Goal: Task Accomplishment & Management: Manage account settings

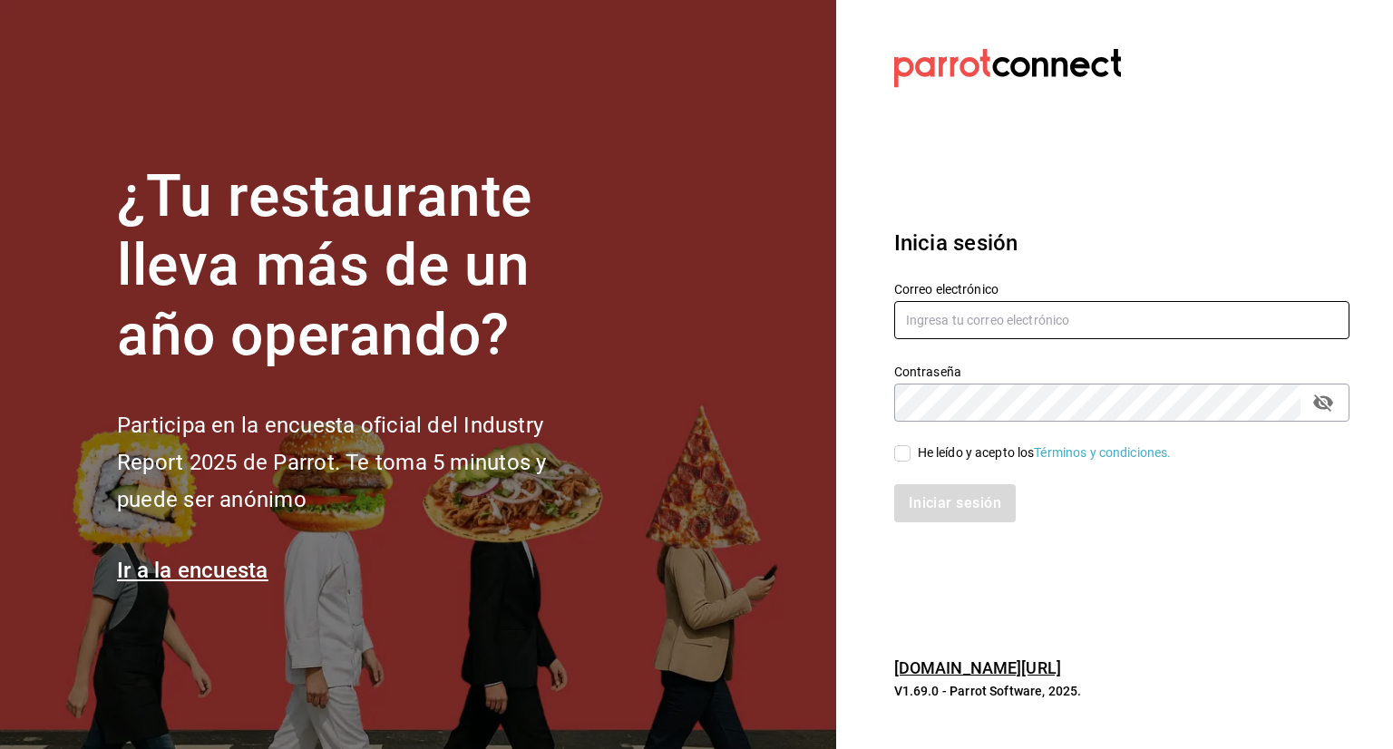
type input "[EMAIL_ADDRESS][DOMAIN_NAME]"
drag, startPoint x: 901, startPoint y: 452, endPoint x: 952, endPoint y: 509, distance: 76.5
click at [899, 452] on input "He leído y acepto los Términos y condiciones." at bounding box center [902, 453] width 16 height 16
checkbox input "true"
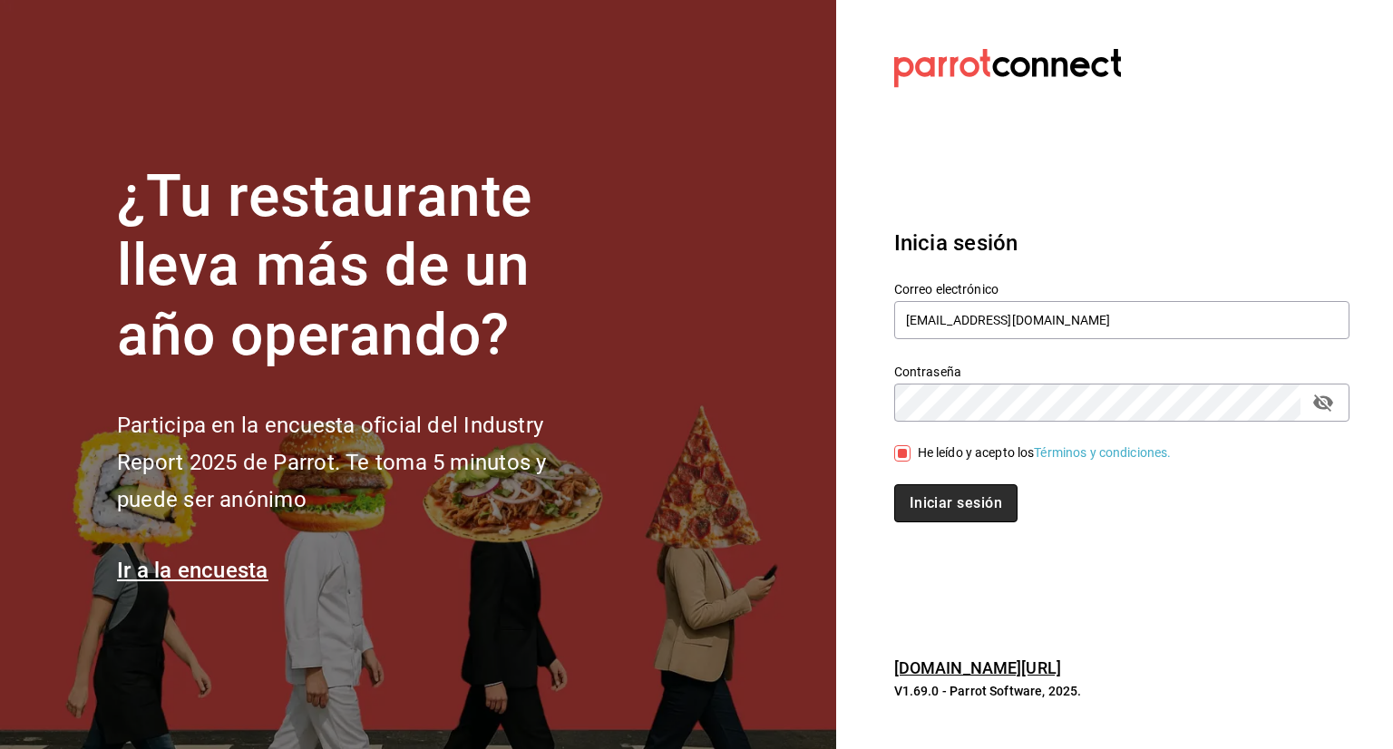
click at [962, 503] on button "Iniciar sesión" at bounding box center [955, 503] width 123 height 38
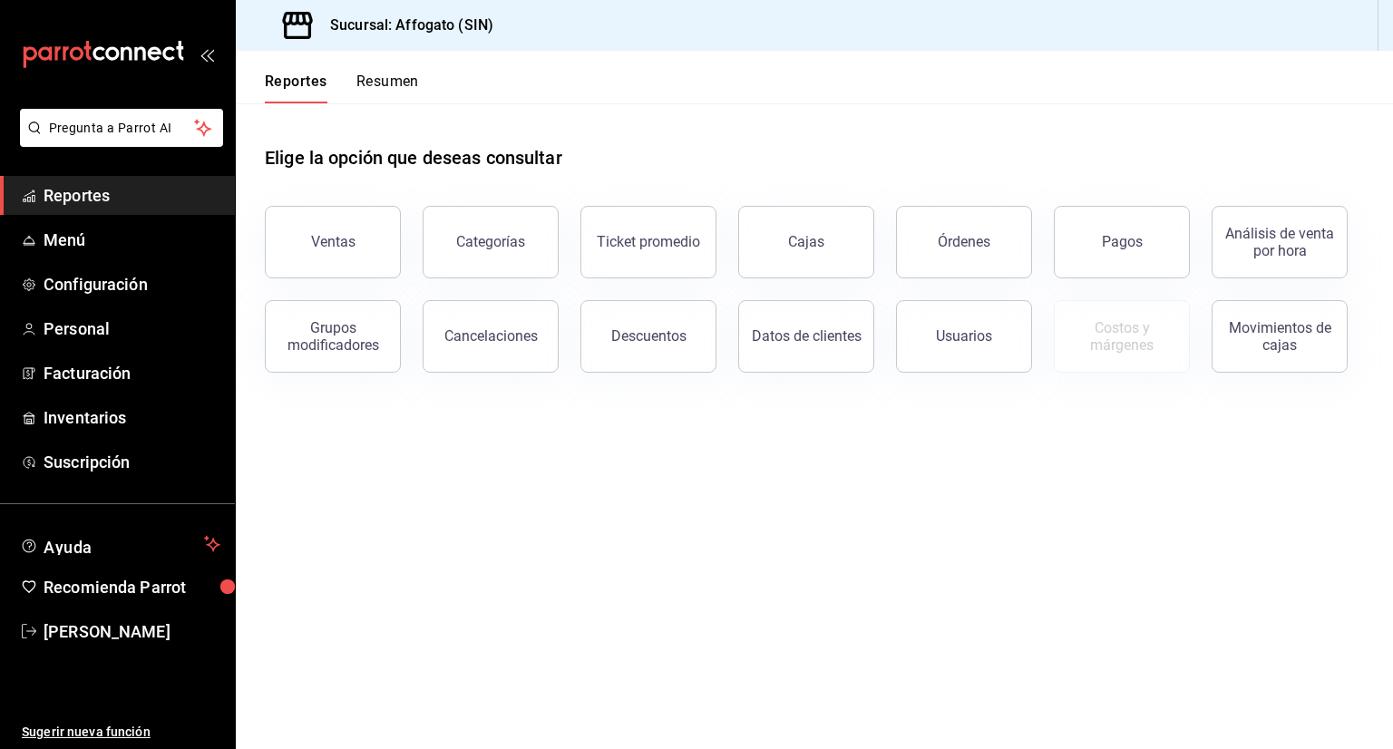
click at [379, 82] on button "Resumen" at bounding box center [387, 88] width 63 height 31
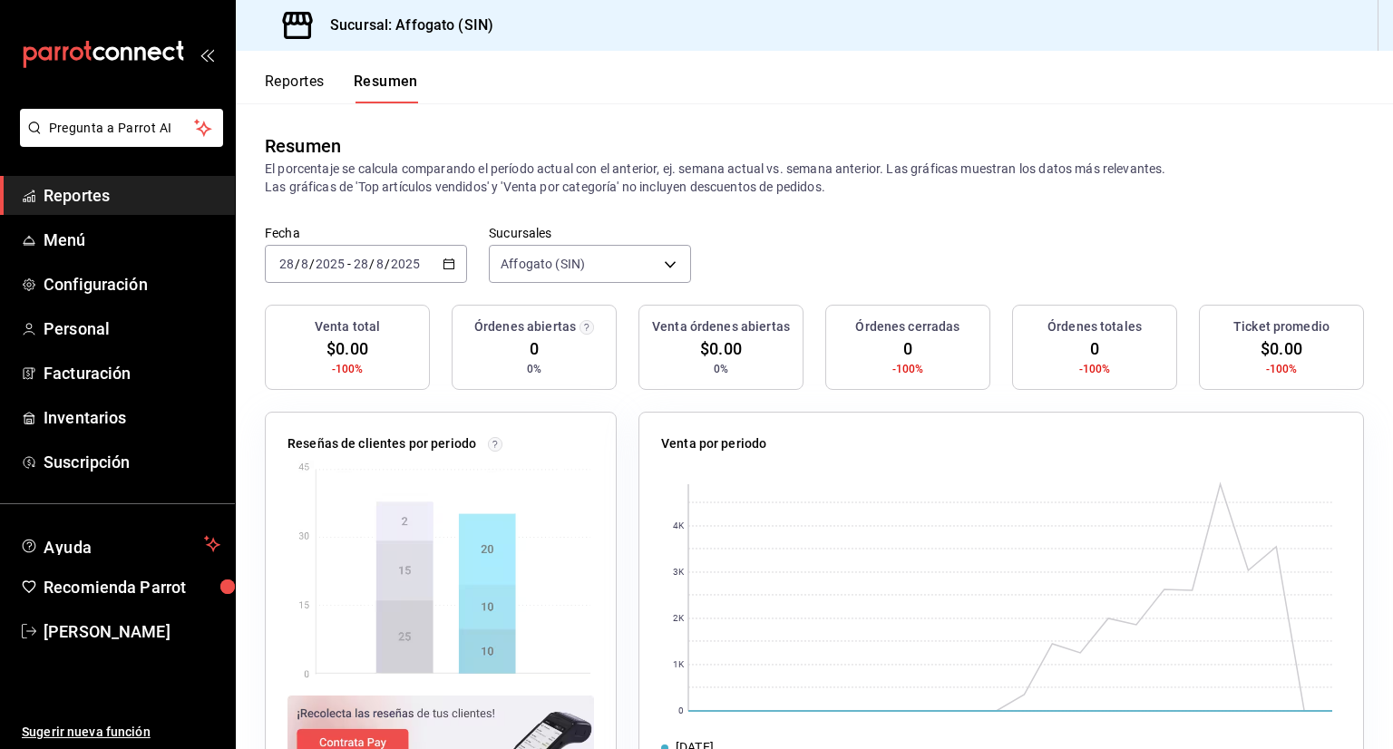
click at [443, 260] on icon "button" at bounding box center [449, 264] width 13 height 13
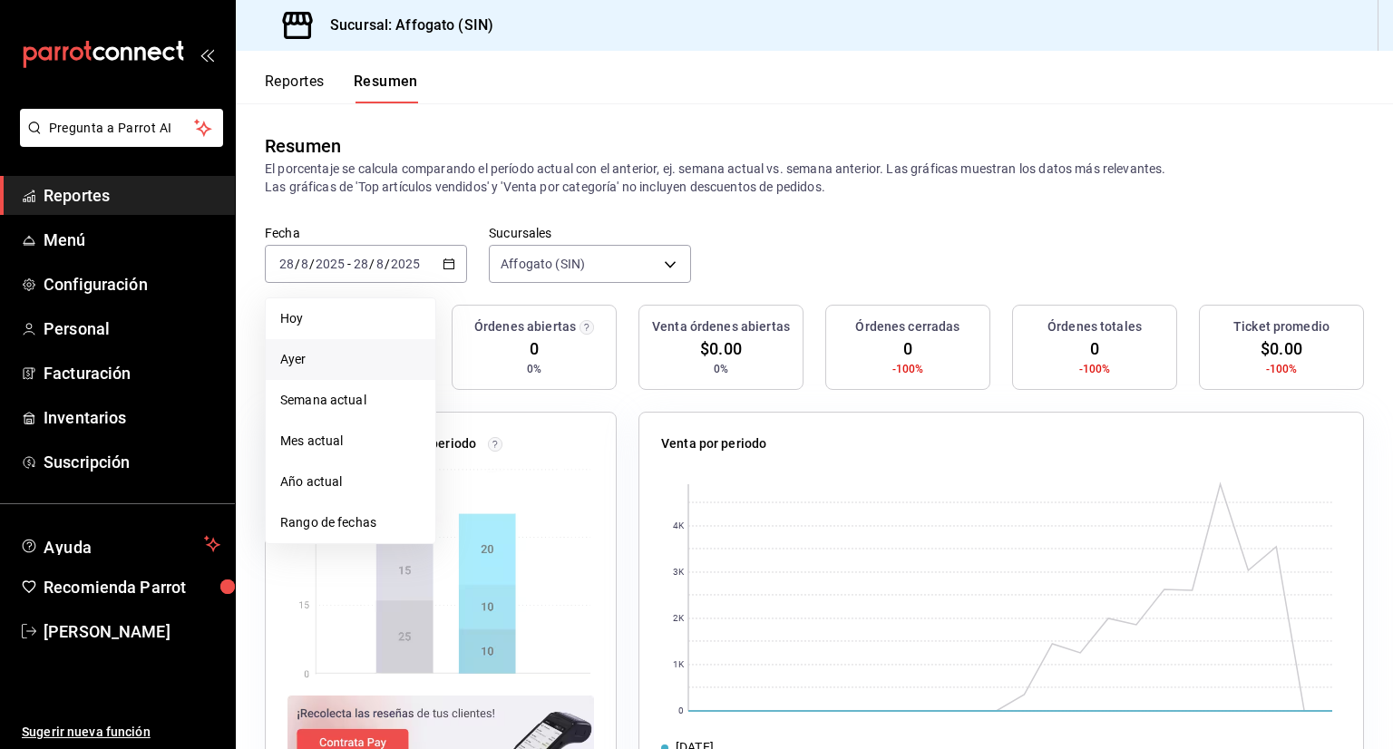
click at [312, 365] on span "Ayer" at bounding box center [350, 359] width 141 height 19
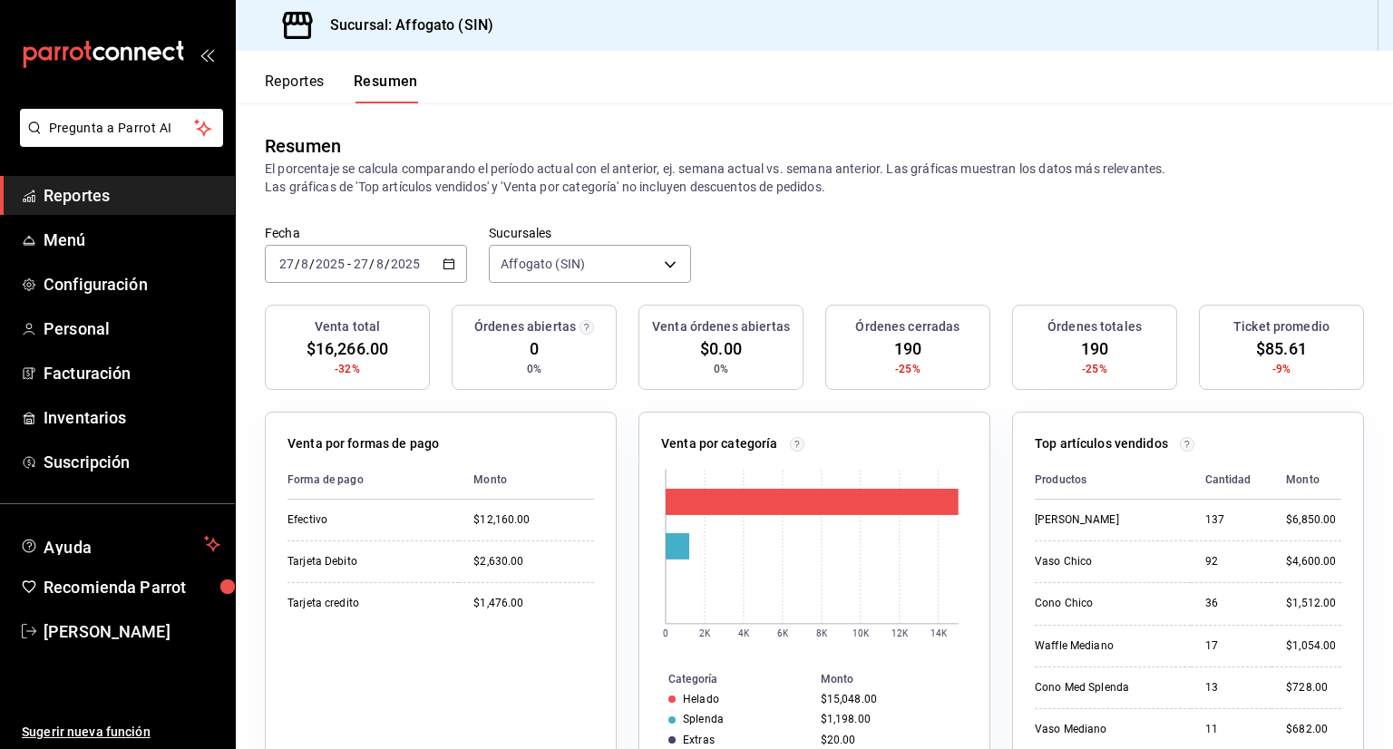
click at [109, 199] on span "Reportes" at bounding box center [132, 195] width 177 height 24
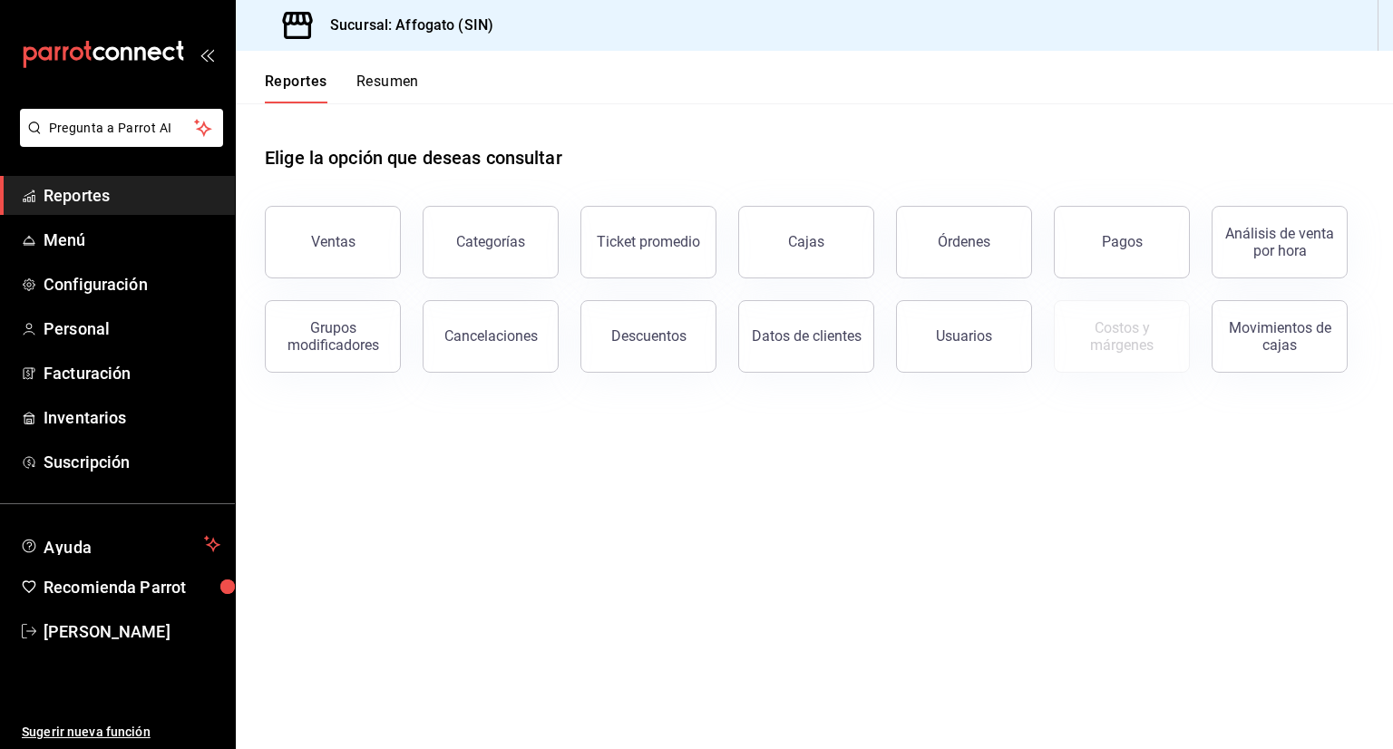
click at [395, 84] on button "Resumen" at bounding box center [387, 88] width 63 height 31
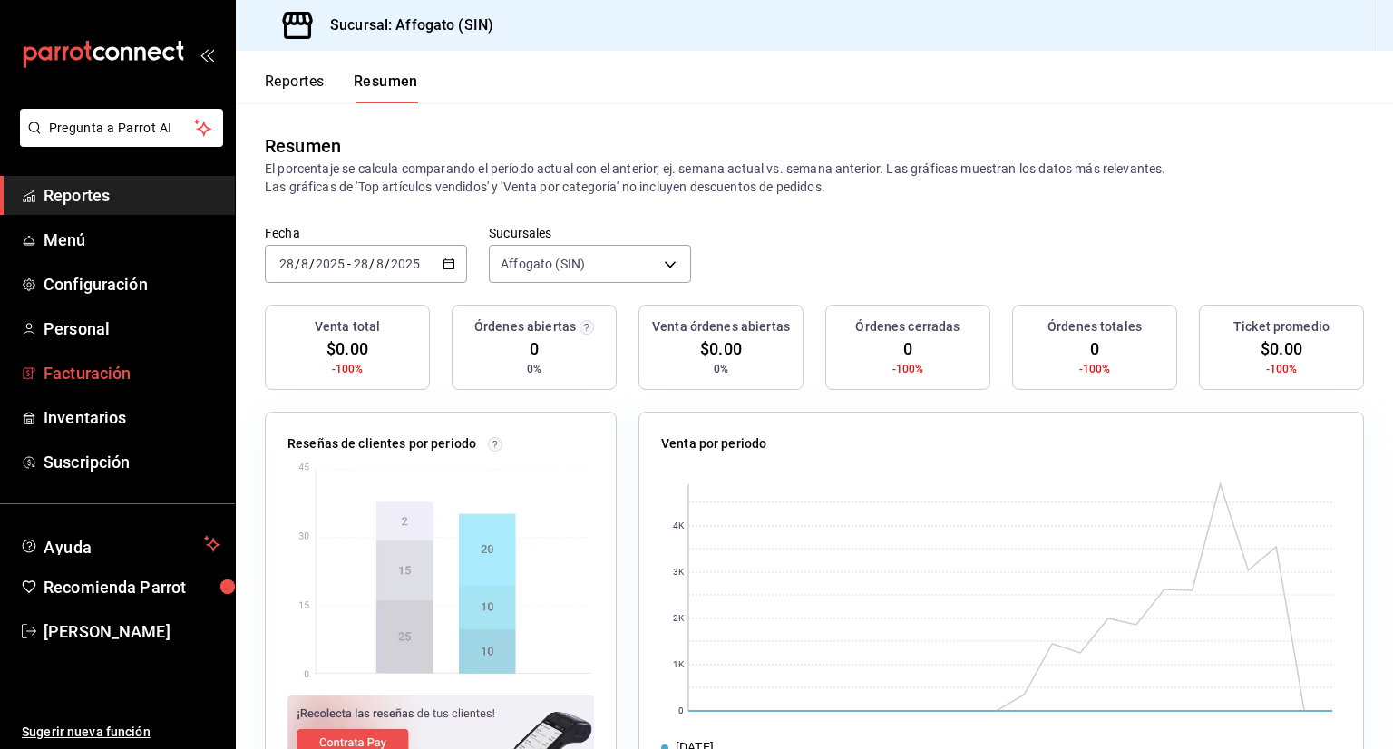
click at [110, 368] on span "Facturación" at bounding box center [132, 373] width 177 height 24
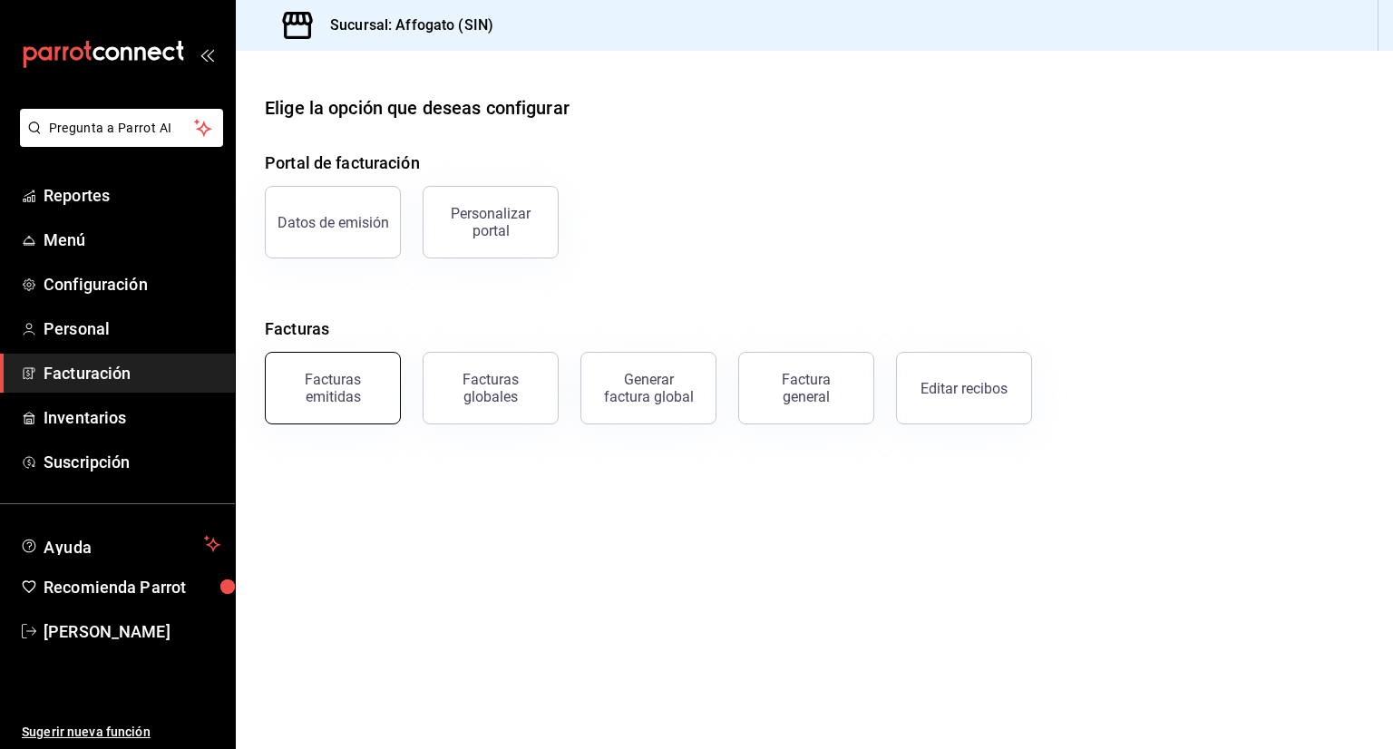
click at [298, 375] on div "Facturas emitidas" at bounding box center [333, 388] width 112 height 34
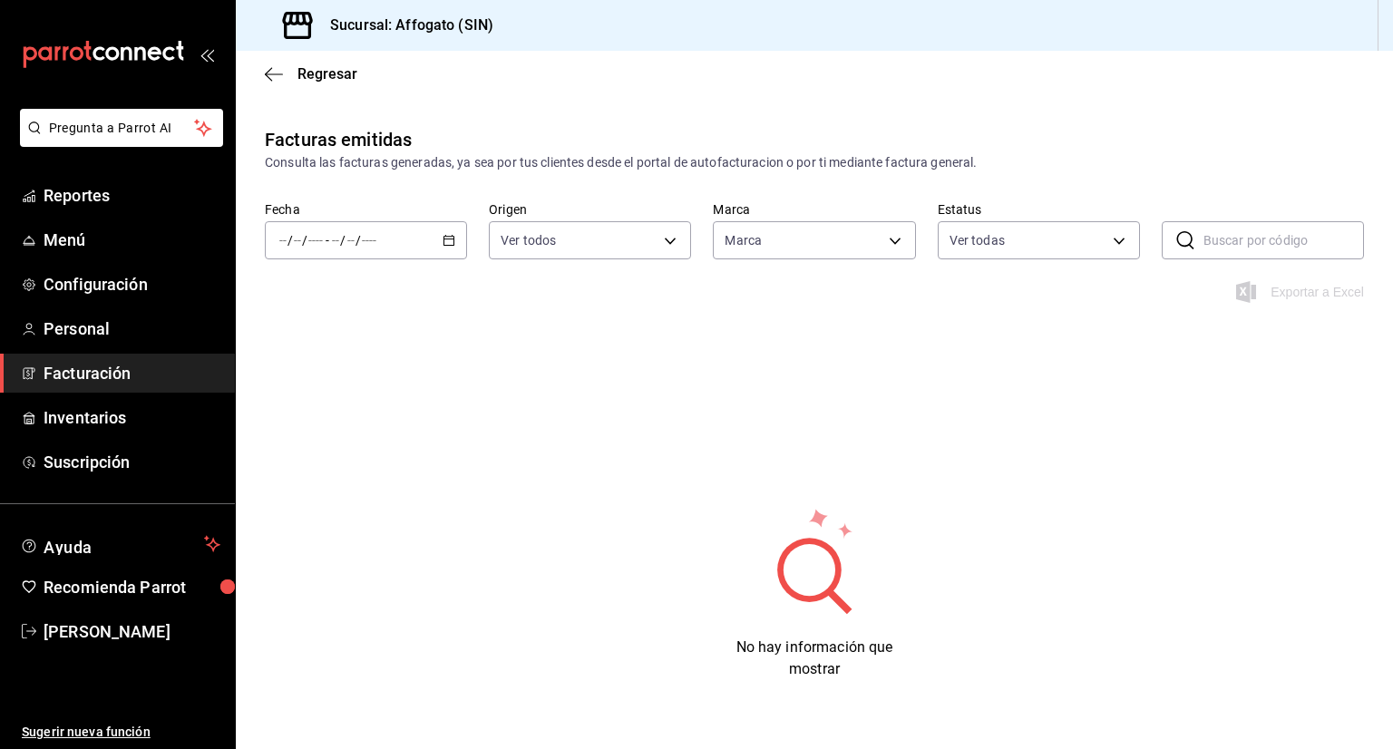
type input "bbc168be-d95f-4a83-8cf4-7438ee6b39ac"
click at [438, 243] on div "/ / - / /" at bounding box center [366, 240] width 202 height 38
click at [329, 420] on span "Mes actual" at bounding box center [350, 417] width 141 height 19
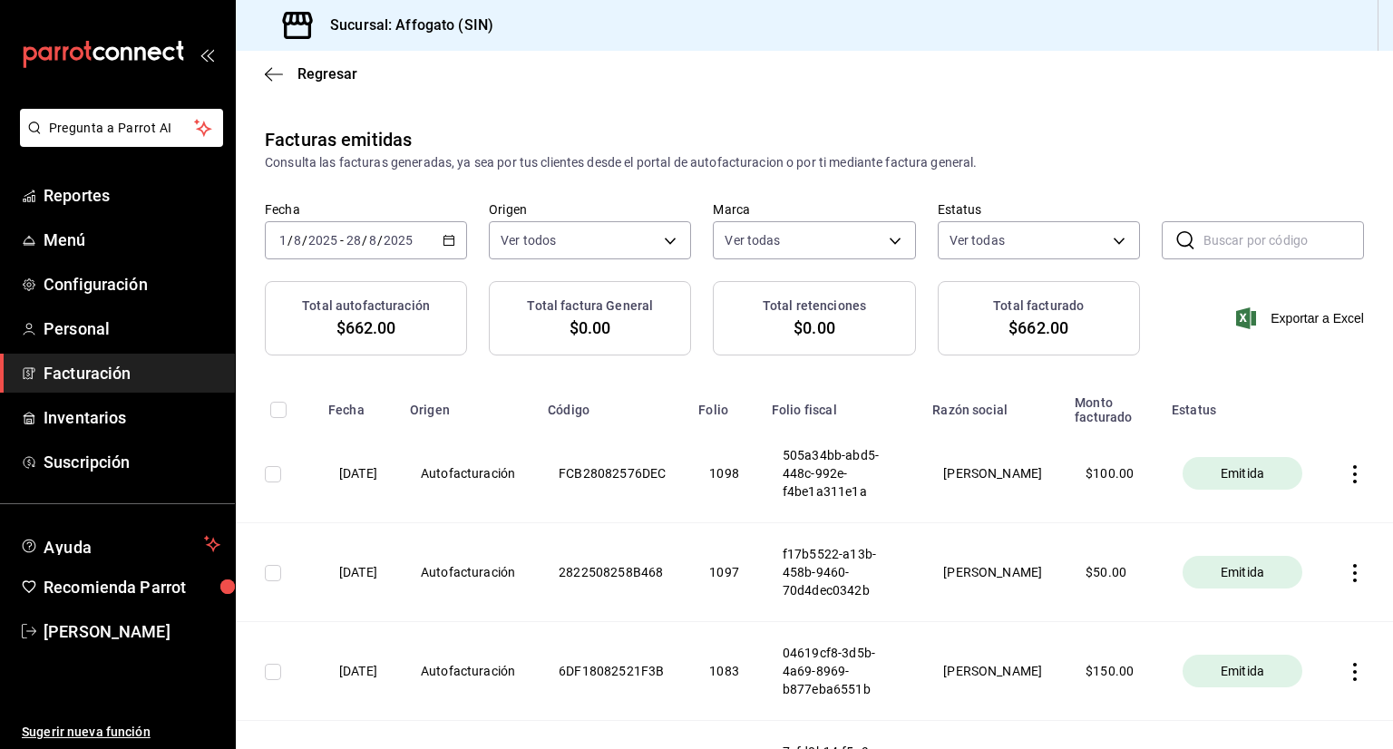
click at [1346, 474] on icon "button" at bounding box center [1355, 474] width 18 height 18
click at [1278, 425] on div "Descargar PDF" at bounding box center [1284, 431] width 87 height 15
click at [102, 195] on span "Reportes" at bounding box center [132, 195] width 177 height 24
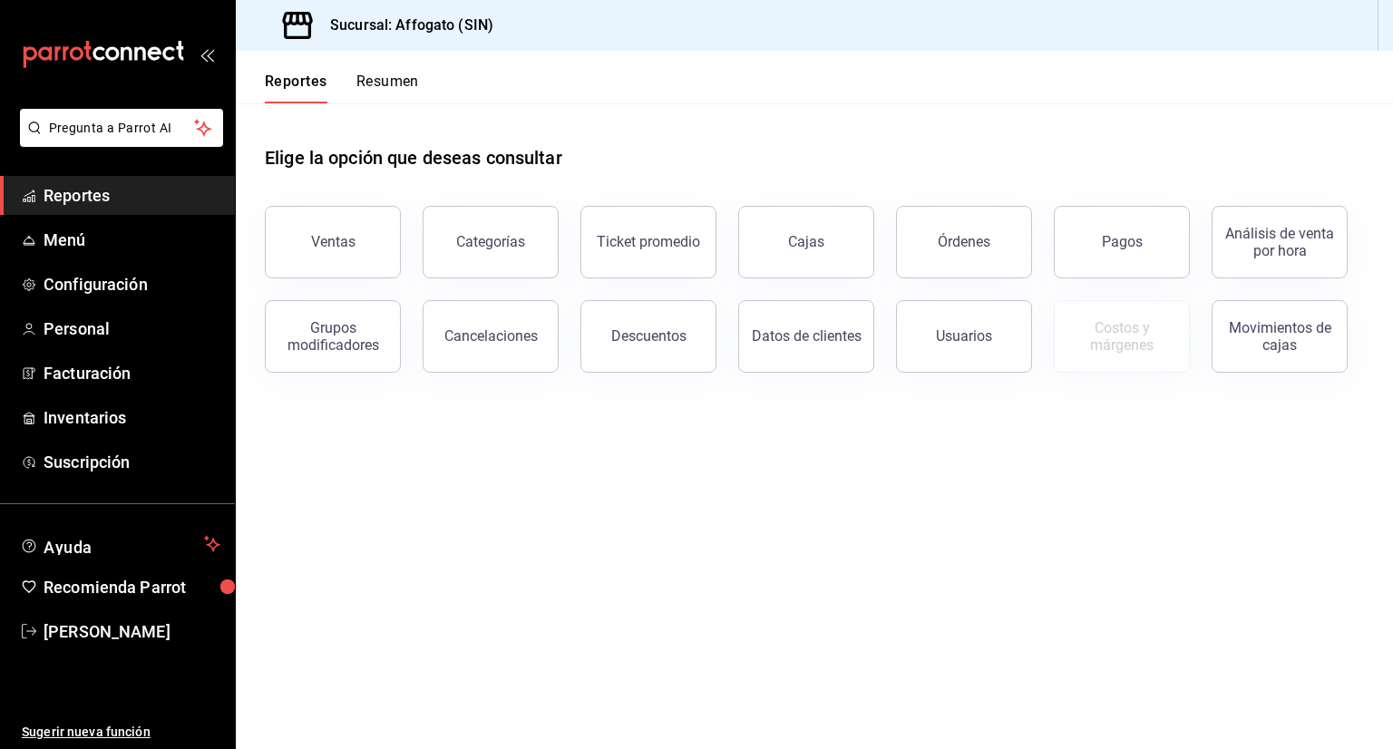
click at [386, 83] on button "Resumen" at bounding box center [387, 88] width 63 height 31
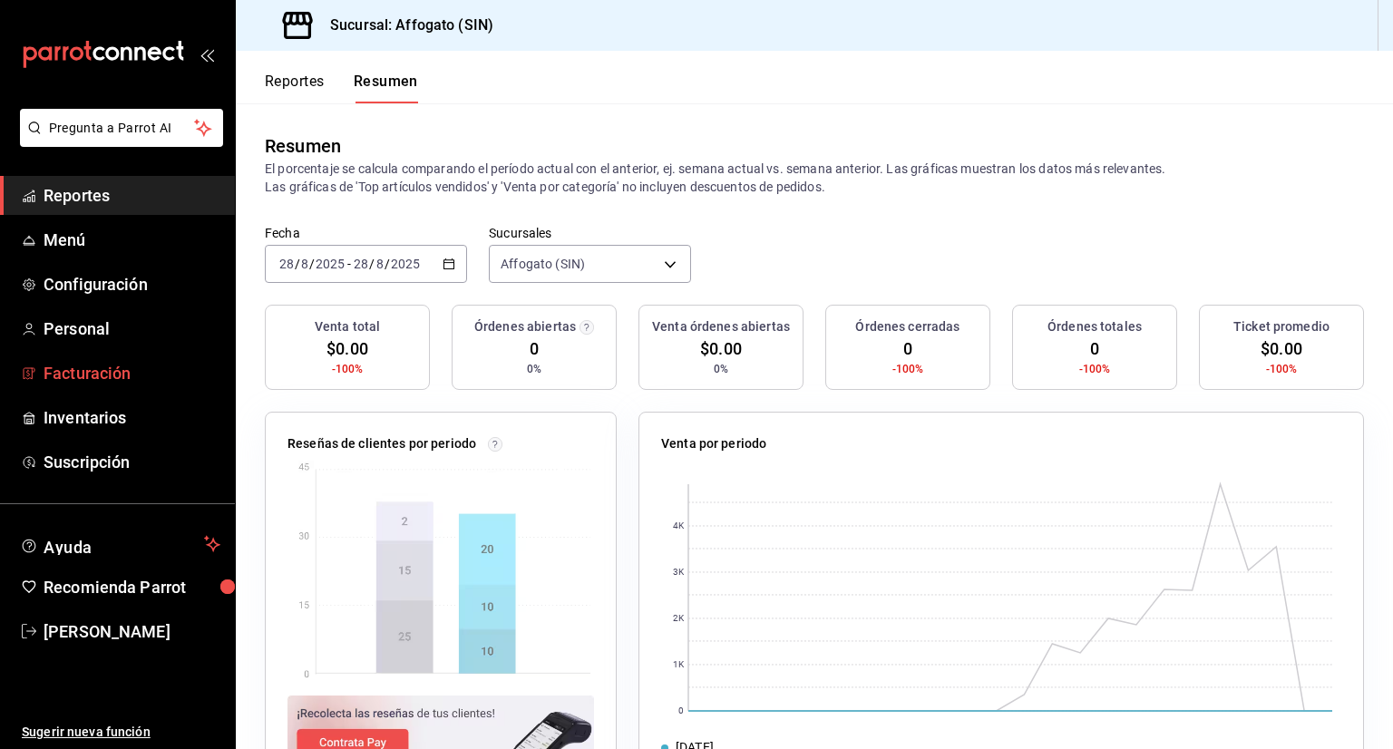
click at [139, 367] on span "Facturación" at bounding box center [132, 373] width 177 height 24
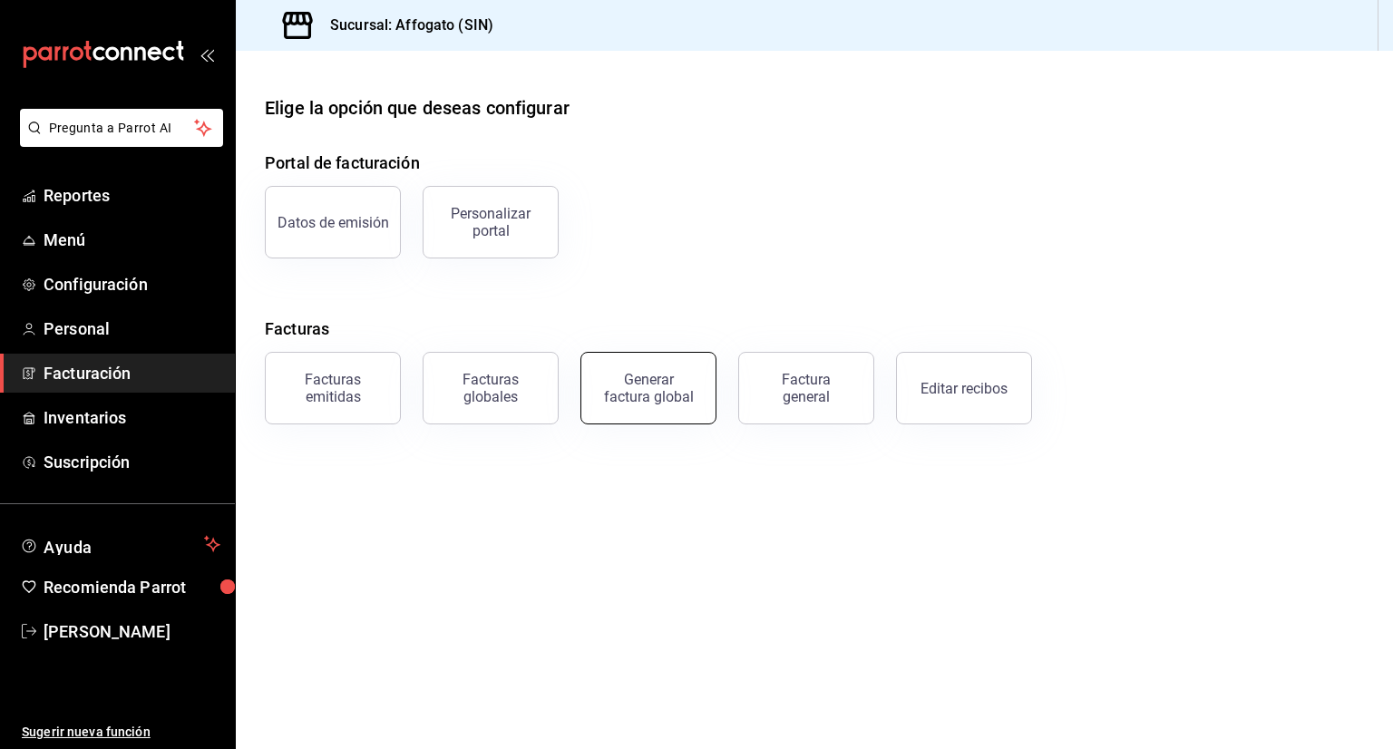
click at [639, 398] on div "Generar factura global" at bounding box center [648, 388] width 91 height 34
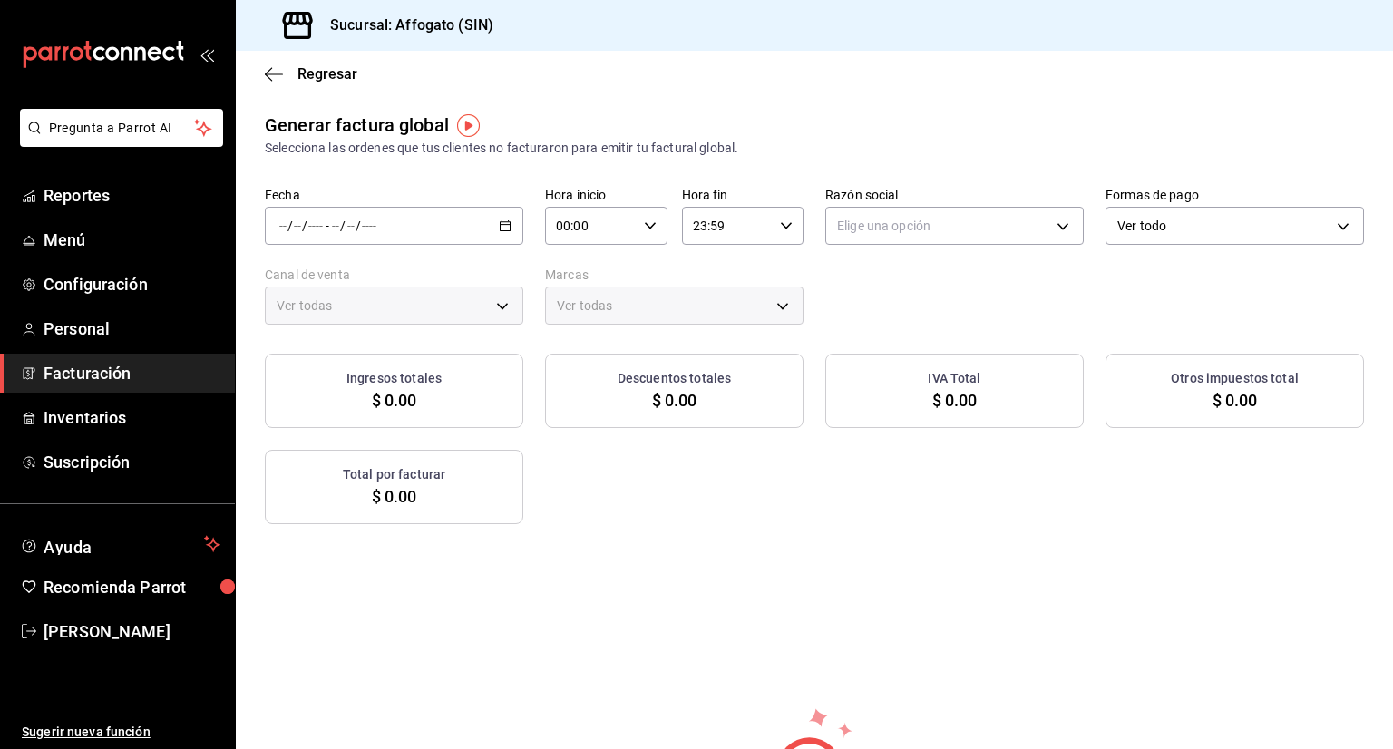
type input "PARROT,UBER_EATS,RAPPI,DIDI_FOOD,ONLINE"
click at [345, 288] on span "Rango de fechas" at bounding box center [350, 280] width 141 height 19
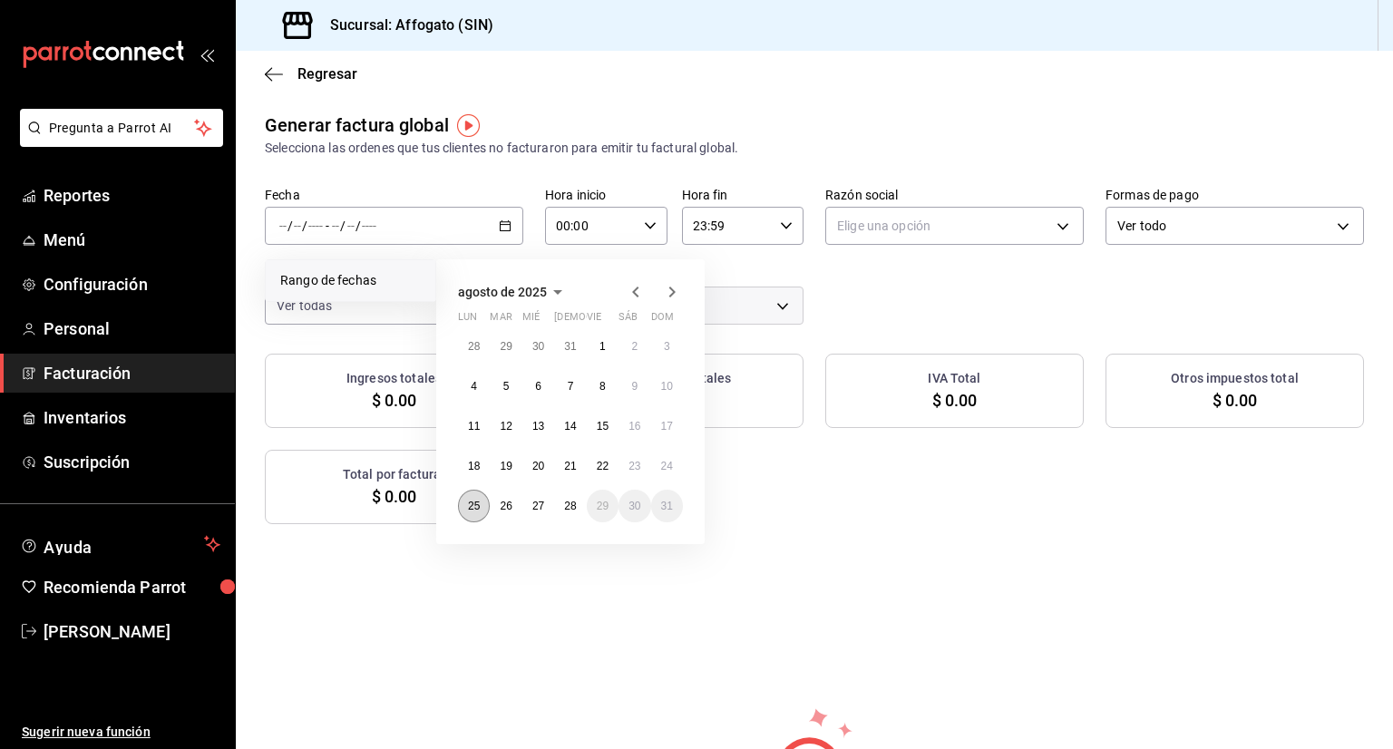
click at [479, 502] on abbr "25" at bounding box center [474, 506] width 12 height 13
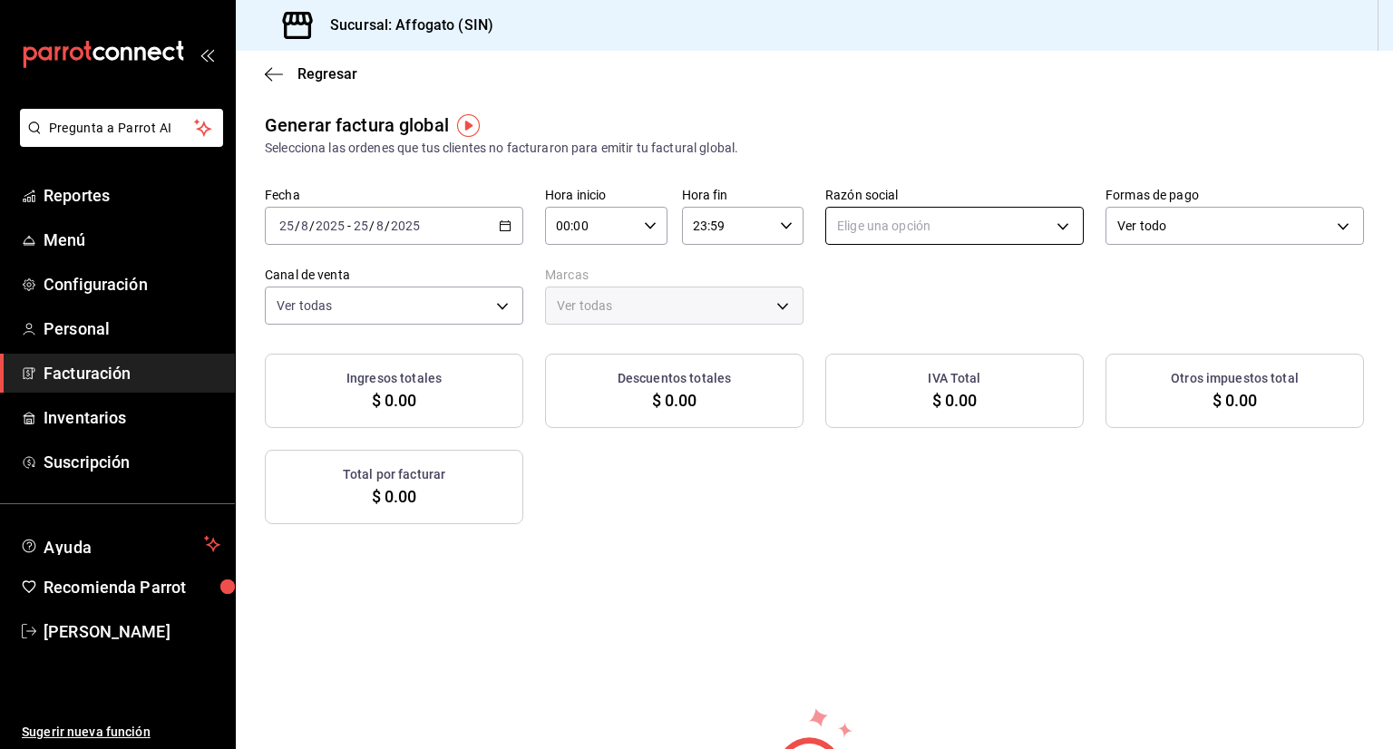
click at [1040, 224] on body "Pregunta a Parrot AI Reportes Menú Configuración Personal Facturación Inventari…" at bounding box center [696, 374] width 1393 height 749
click at [944, 315] on li "[PERSON_NAME]" at bounding box center [945, 318] width 253 height 34
type input "75c015e8-5138-4c17-886d-1abe1406d2d4"
type input "bbc168be-d95f-4a83-8cf4-7438ee6b39ac"
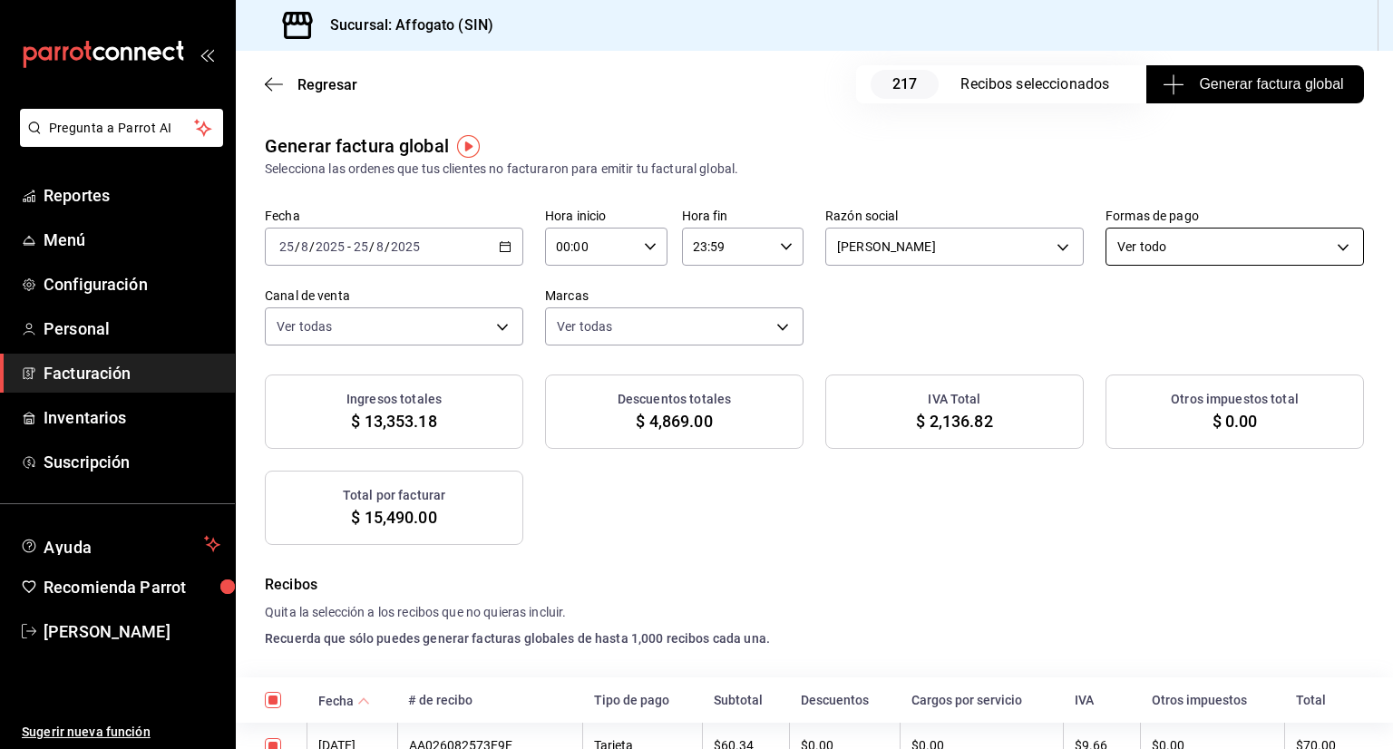
click at [1333, 248] on body "Pregunta a Parrot AI Reportes Menú Configuración Personal Facturación Inventari…" at bounding box center [696, 374] width 1393 height 749
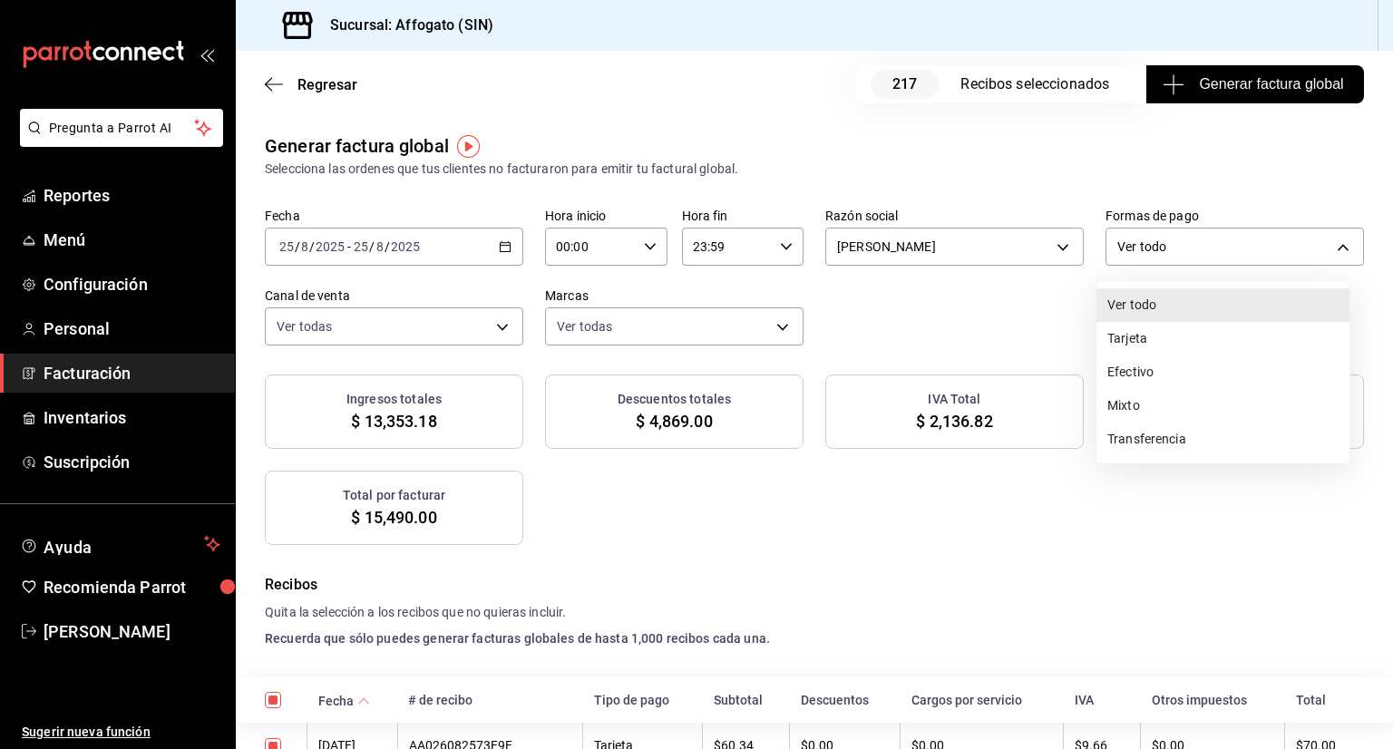
click at [1145, 378] on li "Efectivo" at bounding box center [1223, 373] width 253 height 34
type input "CASH"
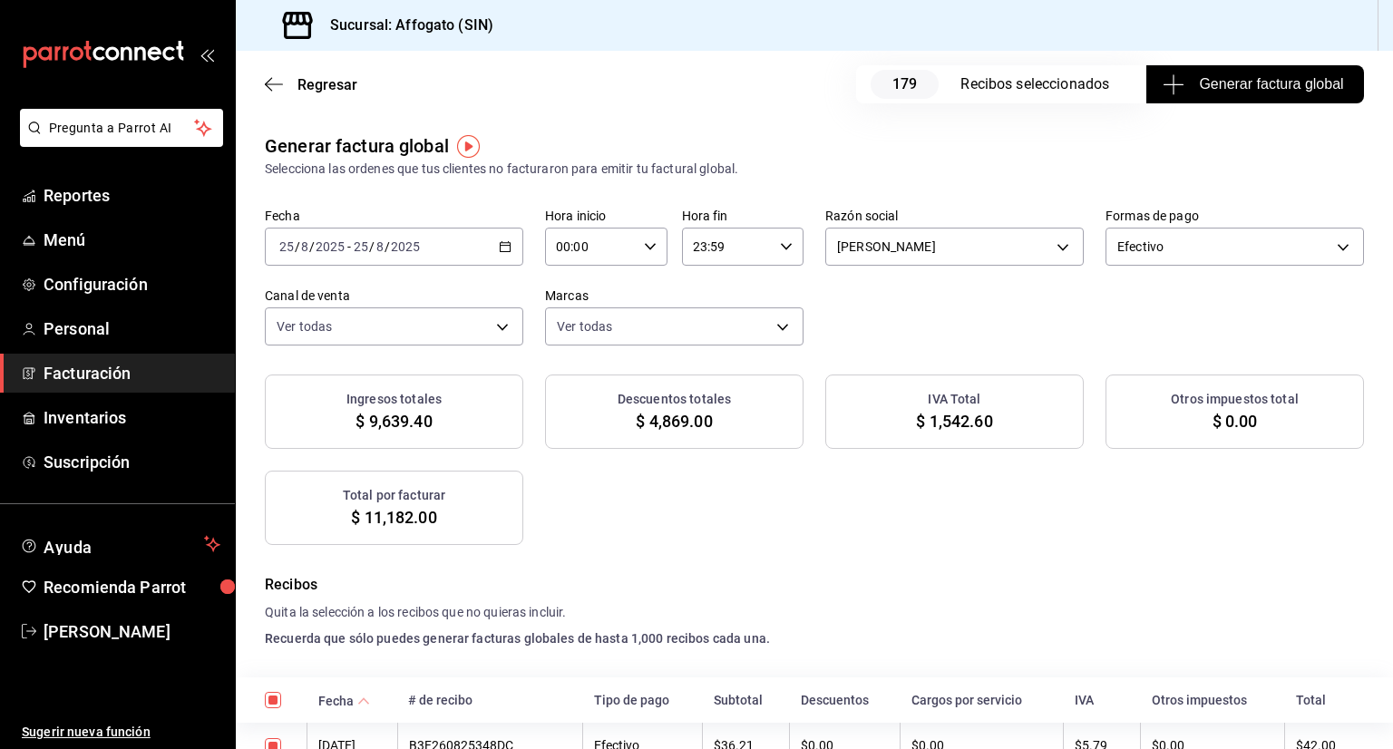
click at [1208, 83] on span "Generar factura global" at bounding box center [1255, 84] width 177 height 22
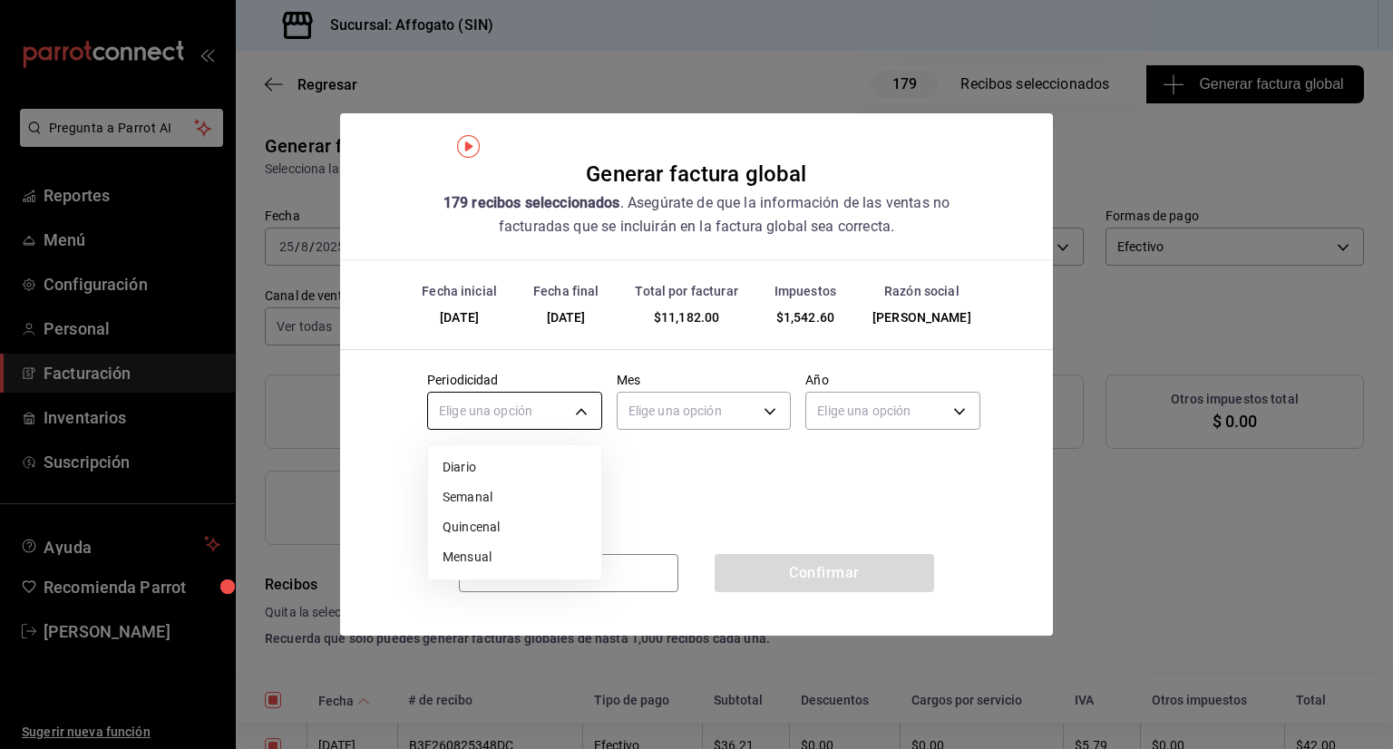
click at [587, 410] on body "Pregunta a Parrot AI Reportes Menú Configuración Personal Facturación Inventari…" at bounding box center [696, 374] width 1393 height 749
click at [475, 464] on li "Diario" at bounding box center [514, 468] width 173 height 30
type input "DAILY"
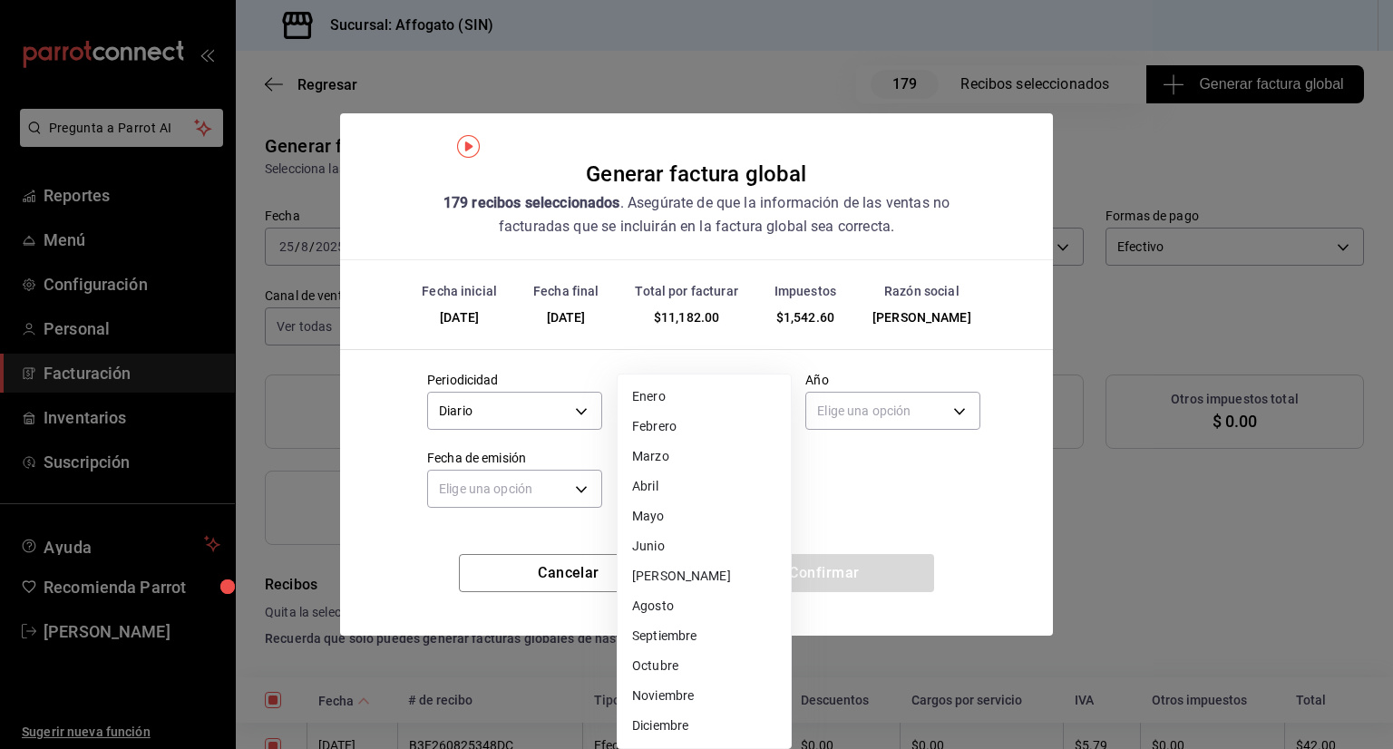
click at [768, 414] on body "Pregunta a Parrot AI Reportes Menú Configuración Personal Facturación Inventari…" at bounding box center [696, 374] width 1393 height 749
click at [673, 607] on li "Agosto" at bounding box center [704, 606] width 173 height 30
type input "8"
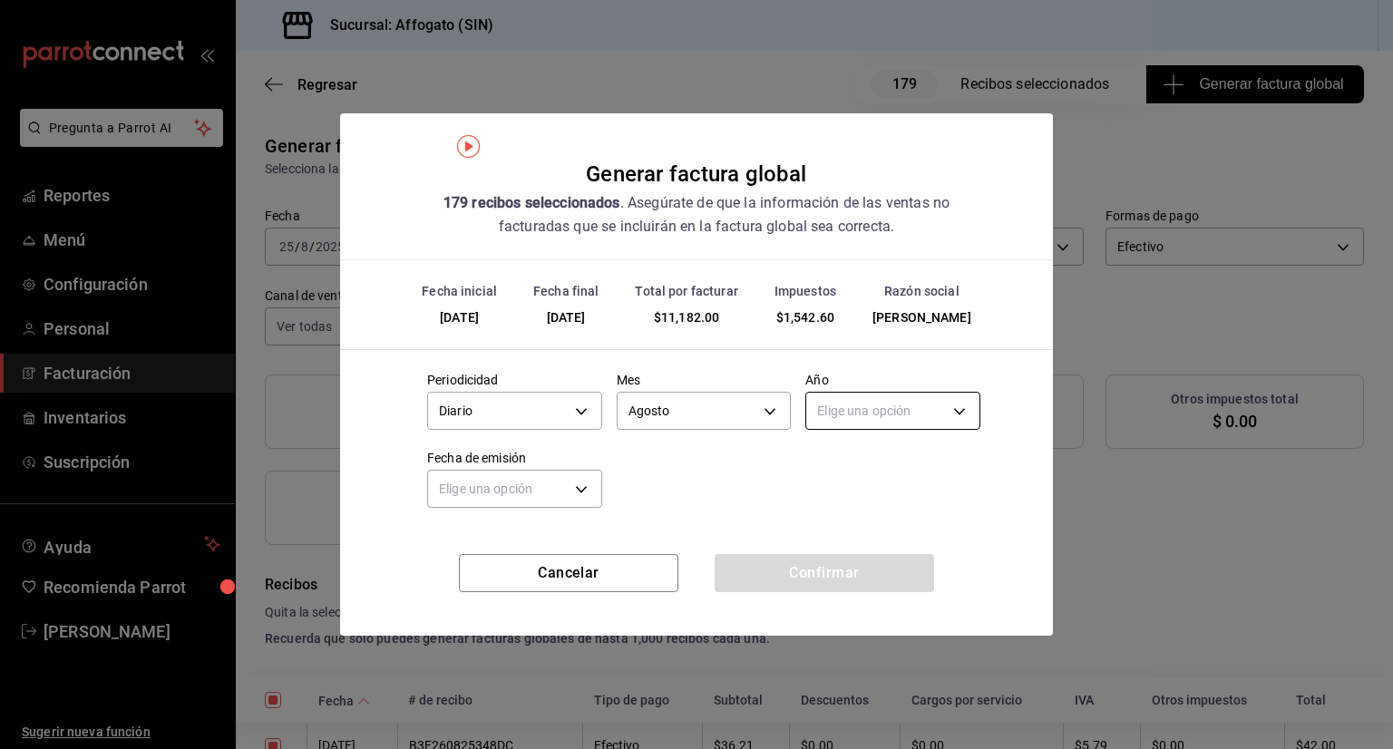
click at [954, 407] on body "Pregunta a Parrot AI Reportes Menú Configuración Personal Facturación Inventari…" at bounding box center [696, 374] width 1393 height 749
click at [842, 458] on li "2025" at bounding box center [892, 468] width 173 height 30
type input "2025"
click at [582, 492] on body "Pregunta a Parrot AI Reportes Menú Configuración Personal Facturación Inventari…" at bounding box center [696, 374] width 1393 height 749
click at [457, 576] on li "Ayer" at bounding box center [514, 576] width 173 height 30
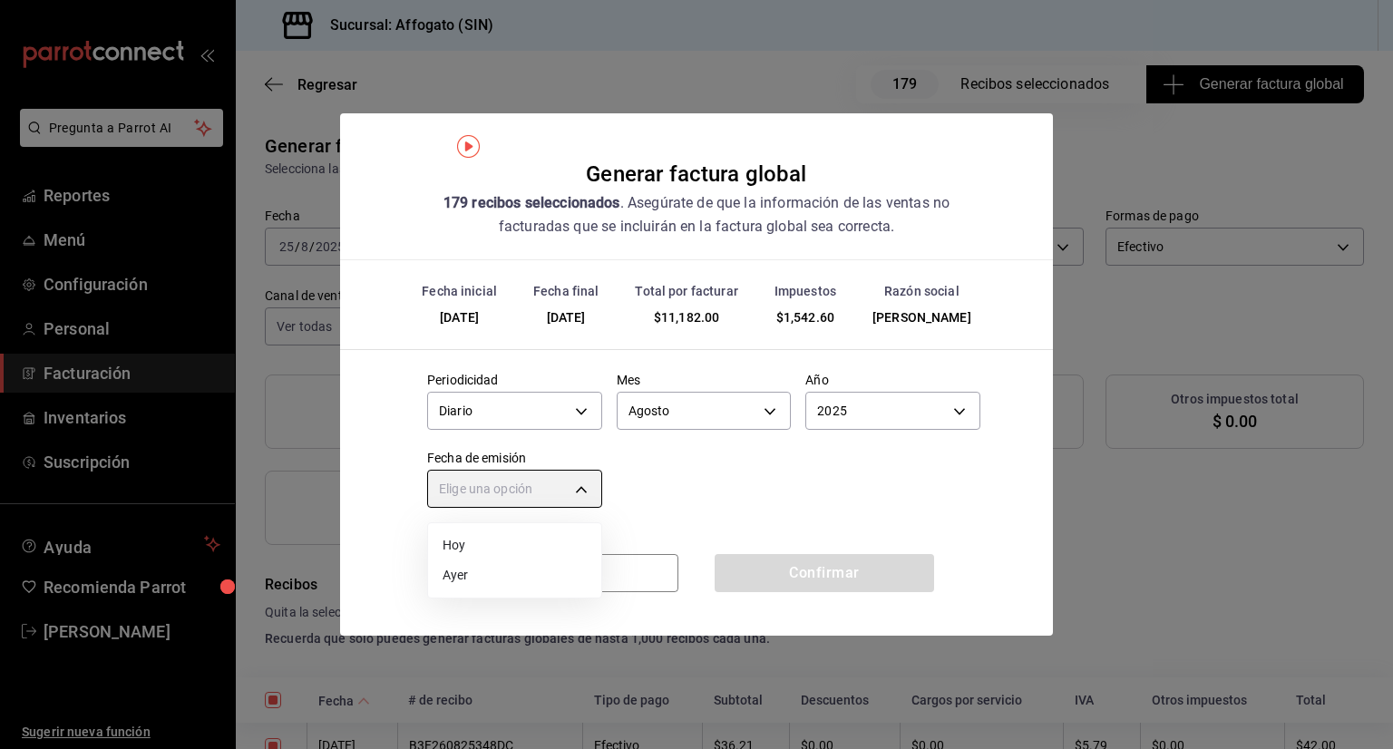
type input "[DATE]"
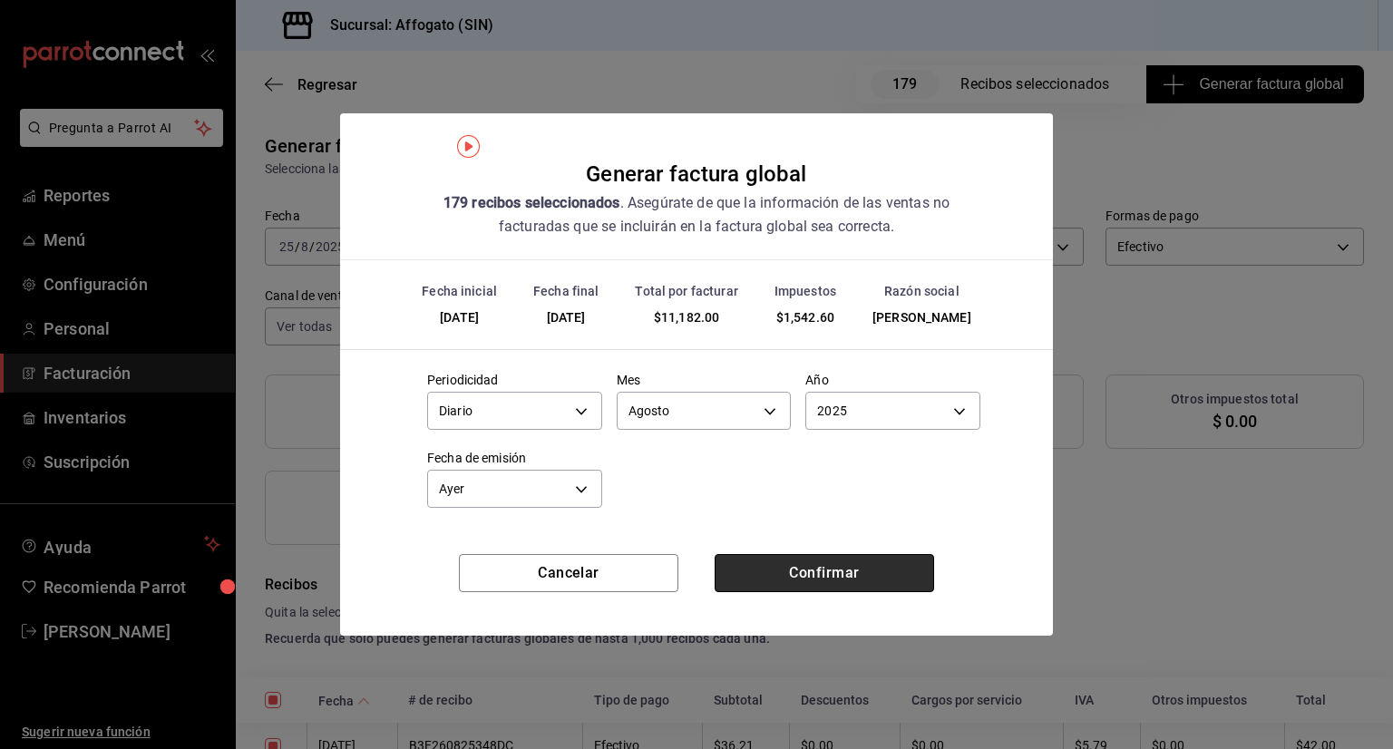
click at [818, 576] on button "Confirmar" at bounding box center [825, 573] width 220 height 38
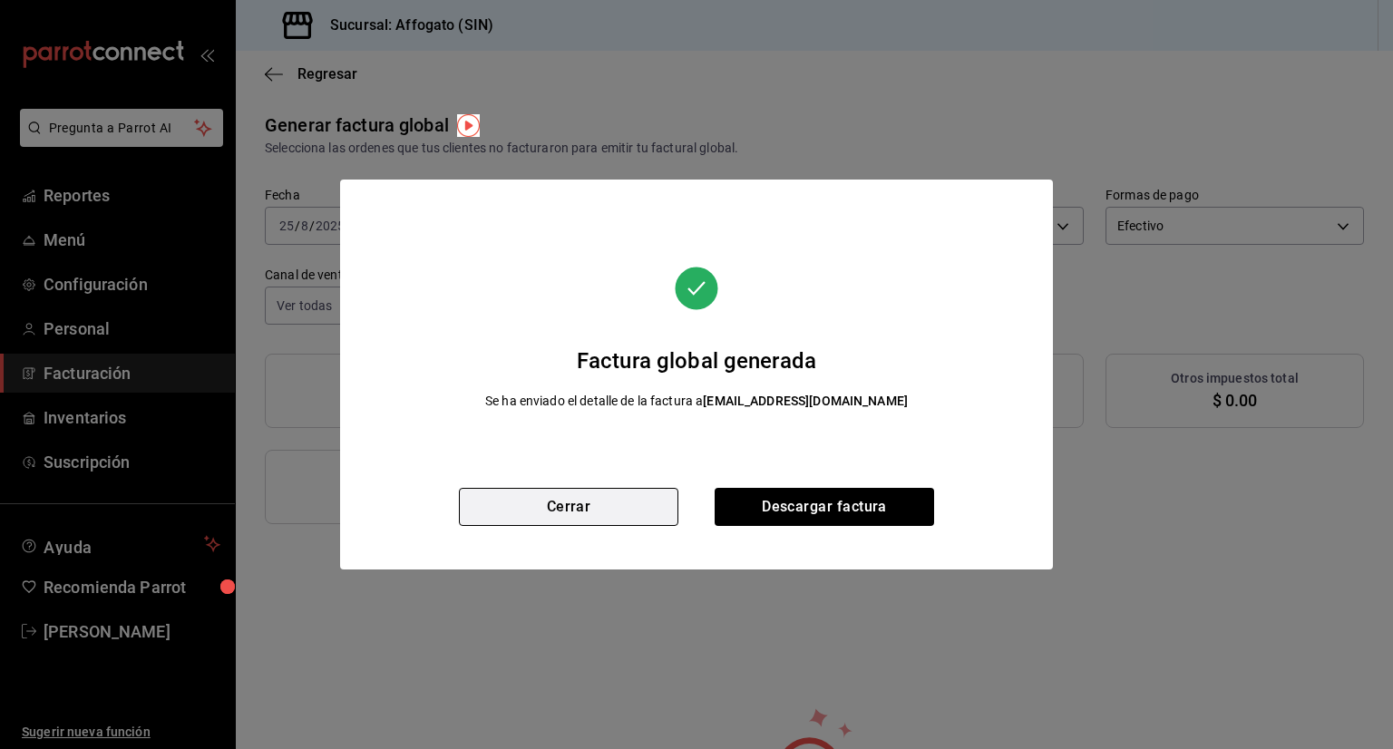
click at [581, 508] on button "Cerrar" at bounding box center [569, 507] width 220 height 38
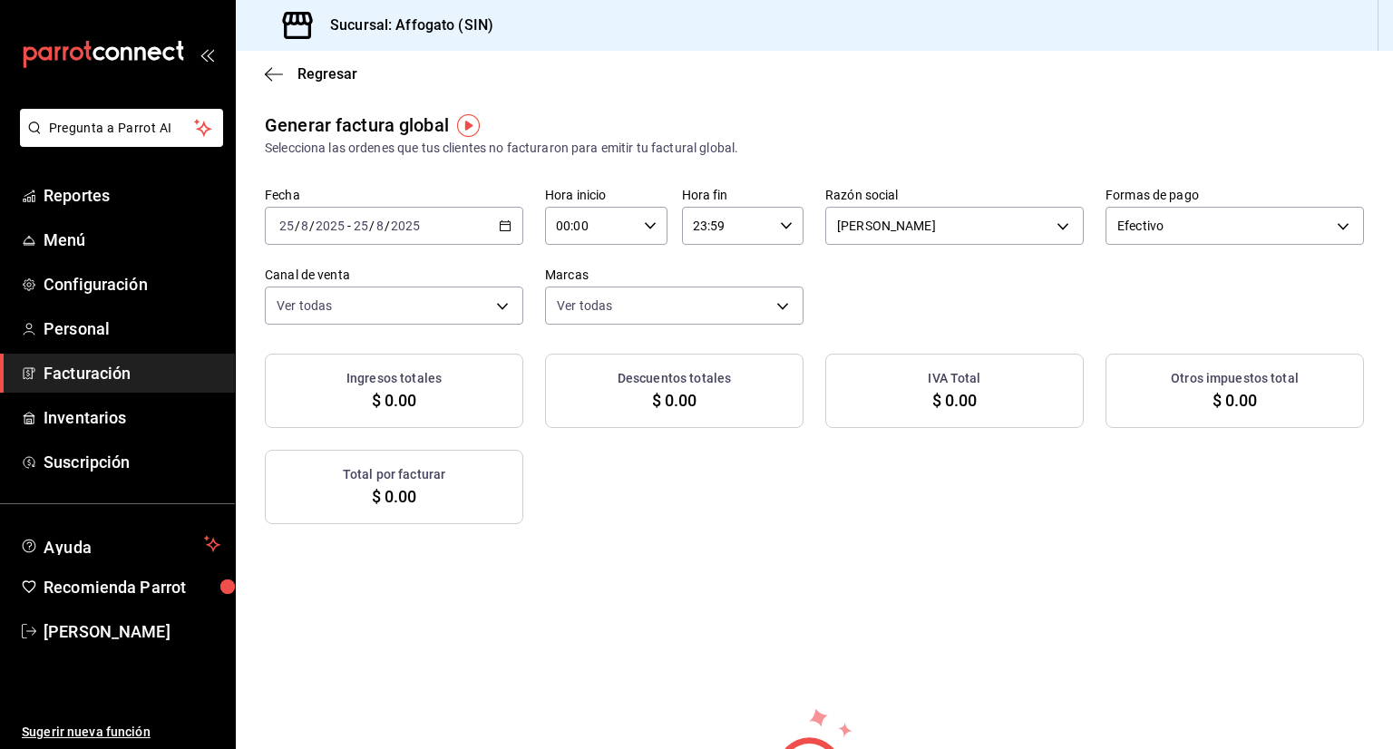
click at [501, 230] on \(Stroke\) "button" at bounding box center [505, 226] width 11 height 10
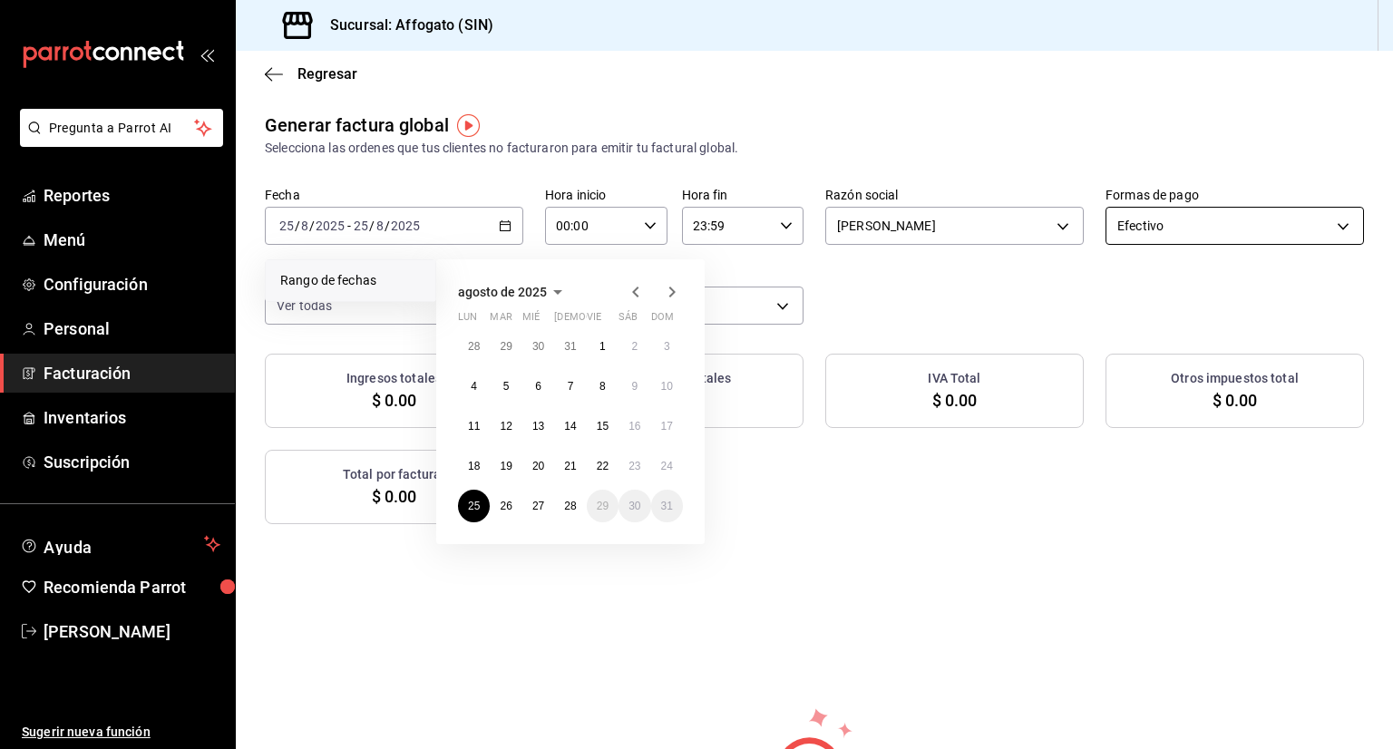
click at [1321, 220] on body "Pregunta a Parrot AI Reportes Menú Configuración Personal Facturación Inventari…" at bounding box center [696, 374] width 1393 height 749
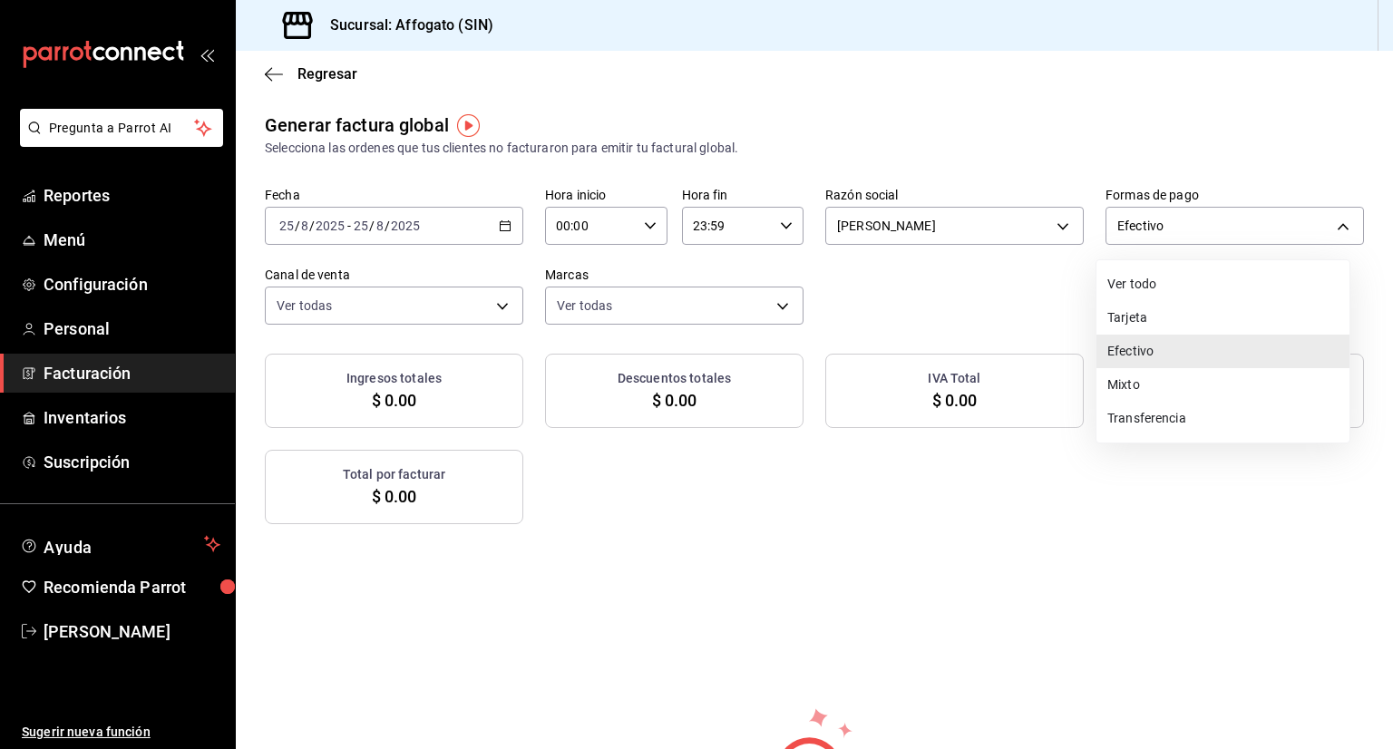
click at [1136, 316] on li "Tarjeta" at bounding box center [1223, 318] width 253 height 34
type input "CARD"
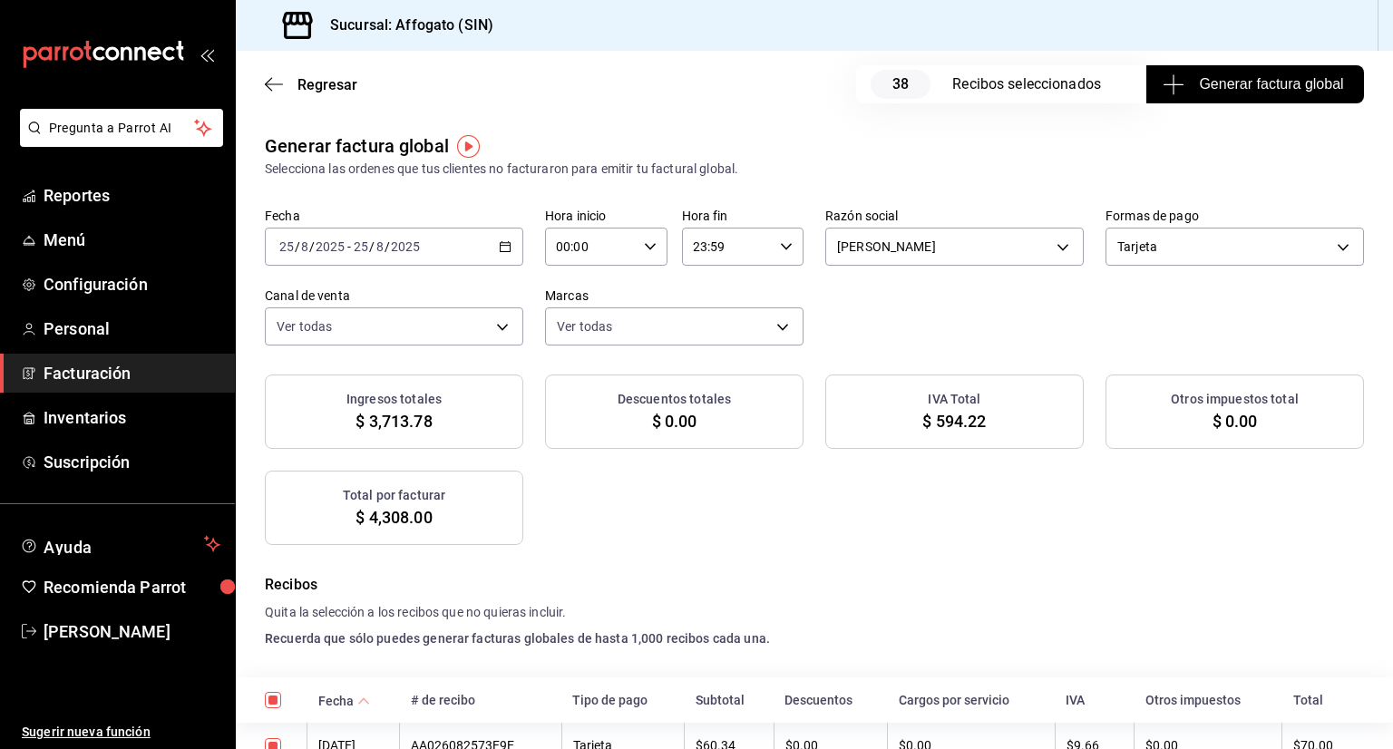
click at [1225, 92] on span "Generar factura global" at bounding box center [1255, 84] width 177 height 22
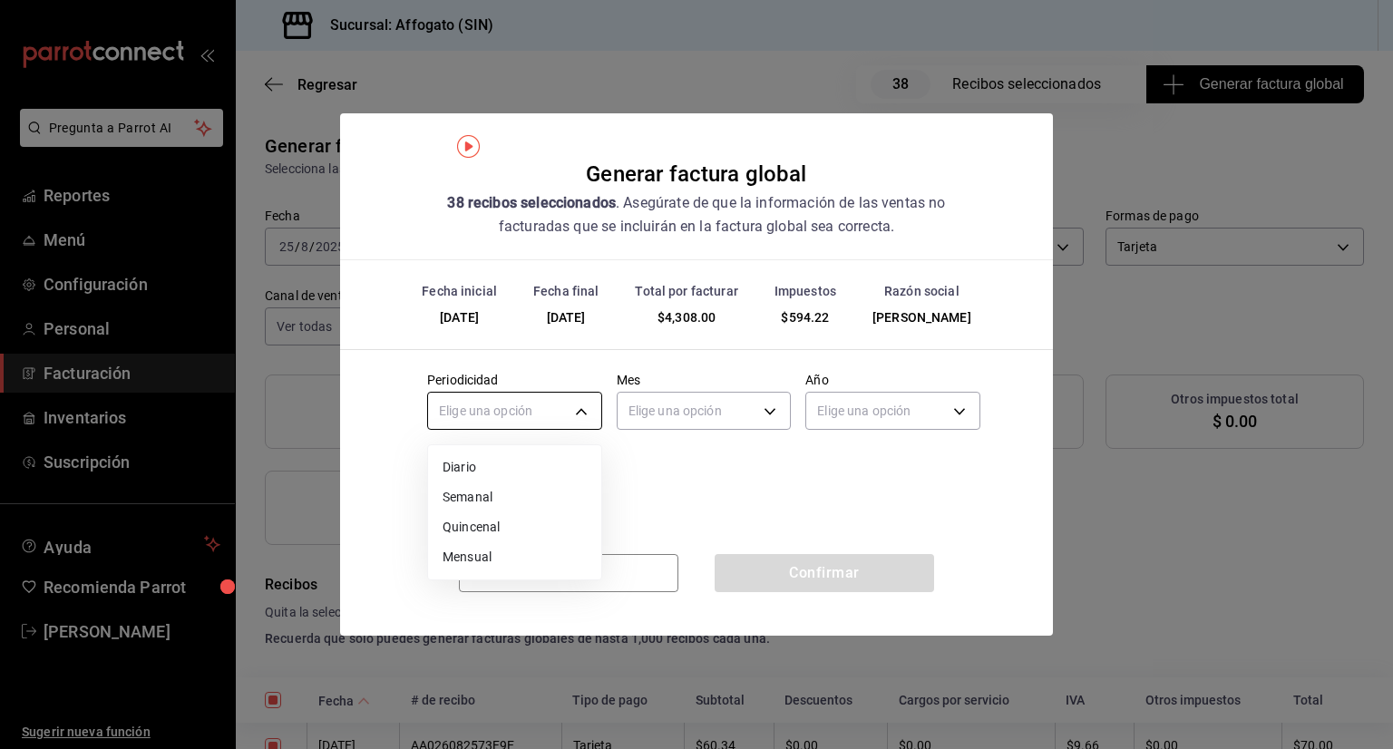
click at [582, 412] on body "Pregunta a Parrot AI Reportes Menú Configuración Personal Facturación Inventari…" at bounding box center [696, 374] width 1393 height 749
click at [436, 471] on li "Diario" at bounding box center [514, 468] width 173 height 30
type input "DAILY"
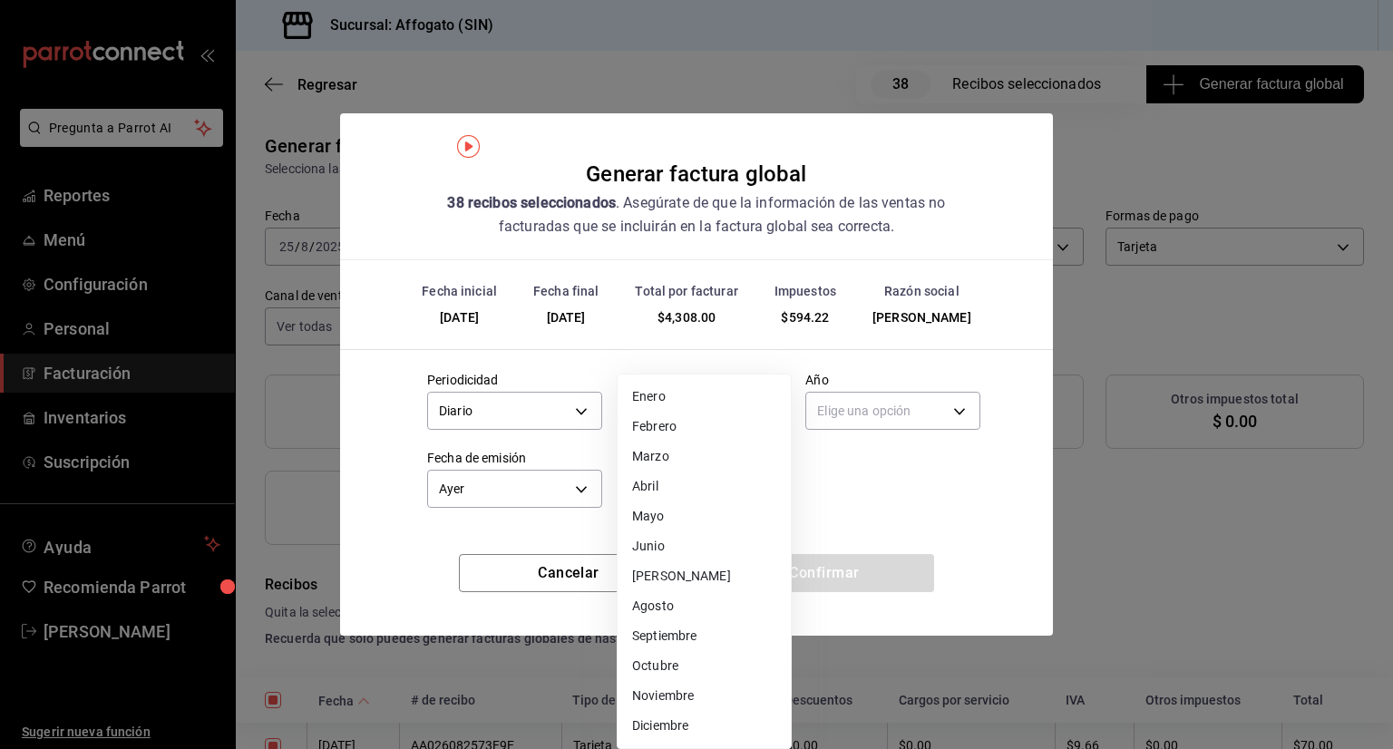
click at [781, 411] on body "Pregunta a Parrot AI Reportes Menú Configuración Personal Facturación Inventari…" at bounding box center [696, 374] width 1393 height 749
click at [662, 612] on li "Agosto" at bounding box center [704, 606] width 173 height 30
type input "8"
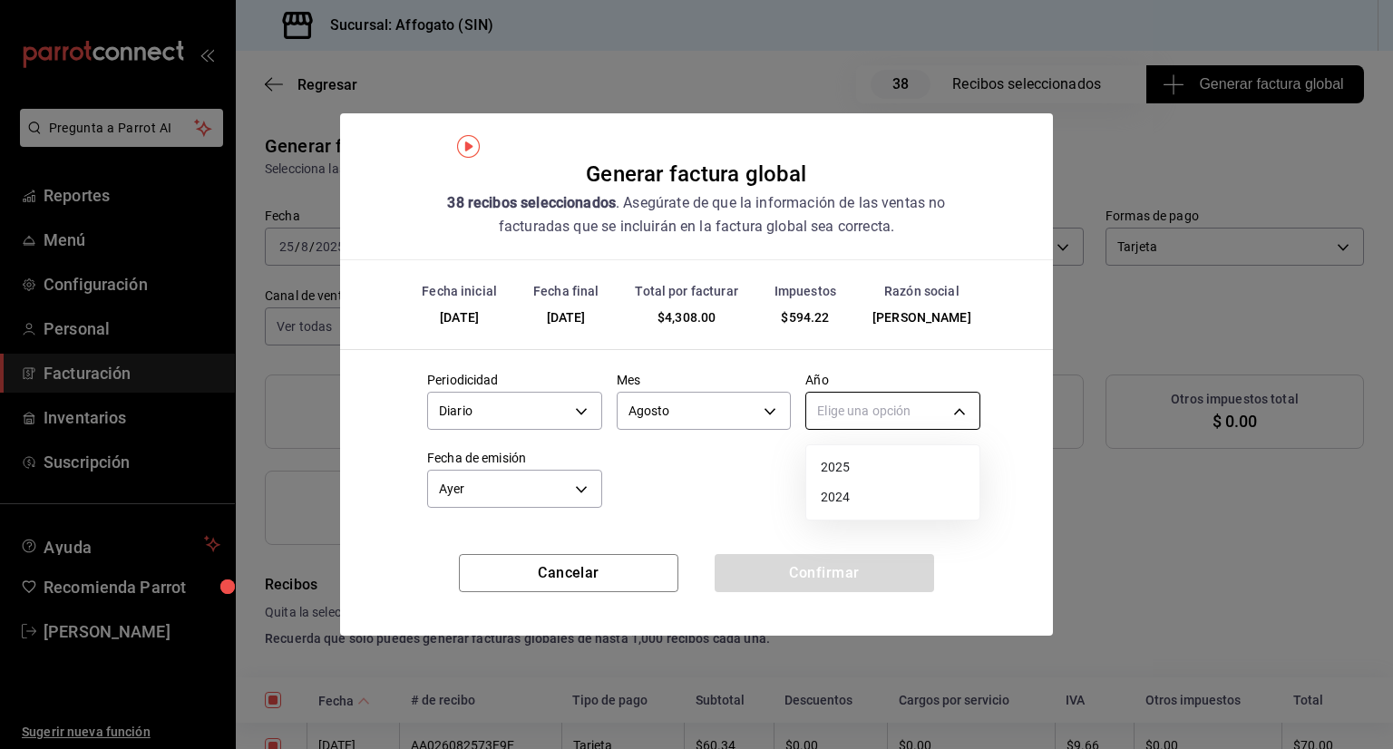
click at [940, 409] on body "Pregunta a Parrot AI Reportes Menú Configuración Personal Facturación Inventari…" at bounding box center [696, 374] width 1393 height 749
click at [820, 472] on li "2025" at bounding box center [892, 468] width 173 height 30
type input "2025"
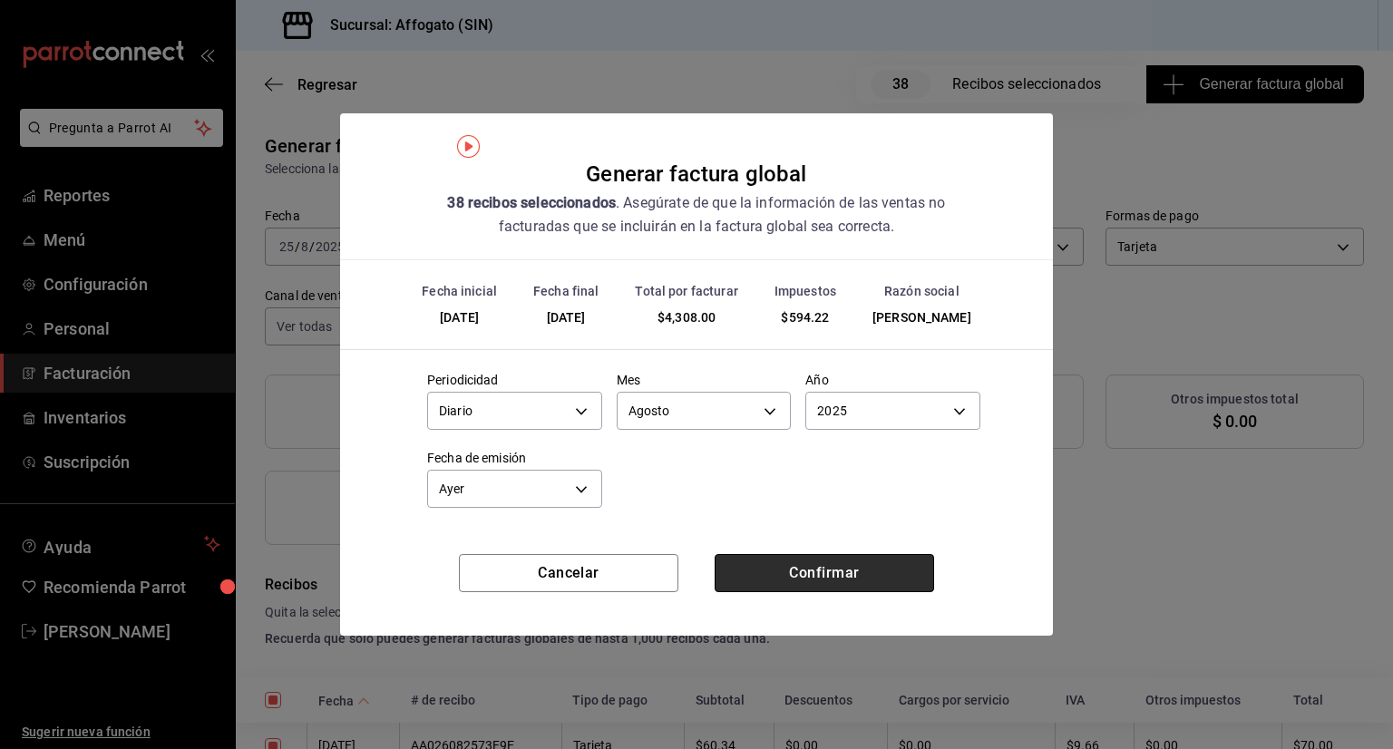
click at [743, 566] on button "Confirmar" at bounding box center [825, 573] width 220 height 38
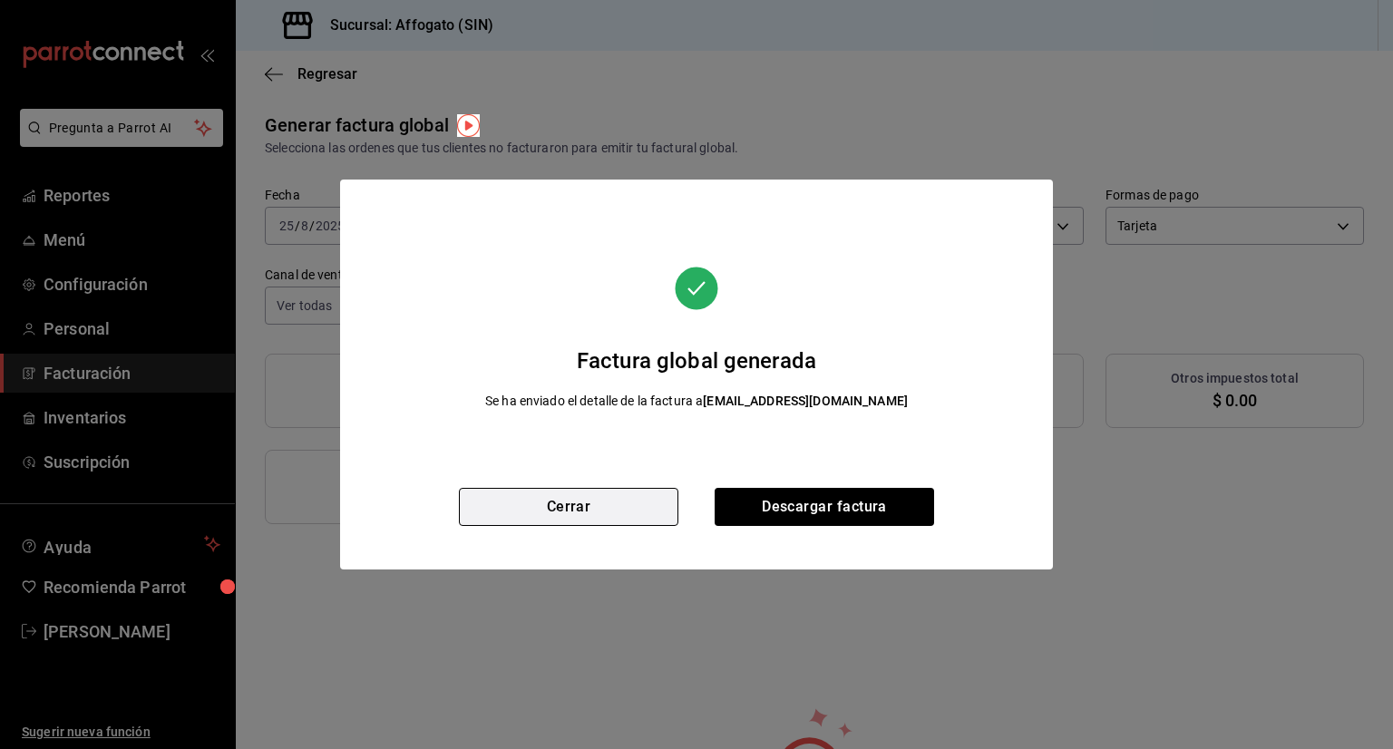
click at [592, 500] on button "Cerrar" at bounding box center [569, 507] width 220 height 38
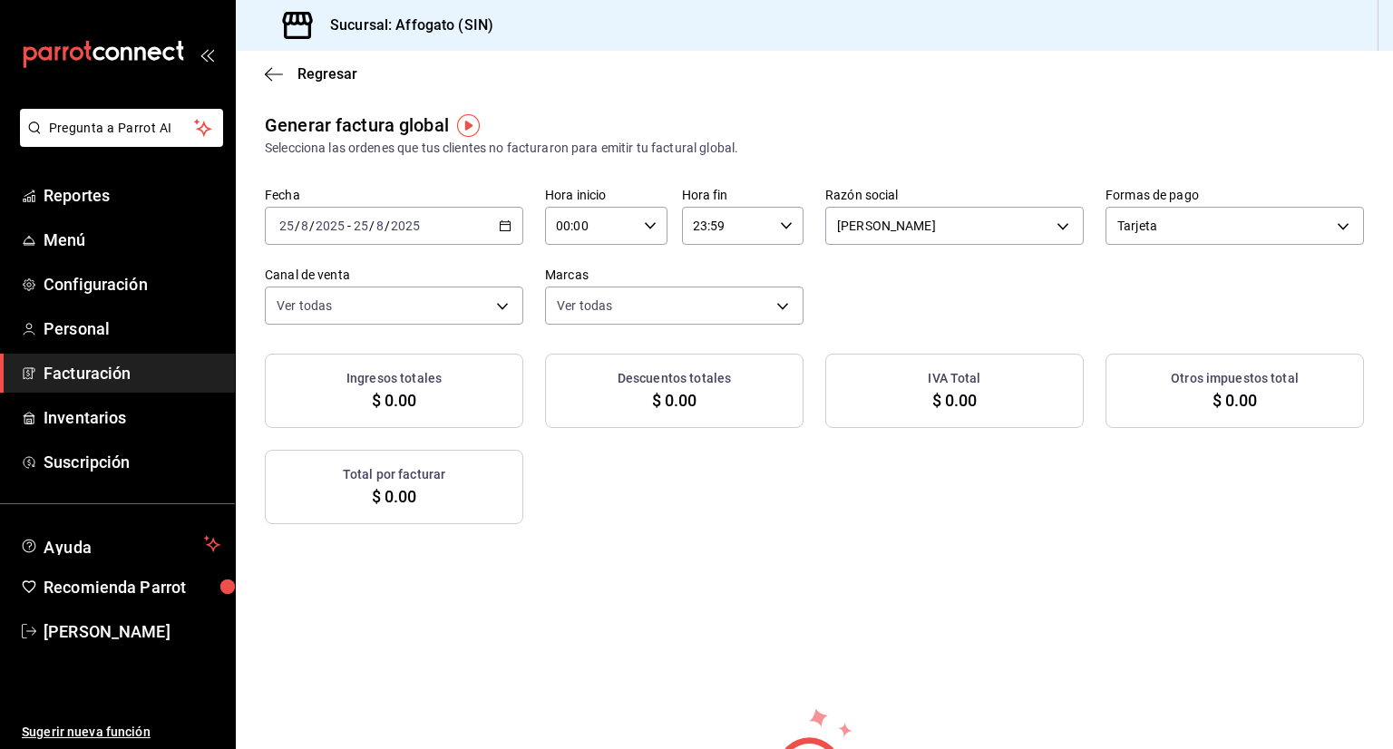
click at [133, 375] on span "Facturación" at bounding box center [132, 373] width 177 height 24
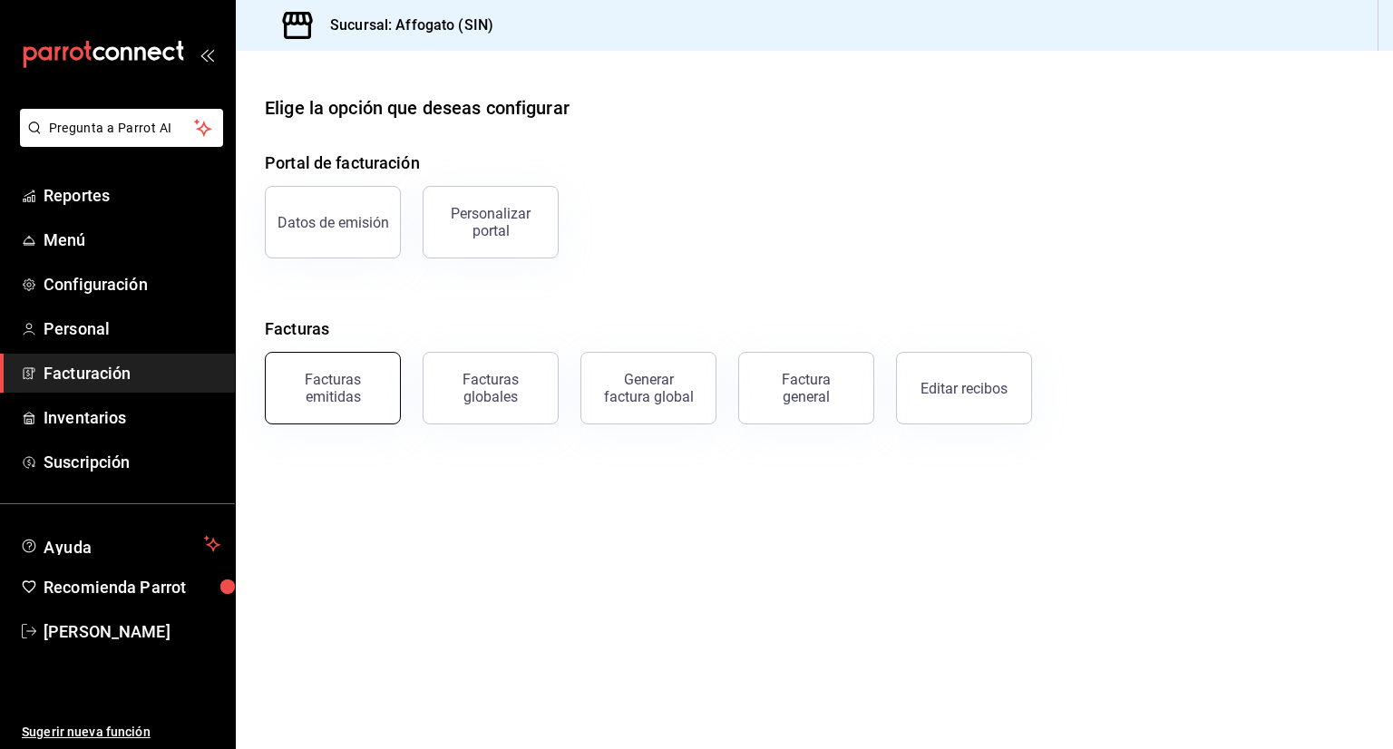
click at [337, 393] on div "Facturas emitidas" at bounding box center [333, 388] width 112 height 34
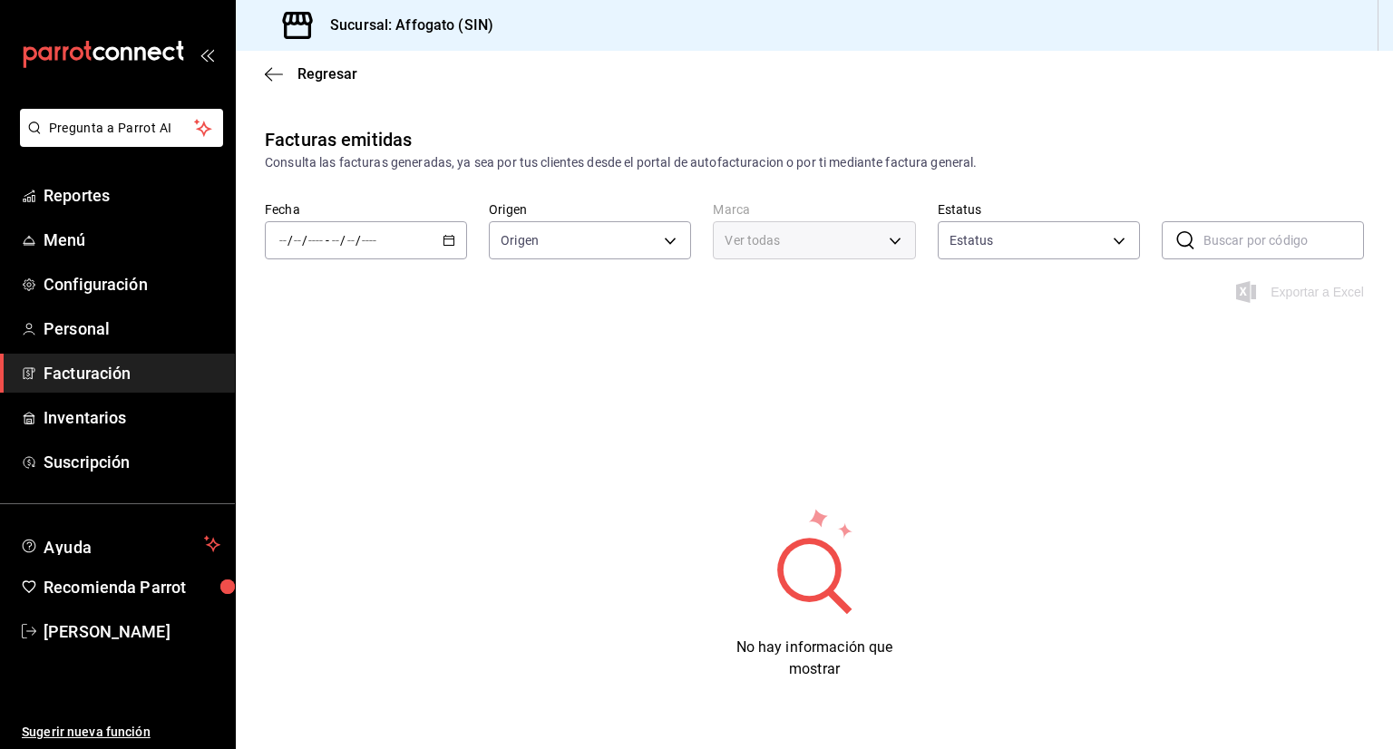
type input "ORDER_INVOICE,GENERAL_INVOICE"
type input "ACTIVE,PENDING_CANCELLATION,CANCELLED,PRE_CANCELLED"
type input "bbc168be-d95f-4a83-8cf4-7438ee6b39ac"
click at [448, 230] on div "/ / - / /" at bounding box center [366, 240] width 202 height 38
click at [322, 418] on span "Mes actual" at bounding box center [350, 417] width 141 height 19
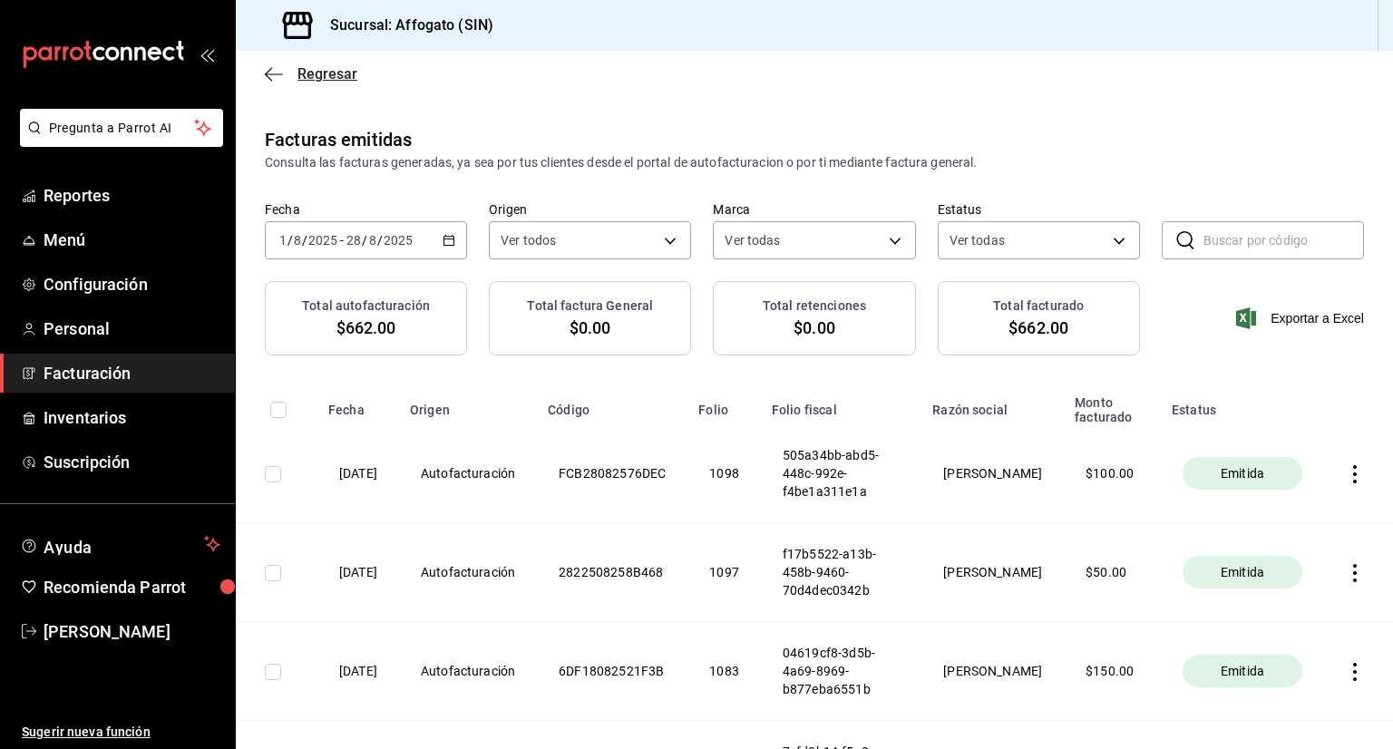
click at [268, 72] on icon "button" at bounding box center [268, 74] width 7 height 14
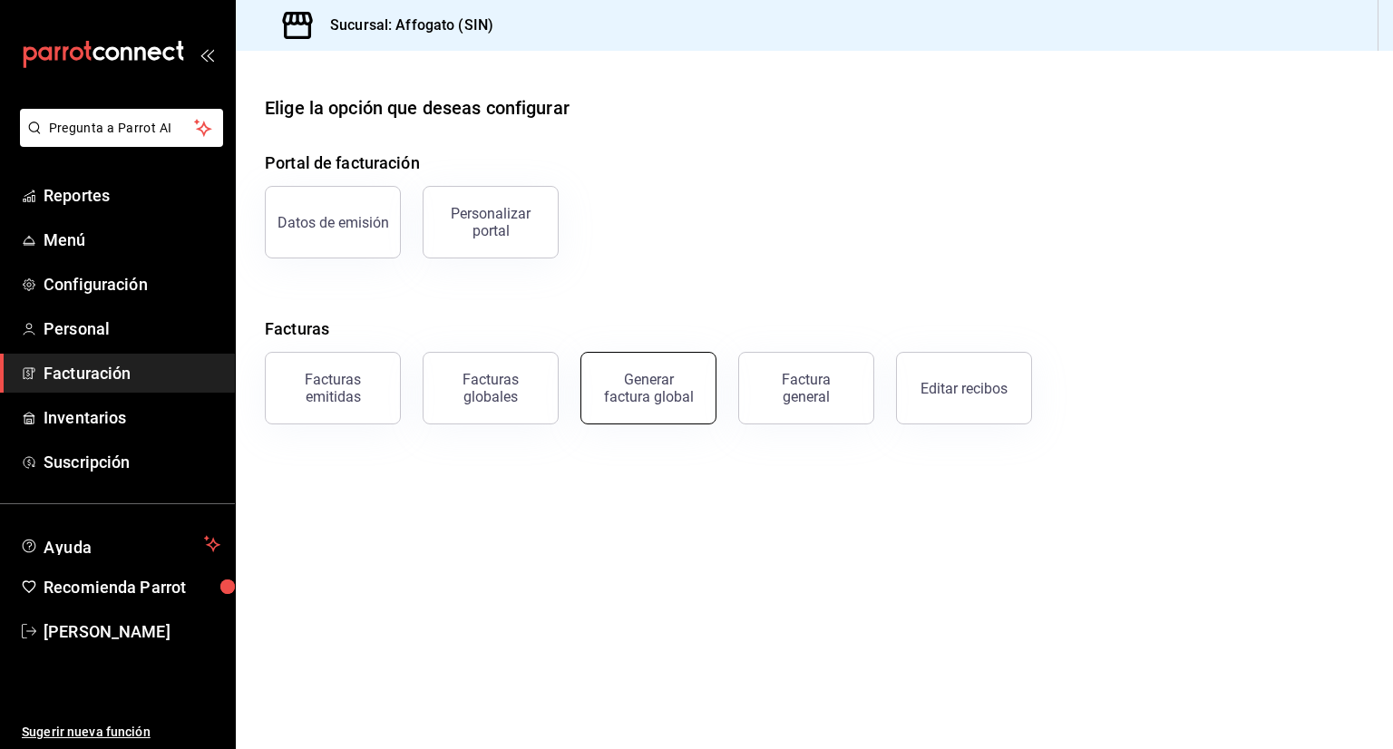
click at [662, 390] on div "Generar factura global" at bounding box center [648, 388] width 91 height 34
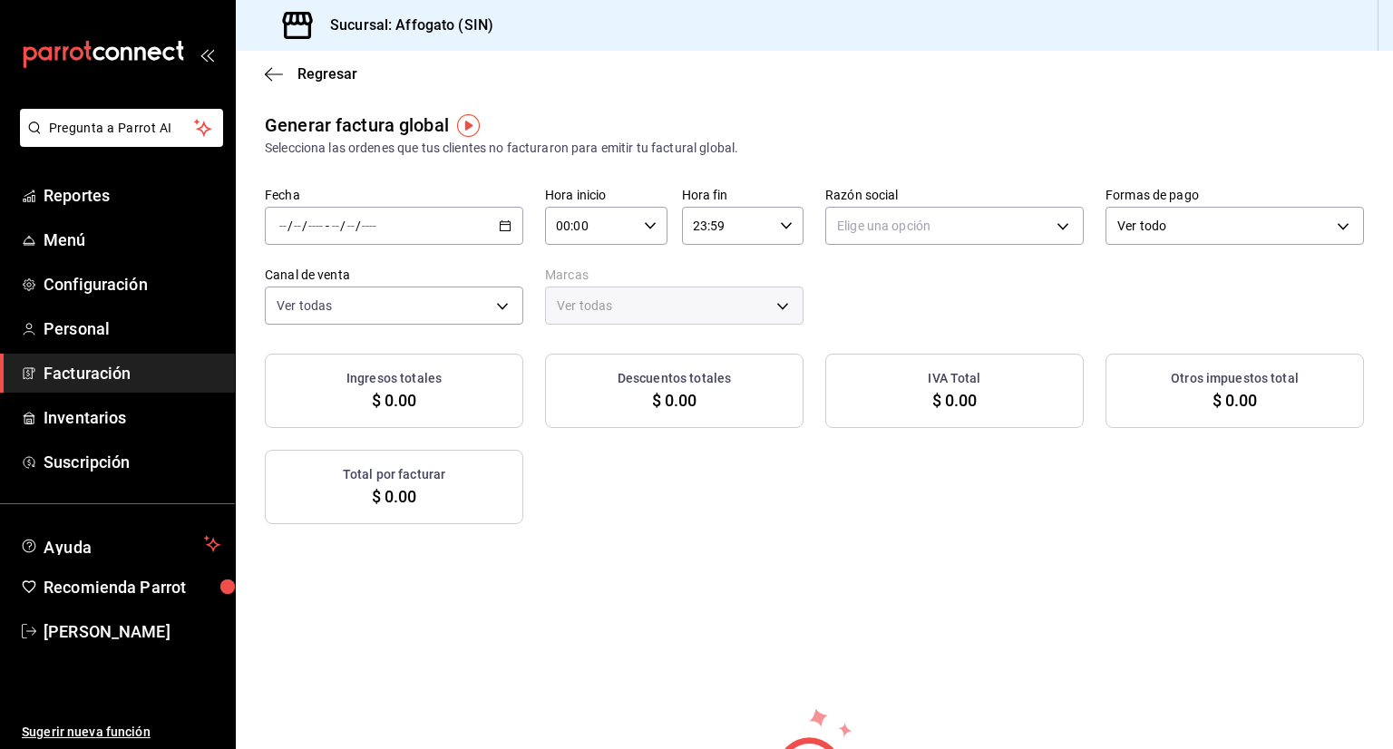
click at [502, 229] on icon "button" at bounding box center [505, 226] width 13 height 13
click at [338, 275] on span "Rango de fechas" at bounding box center [350, 280] width 141 height 19
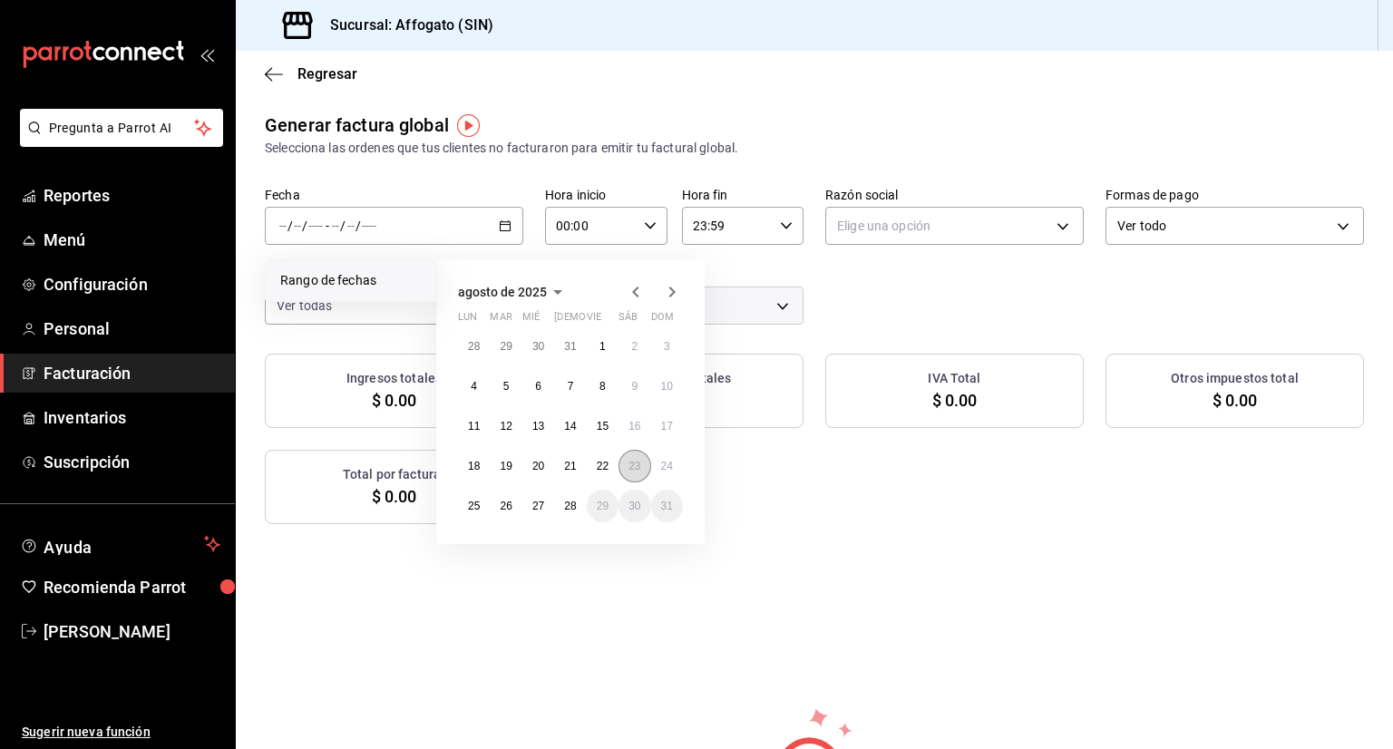
click at [637, 455] on button "23" at bounding box center [635, 466] width 32 height 33
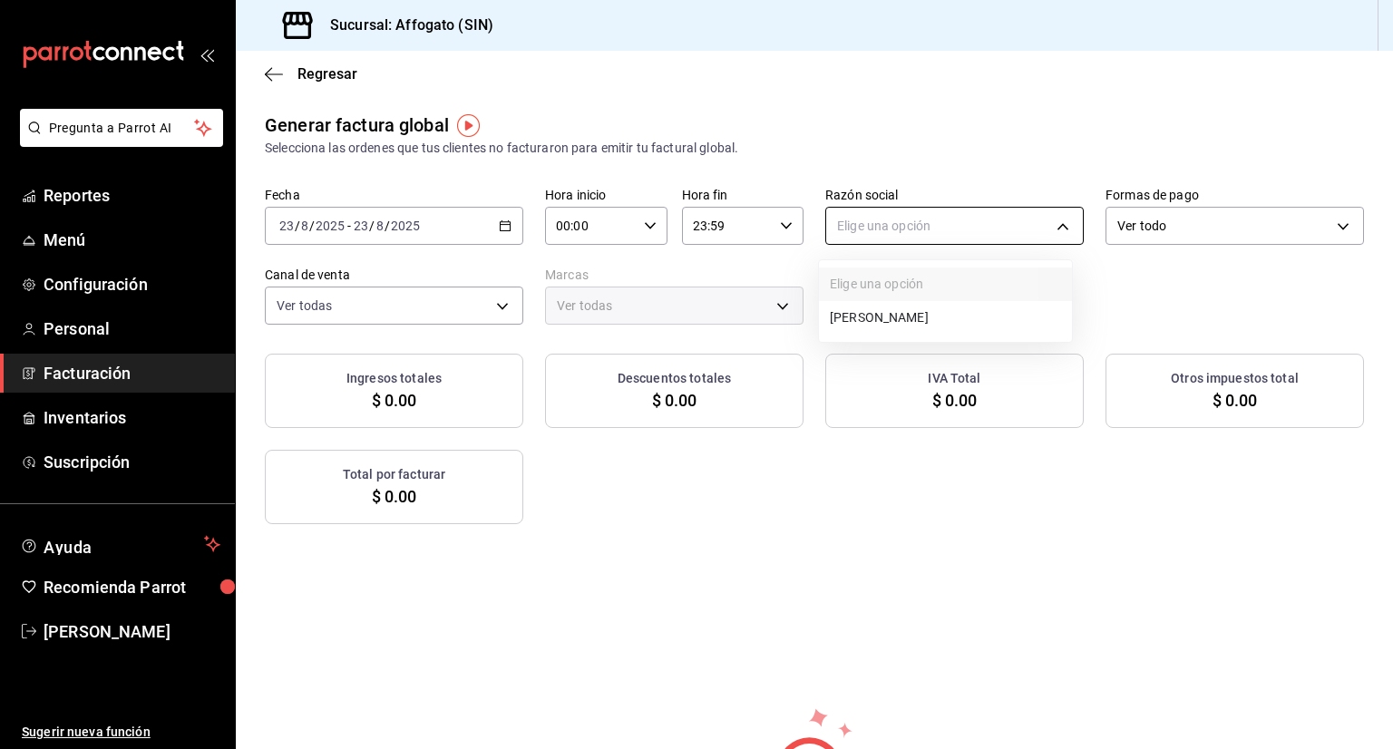
click at [1054, 229] on body "Pregunta a Parrot AI Reportes Menú Configuración Personal Facturación Inventari…" at bounding box center [696, 374] width 1393 height 749
click at [963, 313] on li "[PERSON_NAME]" at bounding box center [945, 318] width 253 height 34
type input "75c015e8-5138-4c17-886d-1abe1406d2d4"
type input "bbc168be-d95f-4a83-8cf4-7438ee6b39ac"
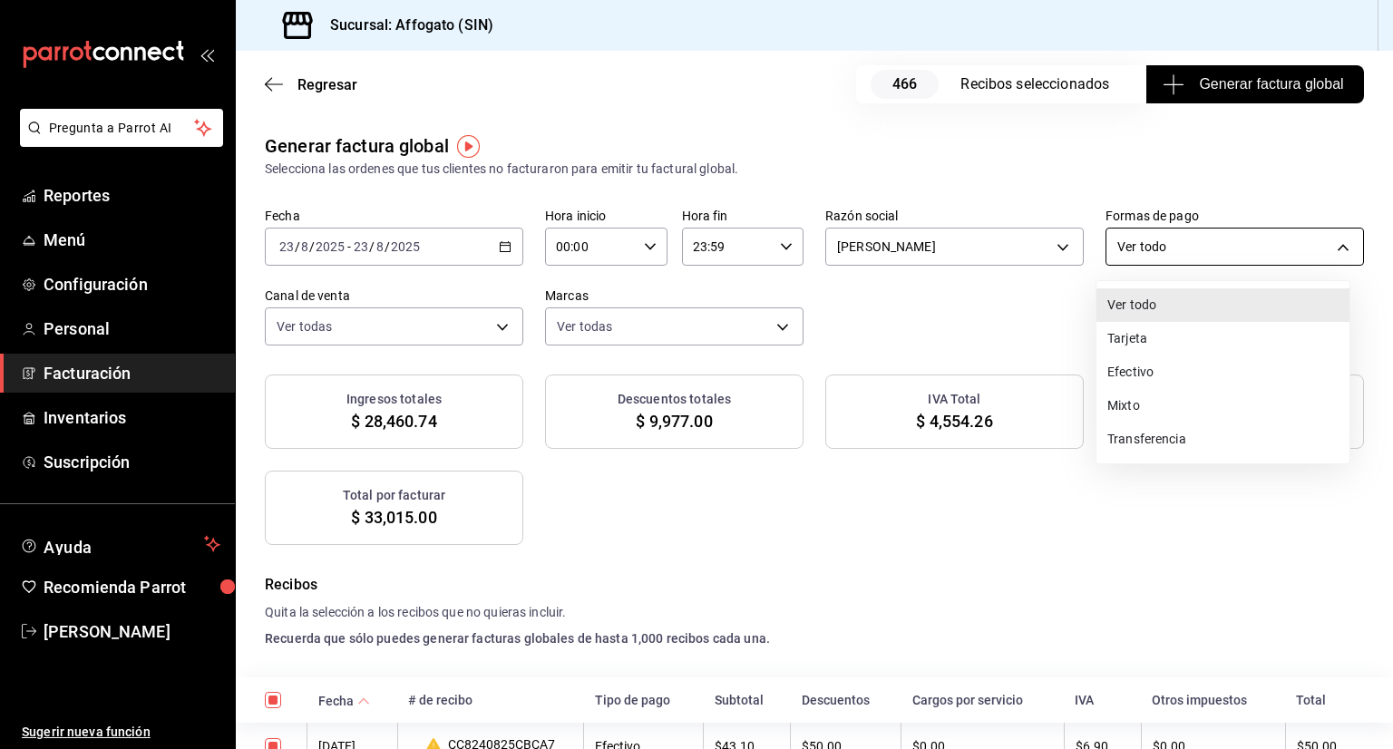
click at [1290, 249] on body "Pregunta a Parrot AI Reportes Menú Configuración Personal Facturación Inventari…" at bounding box center [696, 374] width 1393 height 749
click at [1147, 376] on li "Efectivo" at bounding box center [1223, 373] width 253 height 34
type input "CASH"
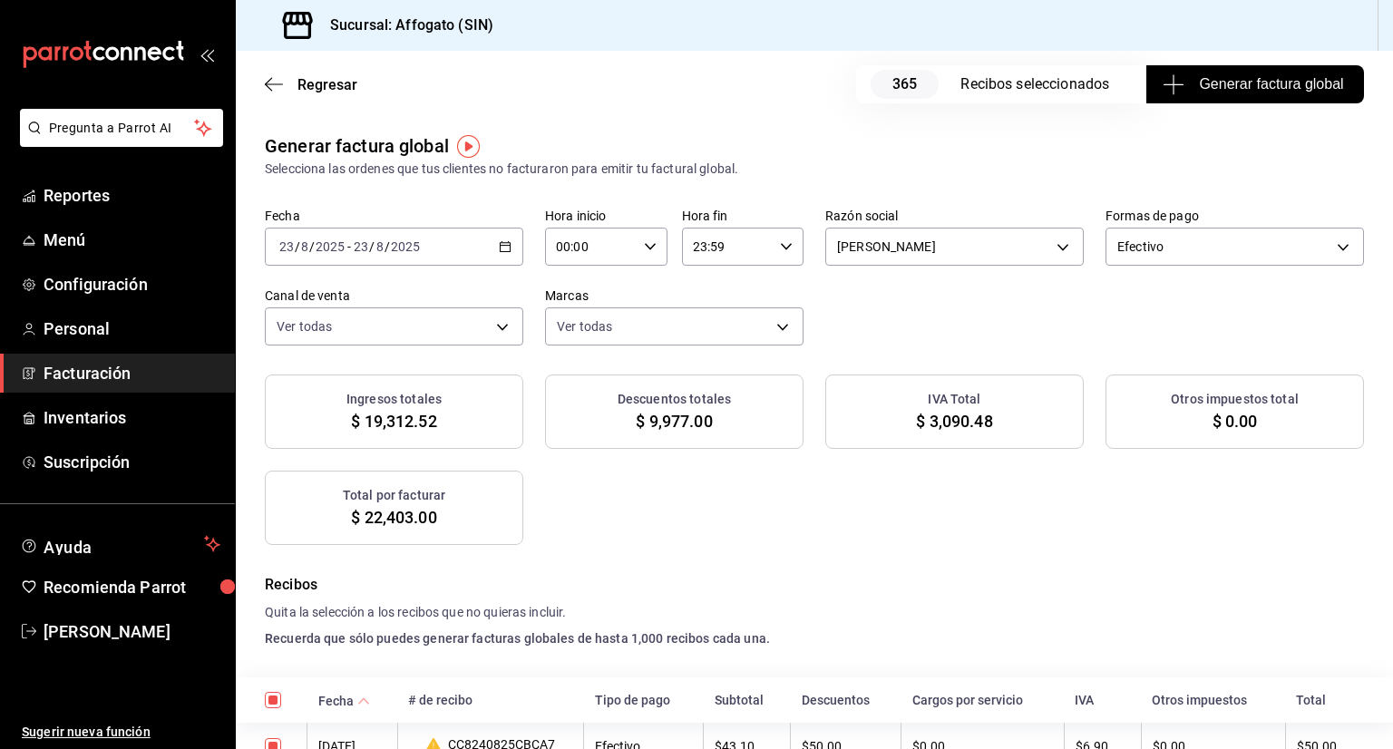
click at [1262, 77] on span "Generar factura global" at bounding box center [1255, 84] width 177 height 22
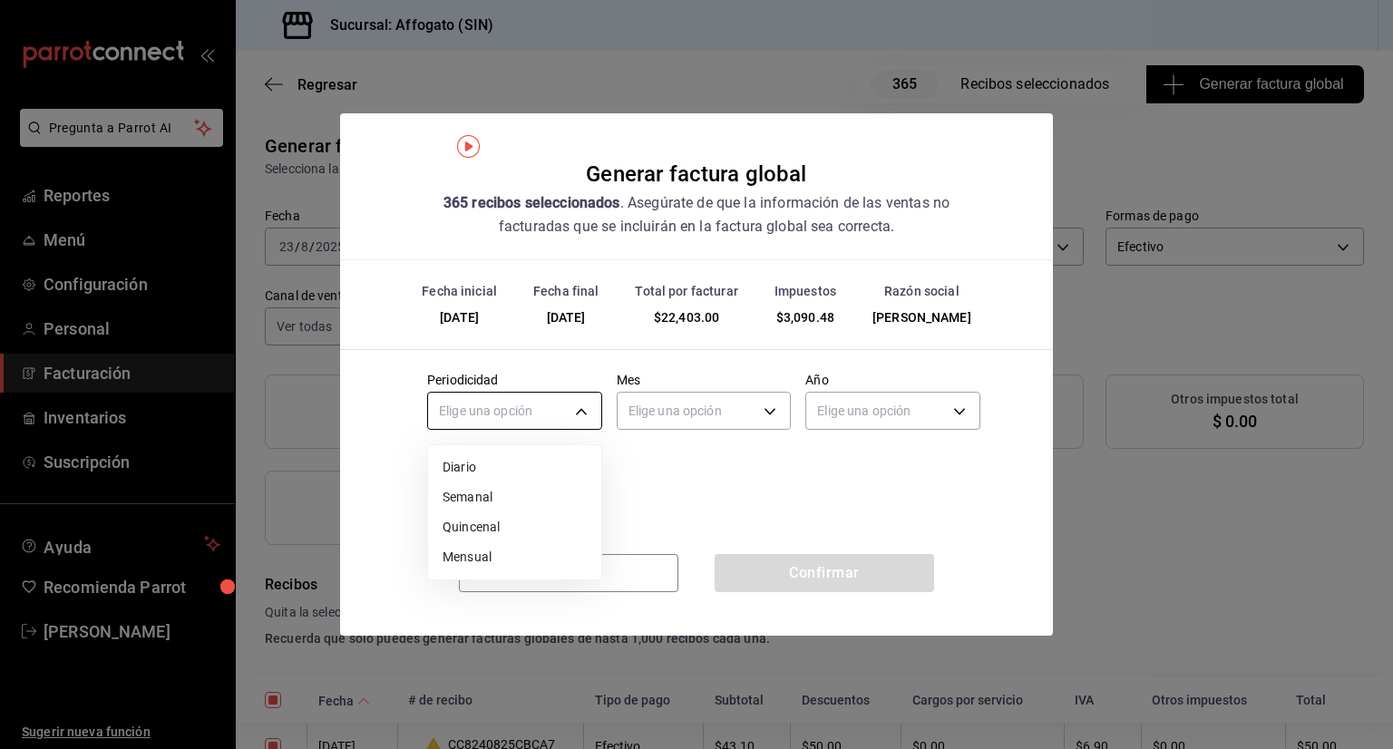
click at [585, 404] on body "Pregunta a Parrot AI Reportes Menú Configuración Personal Facturación Inventari…" at bounding box center [696, 374] width 1393 height 749
click at [448, 465] on li "Diario" at bounding box center [514, 468] width 173 height 30
type input "DAILY"
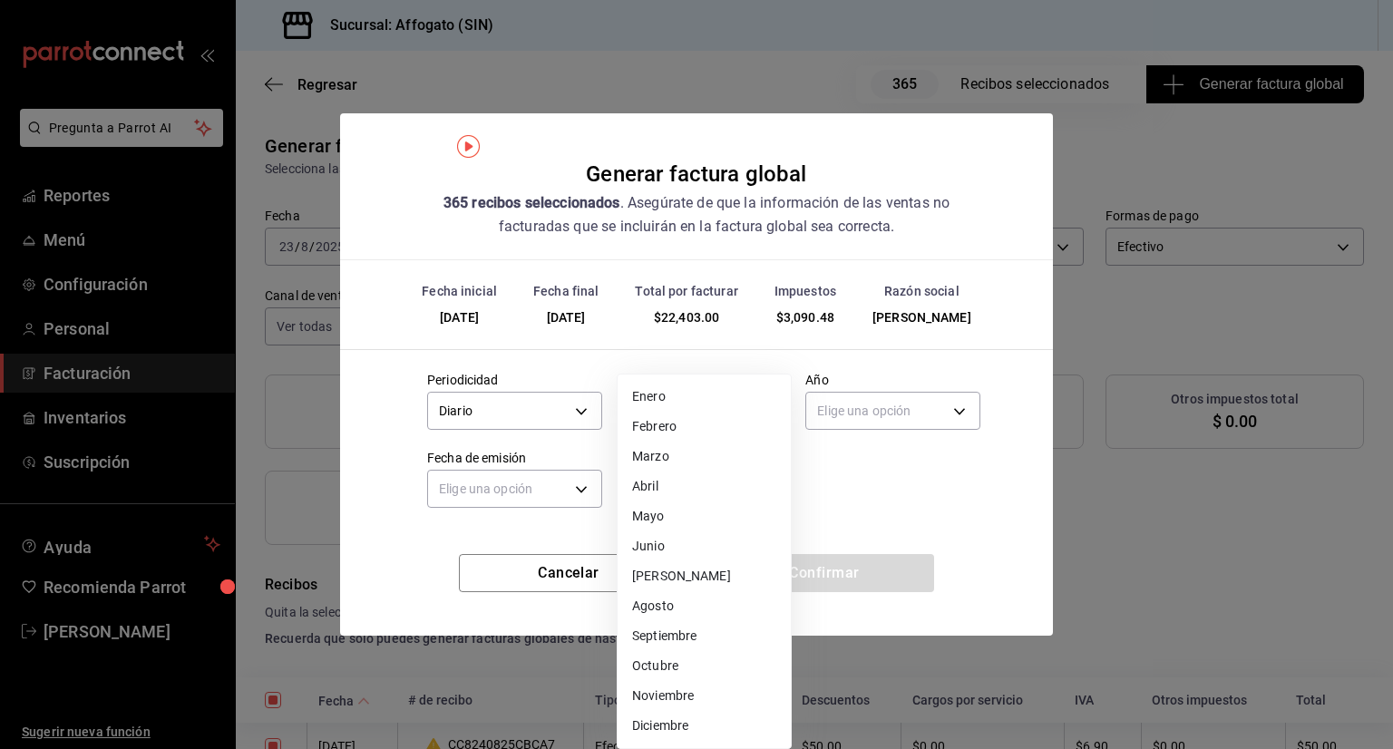
click at [768, 414] on body "Pregunta a Parrot AI Reportes Menú Configuración Personal Facturación Inventari…" at bounding box center [696, 374] width 1393 height 749
click at [659, 605] on li "Agosto" at bounding box center [704, 606] width 173 height 30
type input "8"
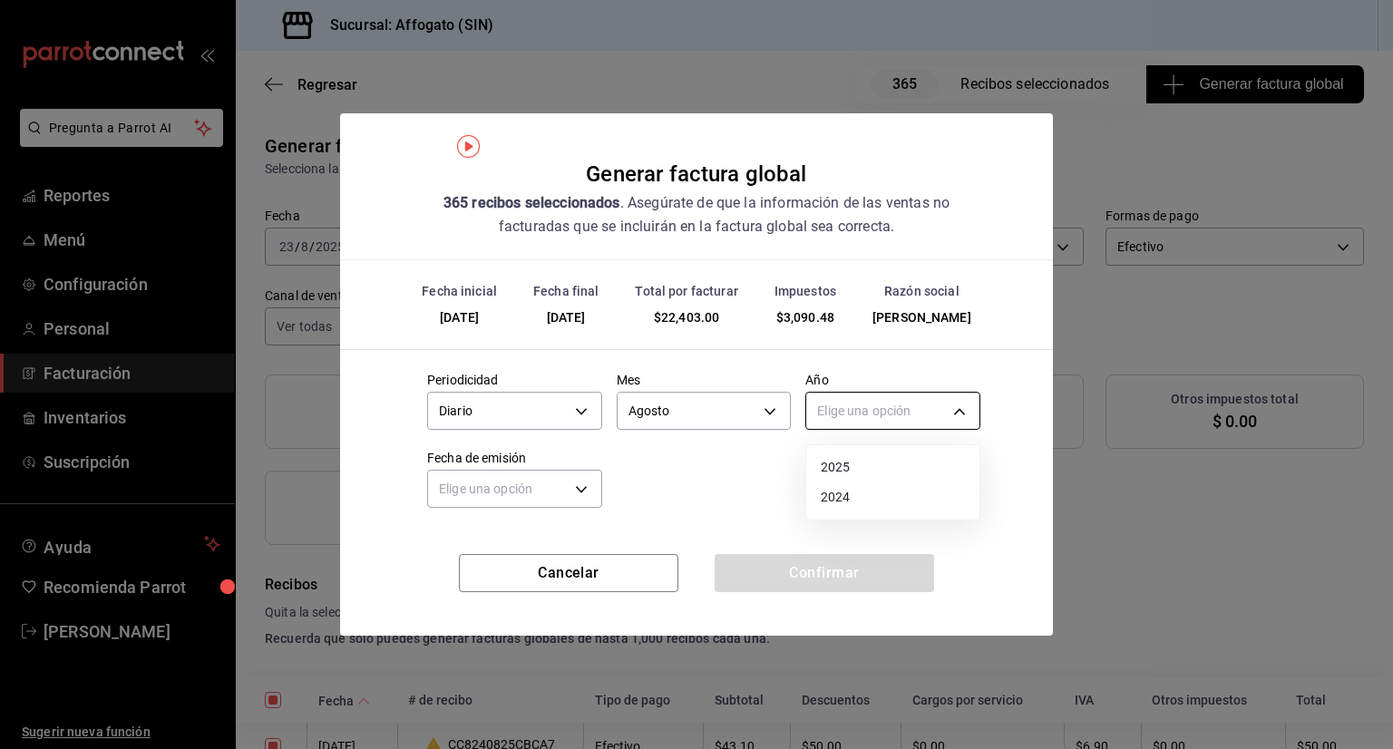
click at [938, 404] on body "Pregunta a Parrot AI Reportes Menú Configuración Personal Facturación Inventari…" at bounding box center [696, 374] width 1393 height 749
click at [845, 464] on li "2025" at bounding box center [892, 468] width 173 height 30
type input "2025"
click at [576, 491] on body "Pregunta a Parrot AI Reportes Menú Configuración Personal Facturación Inventari…" at bounding box center [696, 374] width 1393 height 749
click at [450, 578] on li "Ayer" at bounding box center [514, 576] width 173 height 30
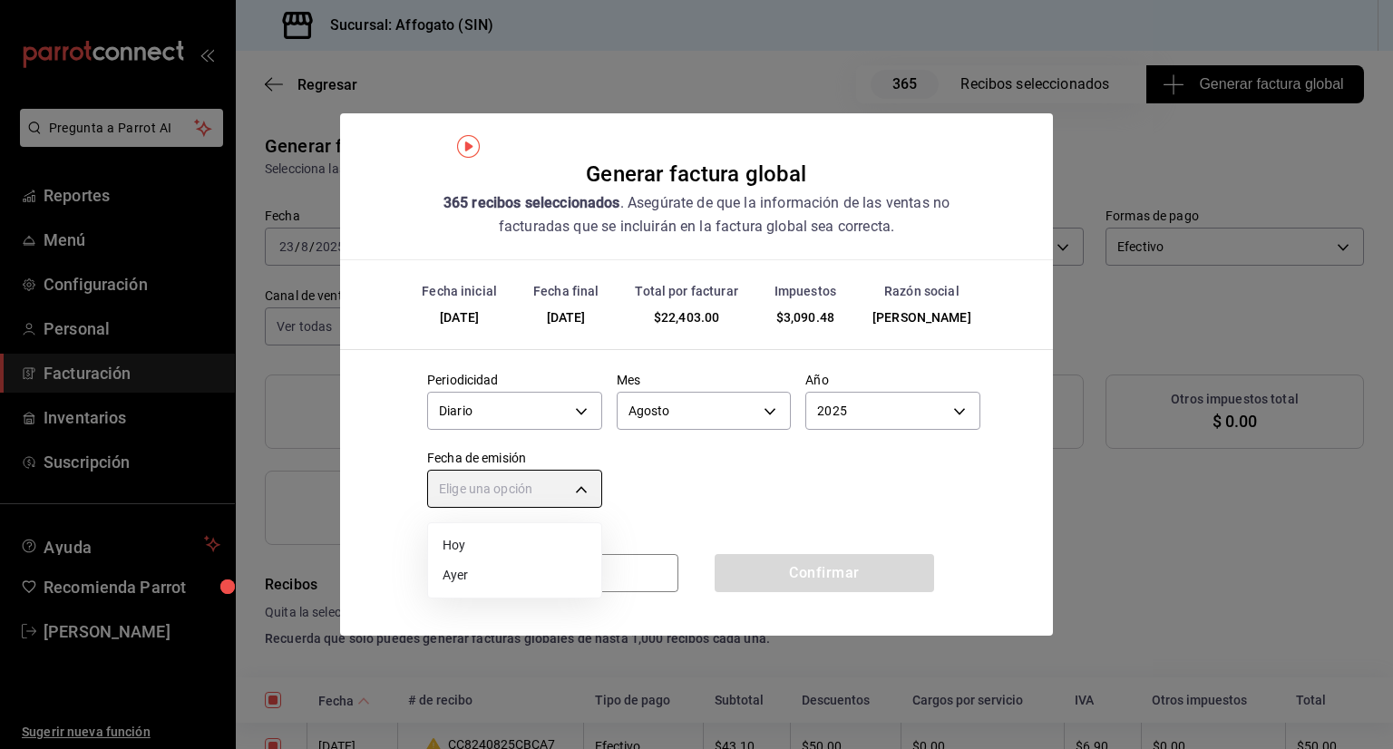
type input "[DATE]"
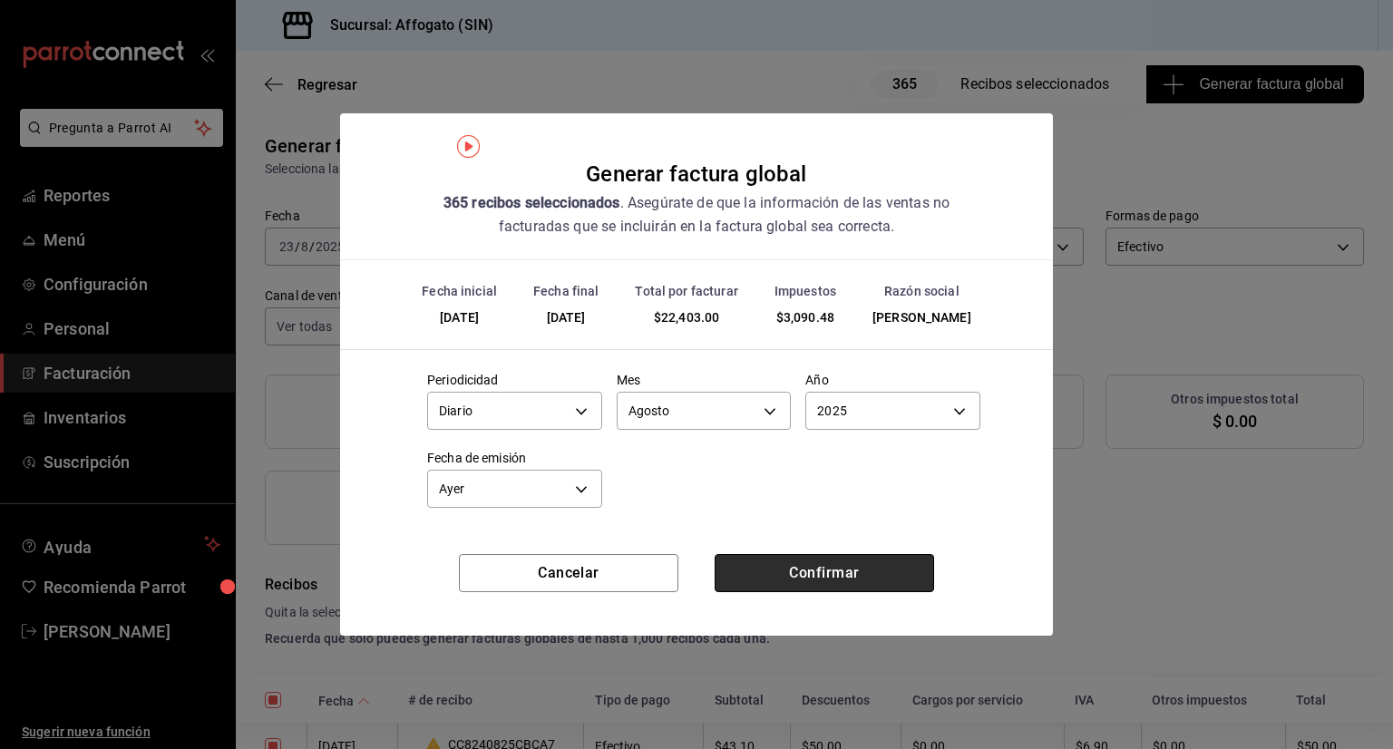
click at [839, 572] on button "Confirmar" at bounding box center [825, 573] width 220 height 38
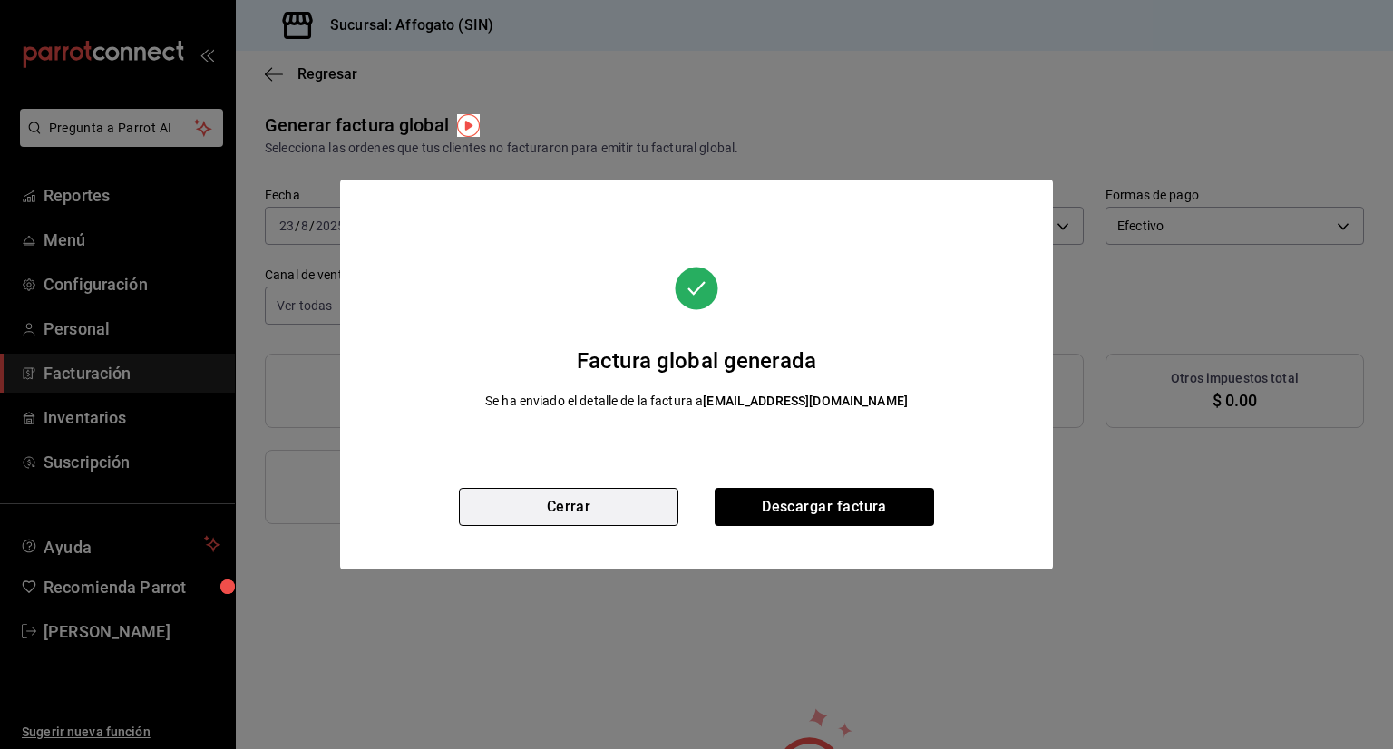
click at [610, 502] on button "Cerrar" at bounding box center [569, 507] width 220 height 38
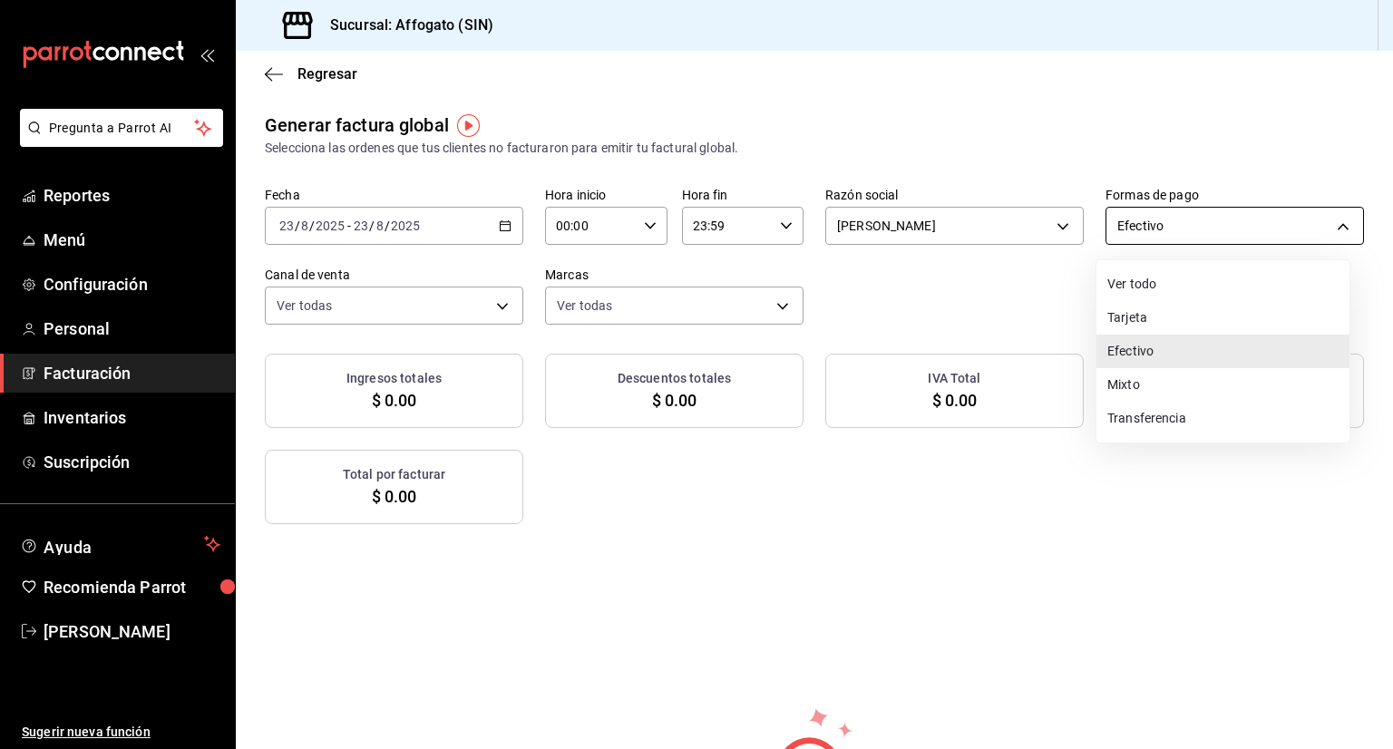
click at [1329, 222] on body "Pregunta a Parrot AI Reportes Menú Configuración Personal Facturación Inventari…" at bounding box center [696, 374] width 1393 height 749
click at [1114, 320] on li "Tarjeta" at bounding box center [1223, 318] width 253 height 34
type input "CARD"
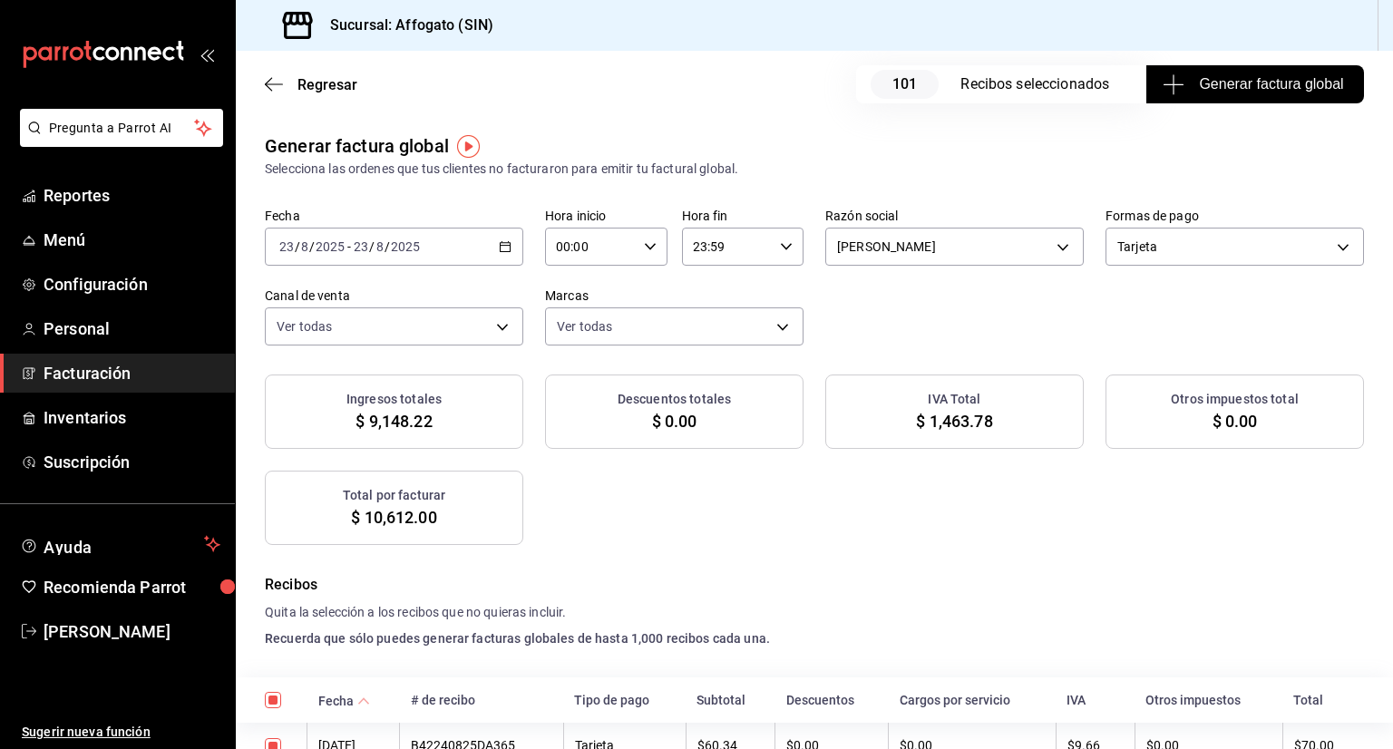
click at [1273, 87] on span "Generar factura global" at bounding box center [1255, 84] width 177 height 22
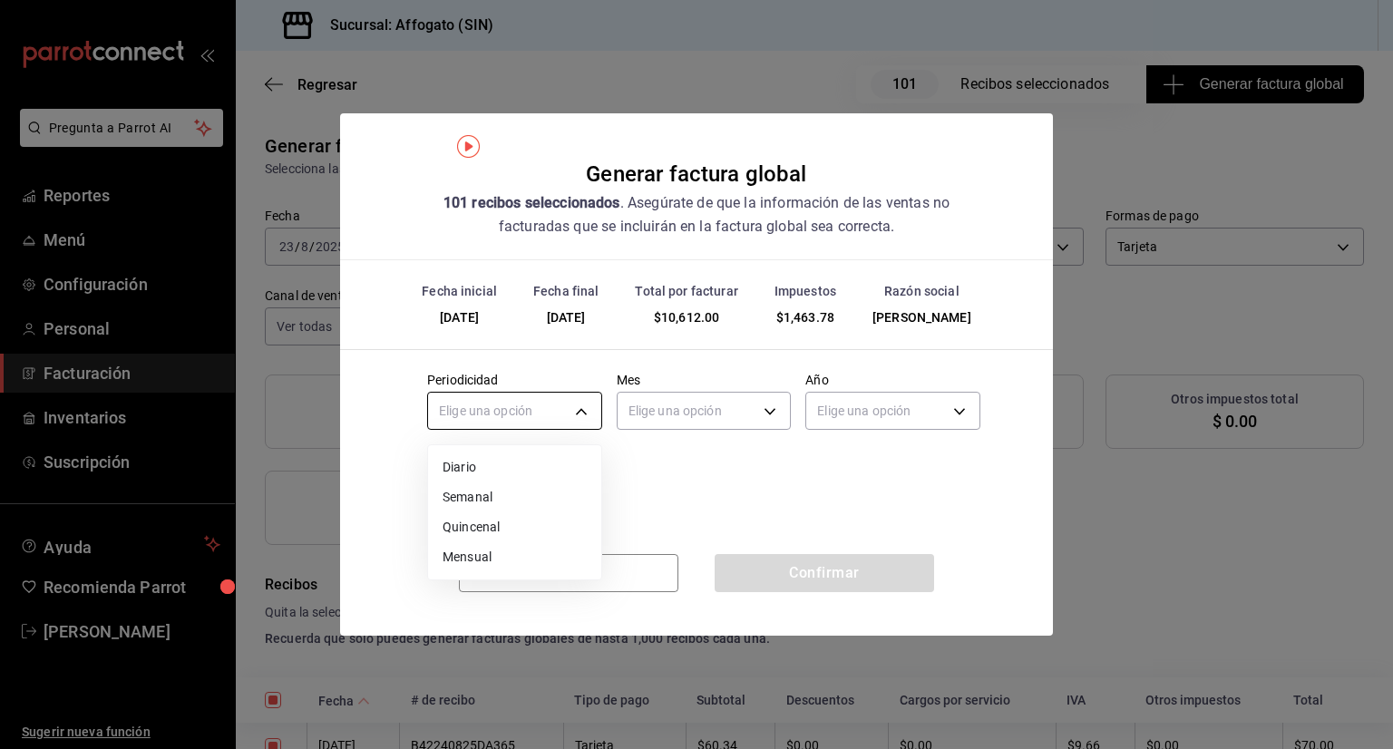
click at [582, 420] on body "Pregunta a Parrot AI Reportes Menú Configuración Personal Facturación Inventari…" at bounding box center [696, 374] width 1393 height 749
click at [474, 464] on li "Diario" at bounding box center [514, 468] width 173 height 30
type input "DAILY"
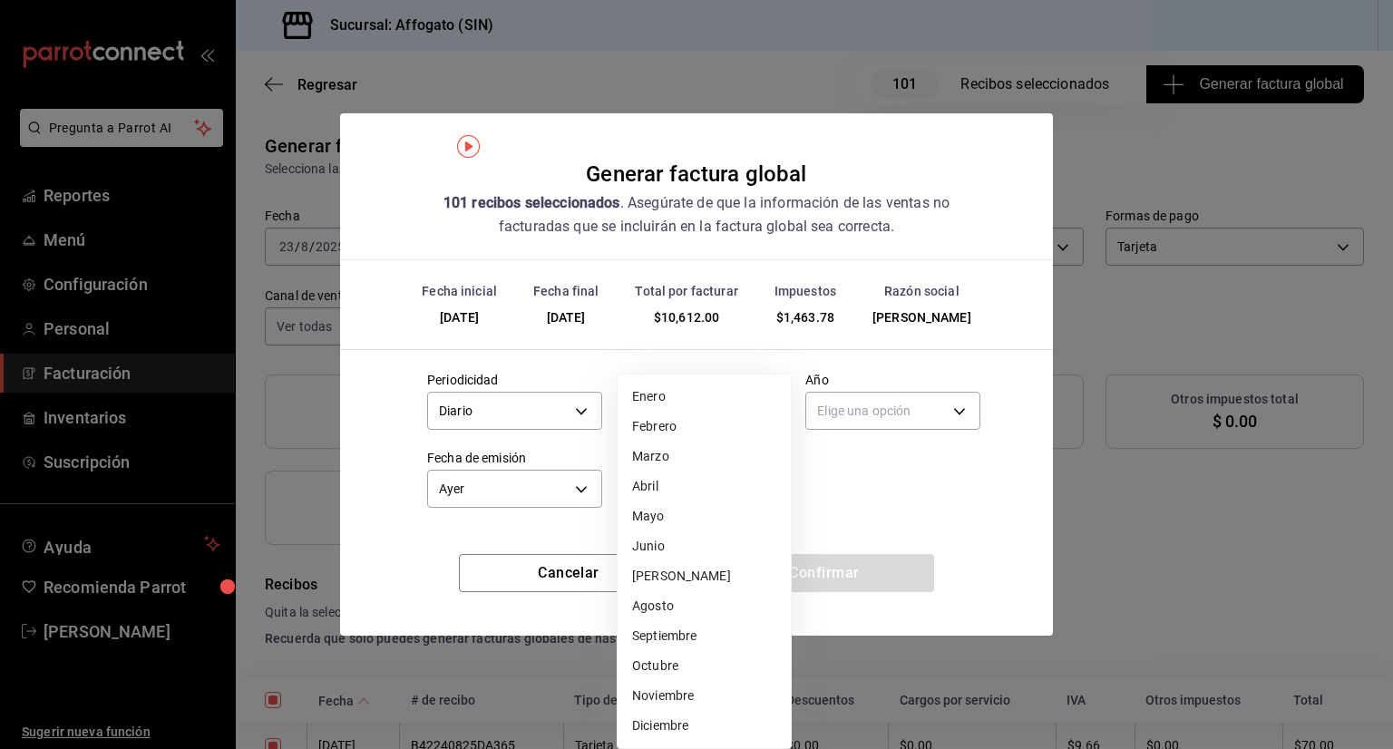
click at [778, 406] on body "Pregunta a Parrot AI Reportes Menú Configuración Personal Facturación Inventari…" at bounding box center [696, 374] width 1393 height 749
click at [669, 602] on li "Agosto" at bounding box center [704, 606] width 173 height 30
type input "8"
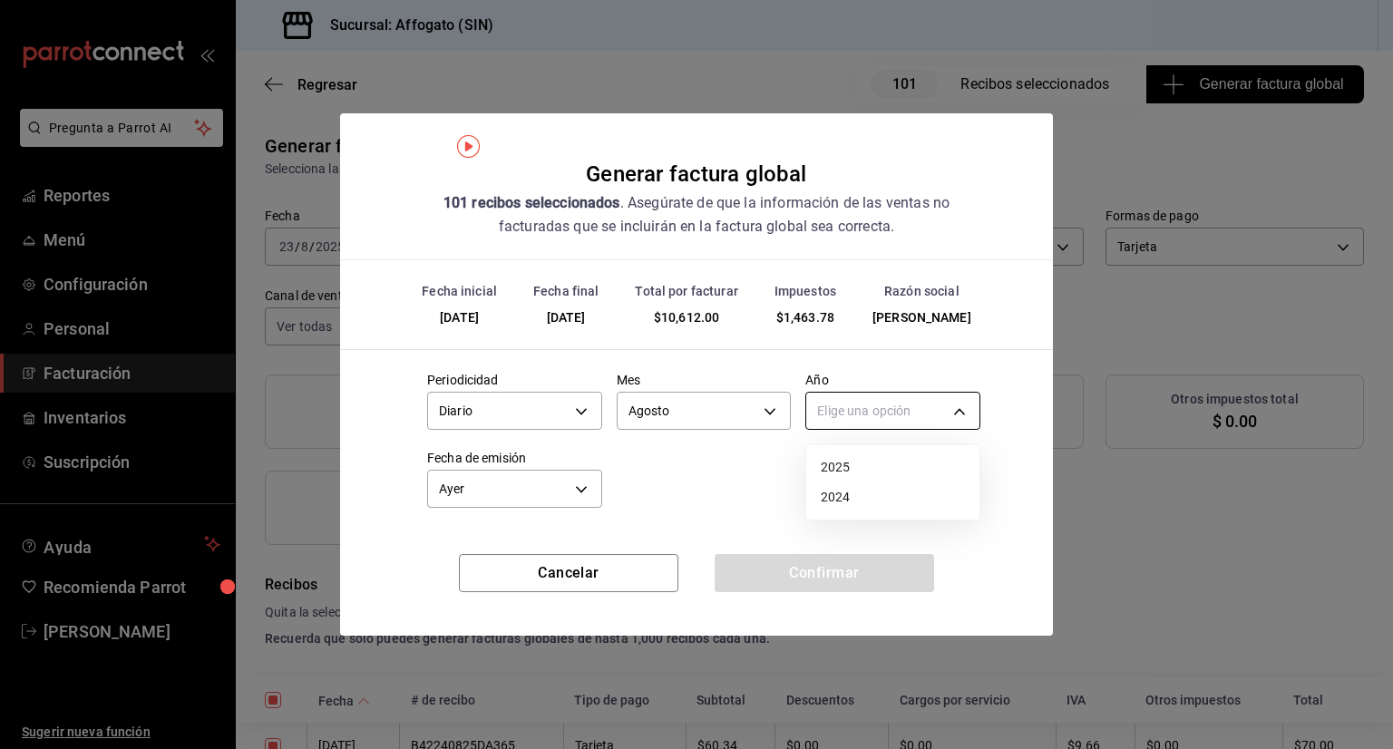
click at [891, 414] on body "Pregunta a Parrot AI Reportes Menú Configuración Personal Facturación Inventari…" at bounding box center [696, 374] width 1393 height 749
click at [835, 469] on li "2025" at bounding box center [892, 468] width 173 height 30
type input "2025"
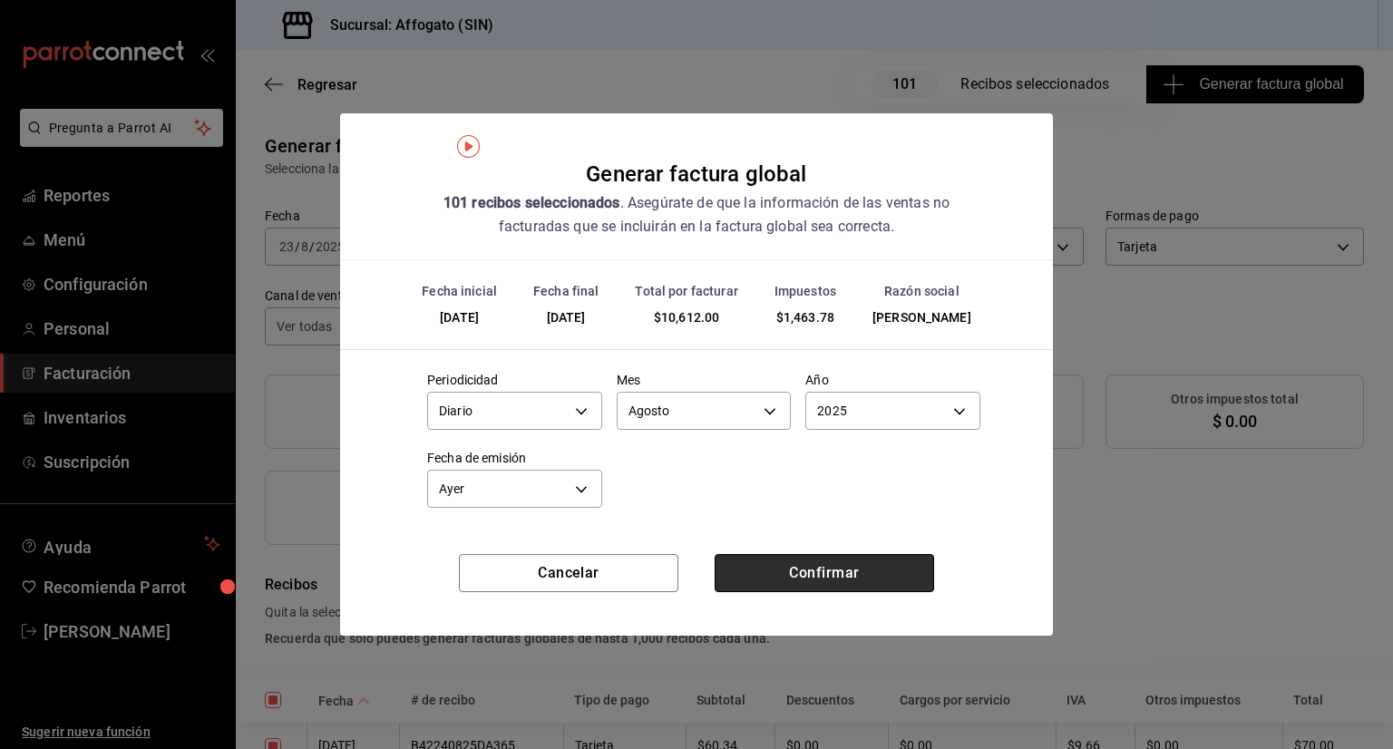
click at [854, 571] on button "Confirmar" at bounding box center [825, 573] width 220 height 38
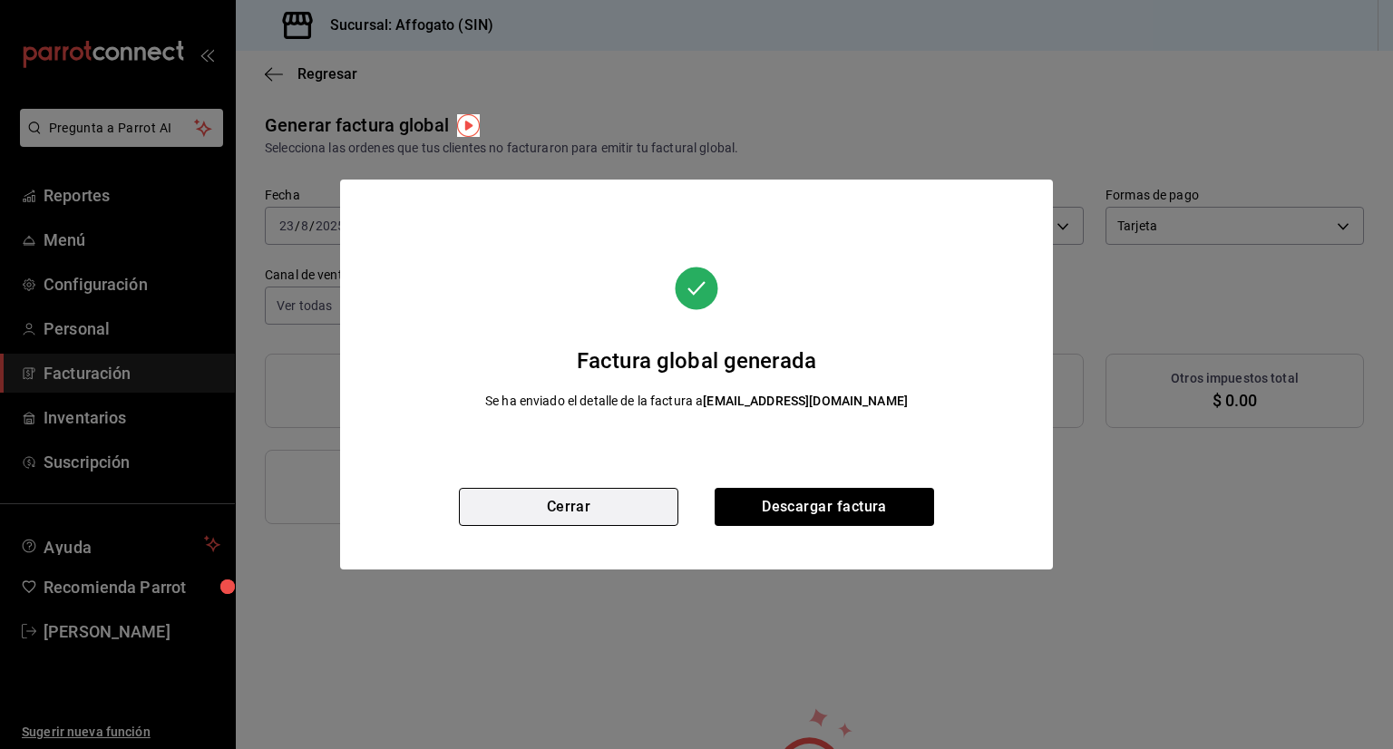
click at [597, 521] on button "Cerrar" at bounding box center [569, 507] width 220 height 38
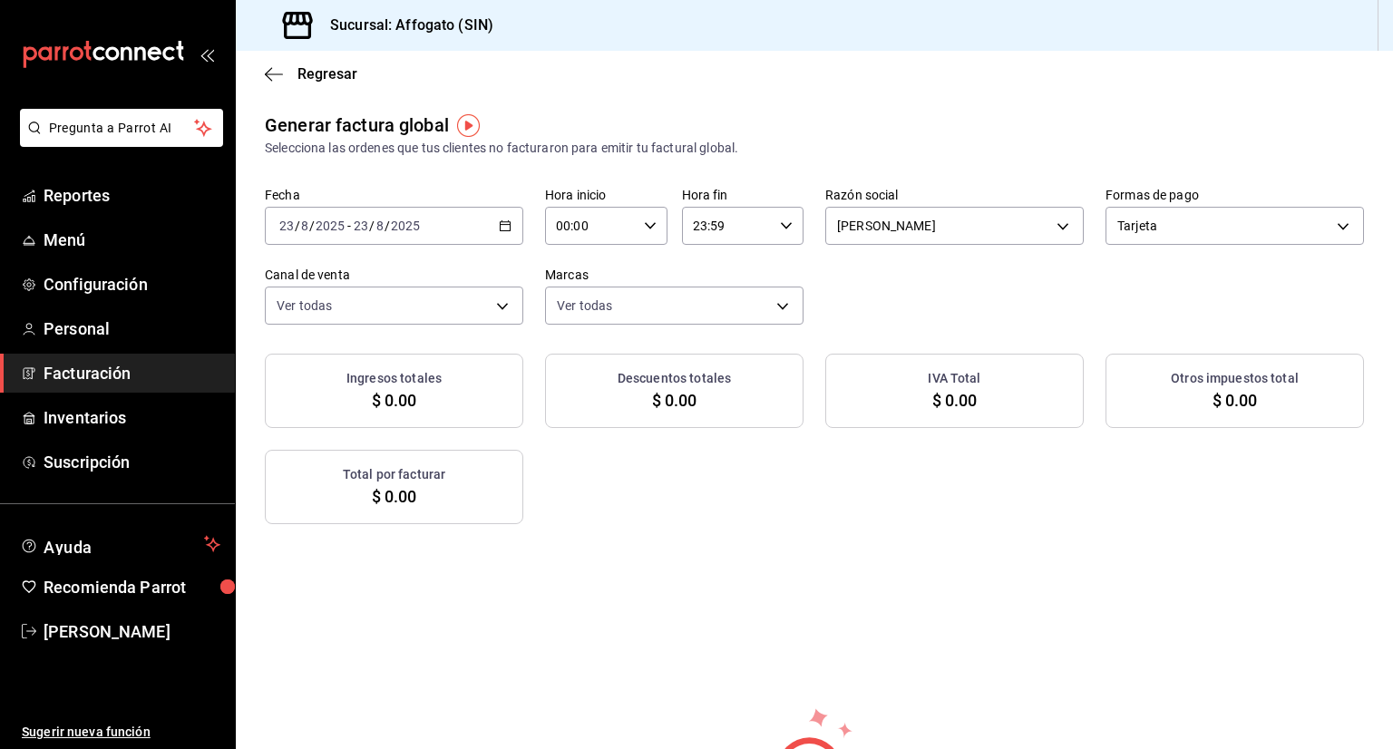
click at [517, 225] on div "[DATE] [DATE] - [DATE] [DATE]" at bounding box center [394, 226] width 259 height 38
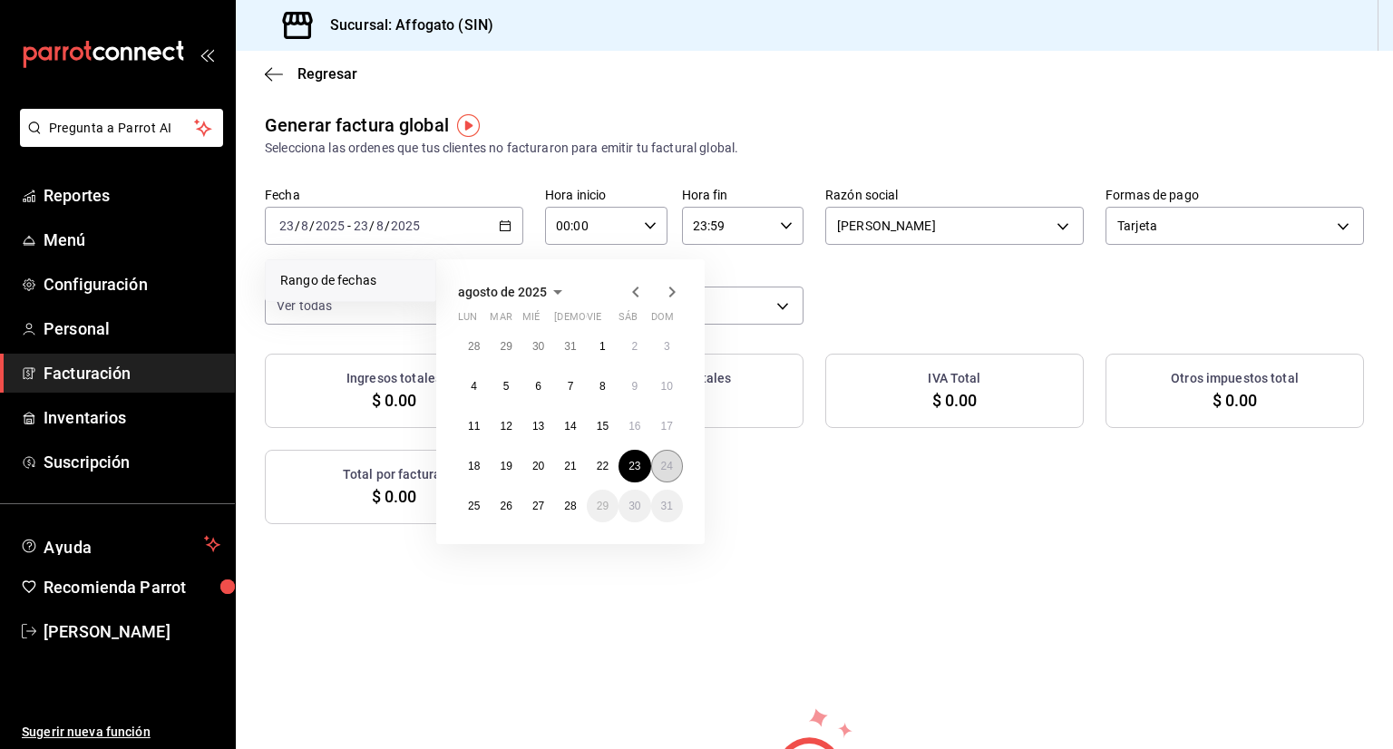
click at [673, 465] on button "24" at bounding box center [667, 466] width 32 height 33
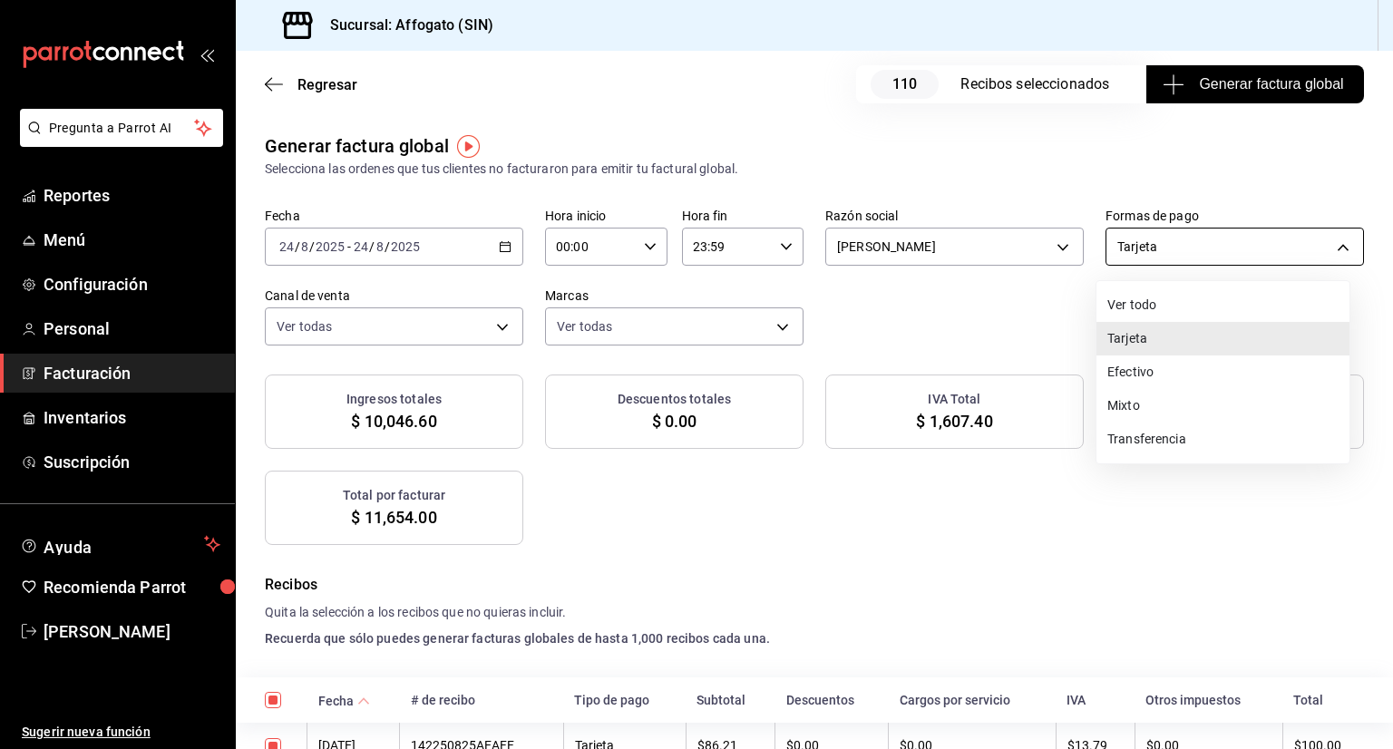
click at [1332, 243] on body "Pregunta a Parrot AI Reportes Menú Configuración Personal Facturación Inventari…" at bounding box center [696, 374] width 1393 height 749
click at [1162, 368] on li "Efectivo" at bounding box center [1223, 373] width 253 height 34
type input "CASH"
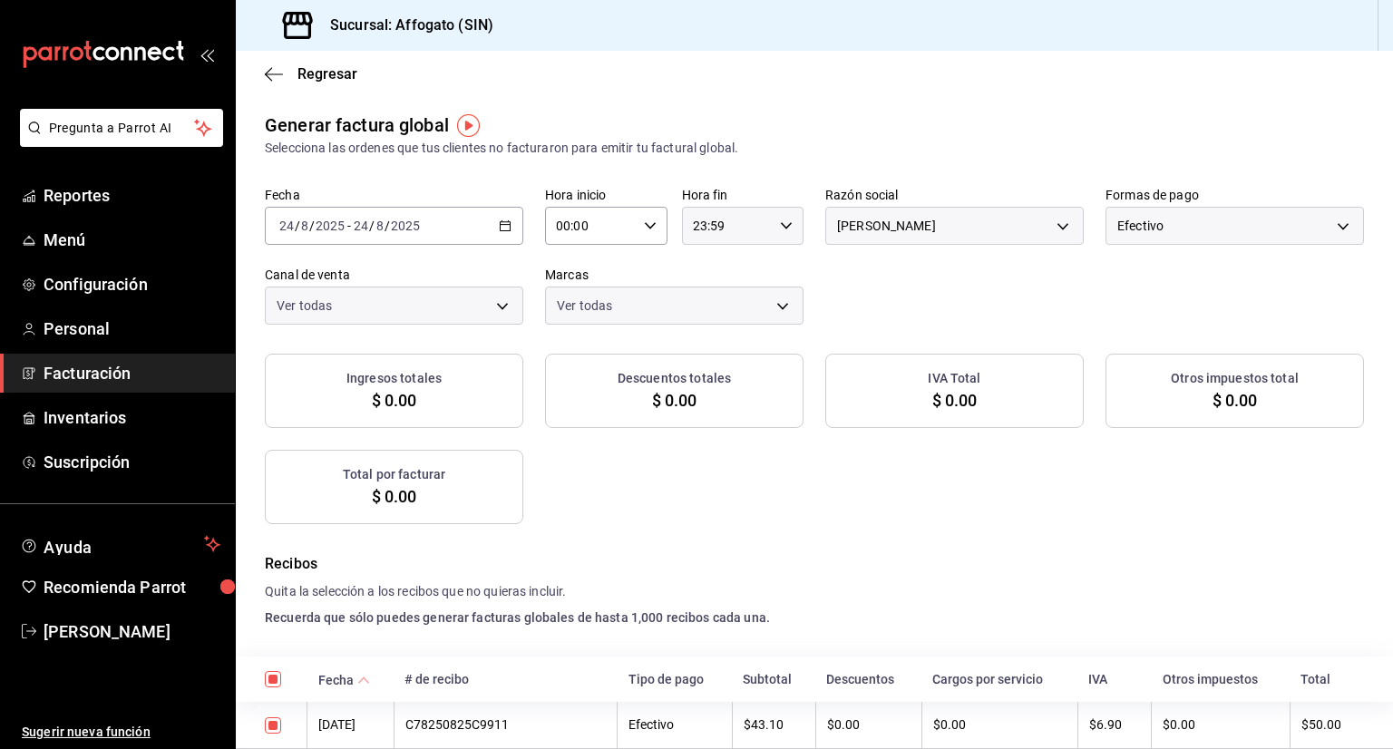
checkbox input "true"
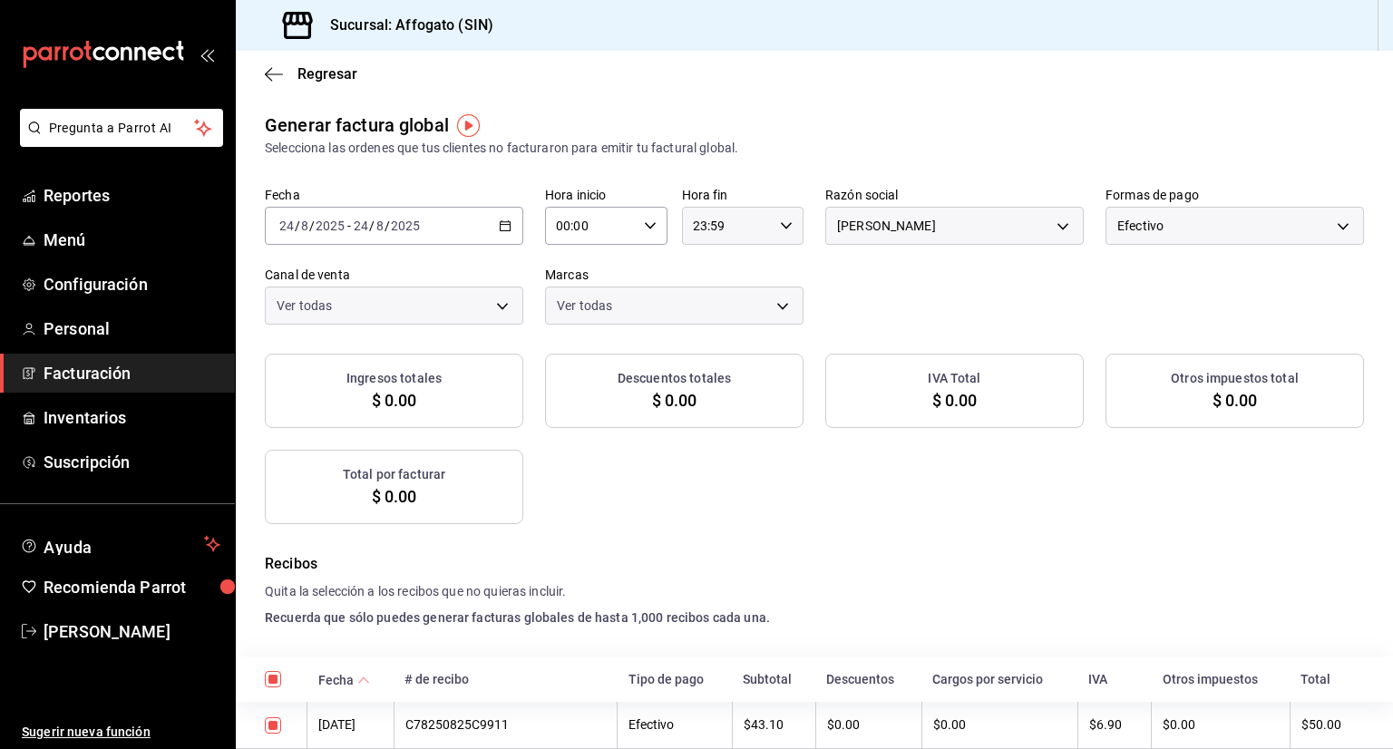
checkbox input "true"
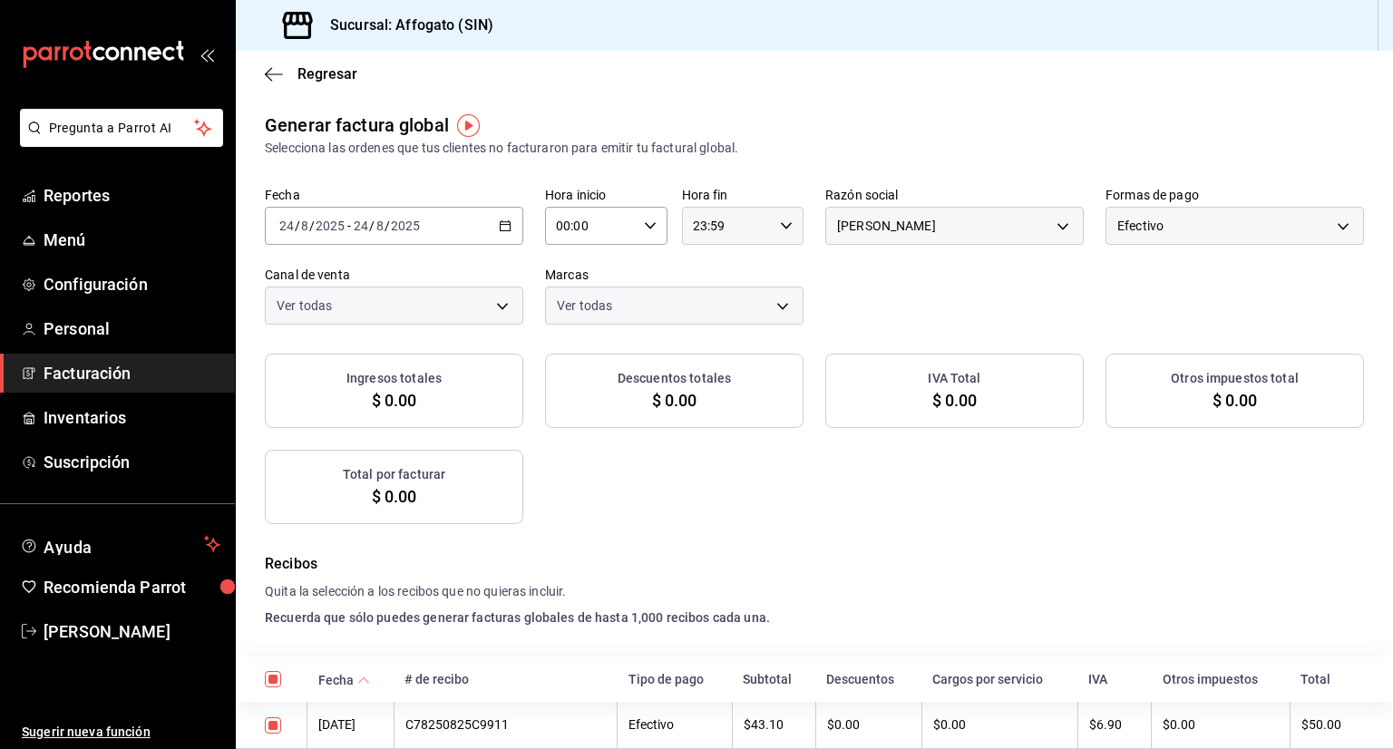
checkbox input "true"
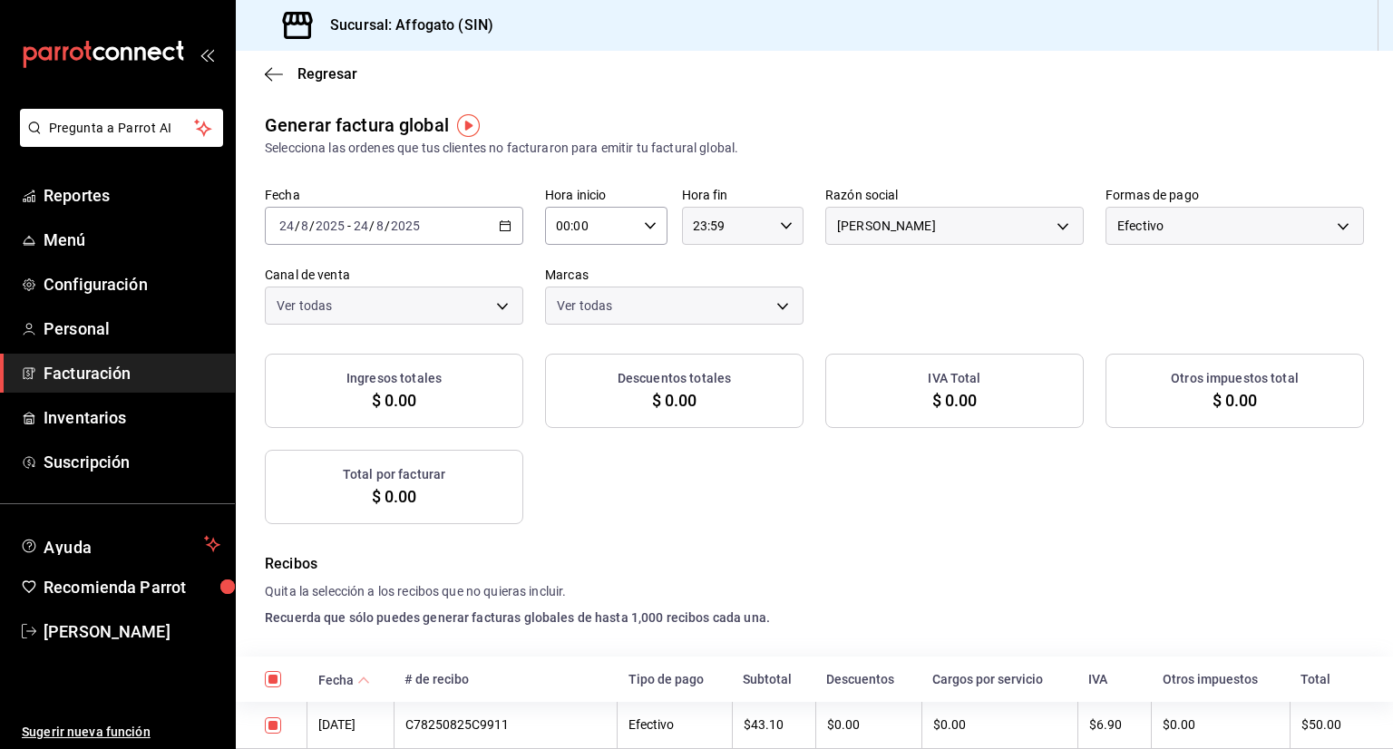
checkbox input "true"
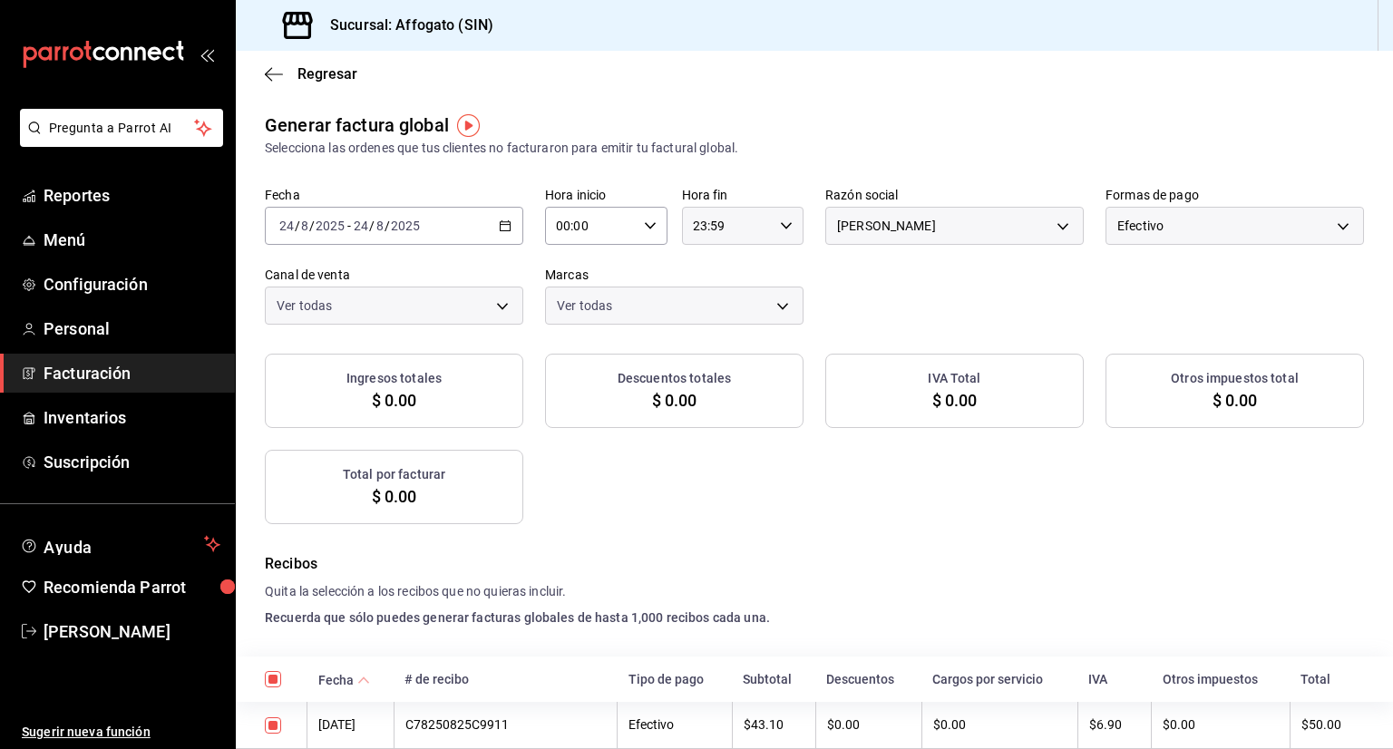
checkbox input "true"
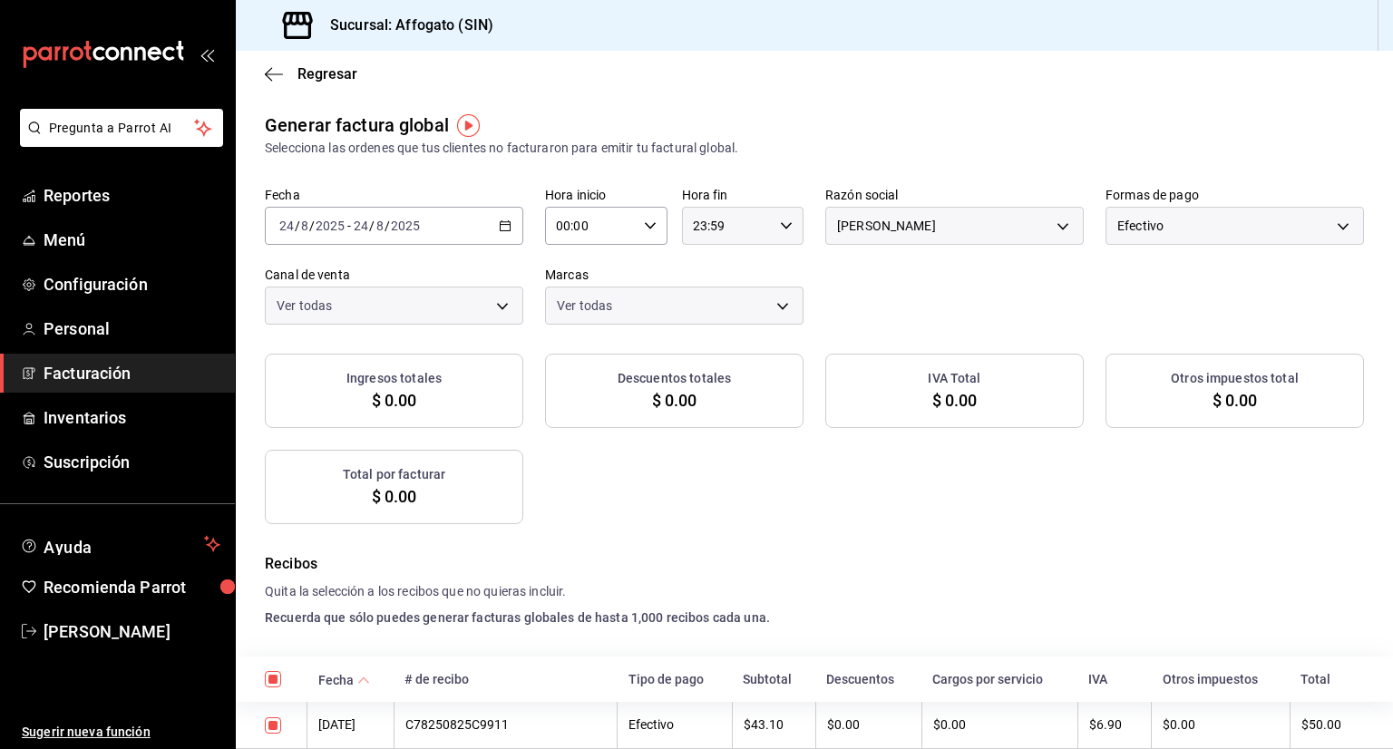
checkbox input "true"
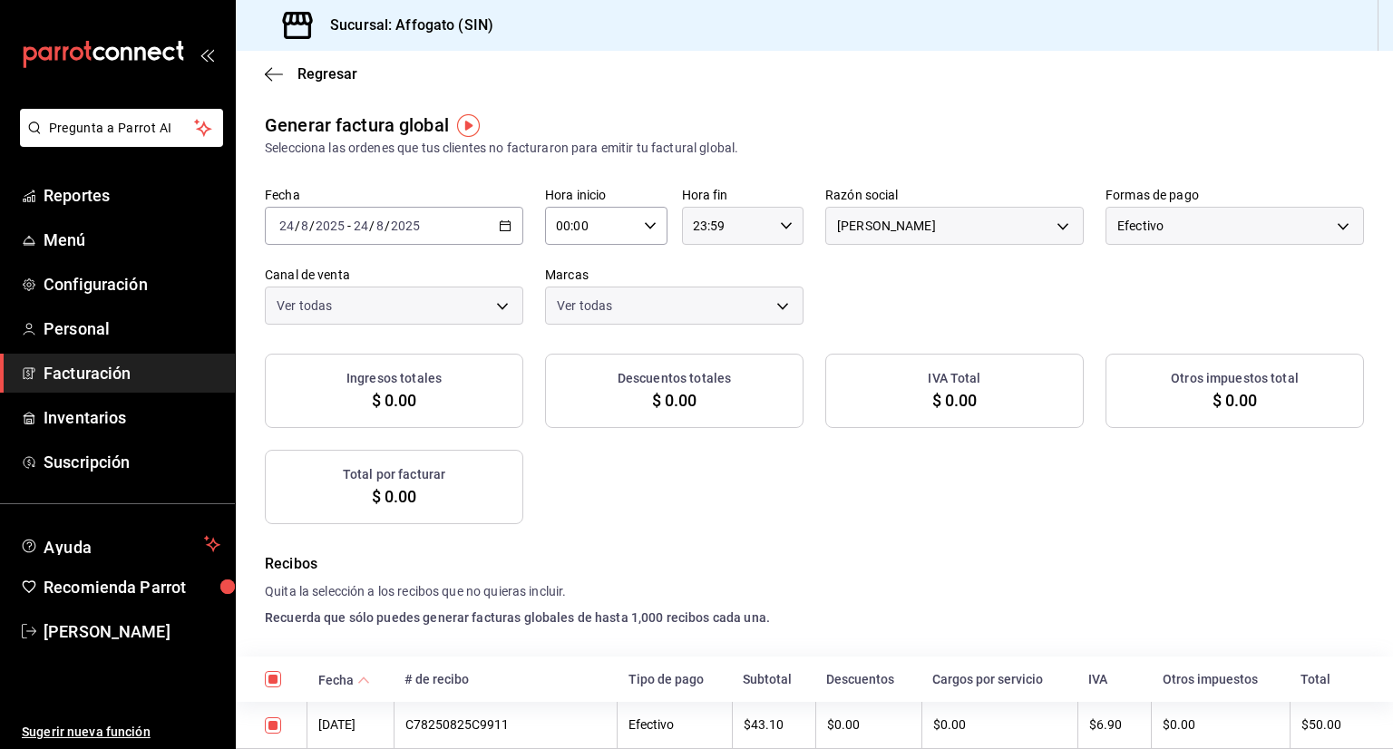
checkbox input "true"
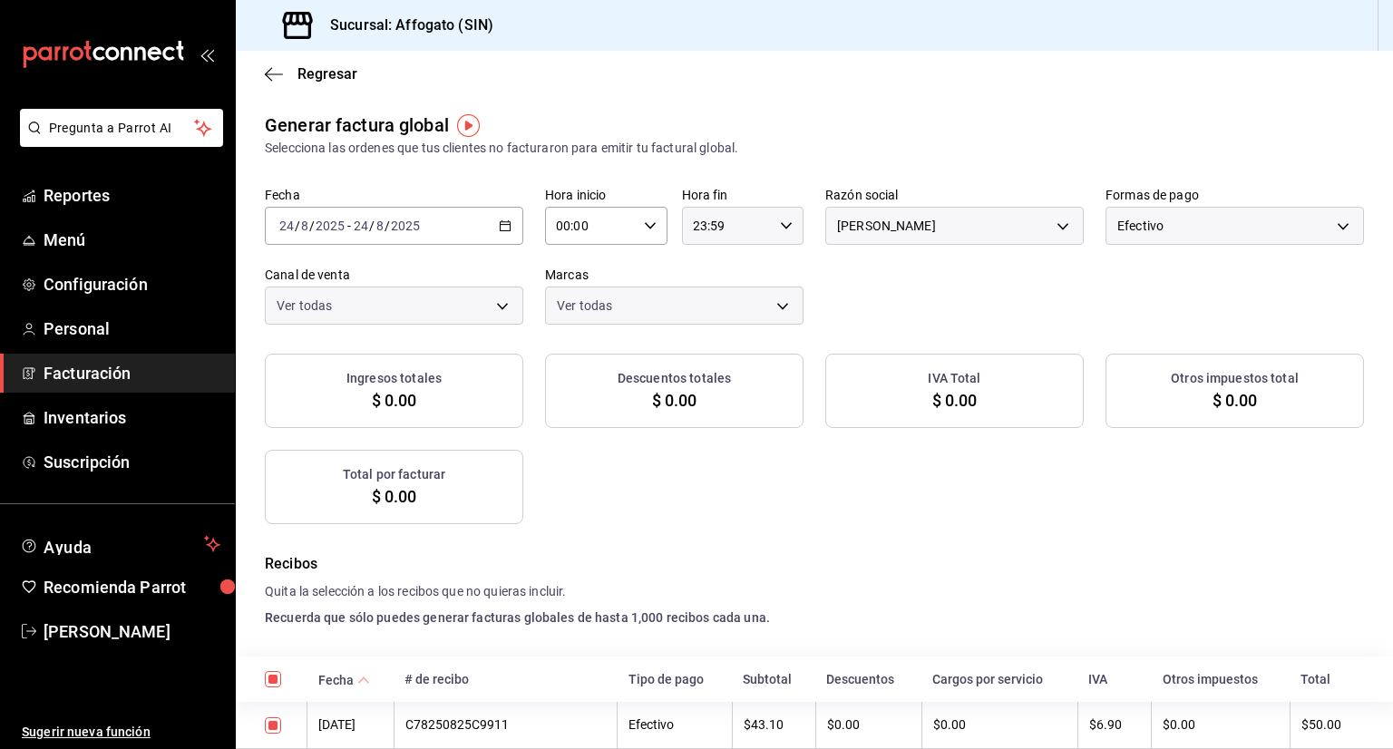
checkbox input "true"
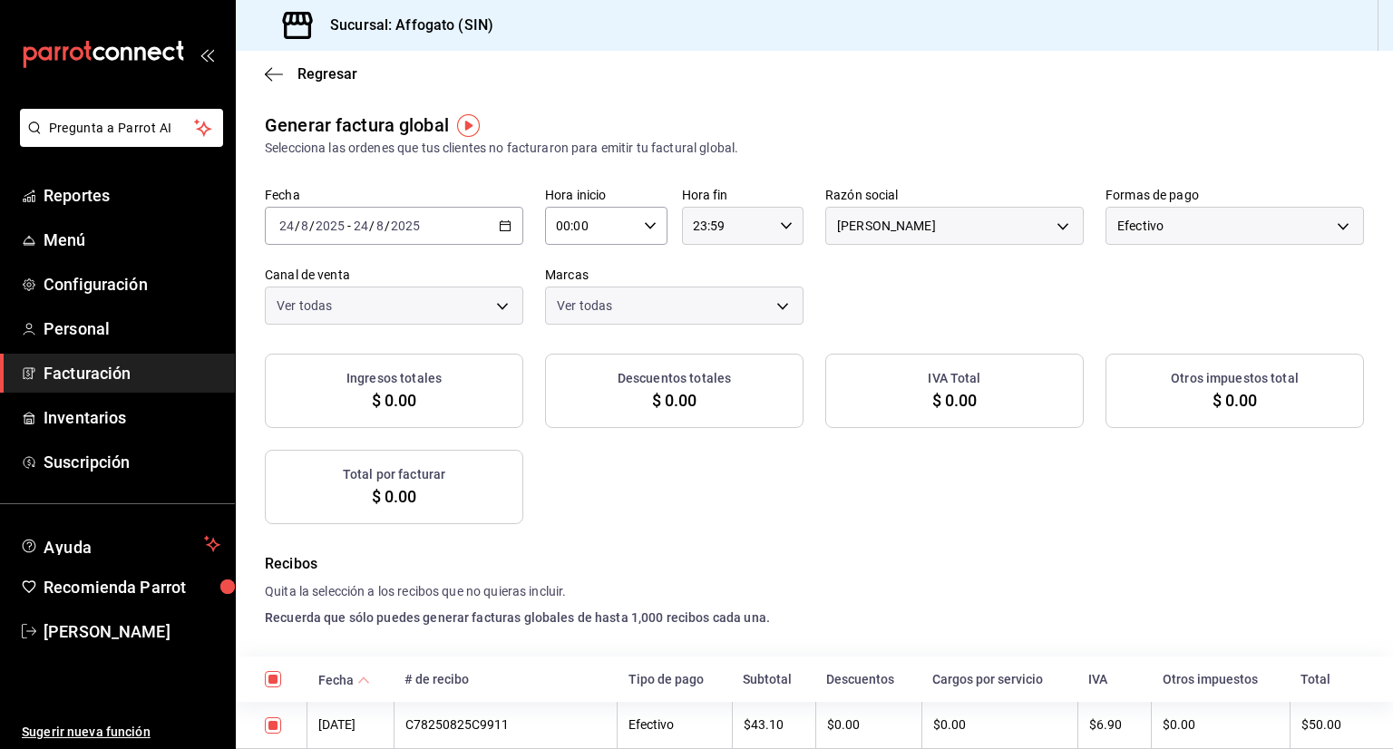
checkbox input "true"
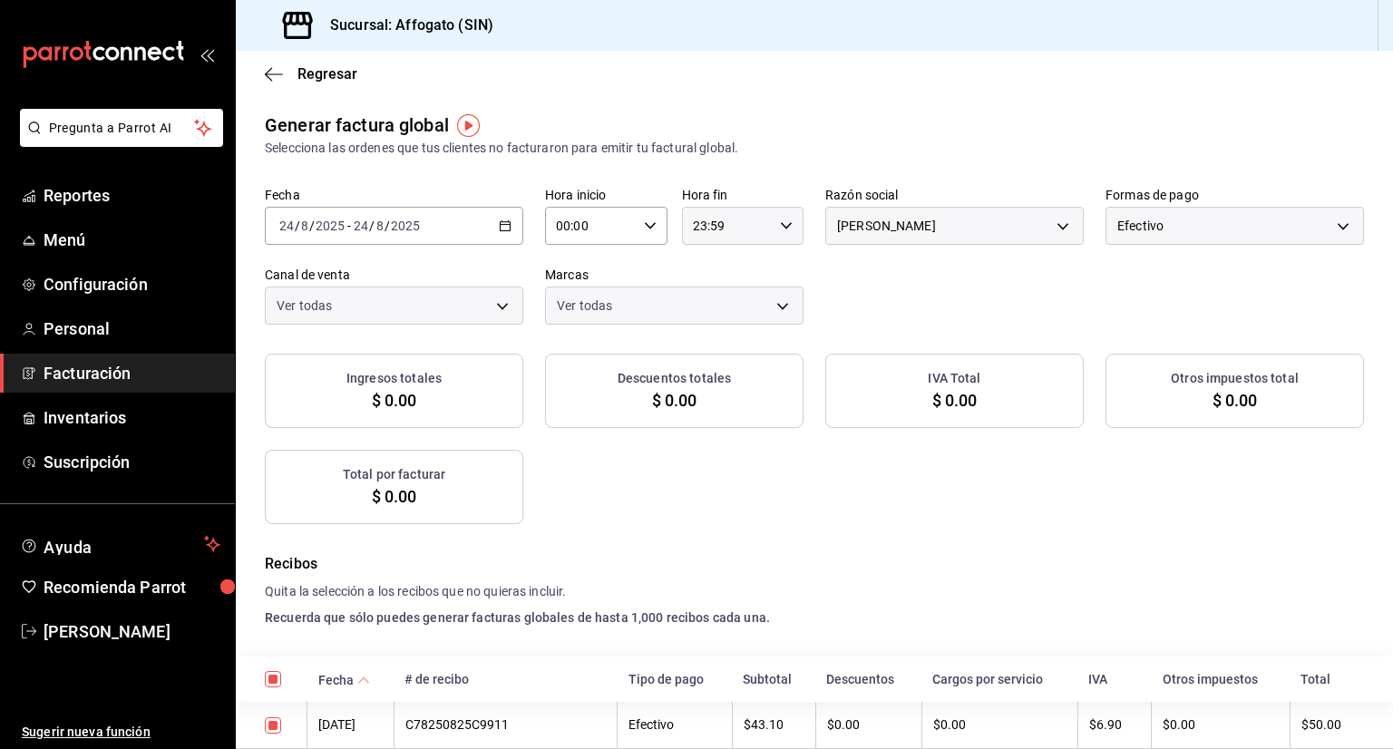
checkbox input "true"
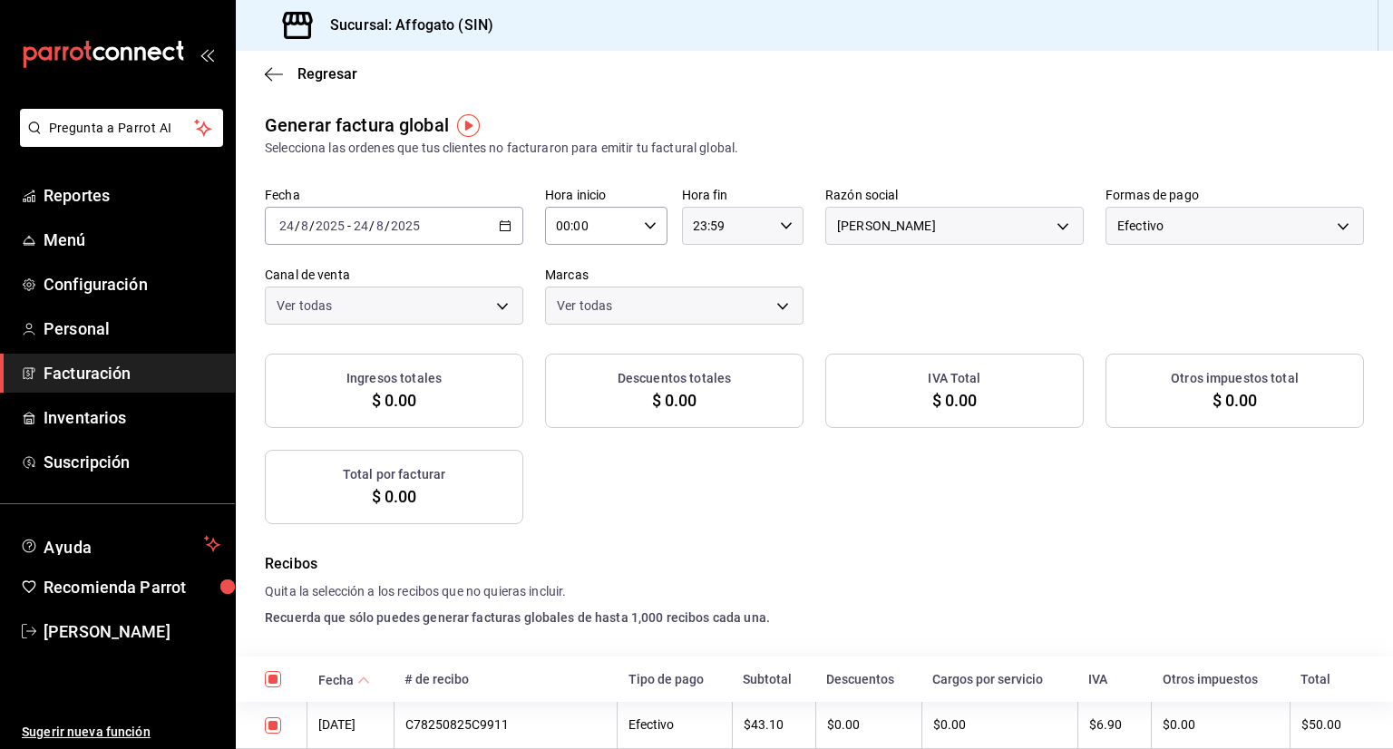
checkbox input "true"
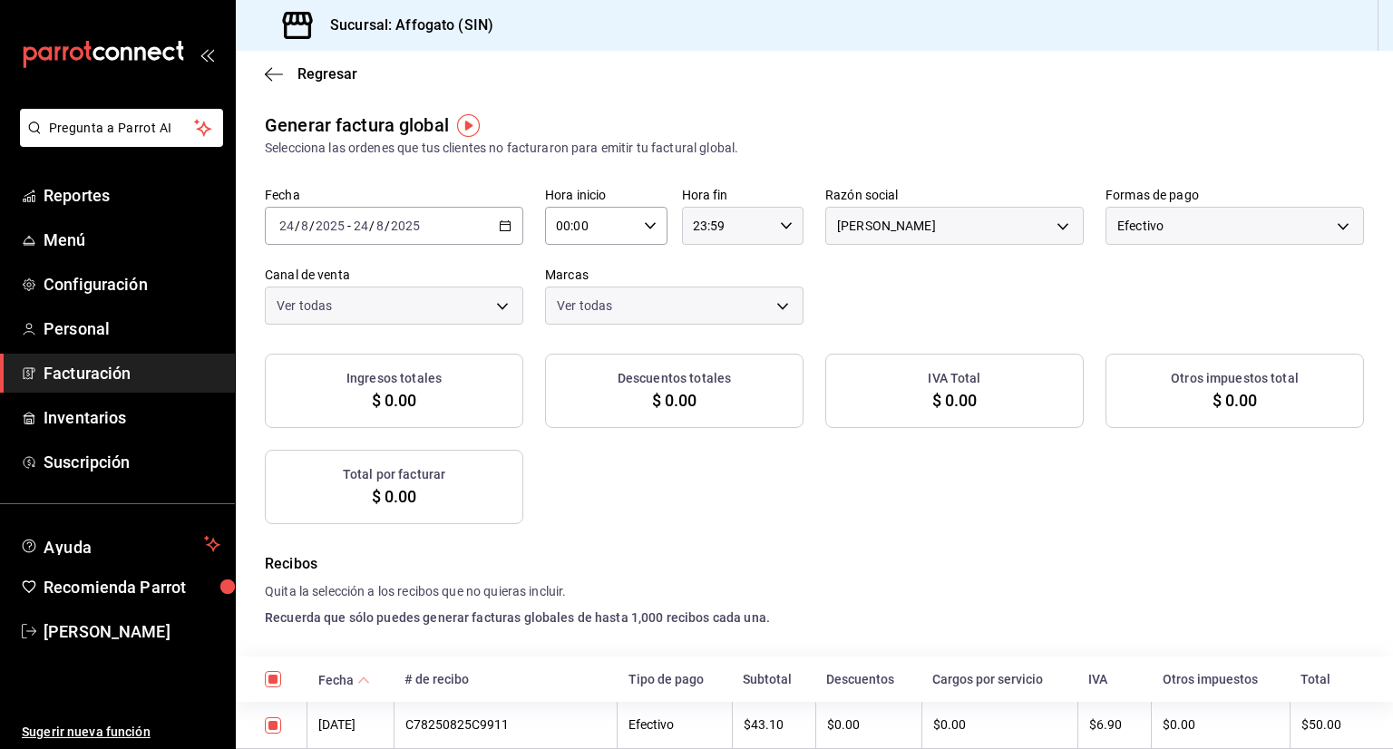
checkbox input "true"
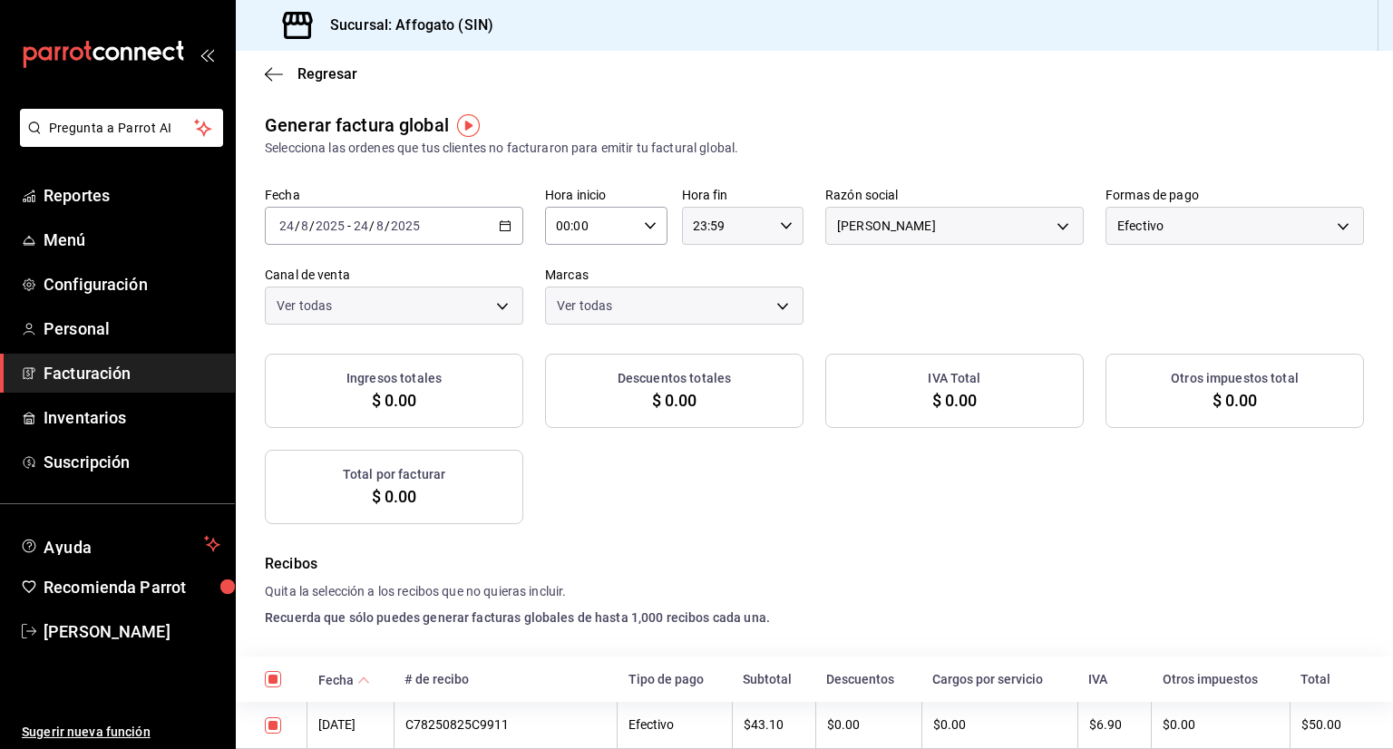
checkbox input "true"
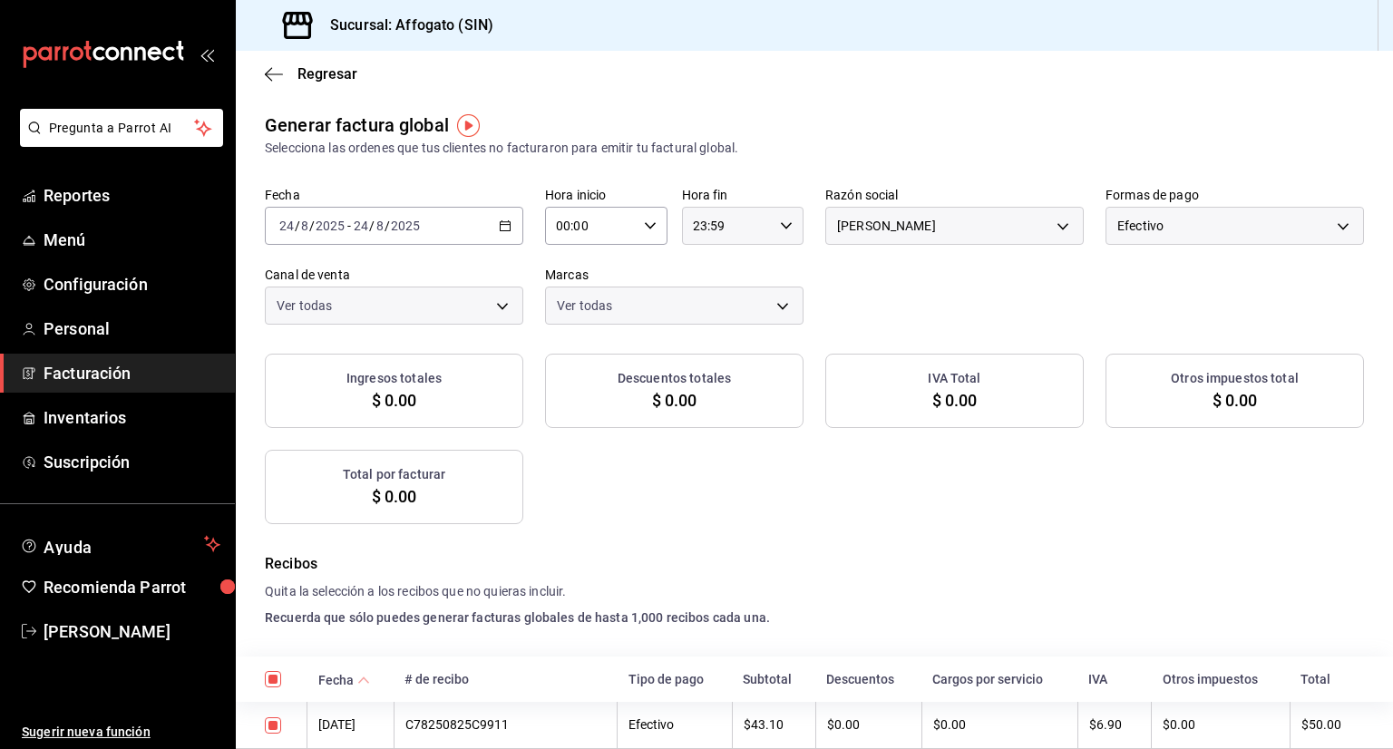
checkbox input "true"
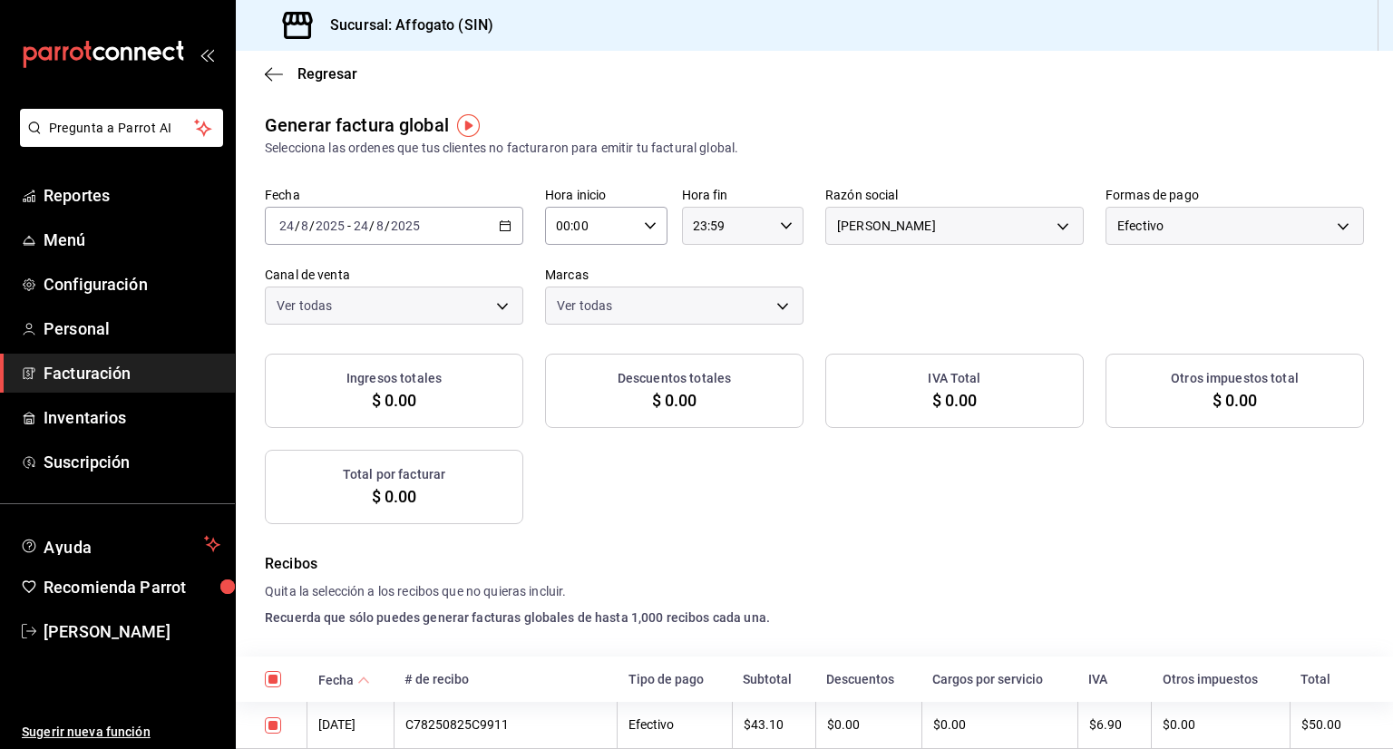
checkbox input "true"
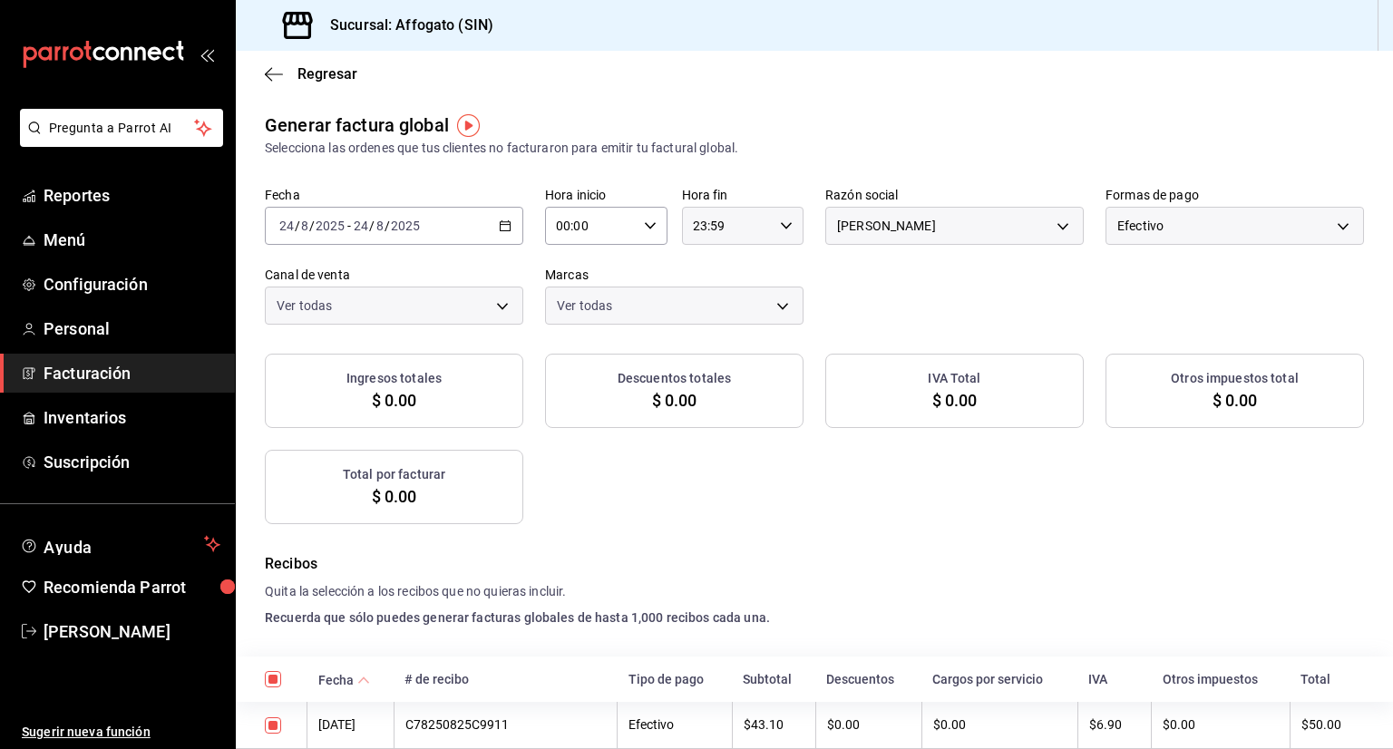
checkbox input "true"
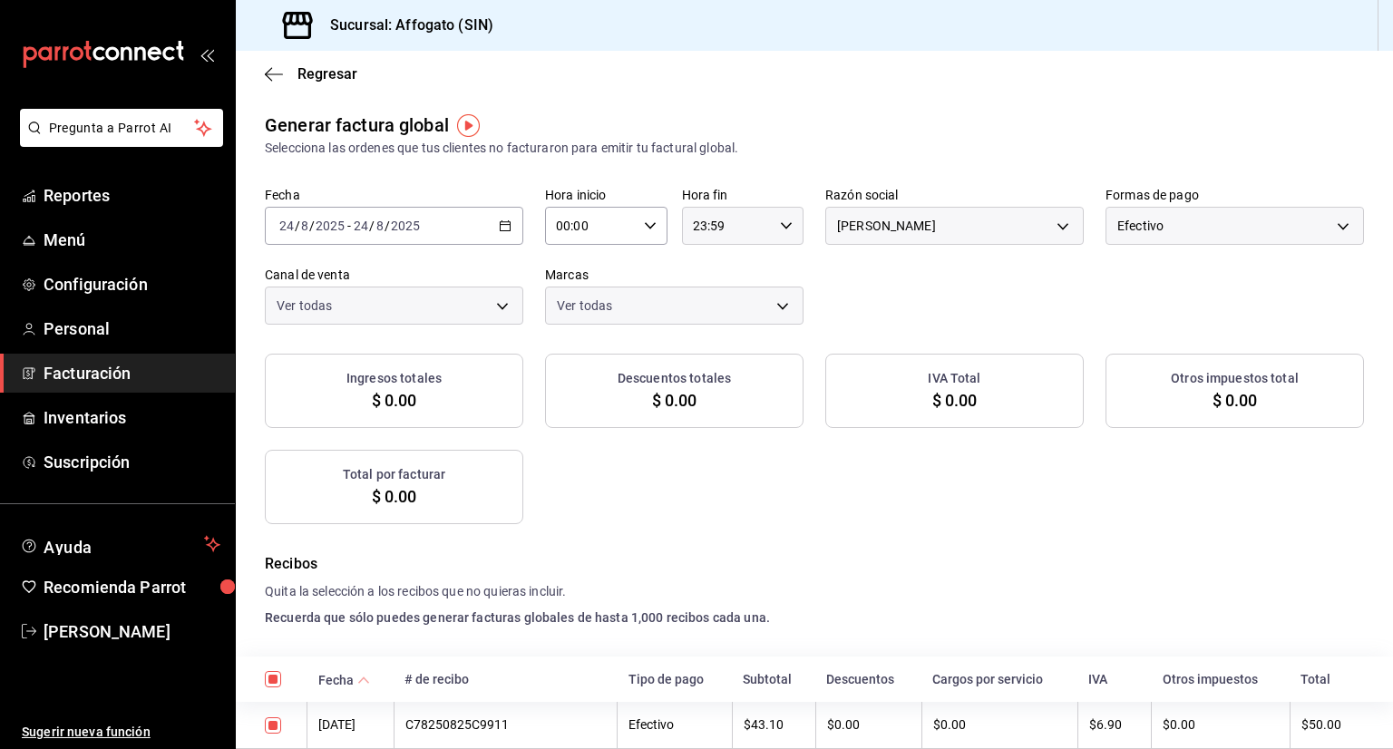
checkbox input "true"
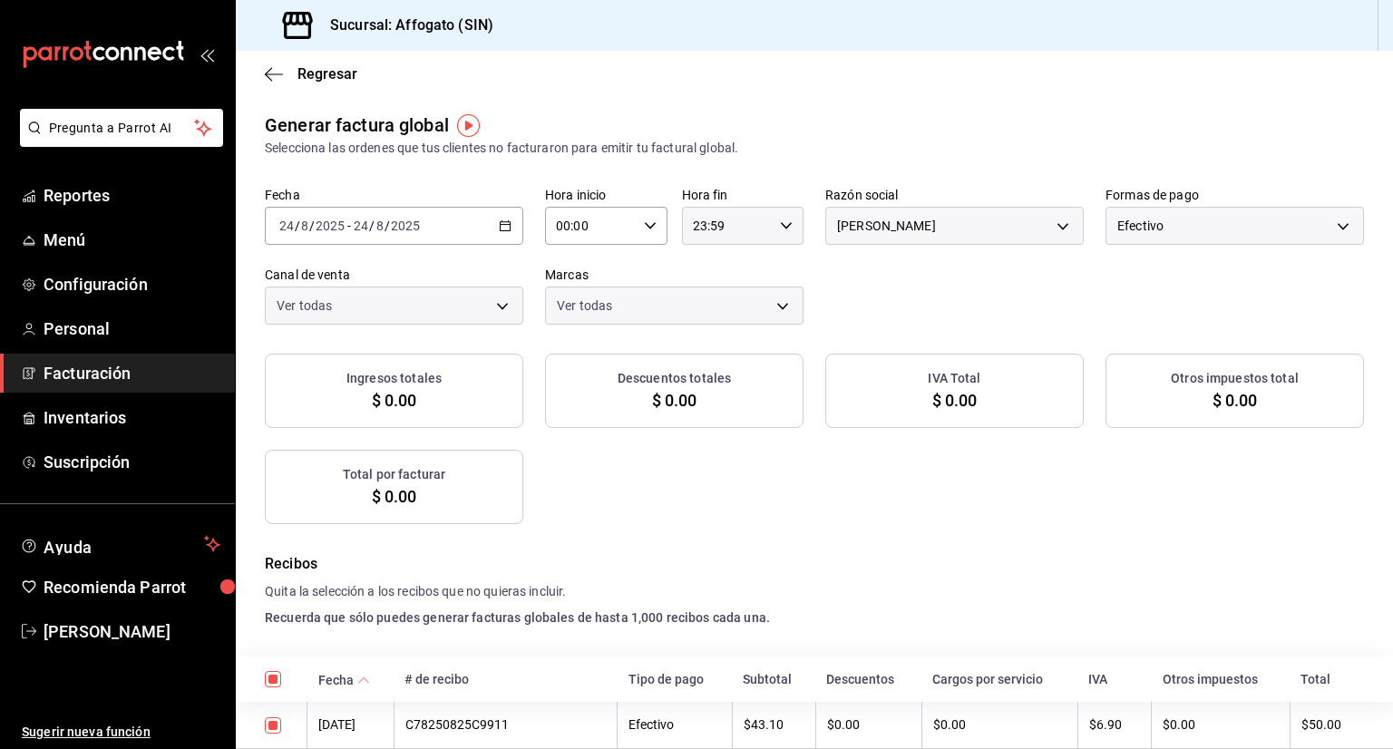
checkbox input "true"
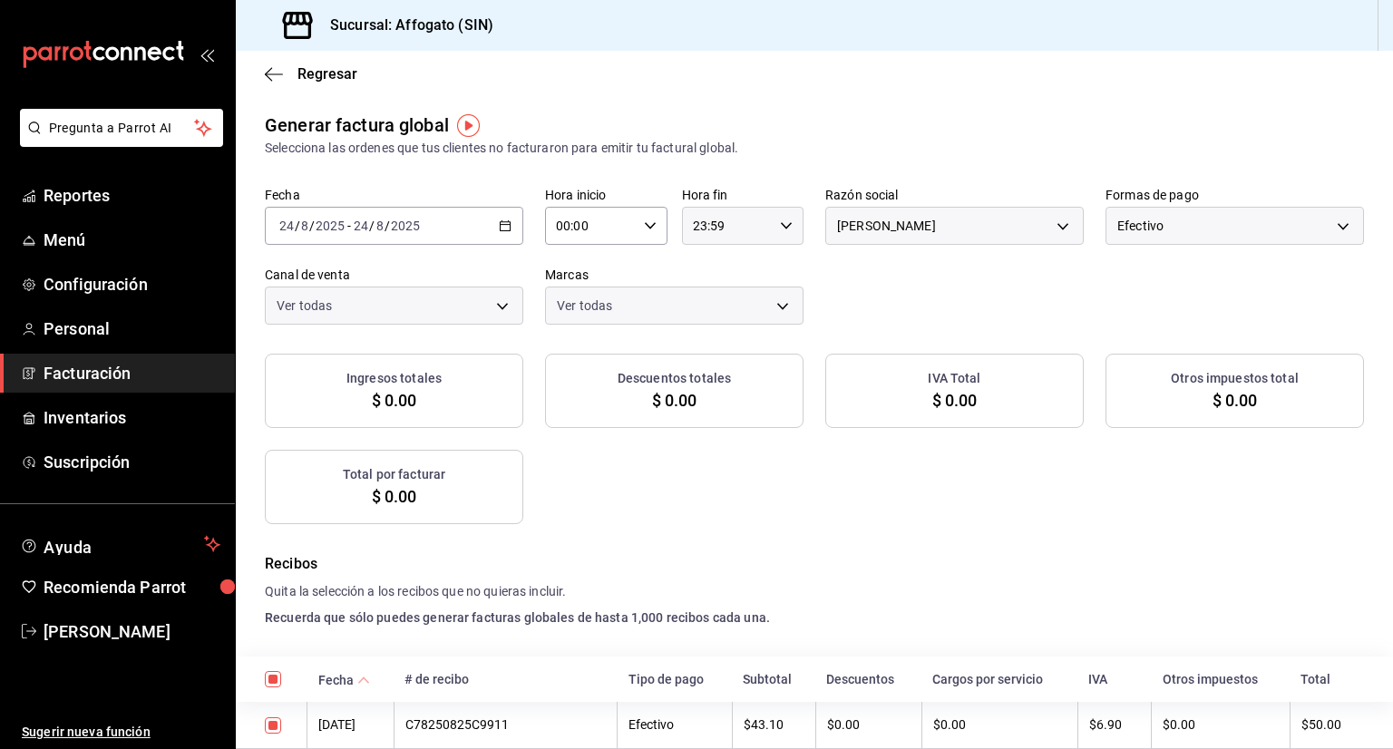
checkbox input "true"
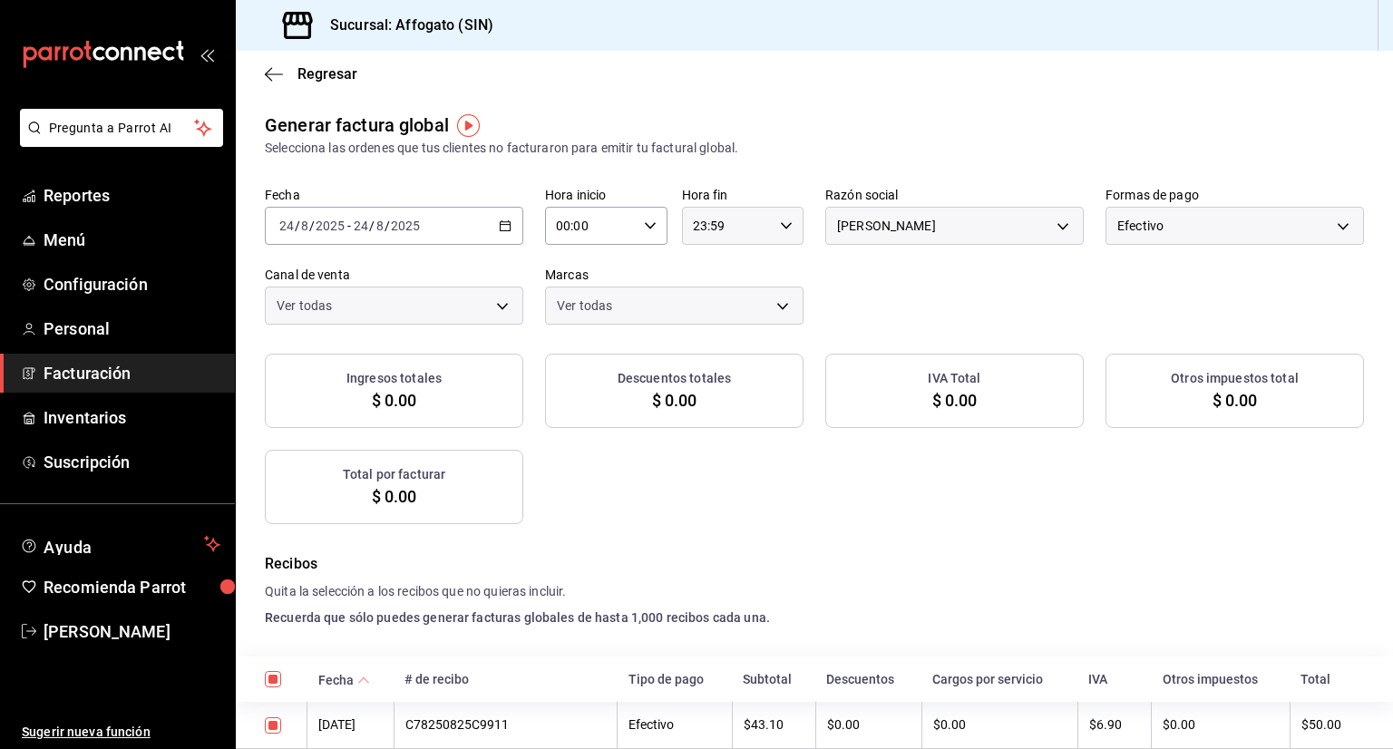
checkbox input "true"
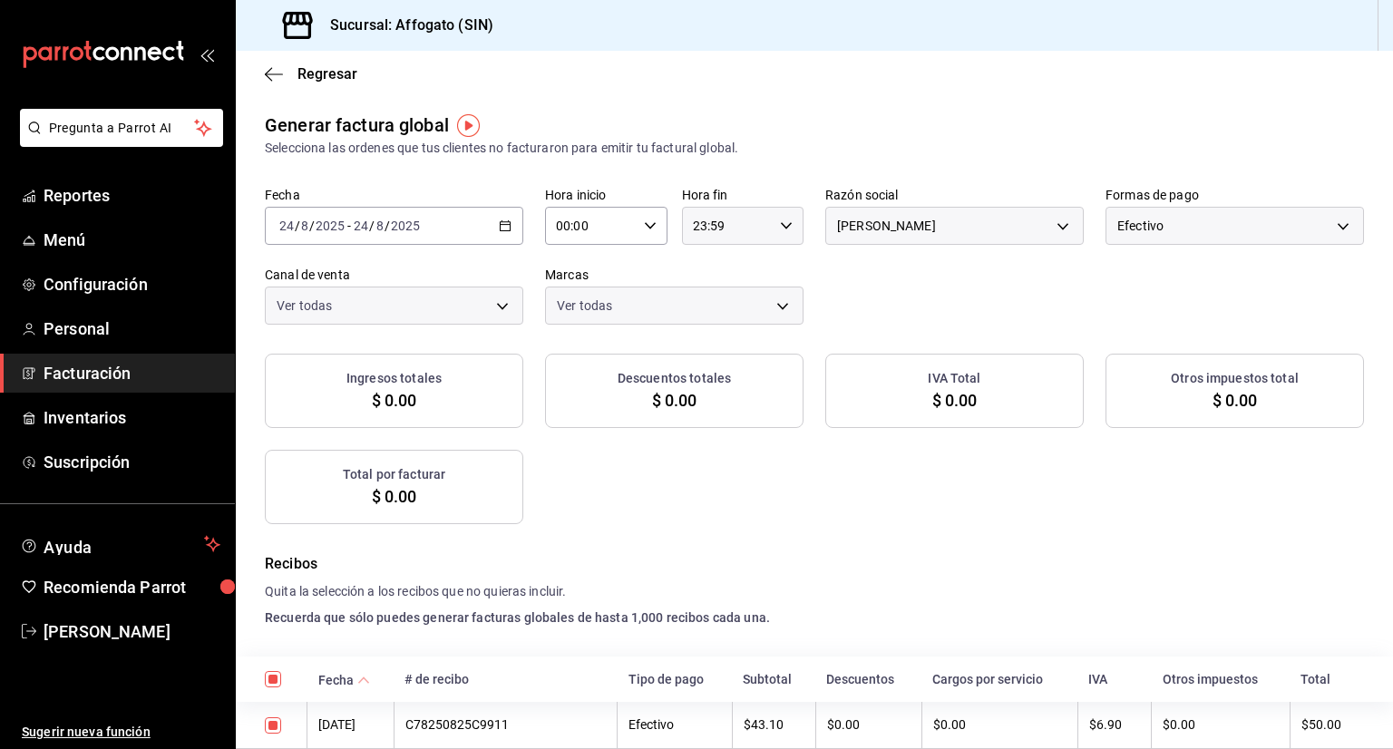
checkbox input "true"
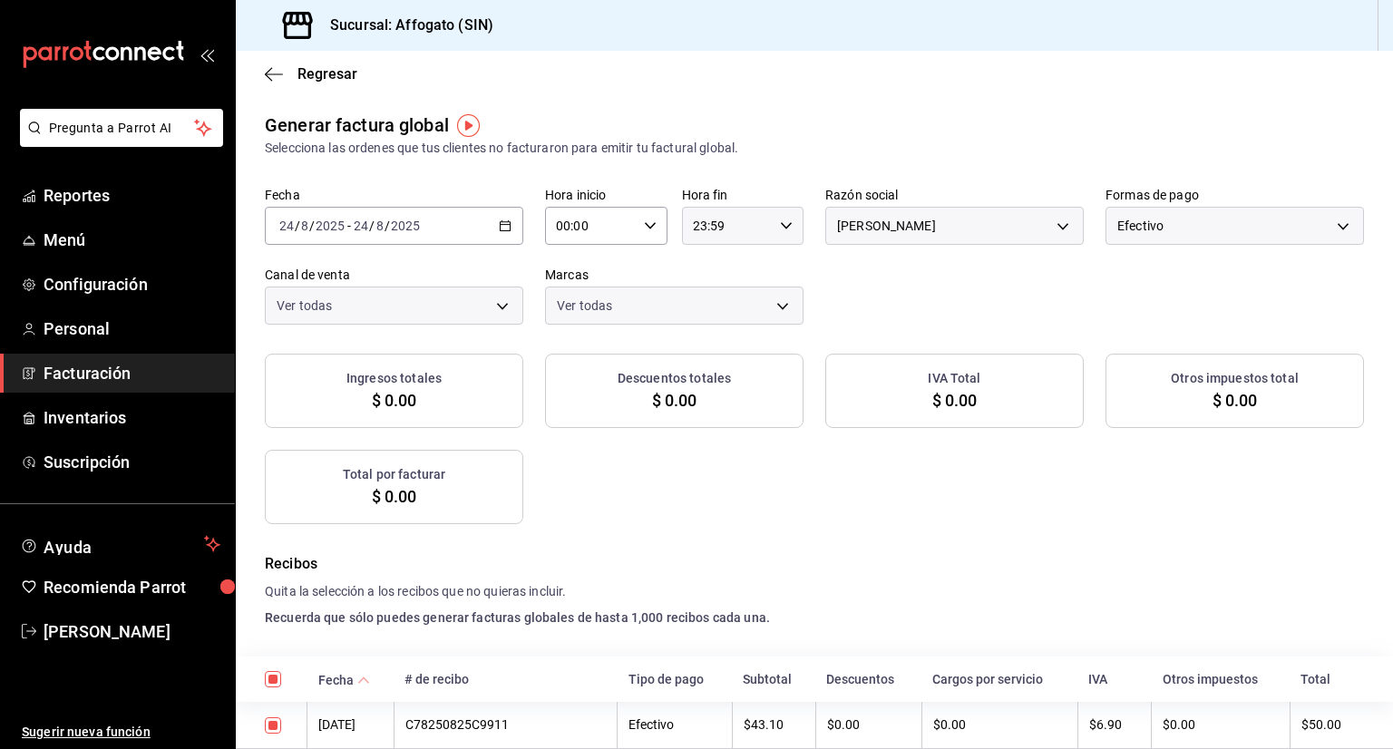
checkbox input "true"
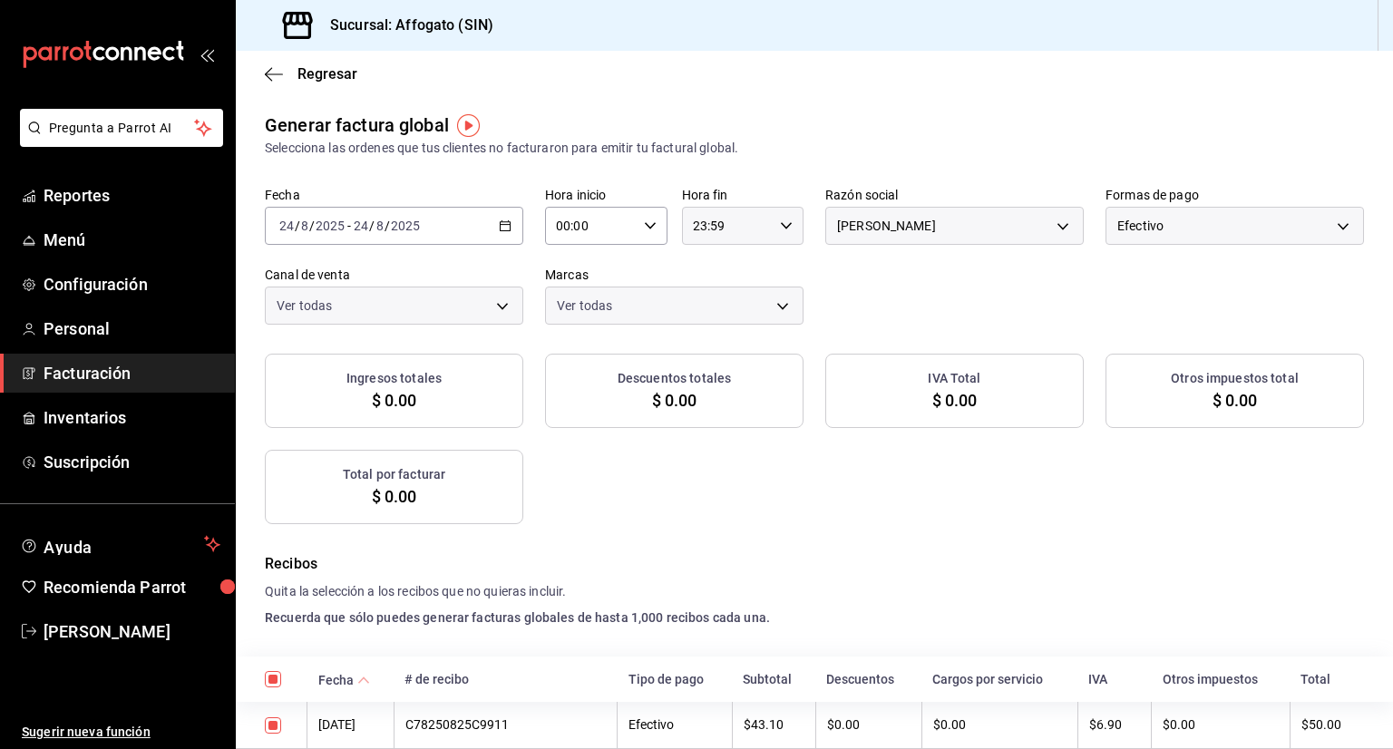
checkbox input "true"
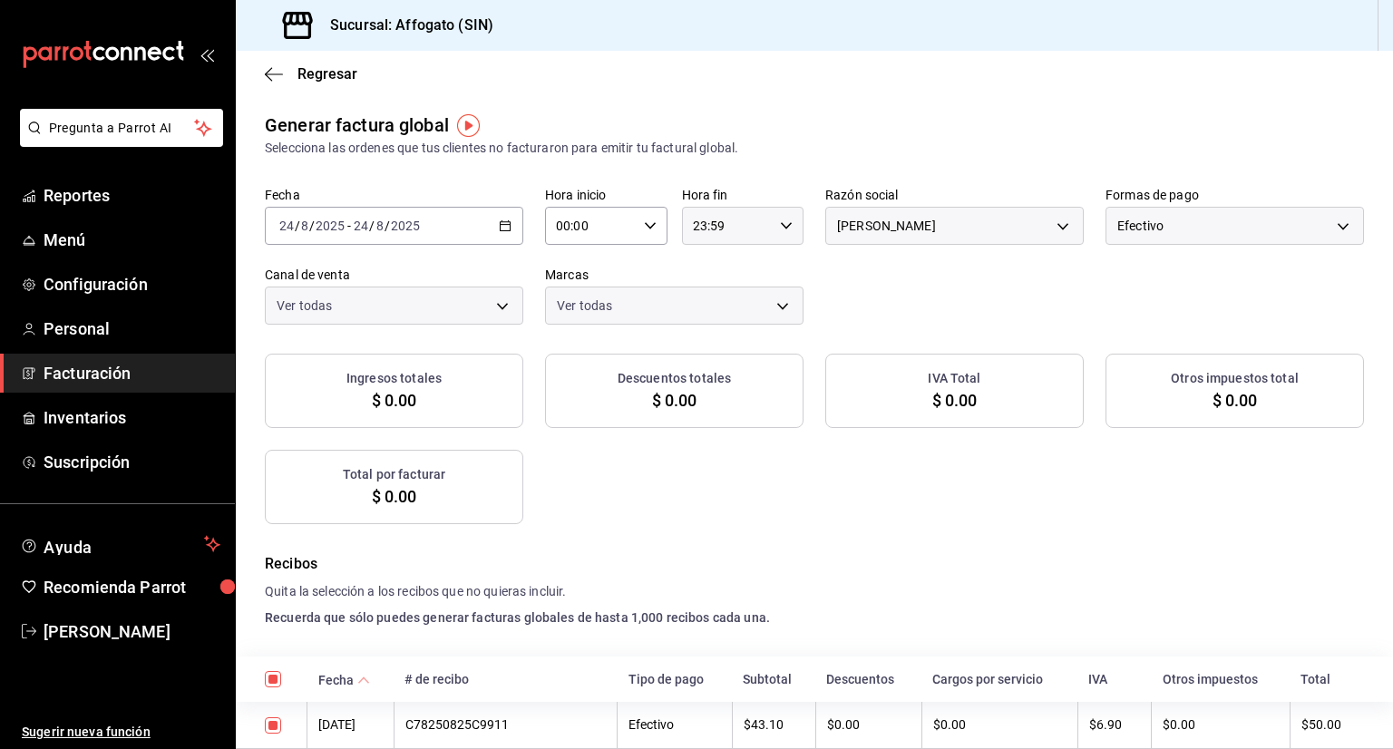
checkbox input "true"
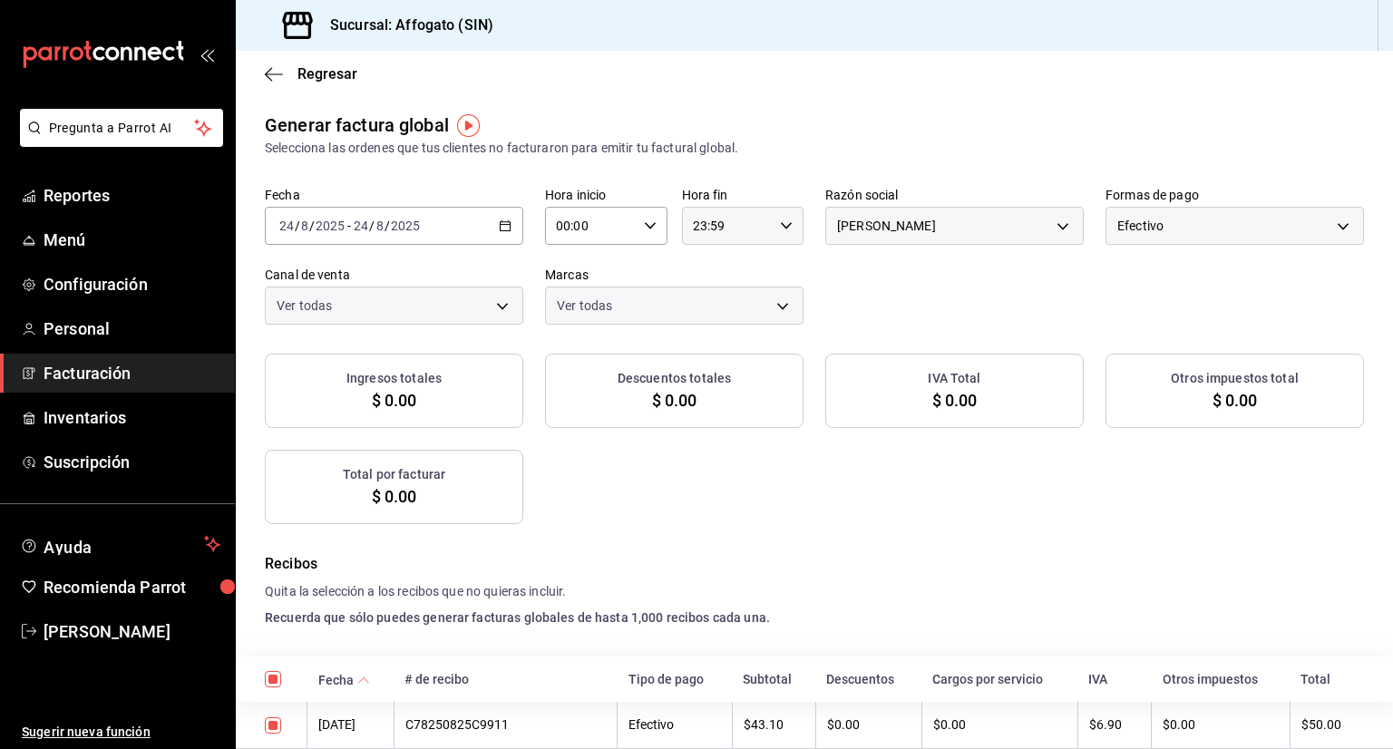
checkbox input "true"
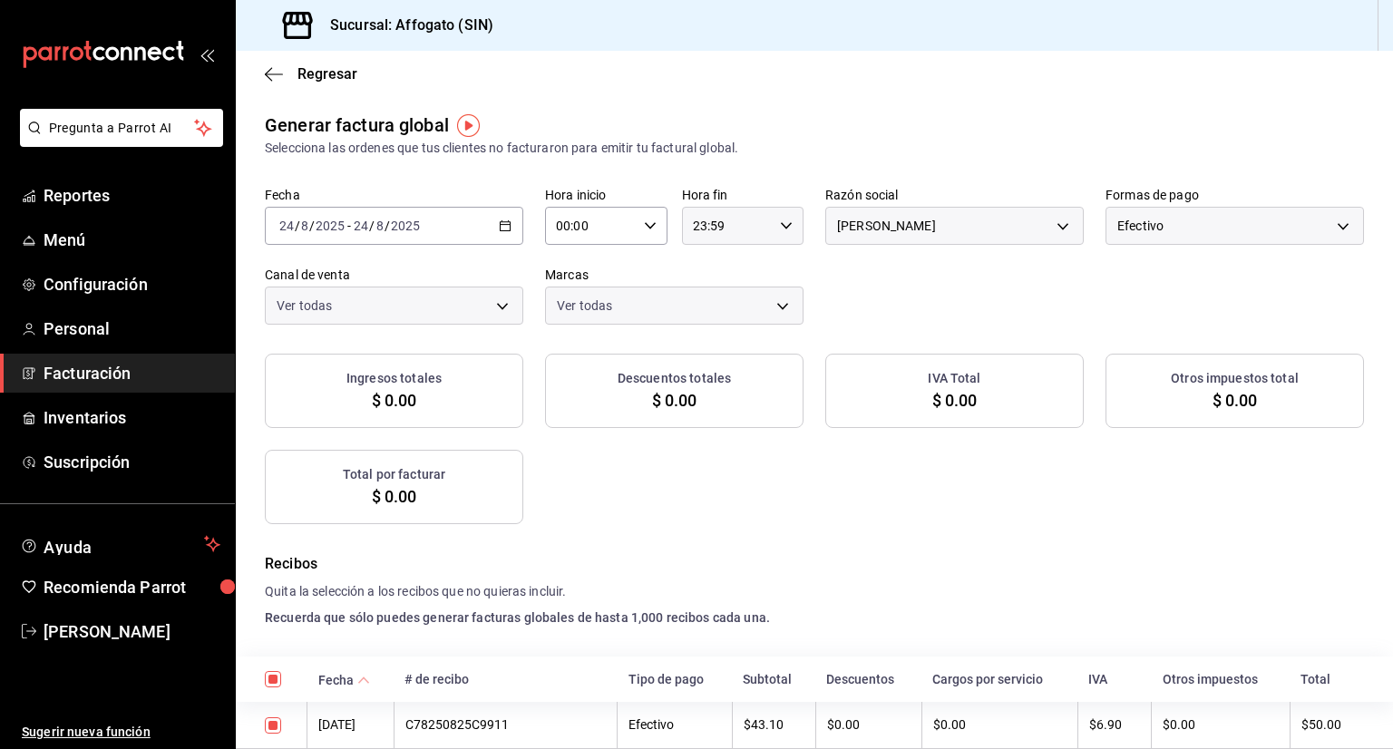
checkbox input "true"
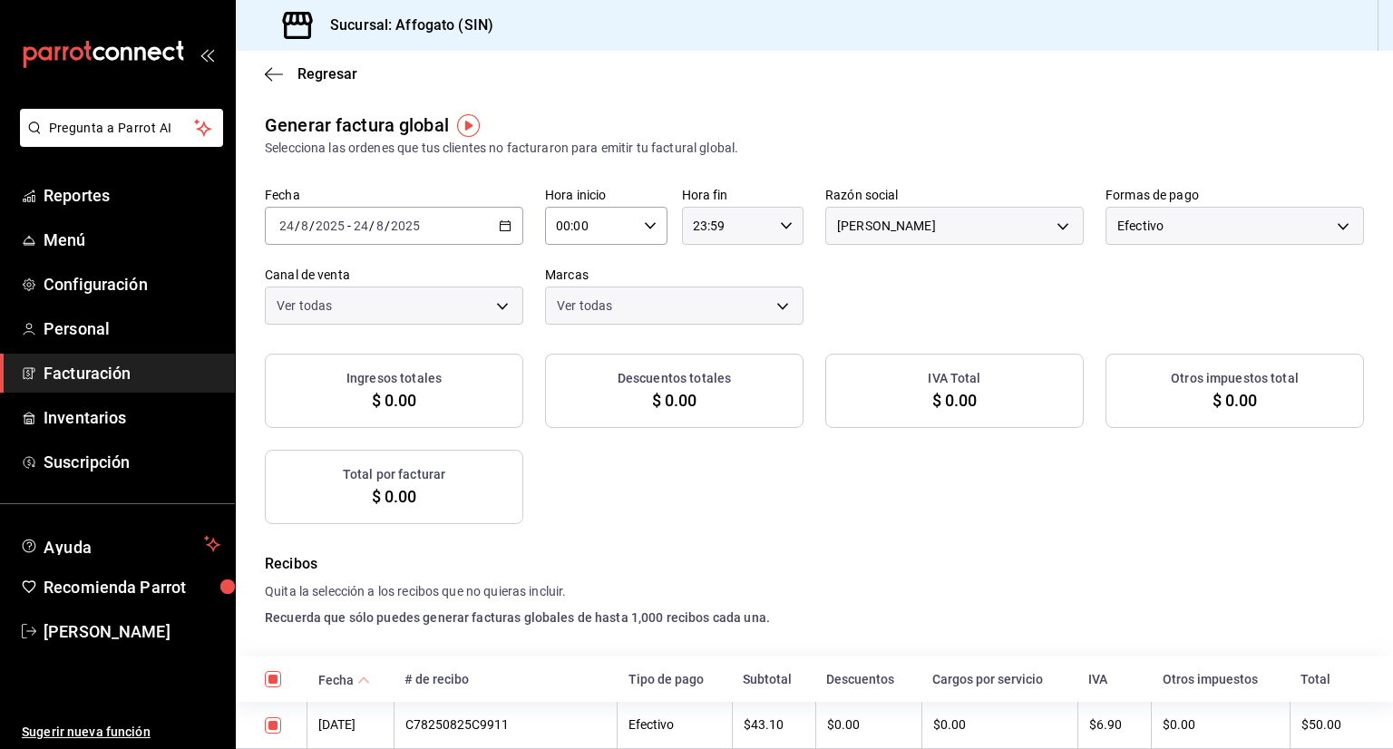
checkbox input "true"
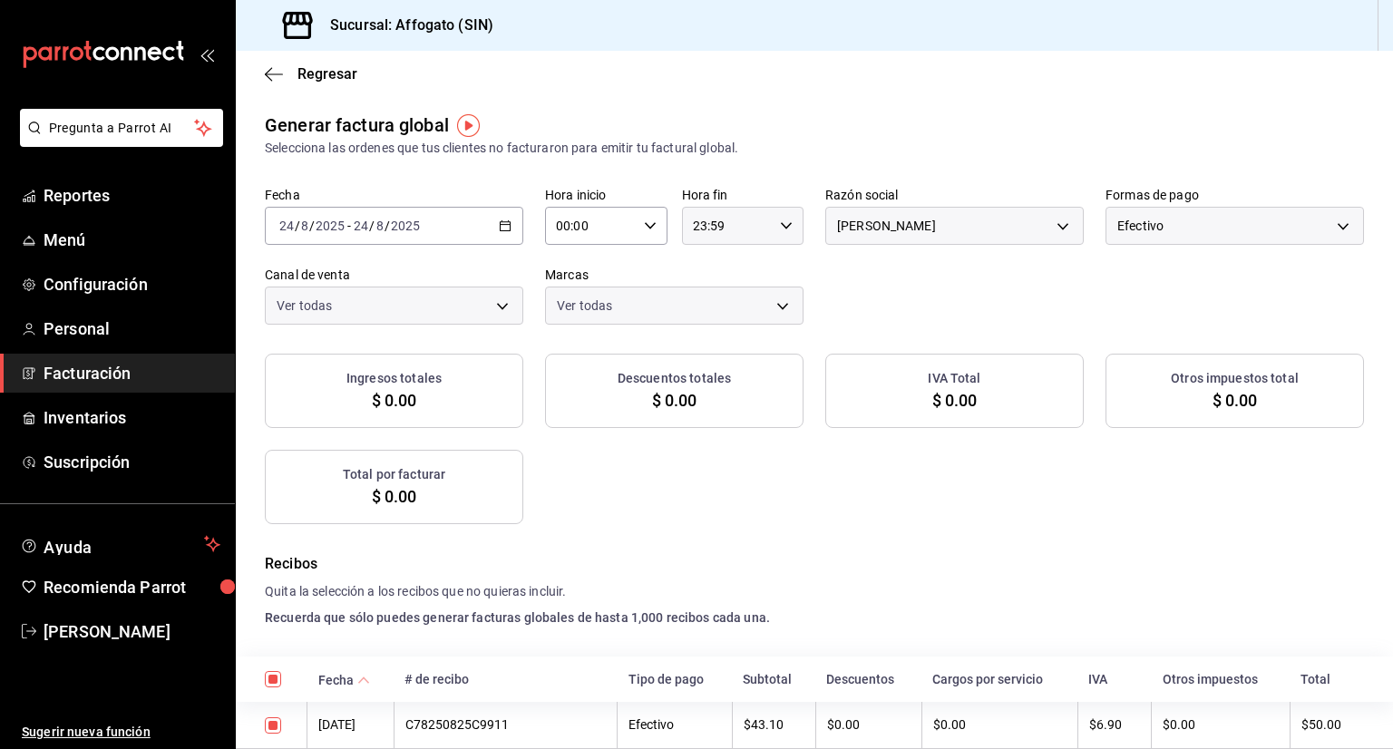
checkbox input "true"
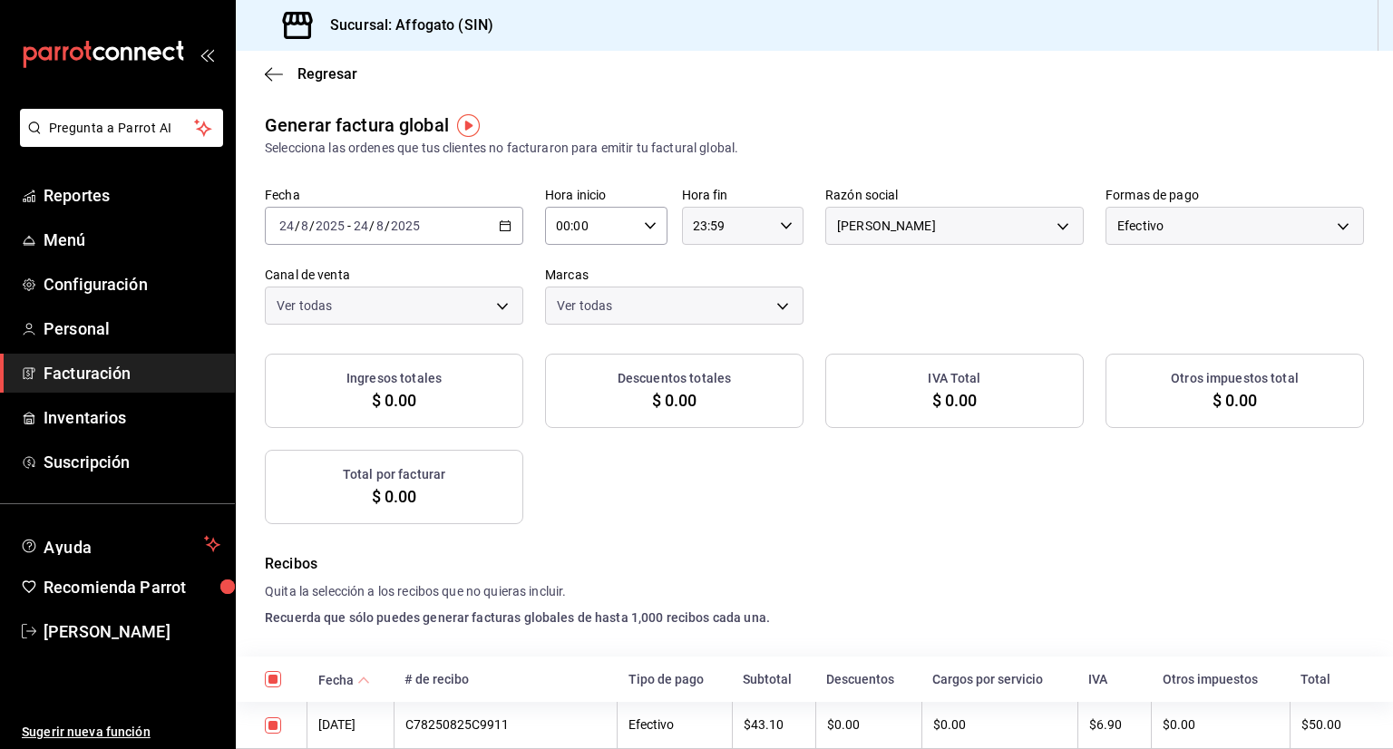
checkbox input "true"
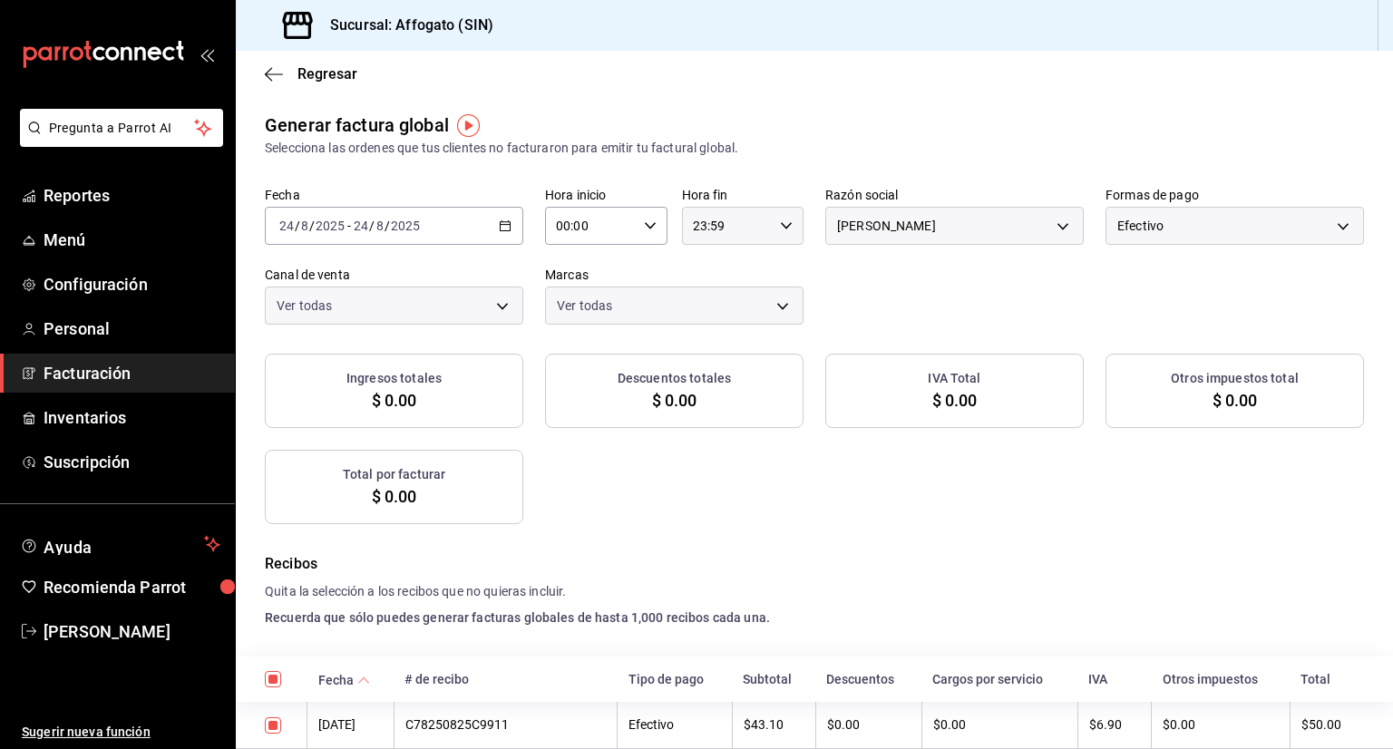
checkbox input "true"
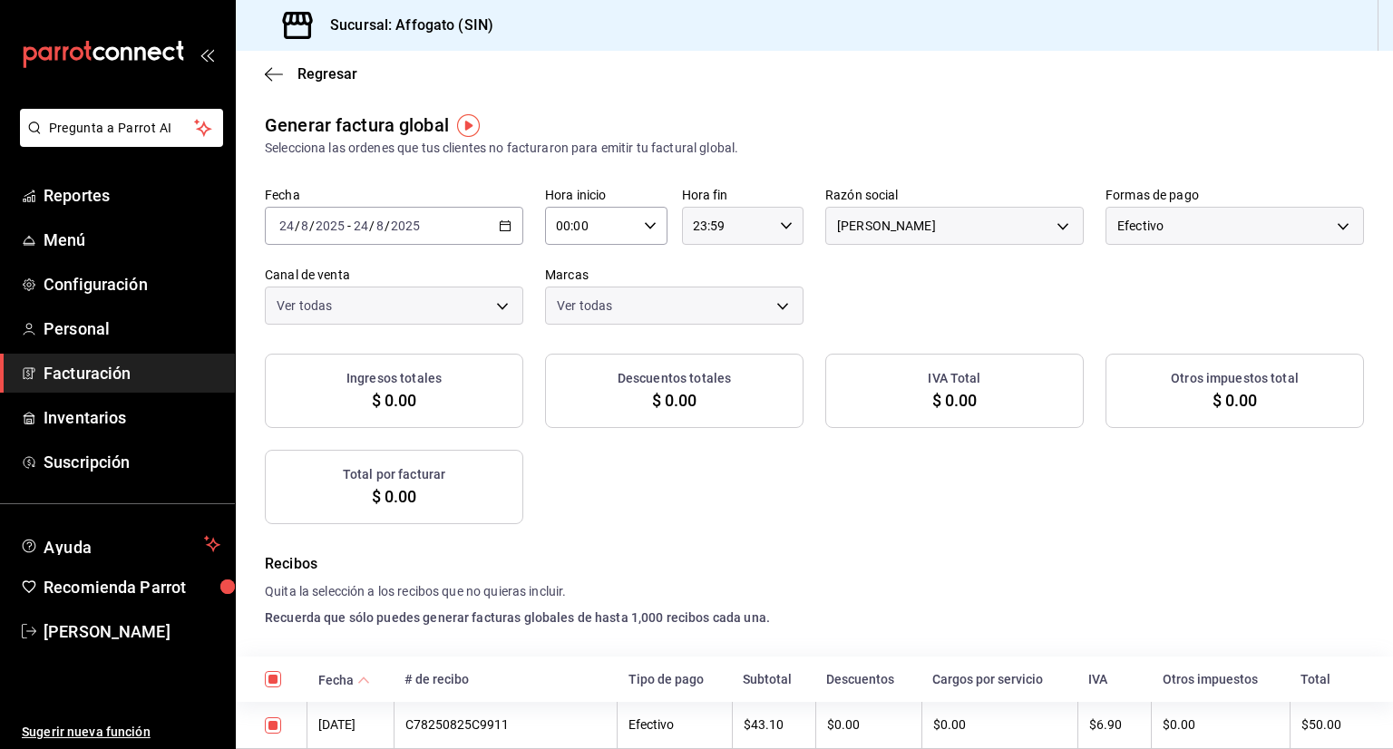
checkbox input "true"
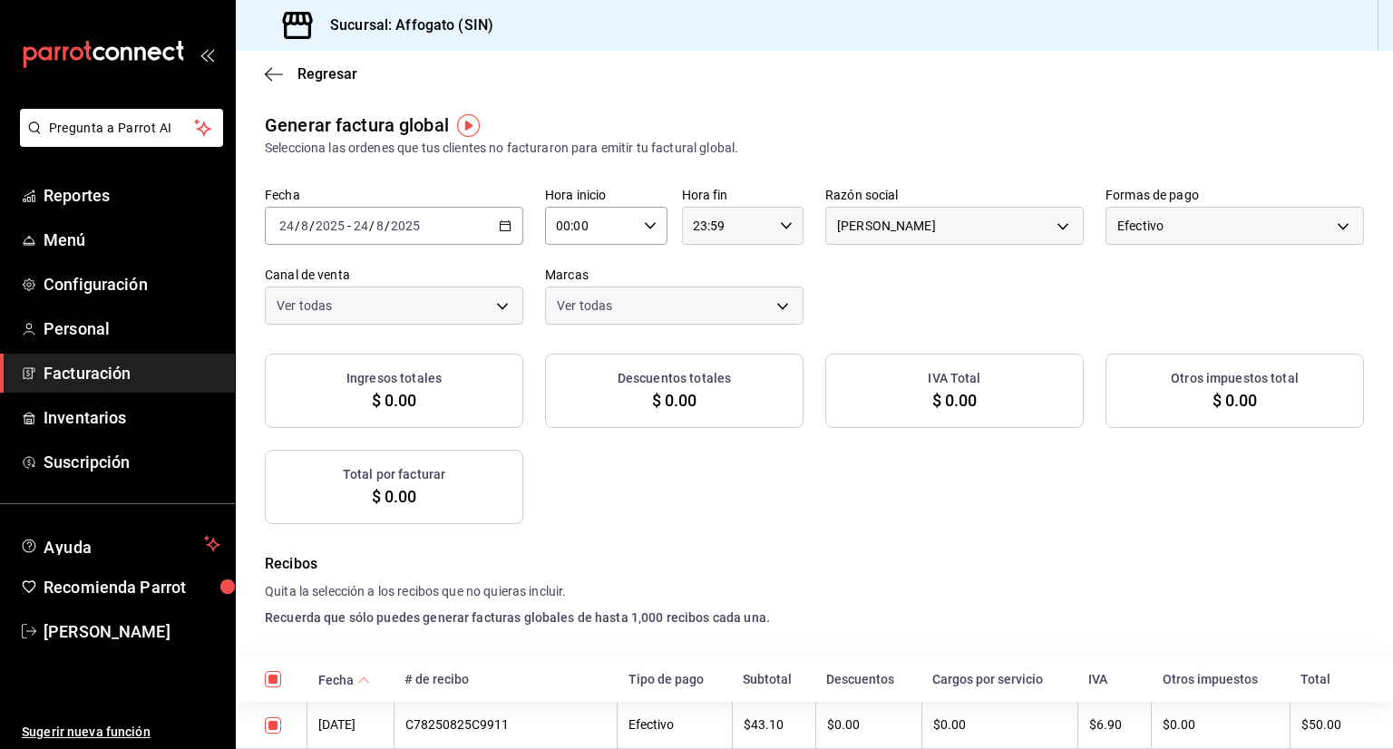
checkbox input "true"
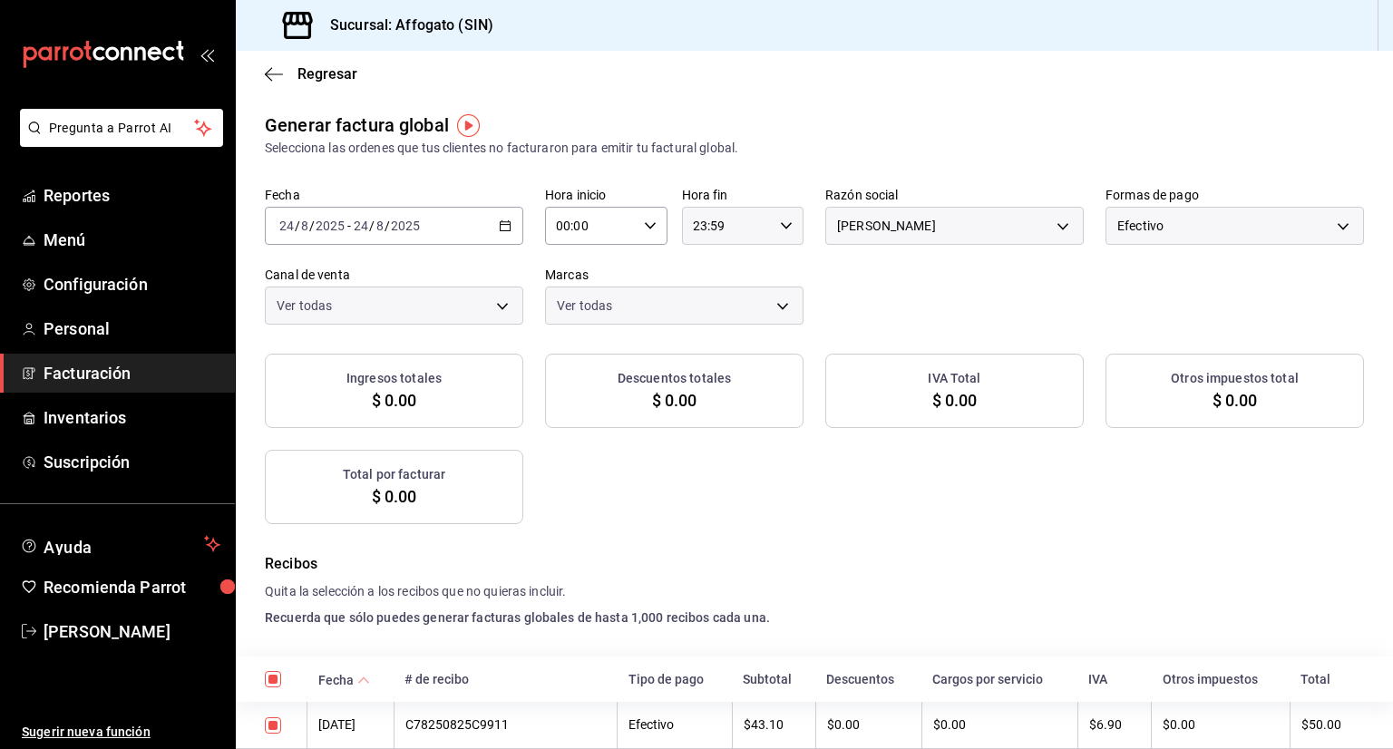
checkbox input "true"
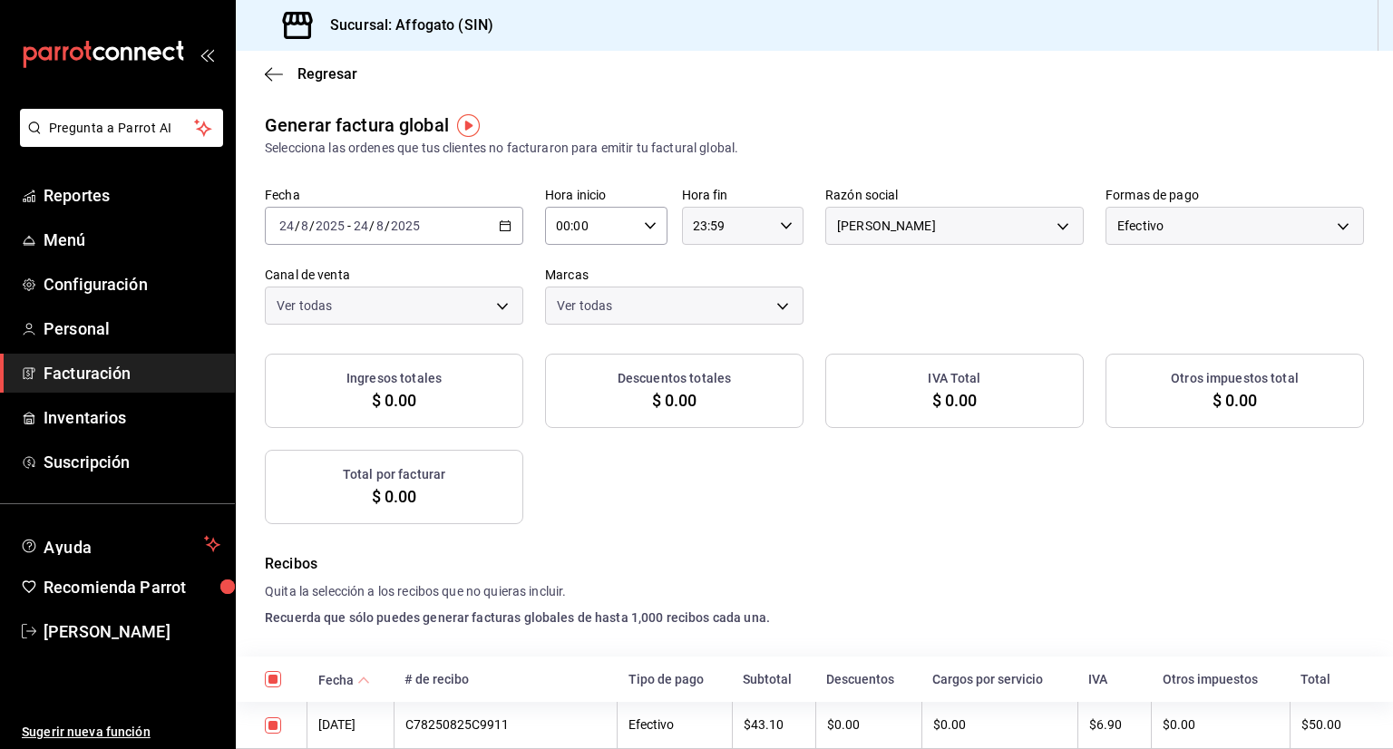
checkbox input "true"
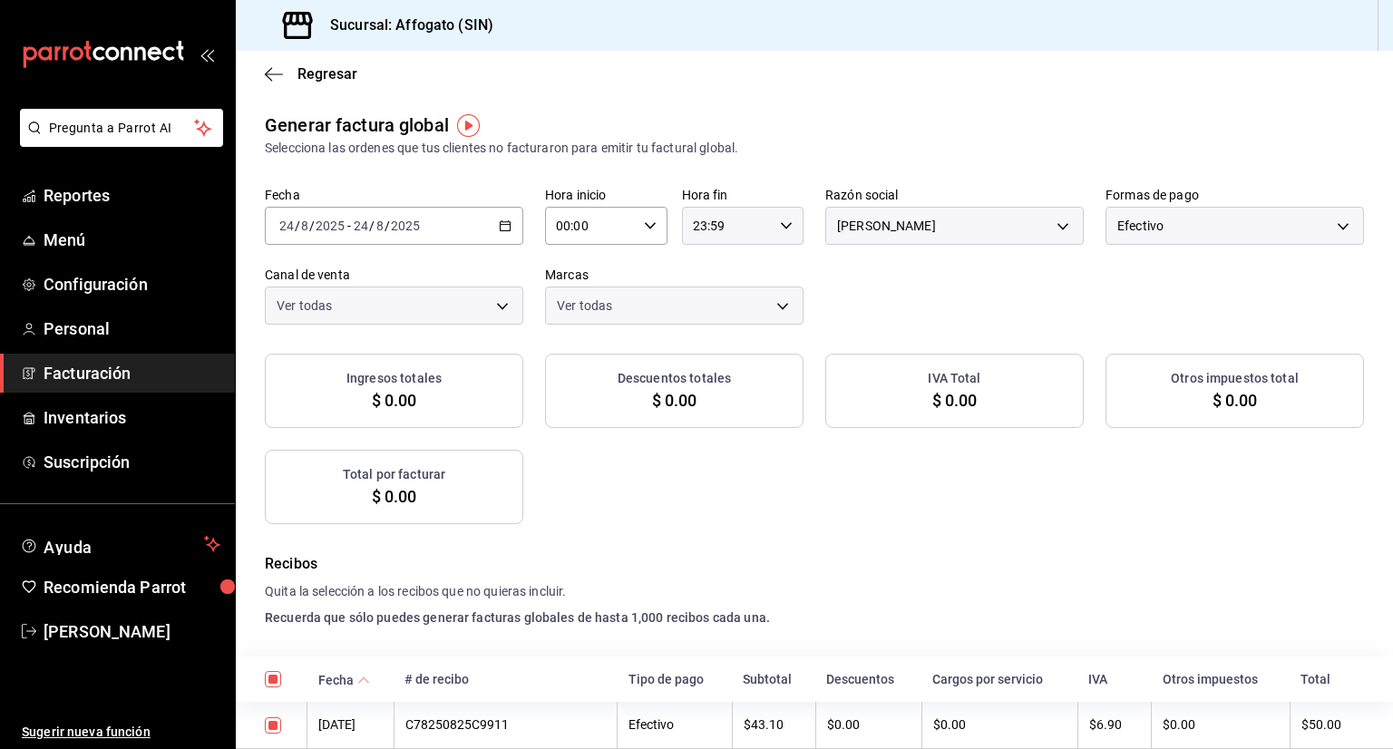
checkbox input "true"
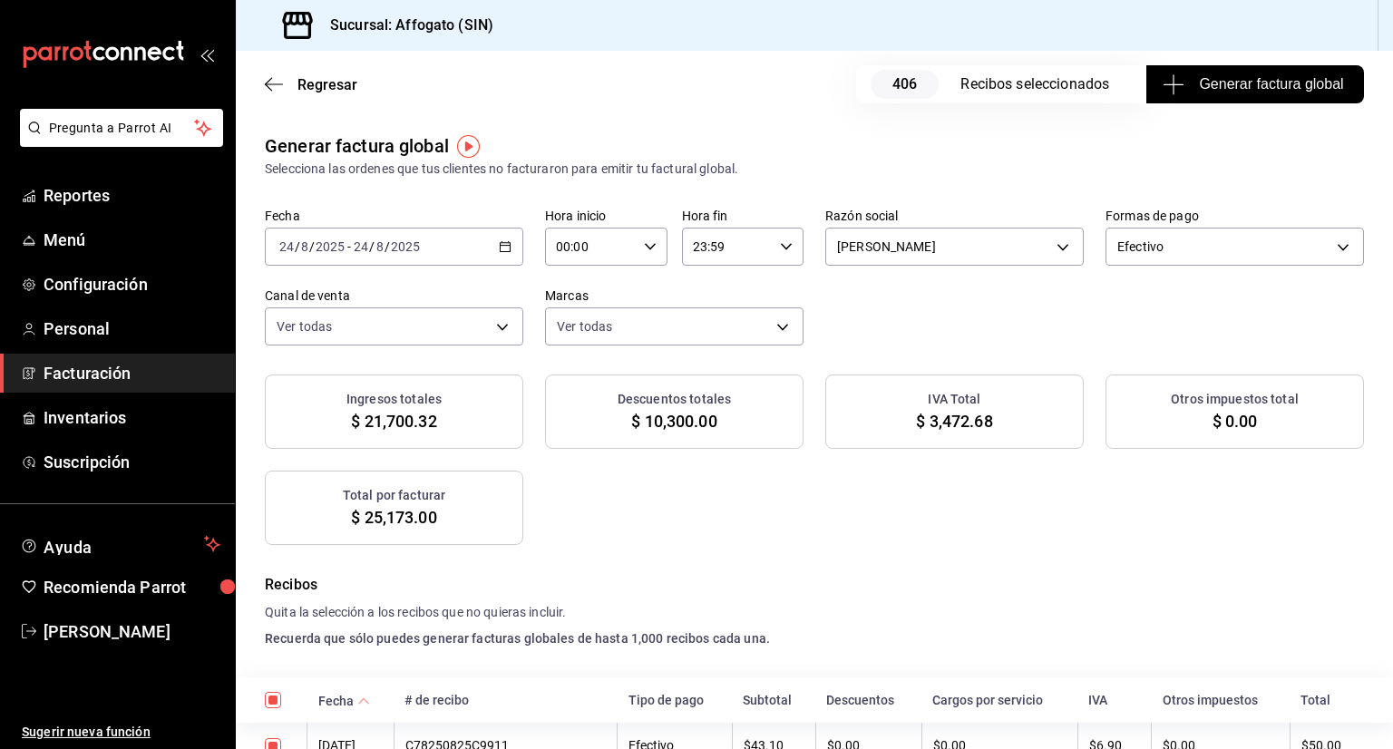
click at [1198, 86] on span "Generar factura global" at bounding box center [1255, 84] width 177 height 22
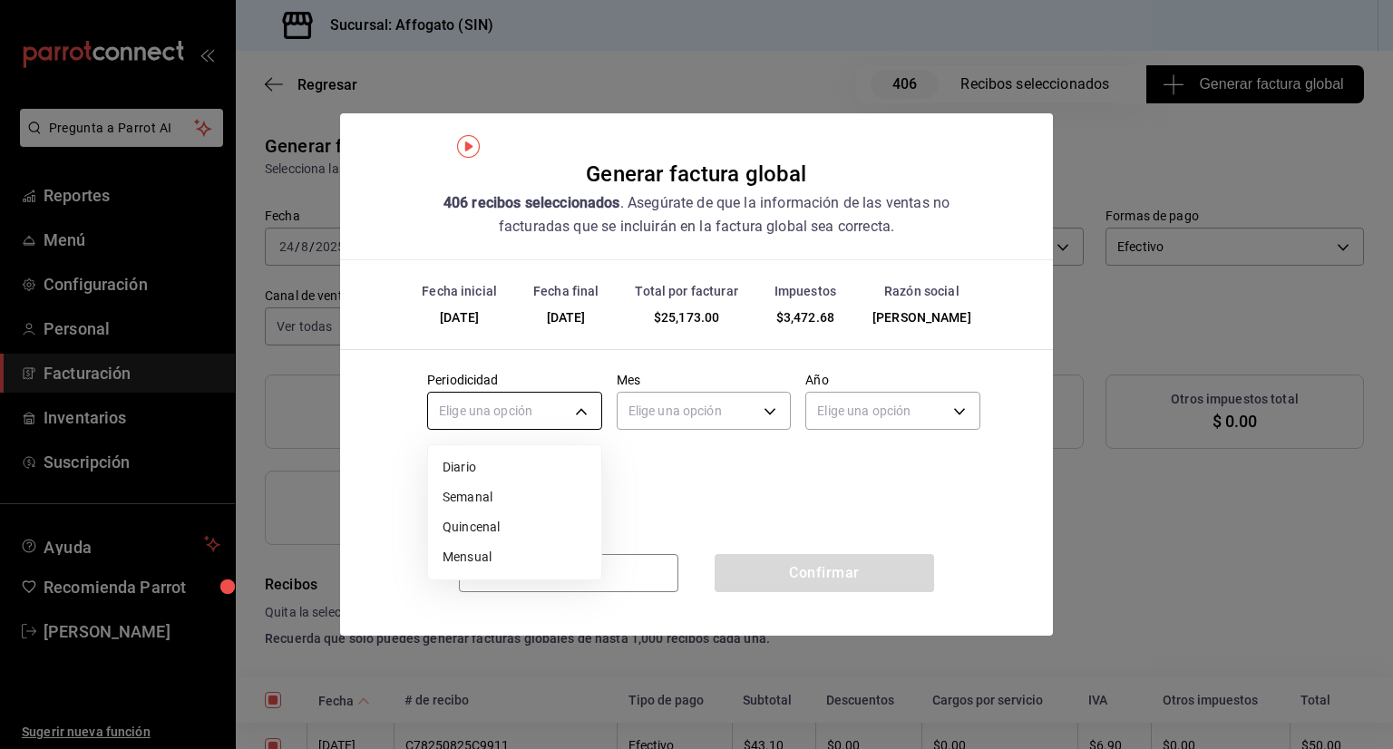
click at [583, 411] on body "Pregunta a Parrot AI Reportes Menú Configuración Personal Facturación Inventari…" at bounding box center [696, 374] width 1393 height 749
click at [467, 463] on li "Diario" at bounding box center [514, 468] width 173 height 30
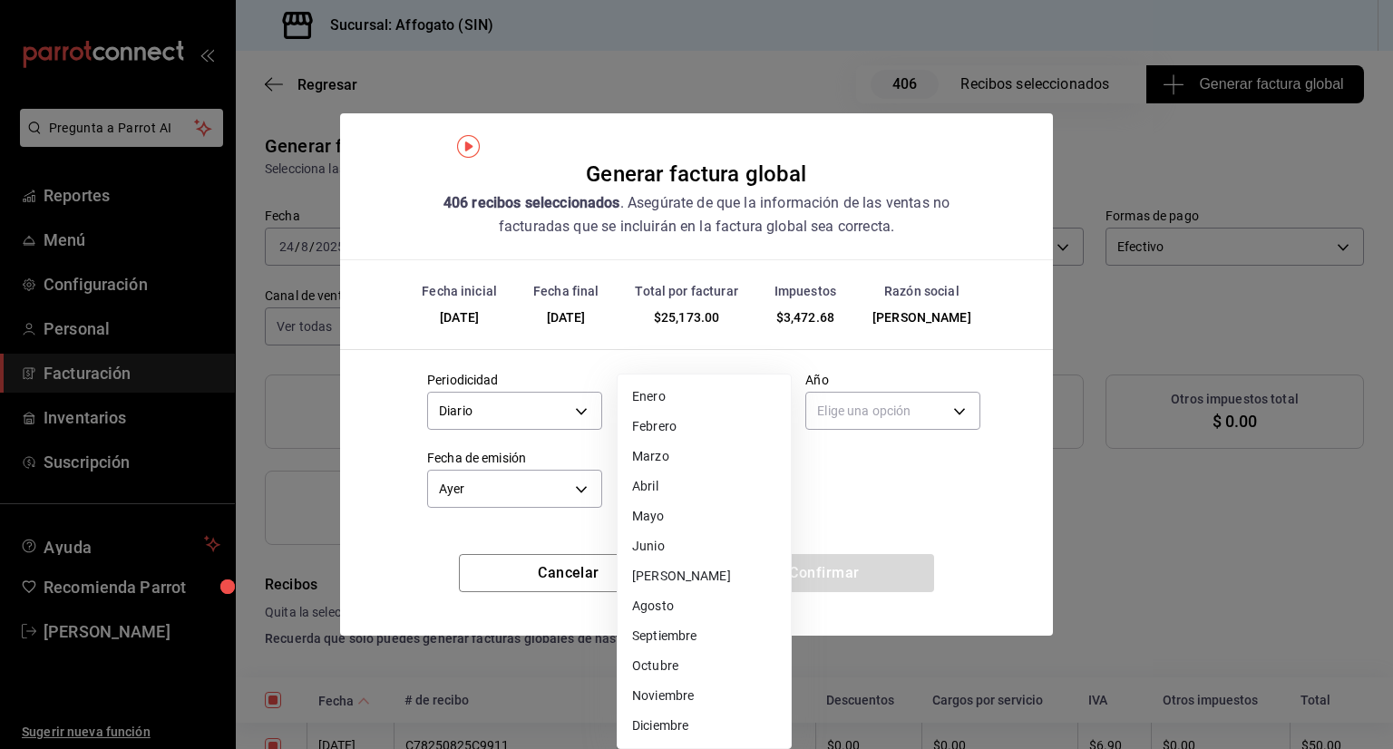
click at [734, 410] on body "Pregunta a Parrot AI Reportes Menú Configuración Personal Facturación Inventari…" at bounding box center [696, 374] width 1393 height 749
click at [672, 610] on li "Agosto" at bounding box center [704, 606] width 173 height 30
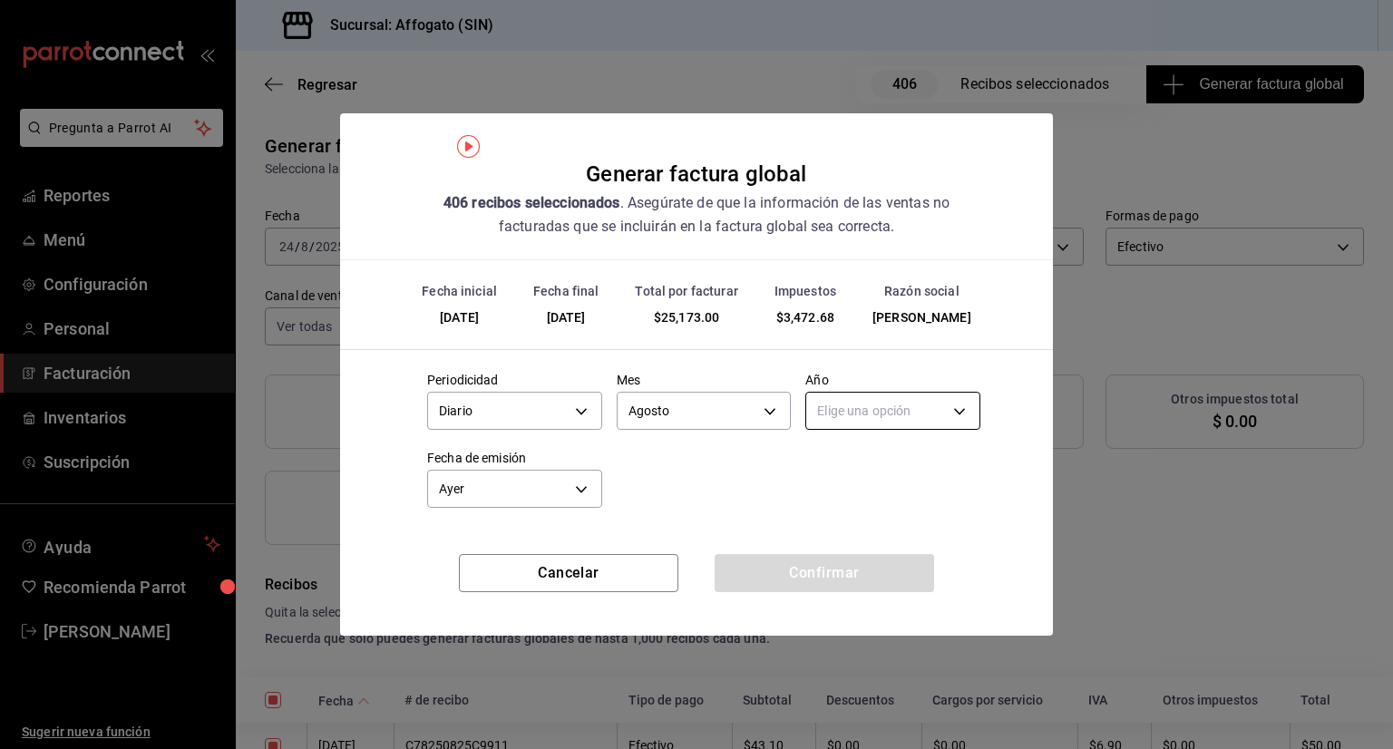
click at [947, 419] on body "Pregunta a Parrot AI Reportes Menú Configuración Personal Facturación Inventari…" at bounding box center [696, 374] width 1393 height 749
click at [845, 474] on li "2025" at bounding box center [892, 468] width 173 height 30
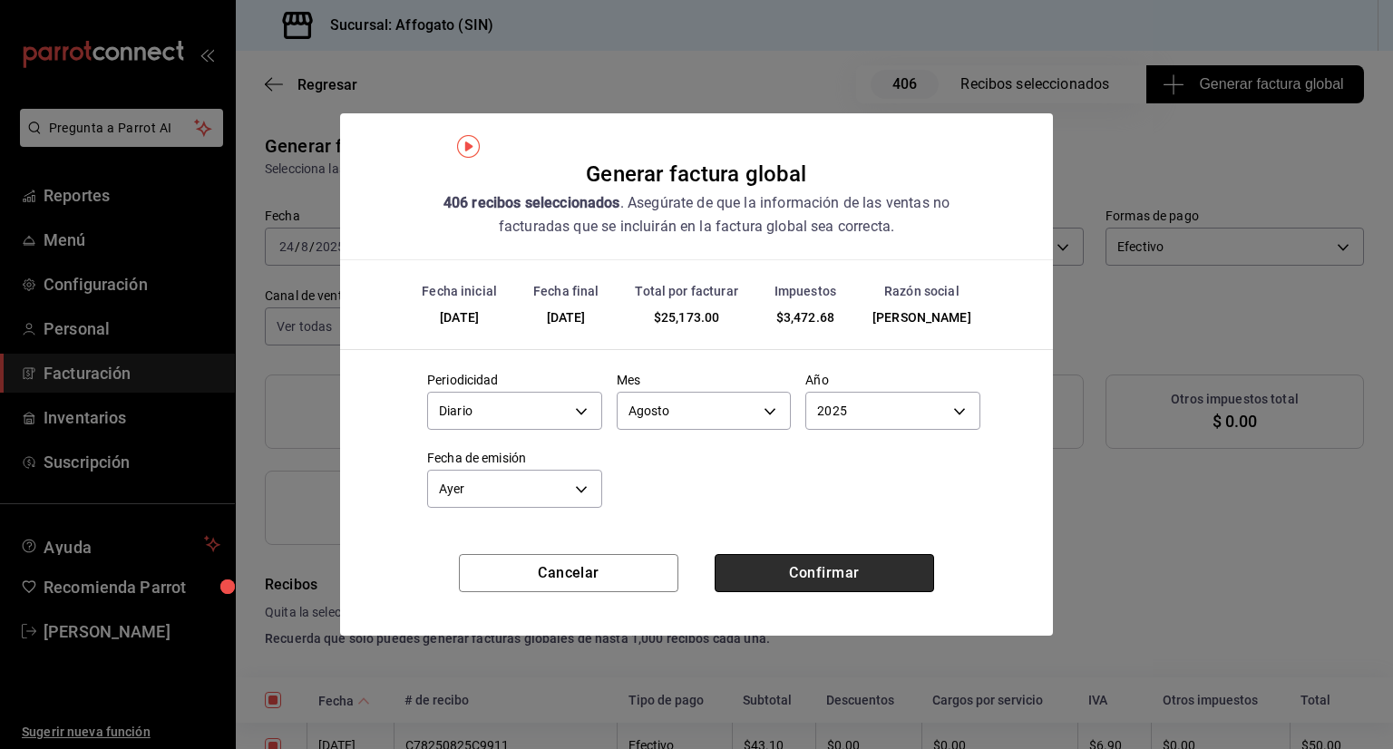
click at [838, 572] on button "Confirmar" at bounding box center [825, 573] width 220 height 38
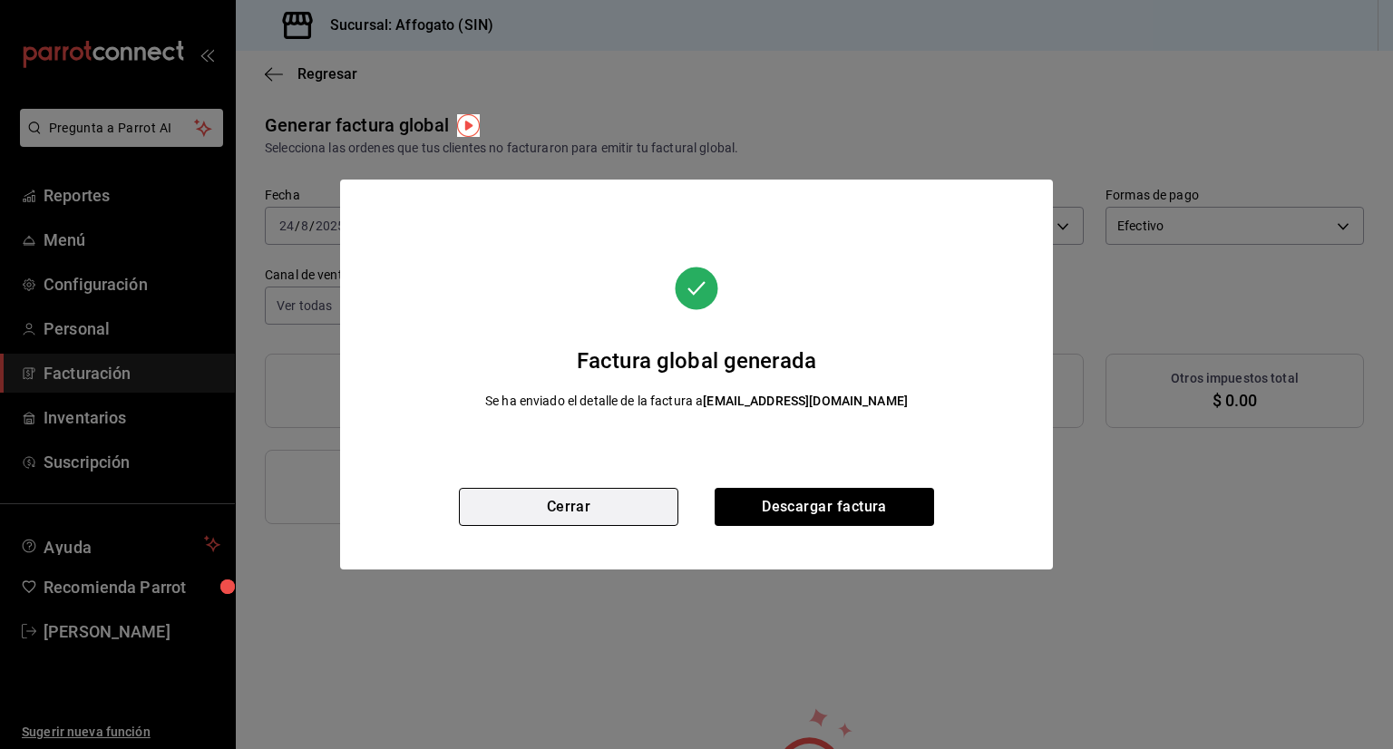
click at [620, 503] on button "Cerrar" at bounding box center [569, 507] width 220 height 38
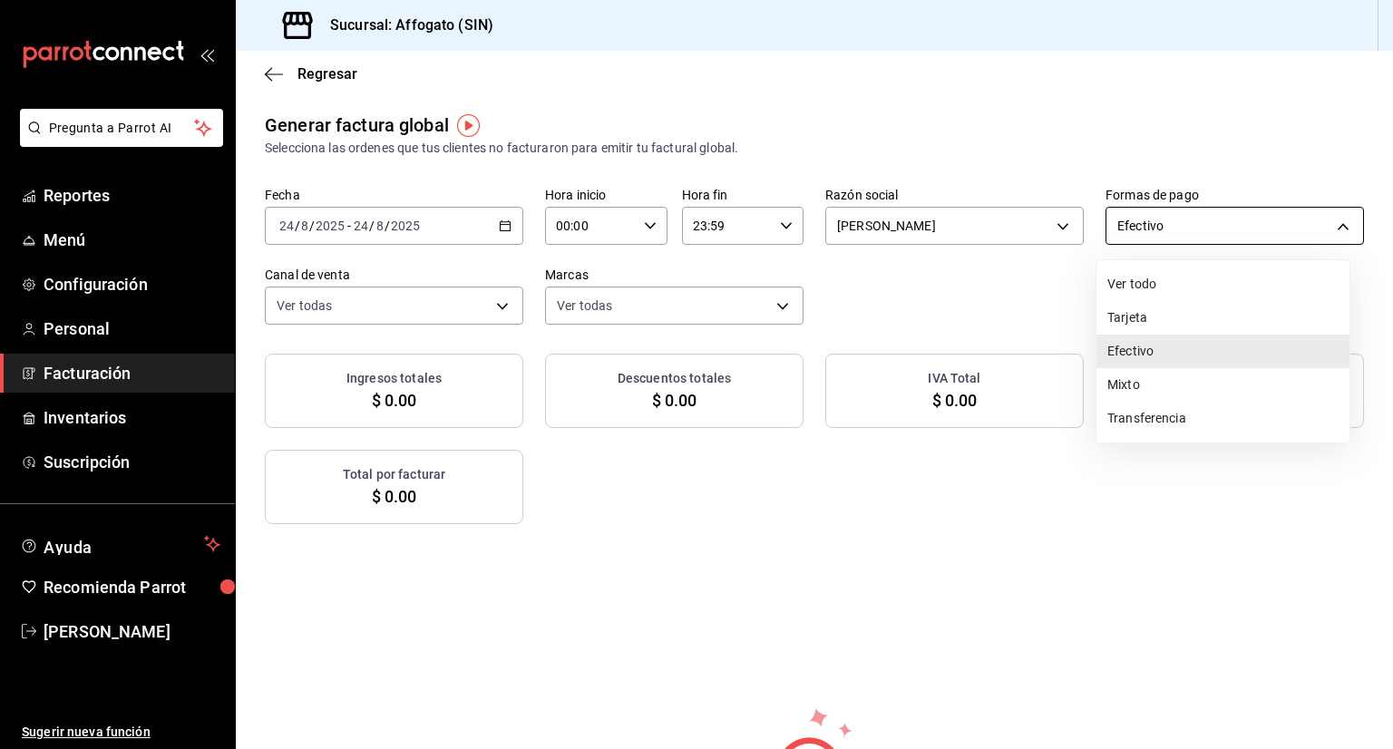
click at [1336, 220] on body "Pregunta a Parrot AI Reportes Menú Configuración Personal Facturación Inventari…" at bounding box center [696, 374] width 1393 height 749
click at [1148, 323] on li "Tarjeta" at bounding box center [1223, 318] width 253 height 34
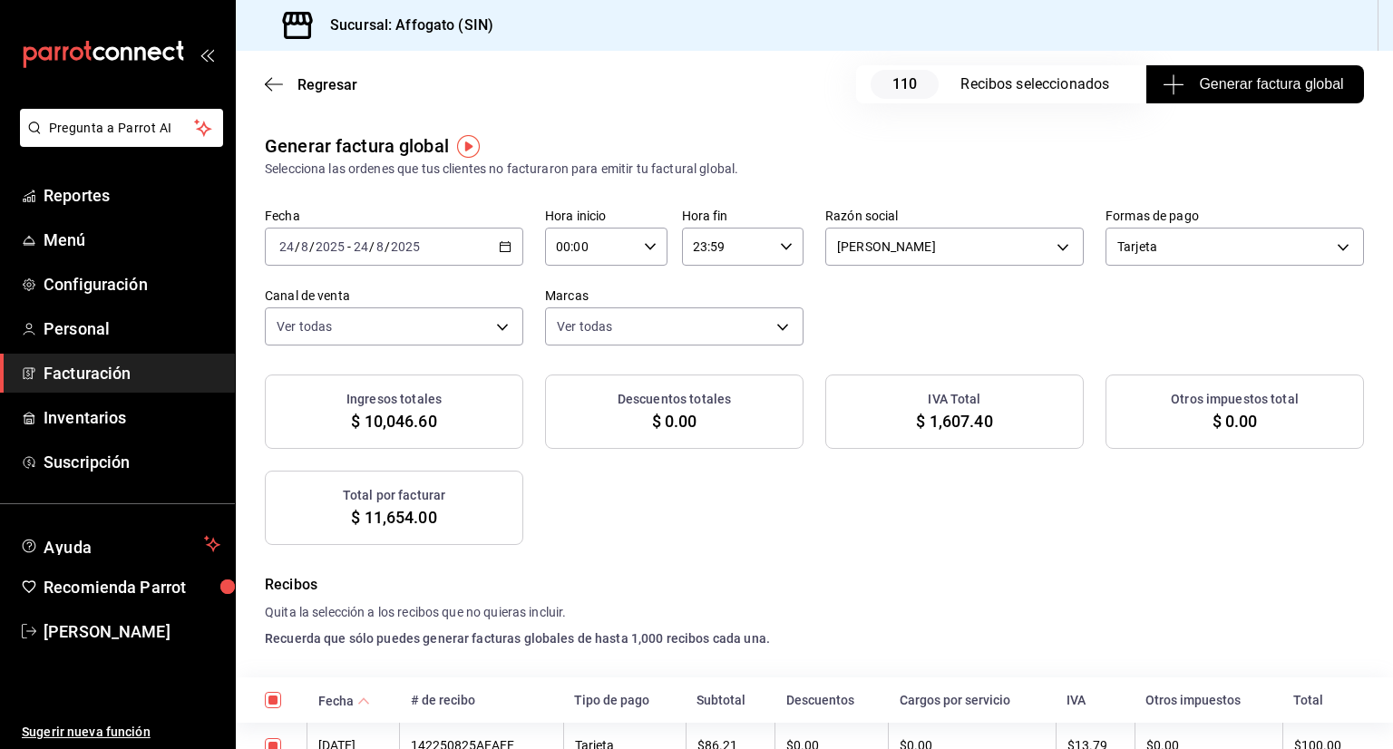
click at [1237, 73] on span "Generar factura global" at bounding box center [1255, 84] width 177 height 22
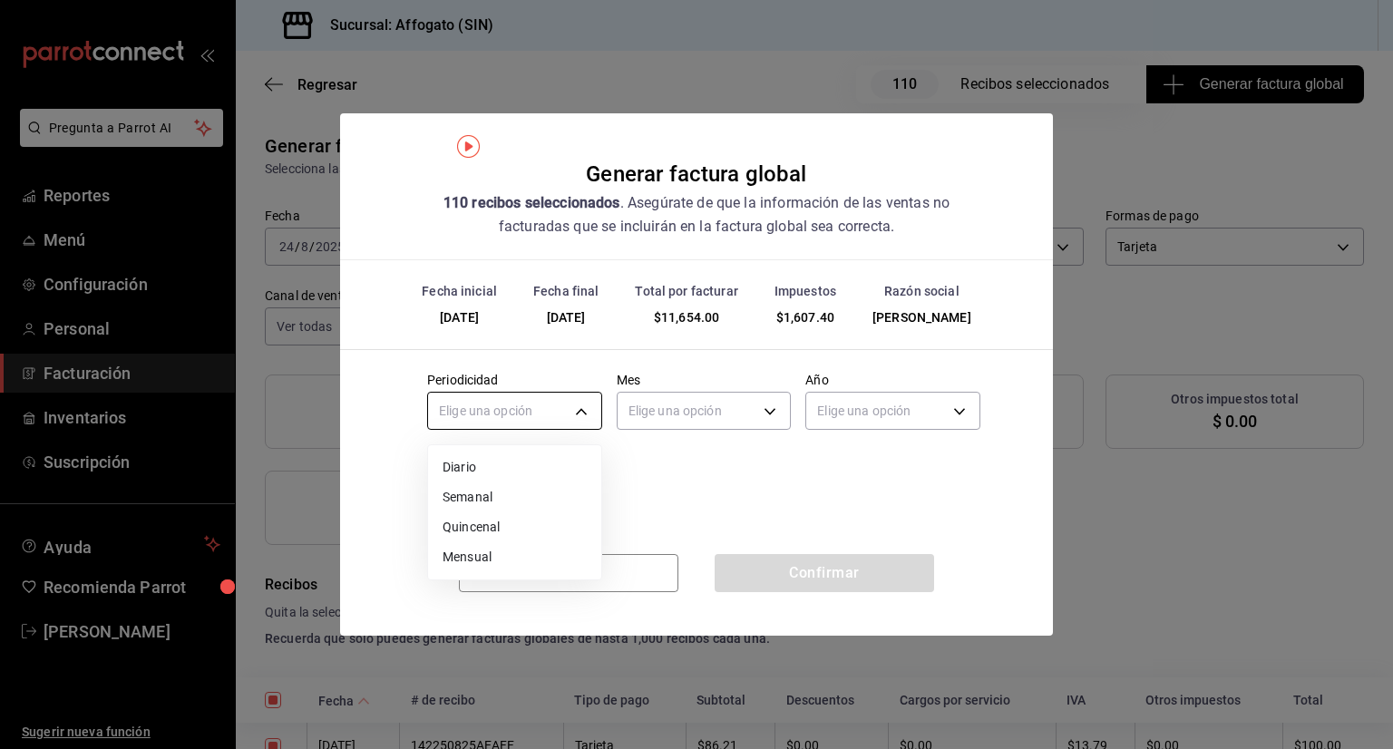
click at [583, 401] on body "Pregunta a Parrot AI Reportes Menú Configuración Personal Facturación Inventari…" at bounding box center [696, 374] width 1393 height 749
click at [469, 465] on li "Diario" at bounding box center [514, 468] width 173 height 30
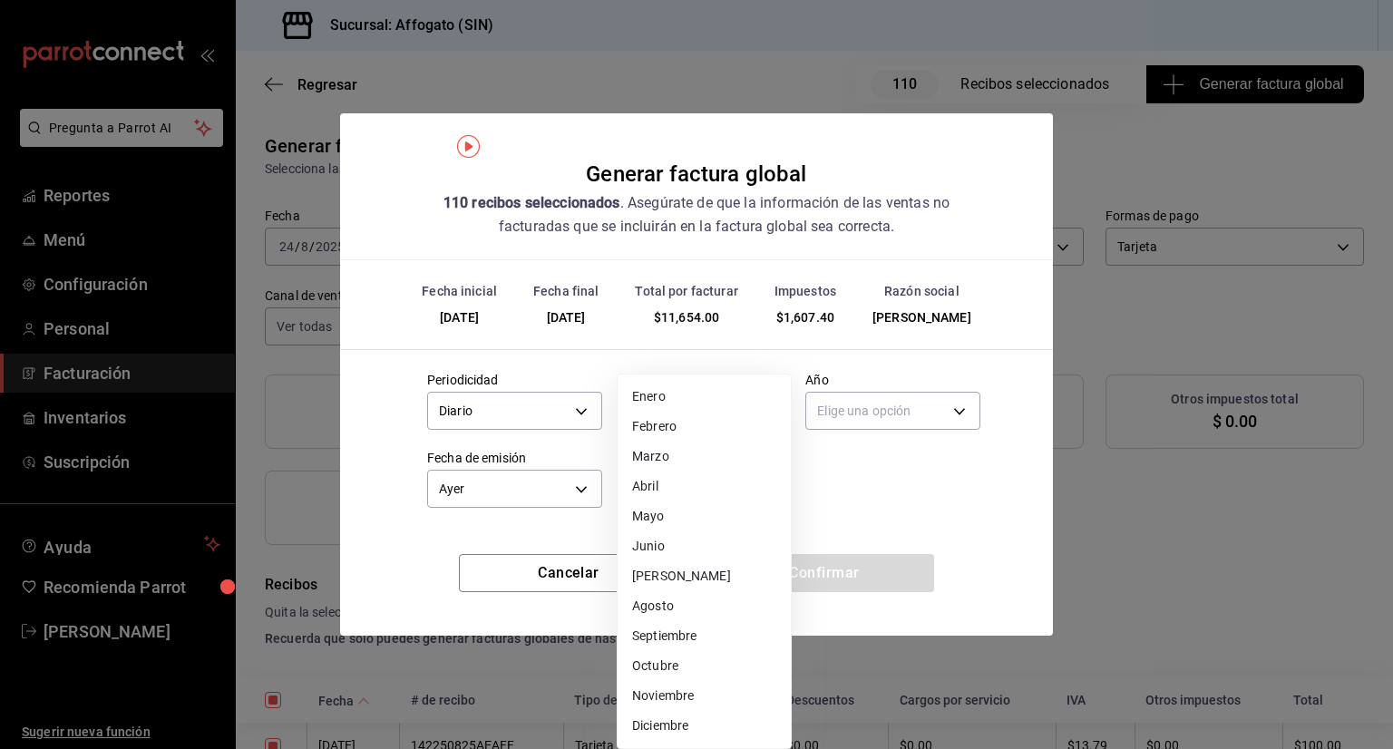
click at [759, 409] on body "Pregunta a Parrot AI Reportes Menú Configuración Personal Facturación Inventari…" at bounding box center [696, 374] width 1393 height 749
click at [667, 603] on li "Agosto" at bounding box center [704, 606] width 173 height 30
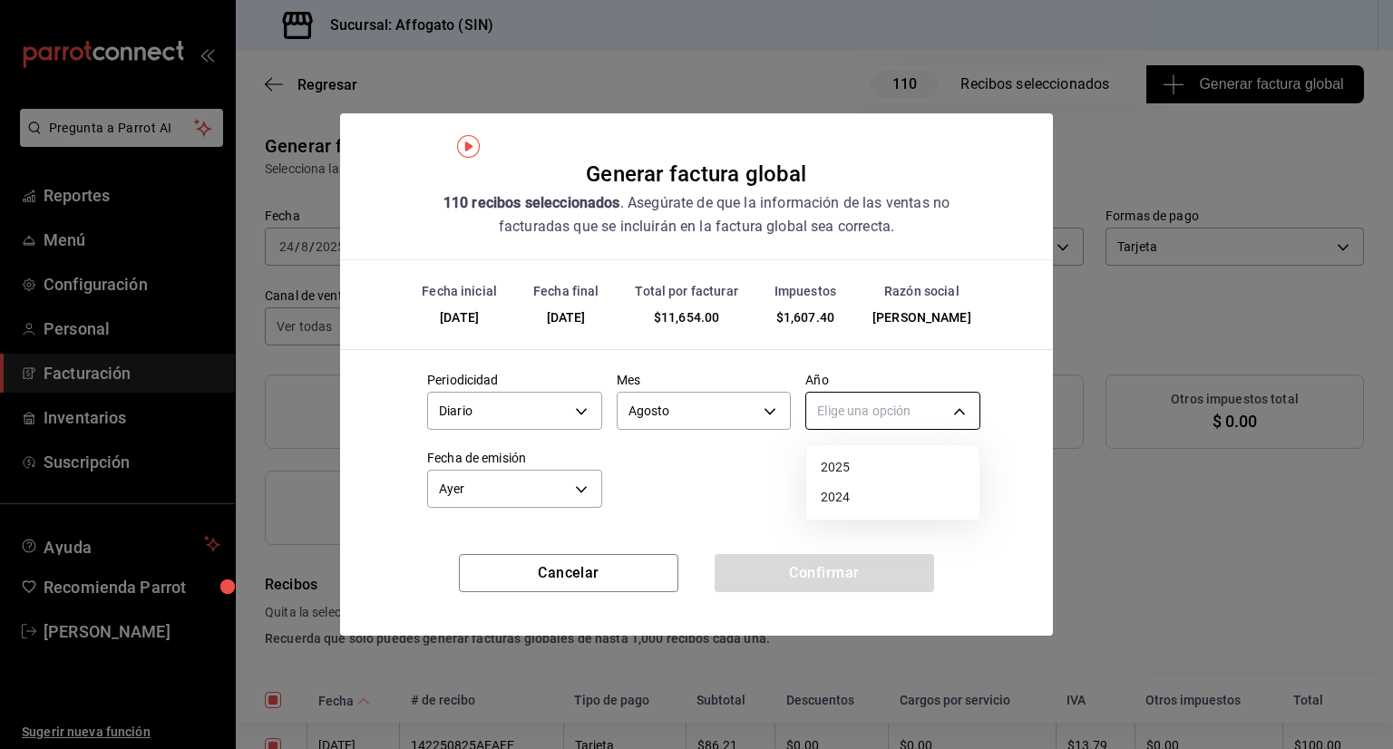
click at [947, 404] on body "Pregunta a Parrot AI Reportes Menú Configuración Personal Facturación Inventari…" at bounding box center [696, 374] width 1393 height 749
click at [836, 470] on li "2025" at bounding box center [892, 468] width 173 height 30
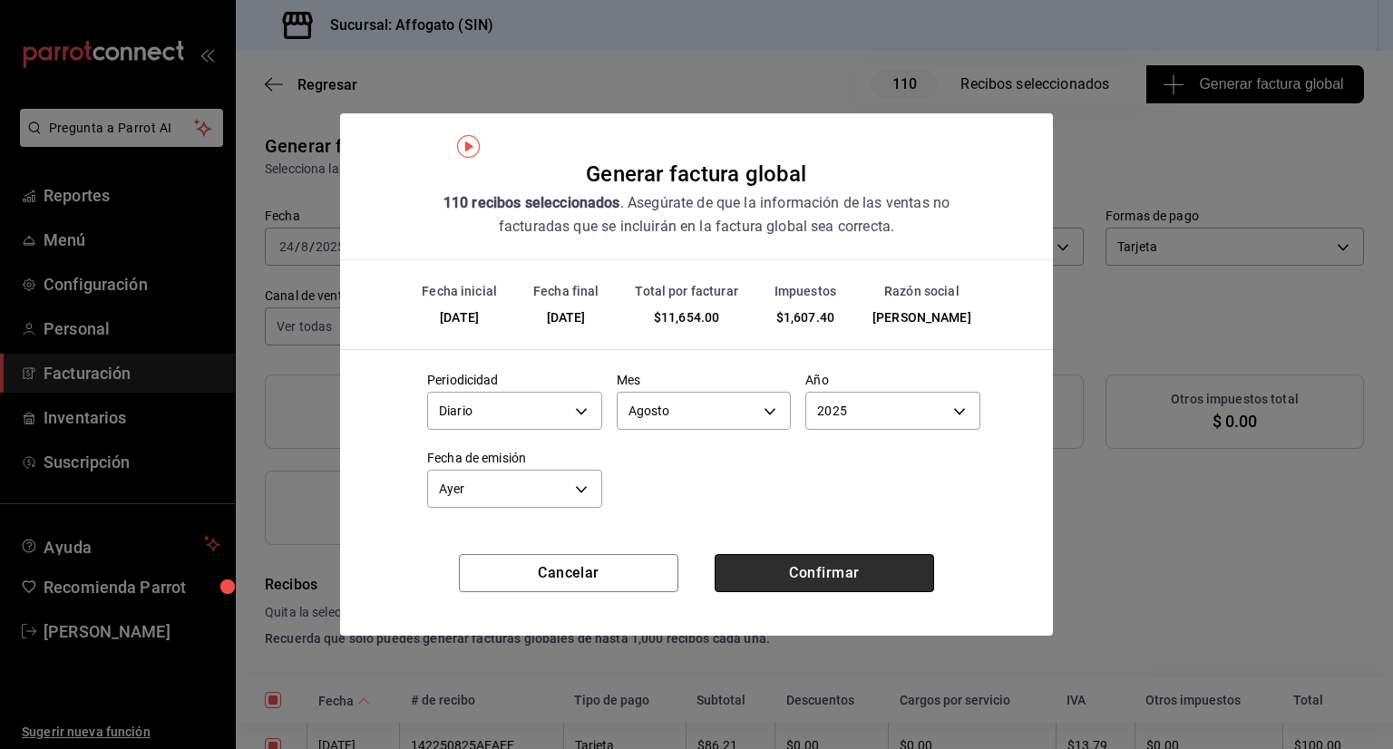
click at [805, 577] on button "Confirmar" at bounding box center [825, 573] width 220 height 38
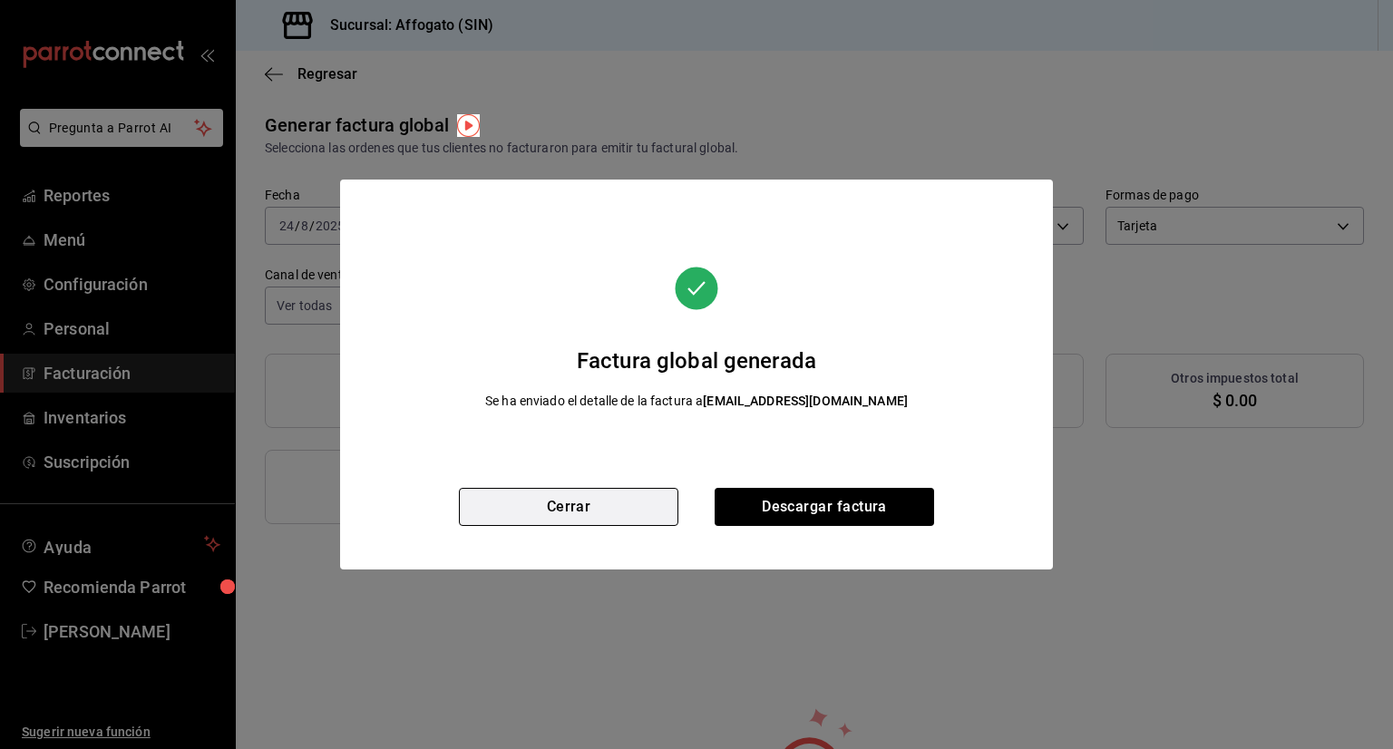
click at [604, 502] on button "Cerrar" at bounding box center [569, 507] width 220 height 38
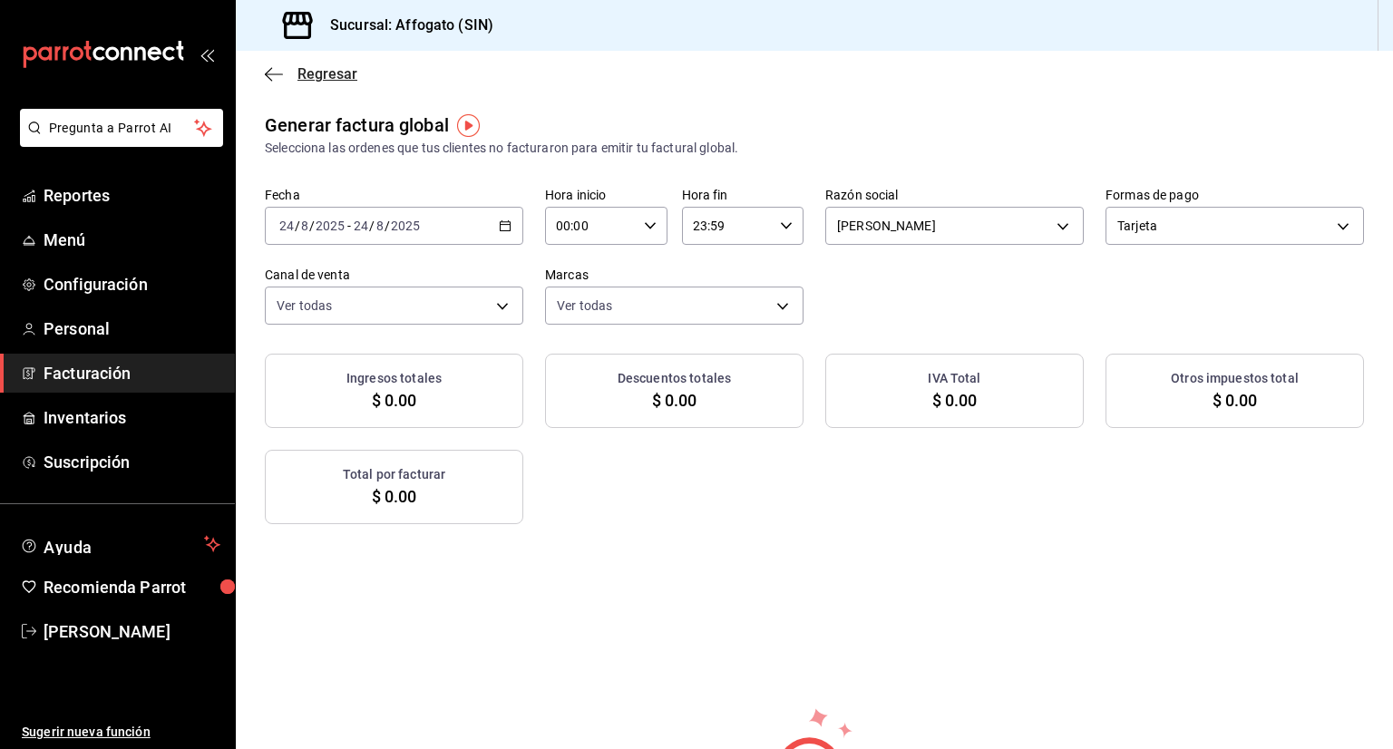
click at [271, 74] on icon "button" at bounding box center [274, 74] width 18 height 16
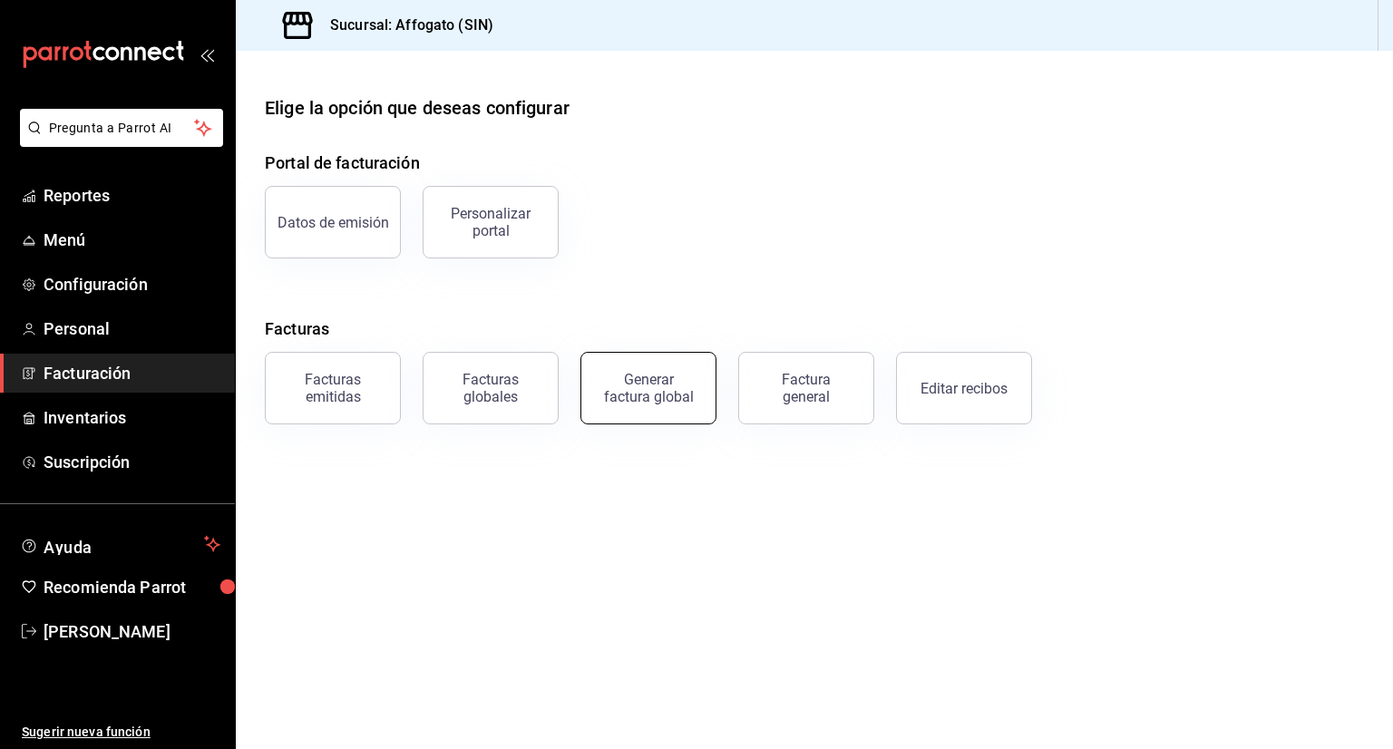
click at [635, 393] on div "Generar factura global" at bounding box center [648, 388] width 91 height 34
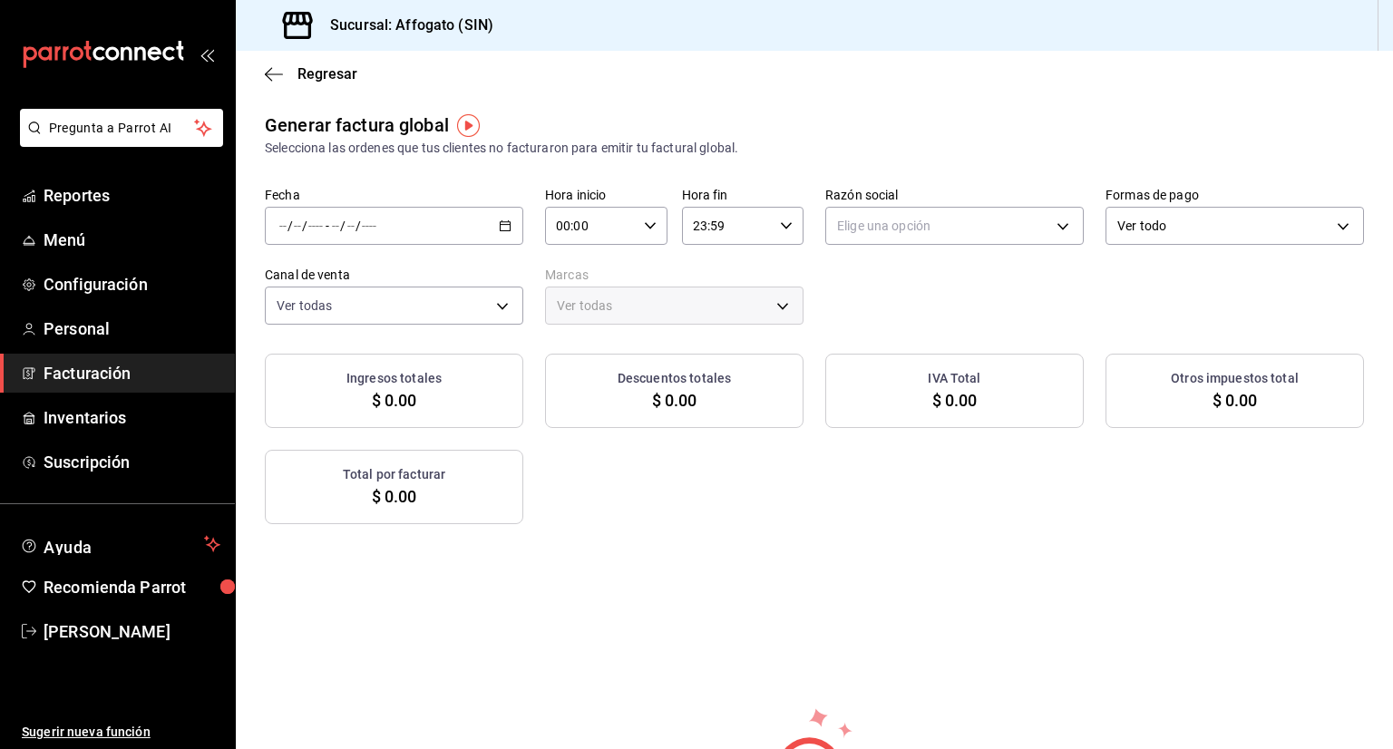
click at [501, 222] on icon "button" at bounding box center [505, 226] width 13 height 13
click at [99, 190] on span "Reportes" at bounding box center [132, 195] width 177 height 24
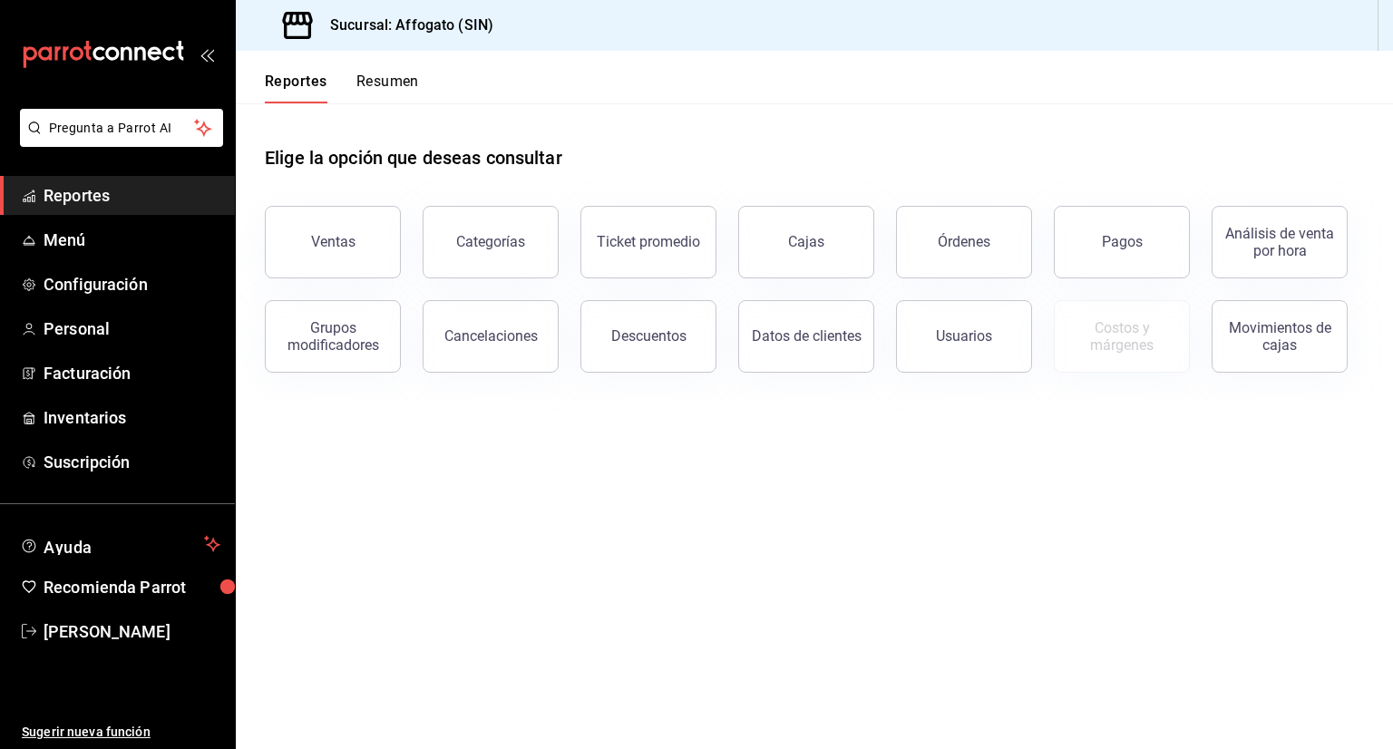
click at [385, 81] on button "Resumen" at bounding box center [387, 88] width 63 height 31
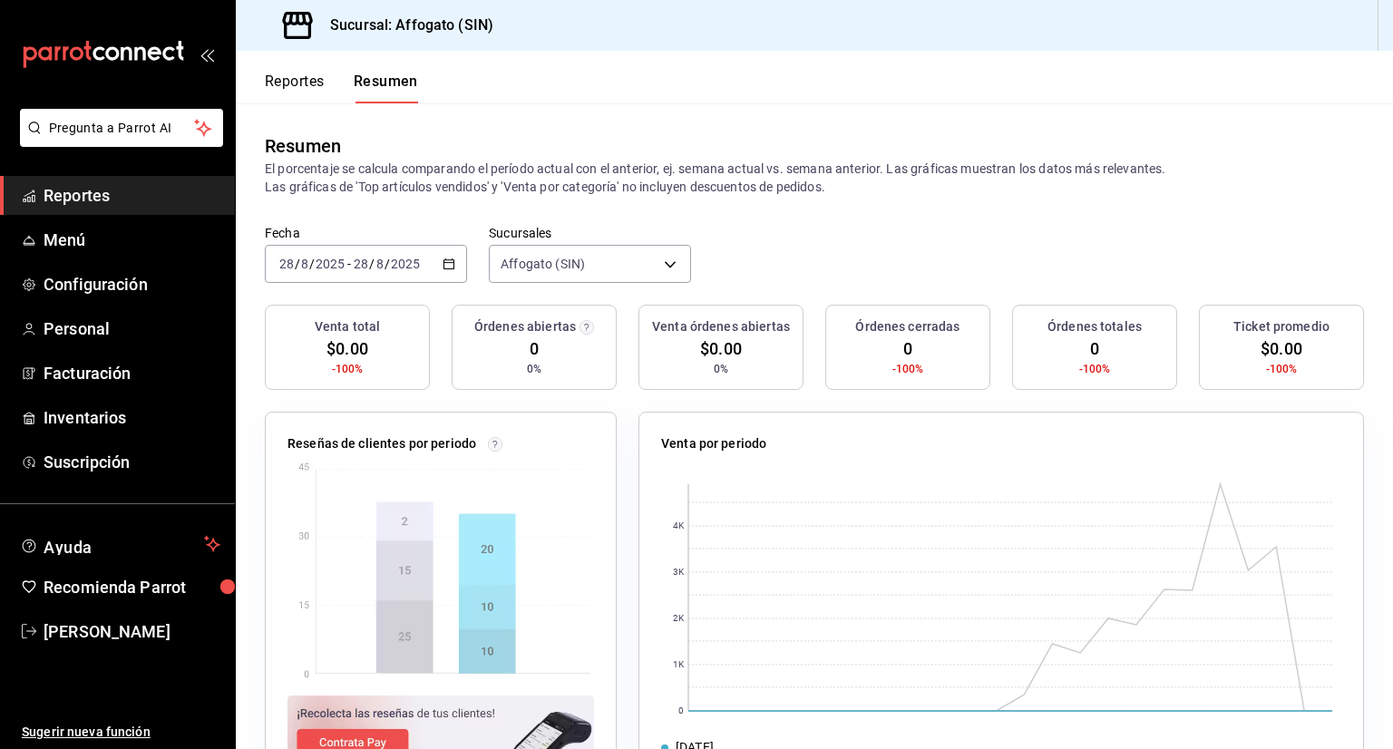
click at [443, 266] on icon "button" at bounding box center [449, 264] width 13 height 13
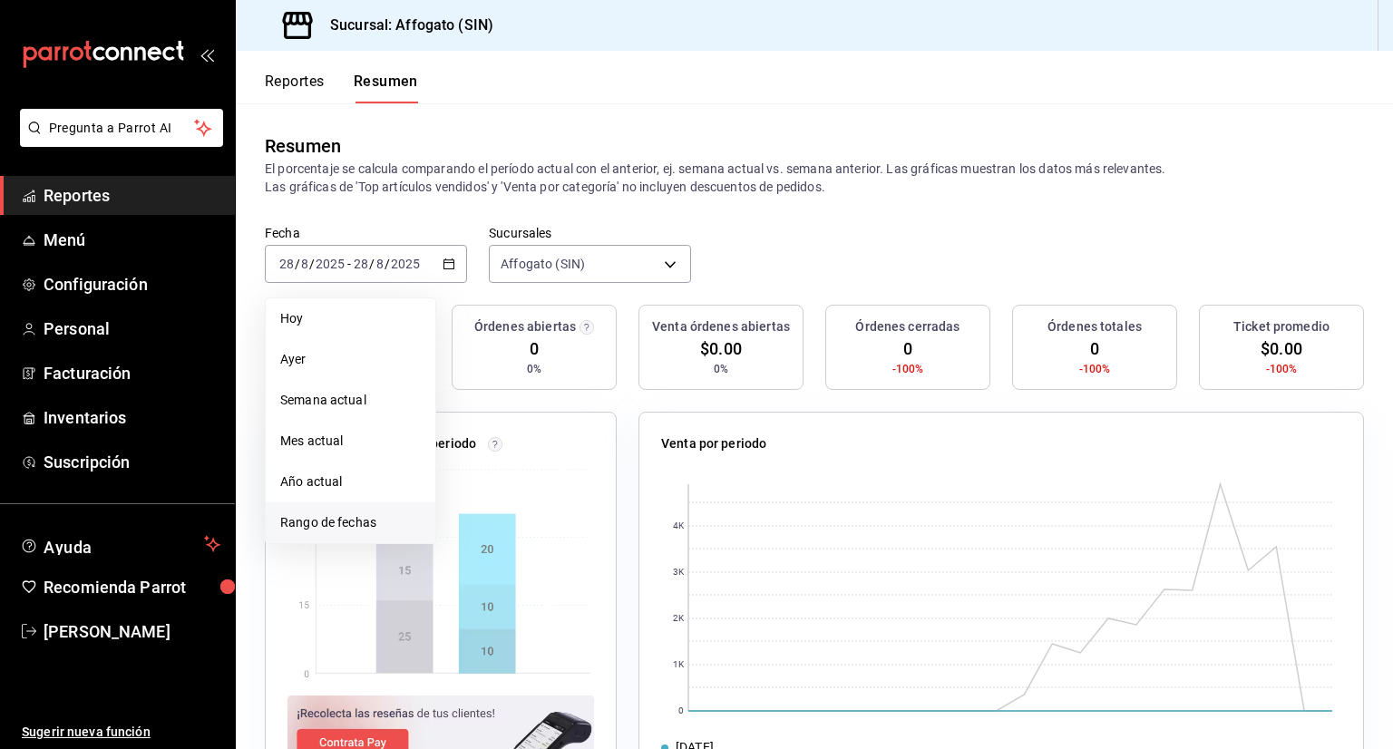
click at [343, 522] on span "Rango de fechas" at bounding box center [350, 522] width 141 height 19
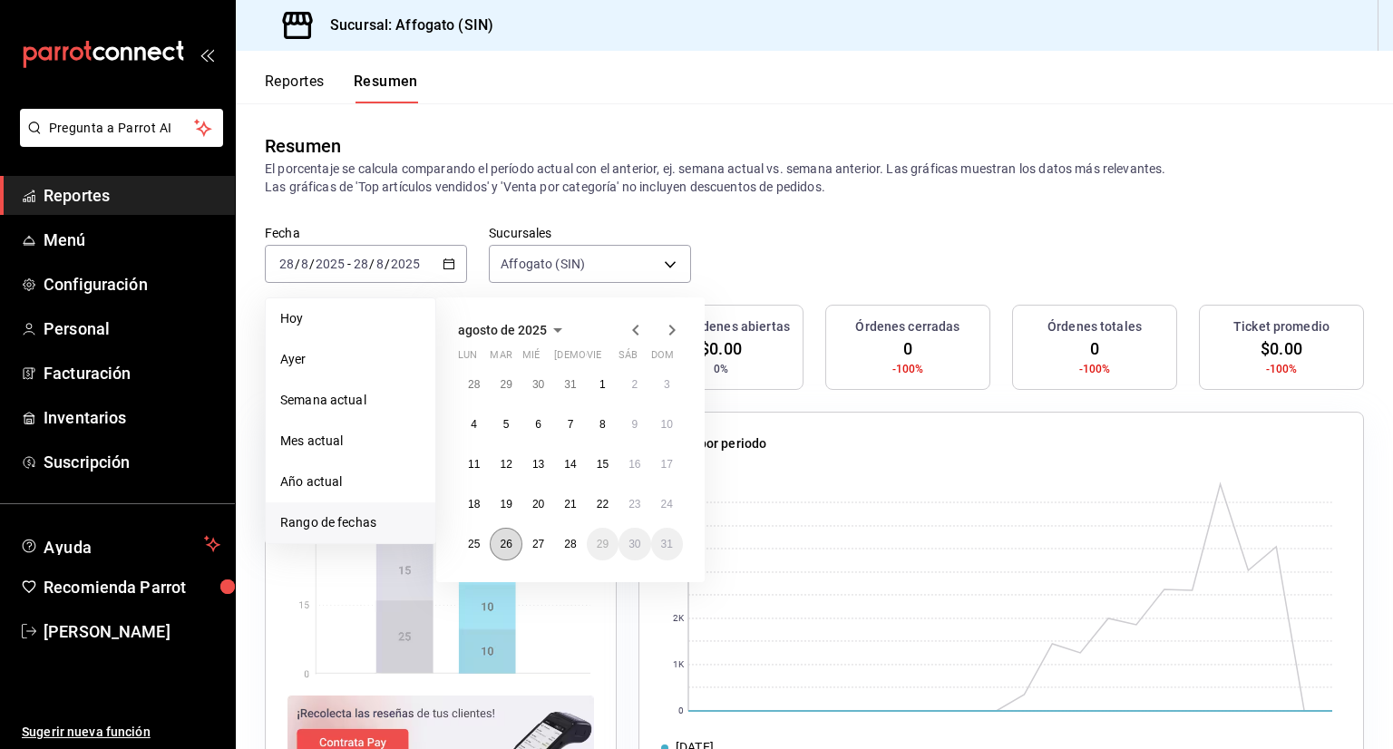
click at [503, 542] on abbr "26" at bounding box center [506, 544] width 12 height 13
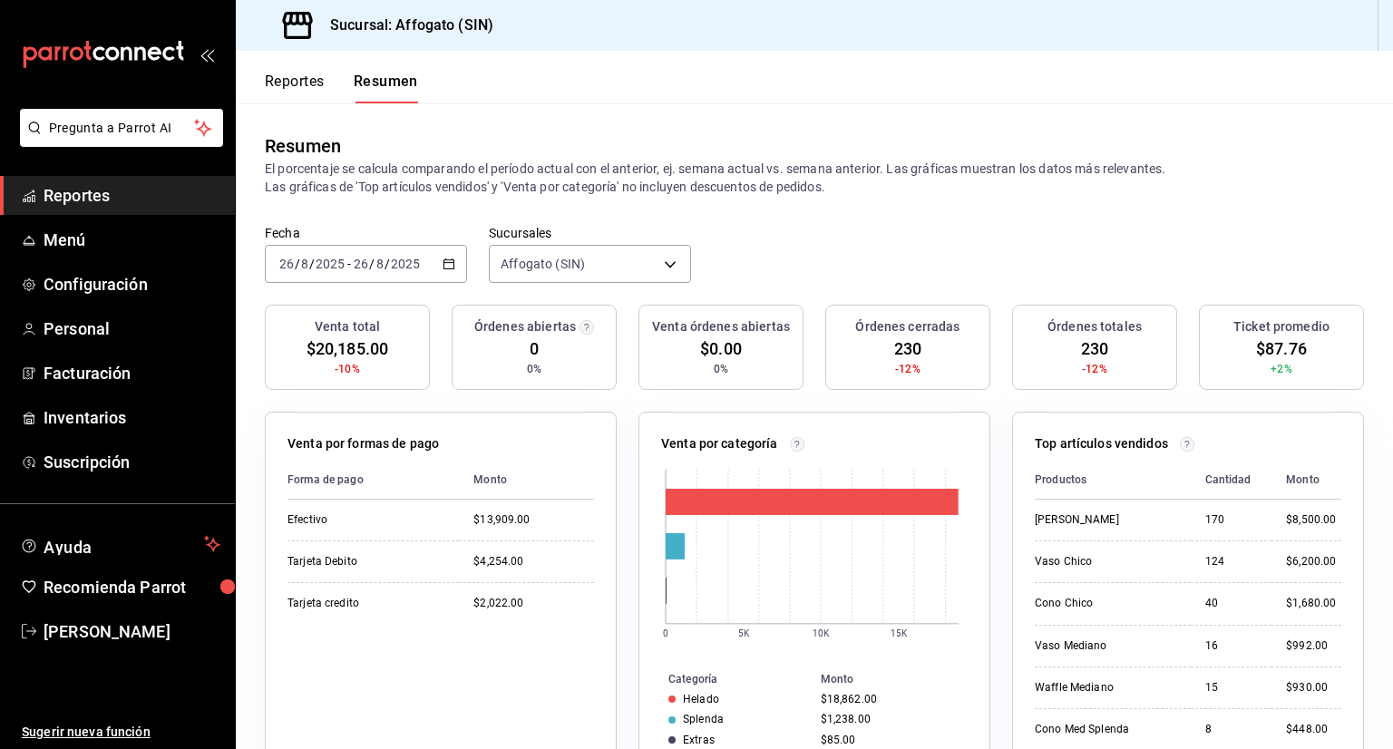
click at [446, 262] on \(Stroke\) "button" at bounding box center [449, 262] width 10 height 1
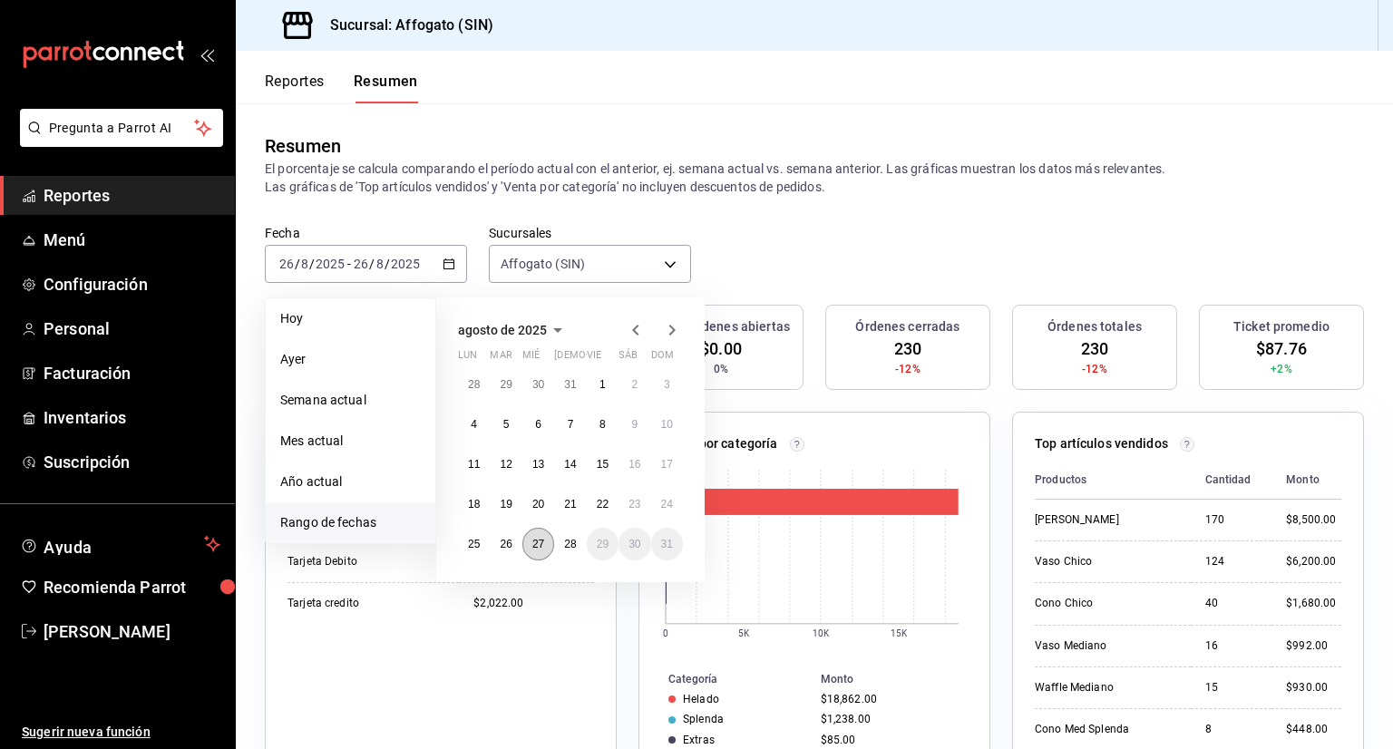
click at [533, 549] on abbr "27" at bounding box center [538, 544] width 12 height 13
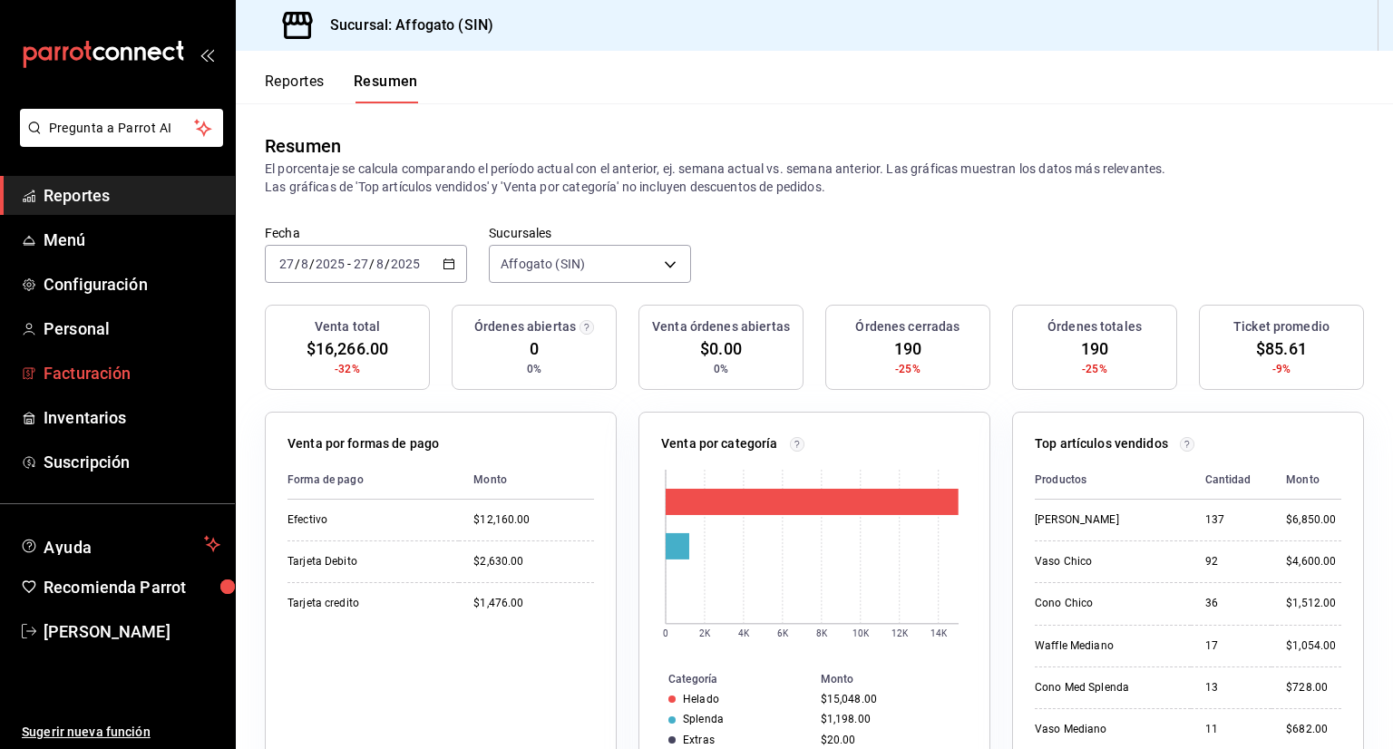
click at [116, 379] on span "Facturación" at bounding box center [132, 373] width 177 height 24
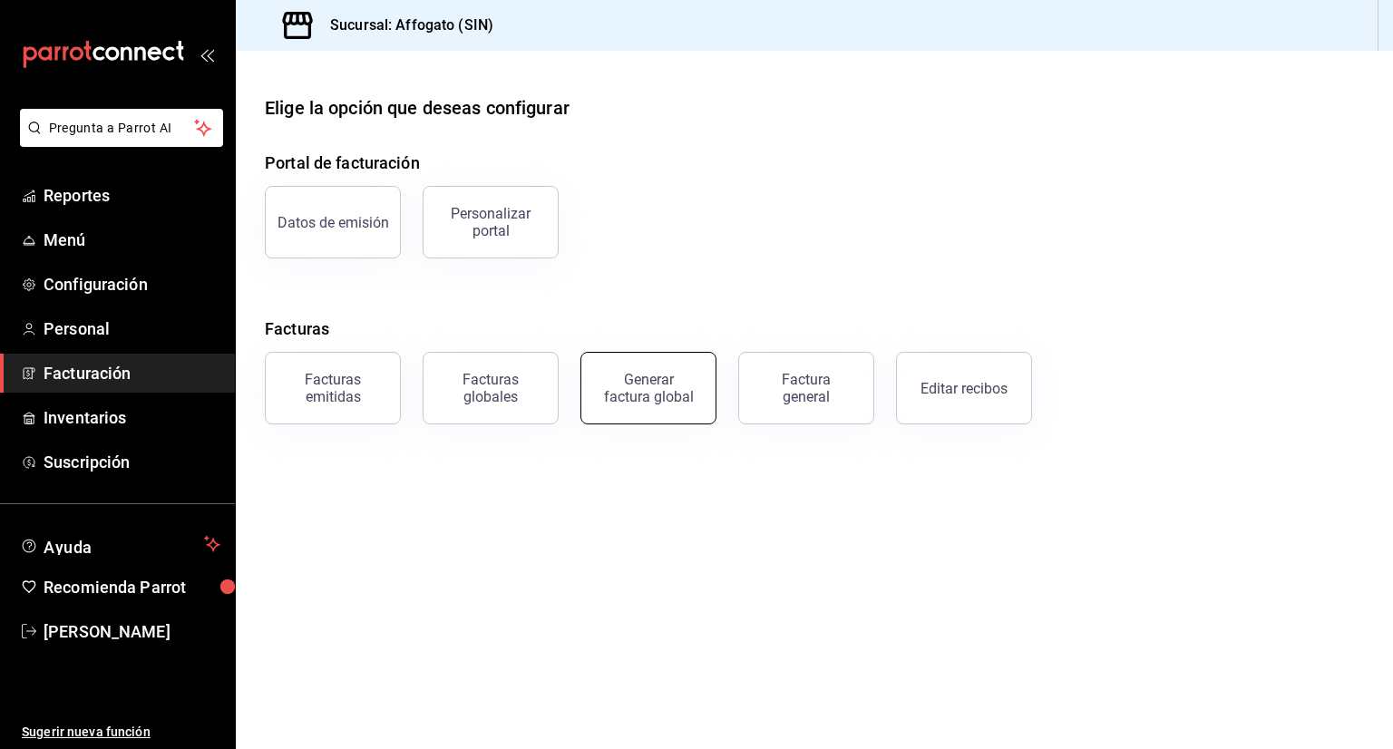
click at [666, 387] on div "Generar factura global" at bounding box center [648, 388] width 91 height 34
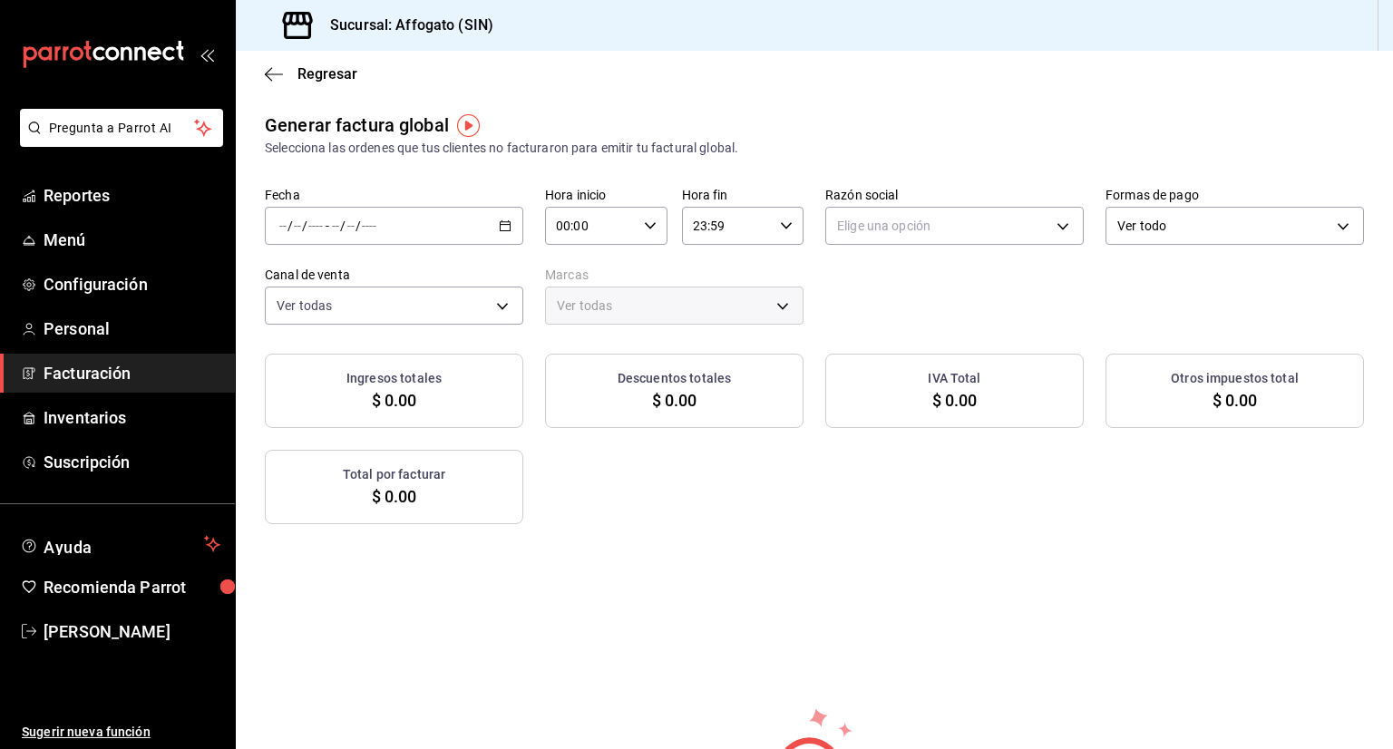
click at [499, 229] on icon "button" at bounding box center [505, 226] width 13 height 13
click at [347, 288] on span "Rango de fechas" at bounding box center [350, 280] width 141 height 19
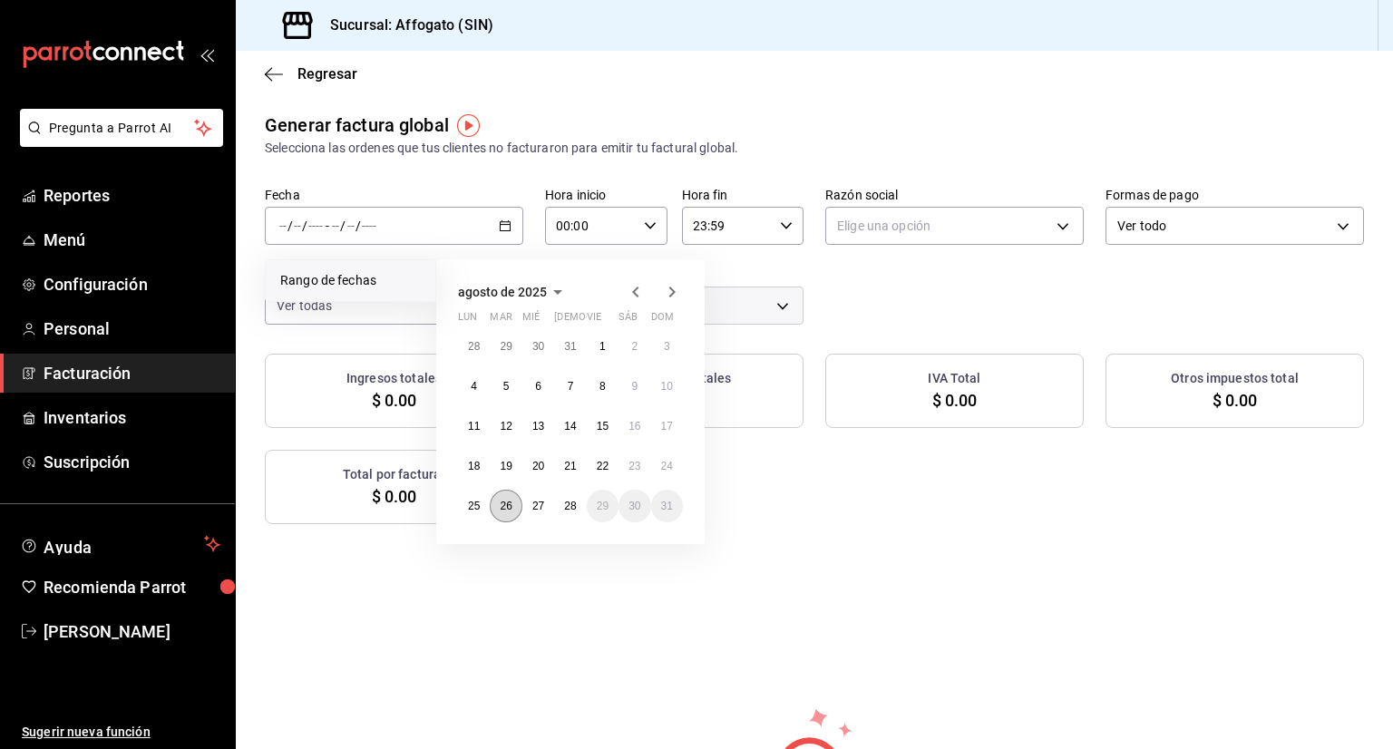
click at [504, 502] on abbr "26" at bounding box center [506, 506] width 12 height 13
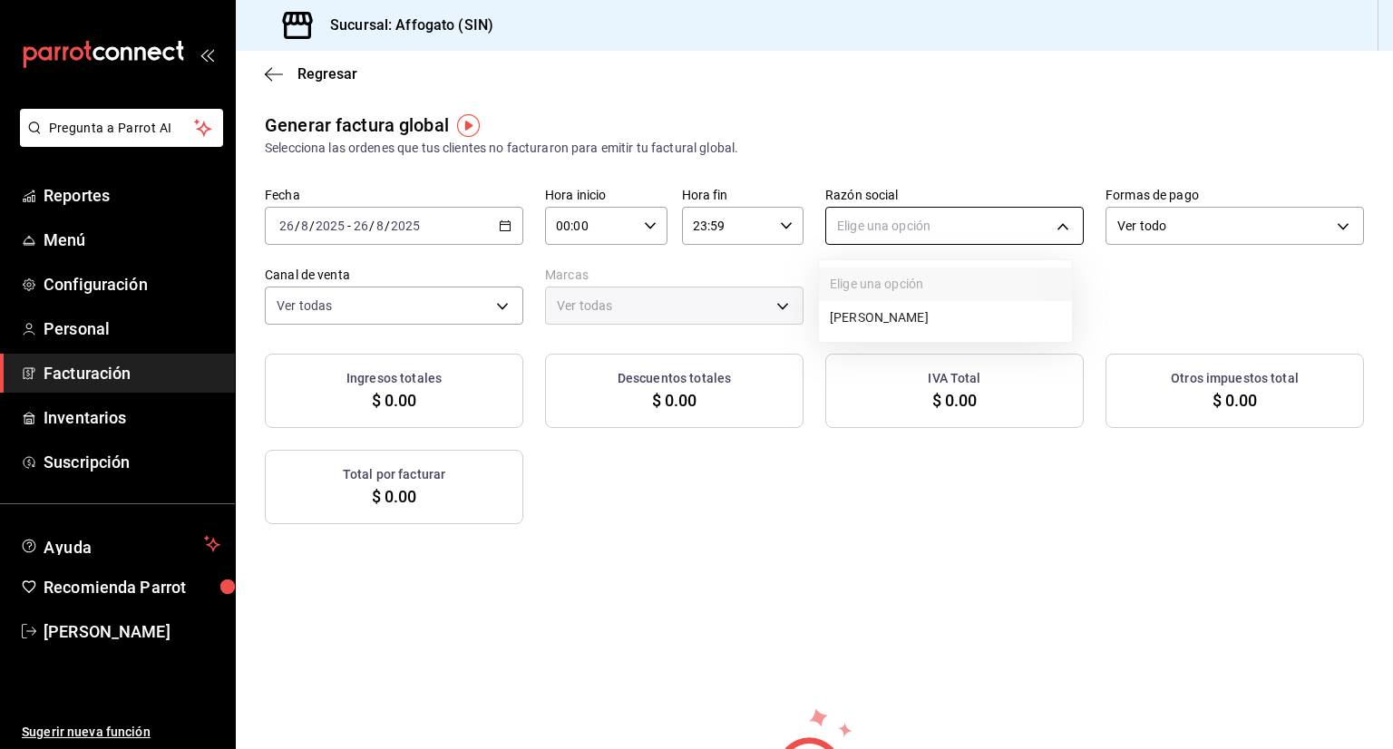
click at [1049, 222] on body "Pregunta a Parrot AI Reportes Menú Configuración Personal Facturación Inventari…" at bounding box center [696, 374] width 1393 height 749
click at [943, 316] on li "[PERSON_NAME]" at bounding box center [945, 318] width 253 height 34
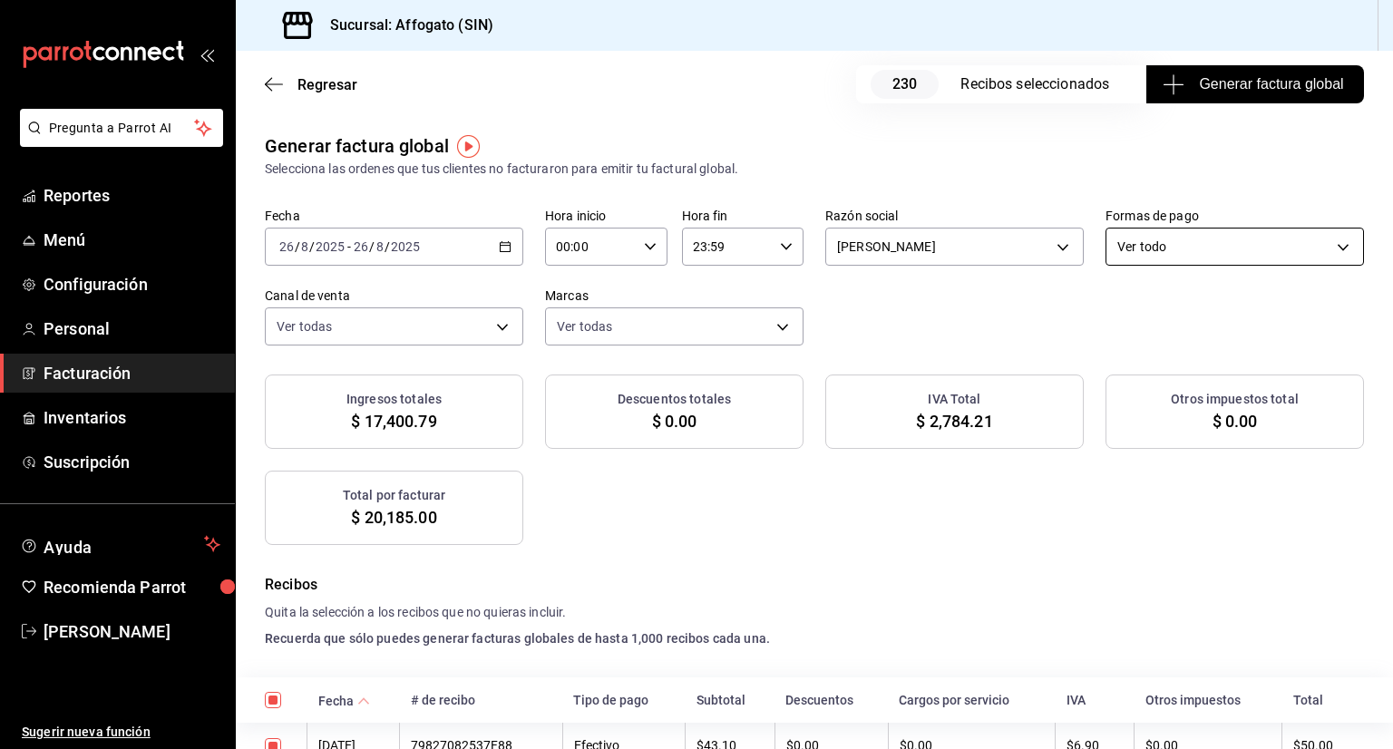
click at [1310, 236] on body "Pregunta a Parrot AI Reportes Menú Configuración Personal Facturación Inventari…" at bounding box center [696, 374] width 1393 height 749
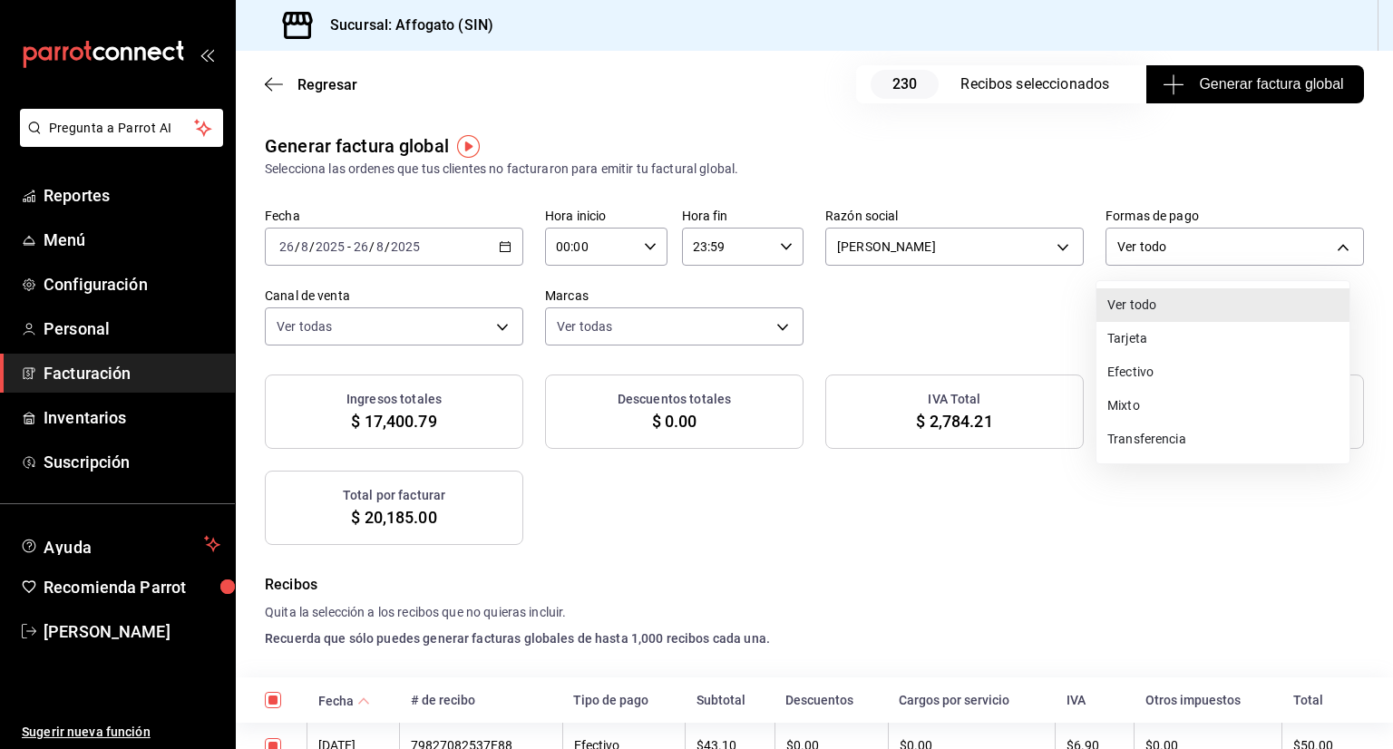
click at [1170, 382] on li "Efectivo" at bounding box center [1223, 373] width 253 height 34
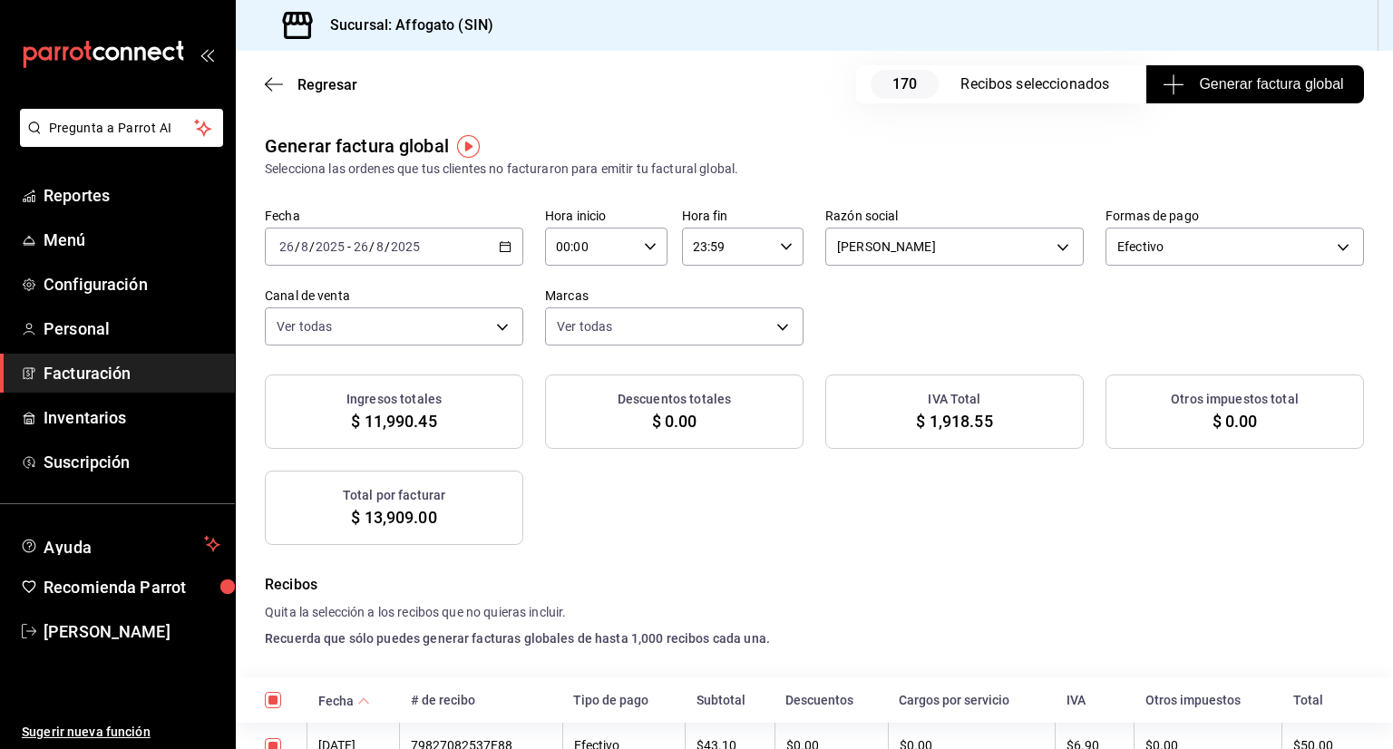
click at [512, 245] on div "[DATE] [DATE] - [DATE] [DATE]" at bounding box center [394, 247] width 259 height 38
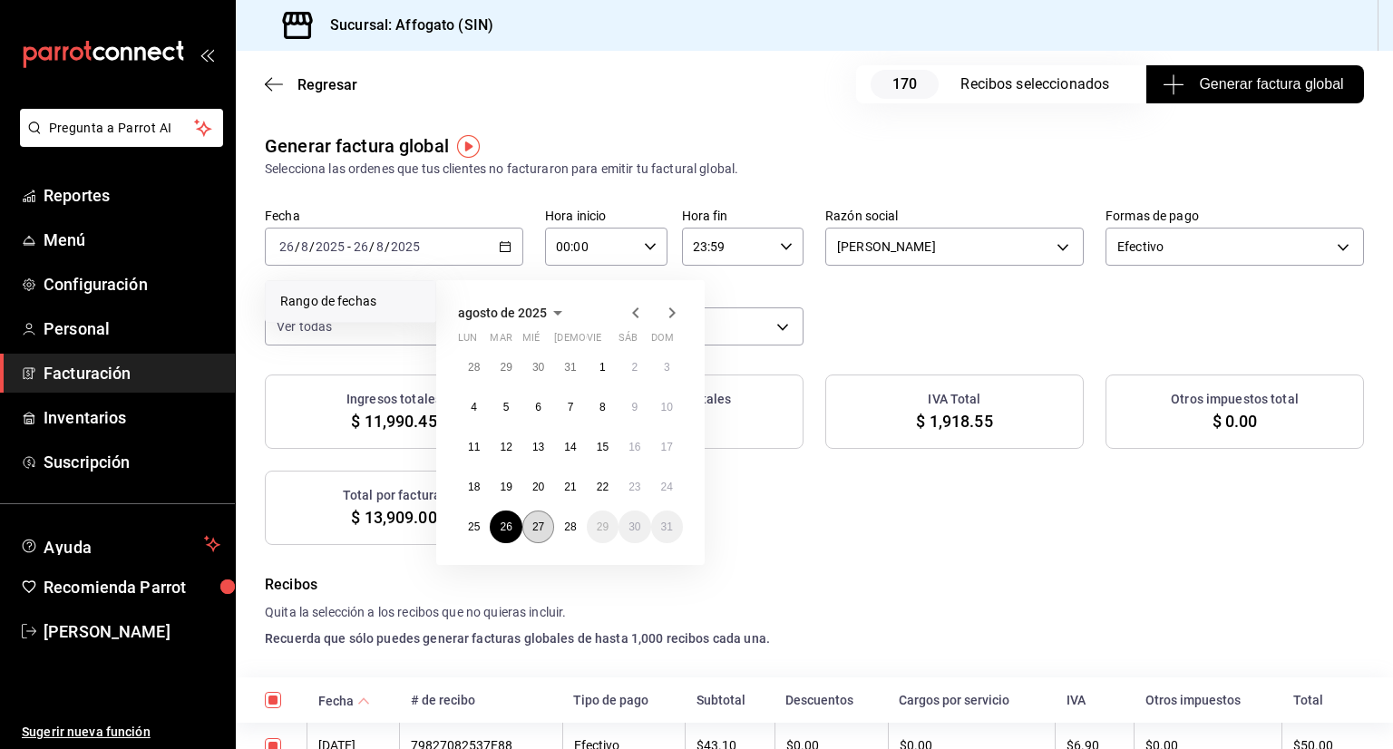
click at [540, 529] on abbr "27" at bounding box center [538, 527] width 12 height 13
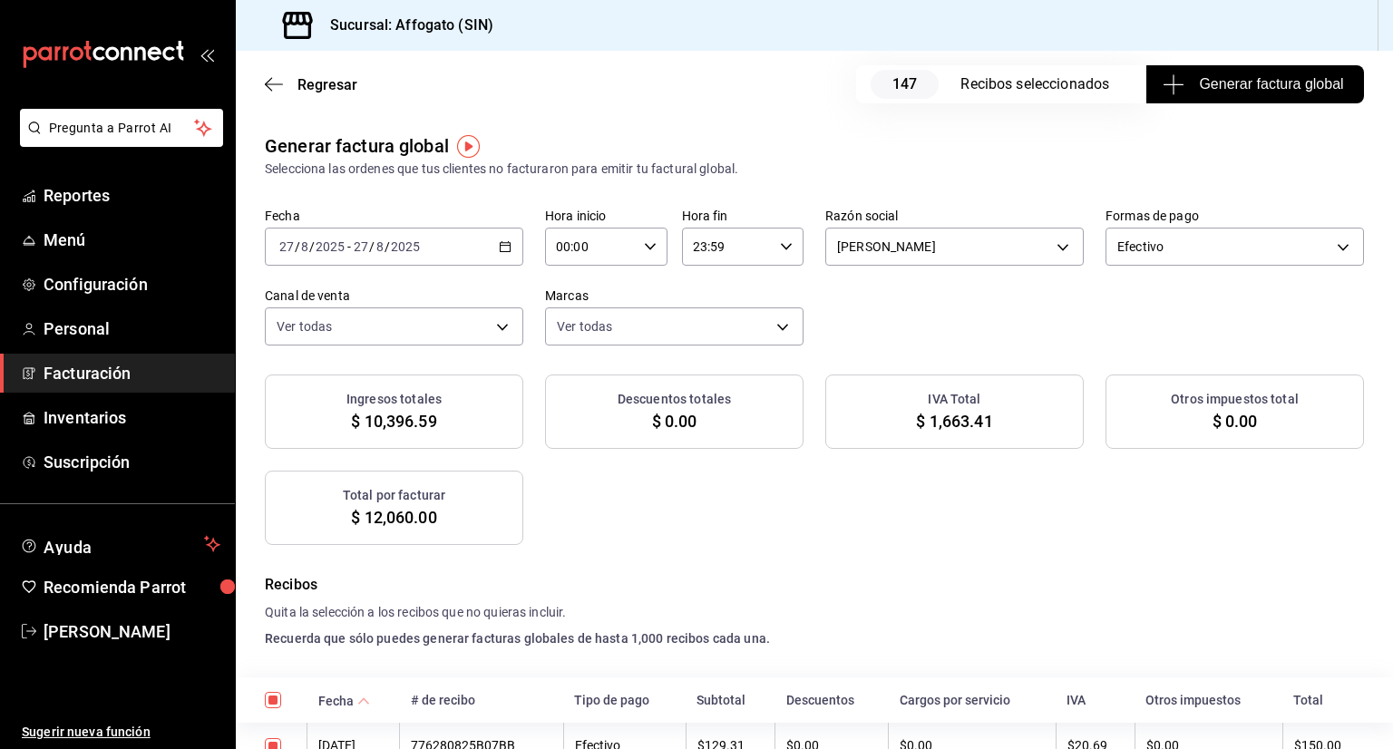
click at [119, 387] on link "Facturación" at bounding box center [117, 373] width 235 height 39
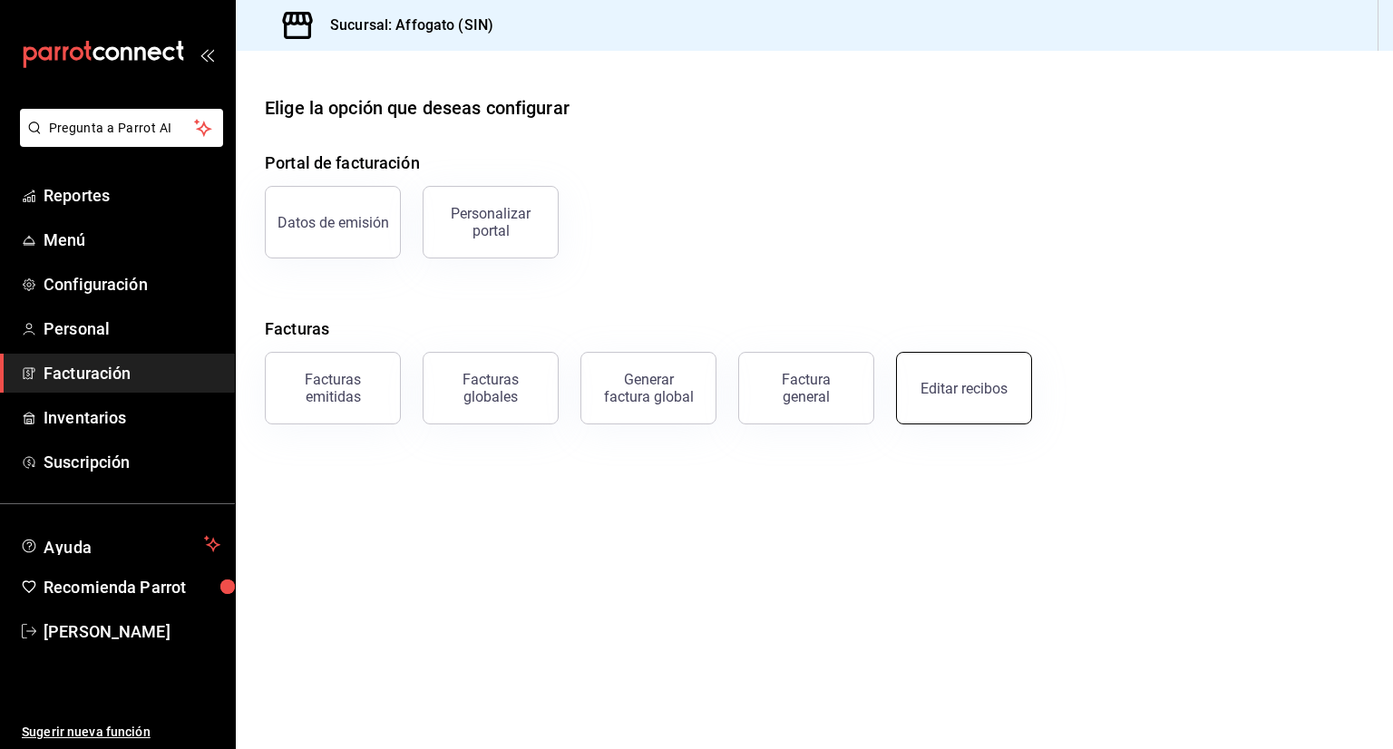
click at [992, 383] on div "Editar recibos" at bounding box center [964, 388] width 87 height 17
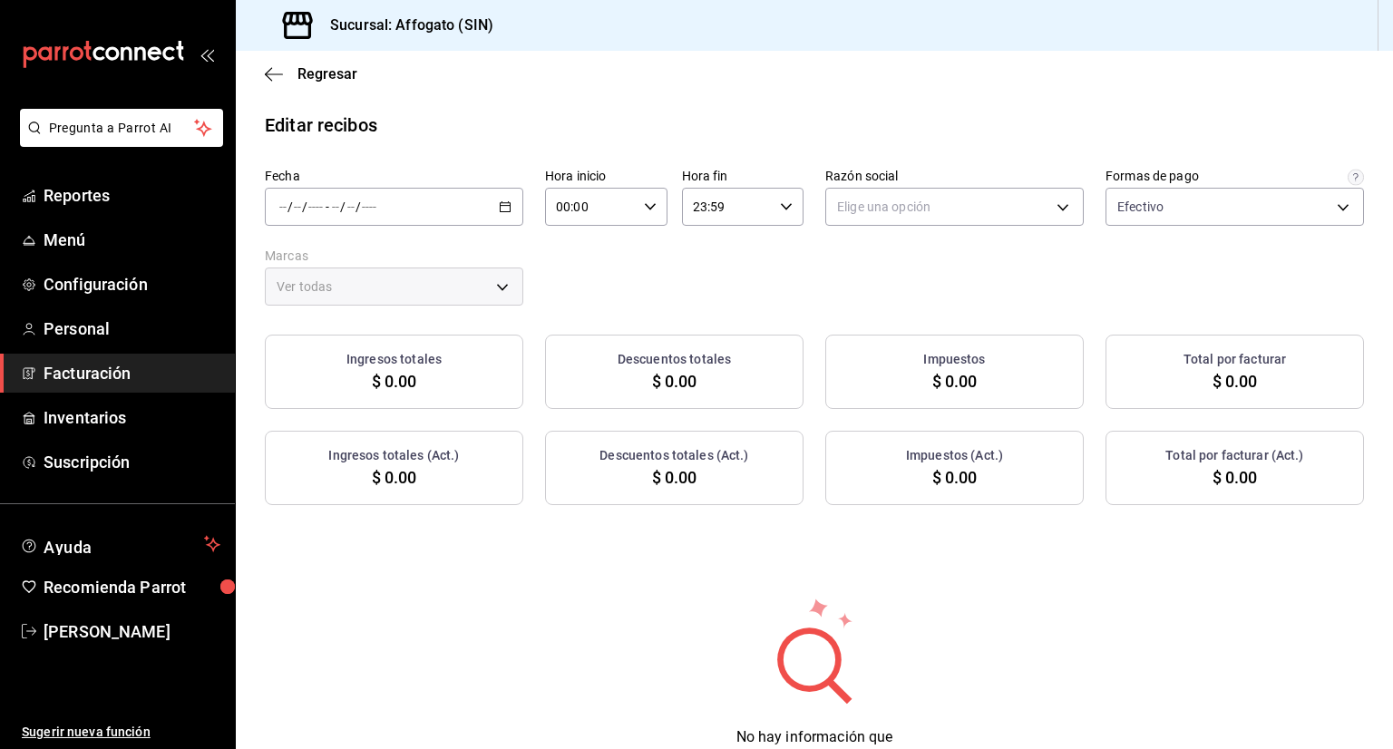
click at [504, 200] on icon "button" at bounding box center [505, 206] width 13 height 13
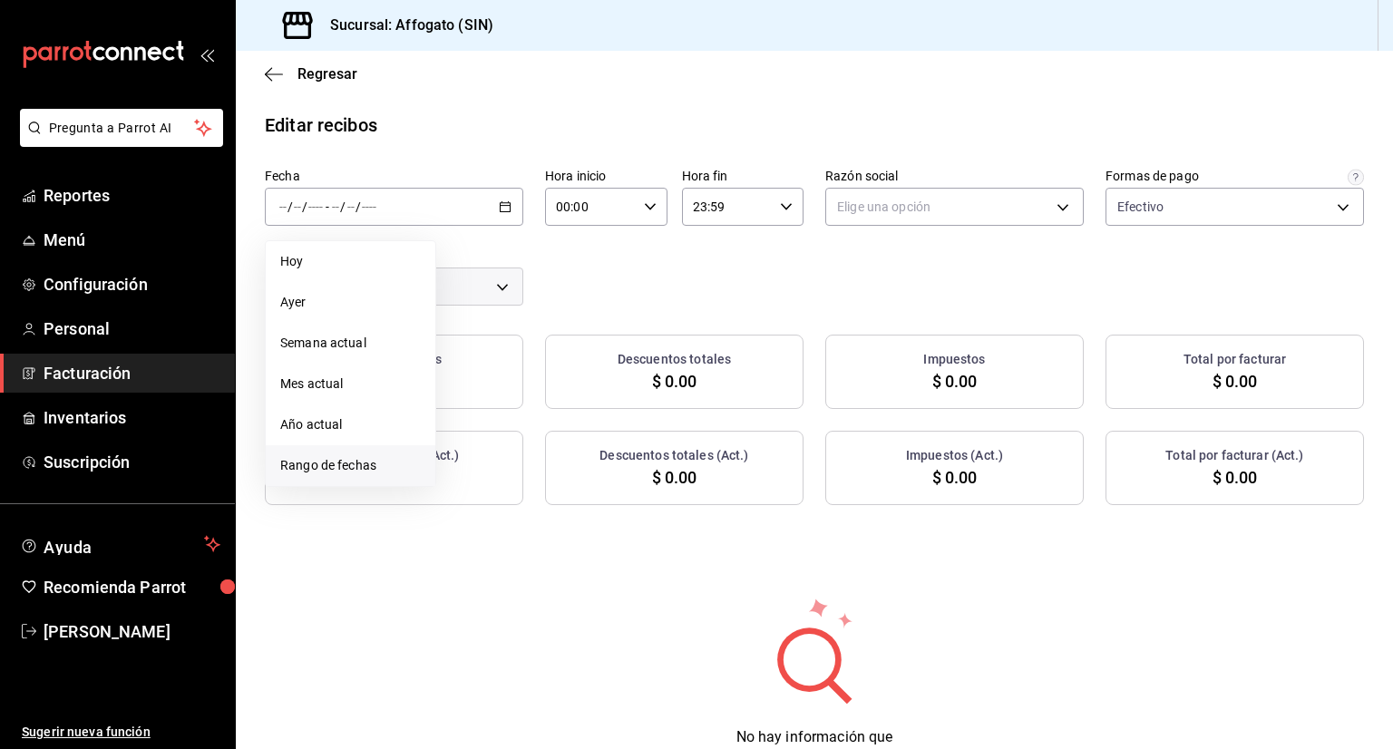
click at [367, 466] on span "Rango de fechas" at bounding box center [350, 465] width 141 height 19
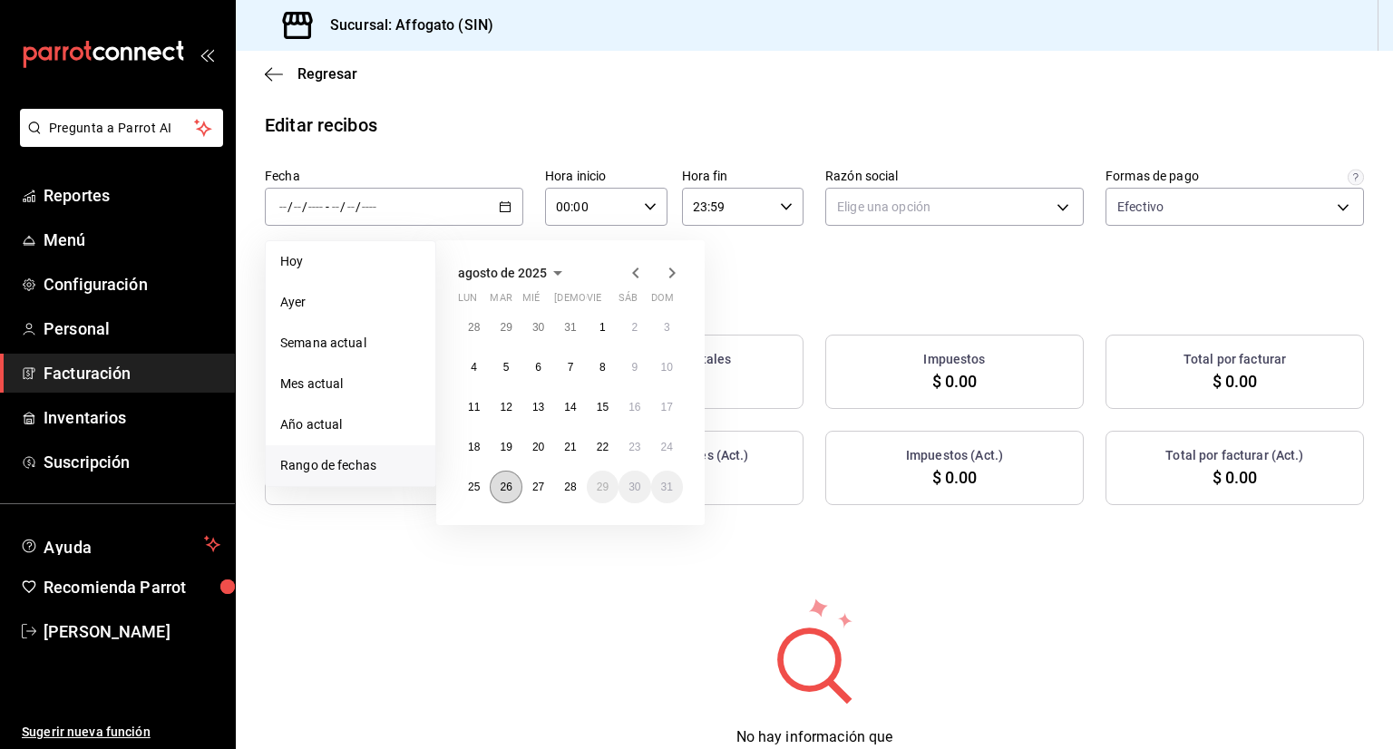
click at [508, 489] on abbr "26" at bounding box center [506, 487] width 12 height 13
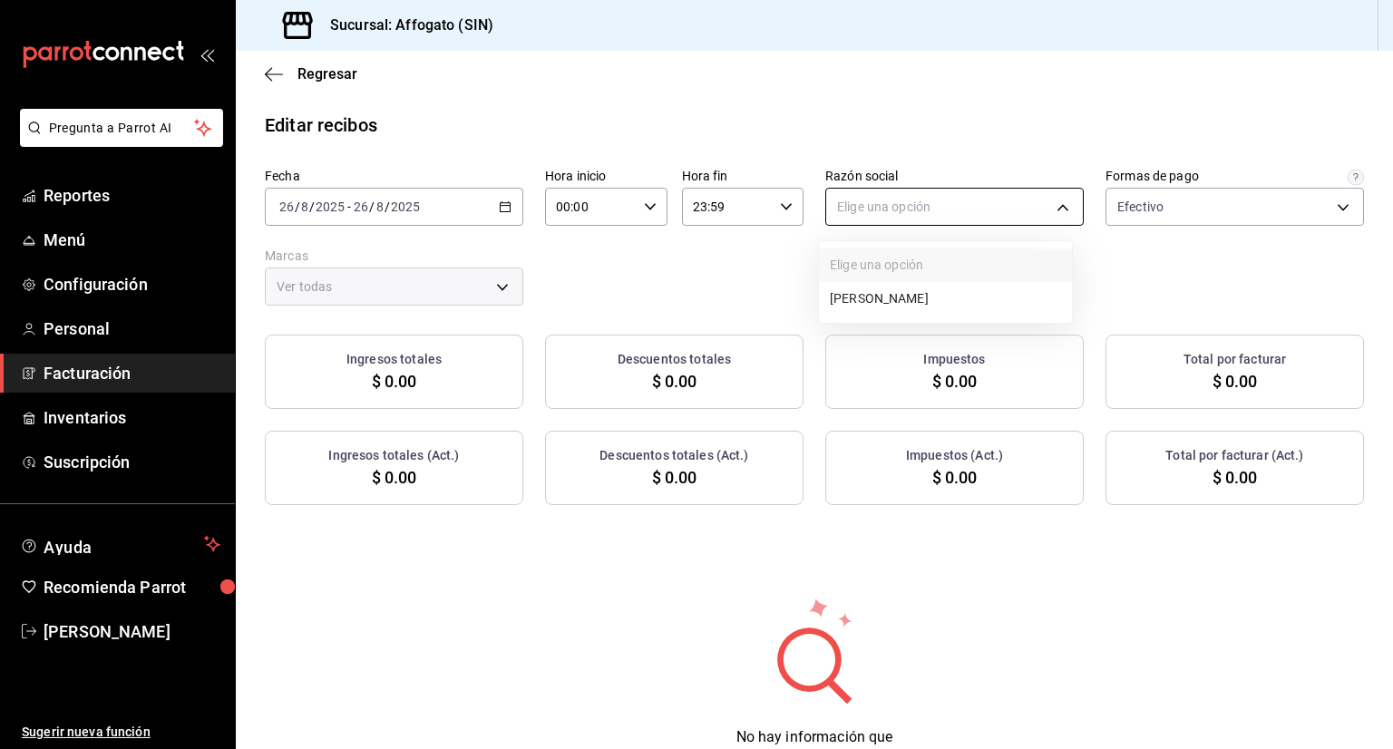
click at [1050, 200] on body "Pregunta a Parrot AI Reportes Menú Configuración Personal Facturación Inventari…" at bounding box center [696, 374] width 1393 height 749
click at [966, 292] on li "[PERSON_NAME]" at bounding box center [945, 299] width 253 height 34
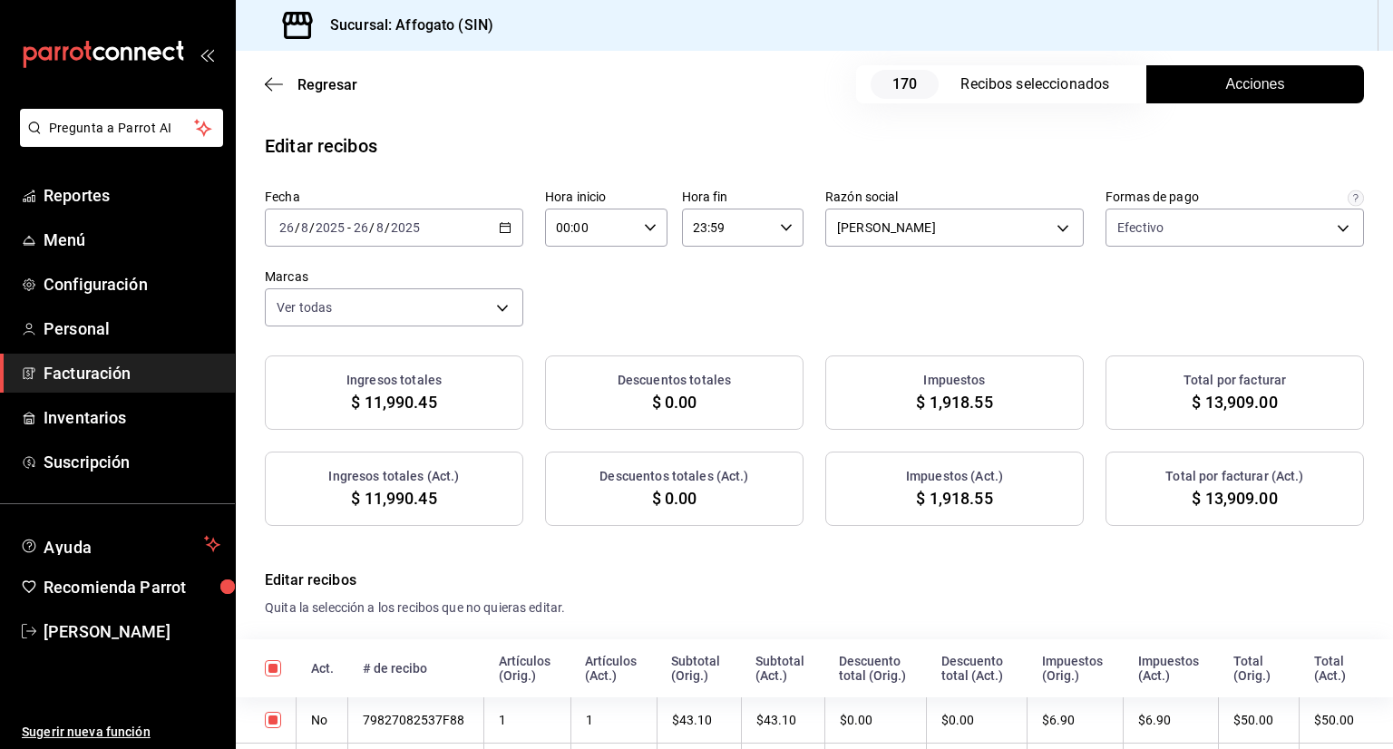
click at [1208, 84] on button "Acciones" at bounding box center [1256, 84] width 218 height 38
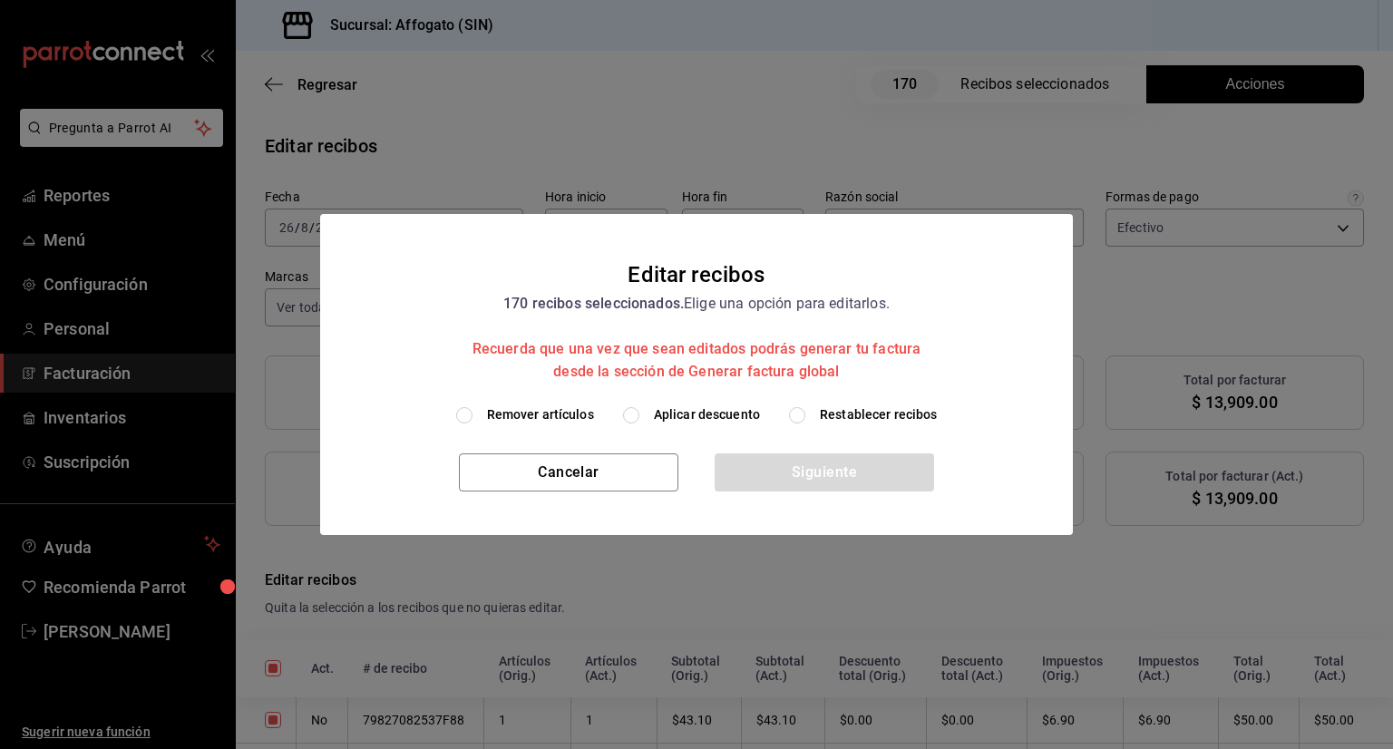
click at [464, 415] on input "Remover artículos" at bounding box center [464, 415] width 16 height 16
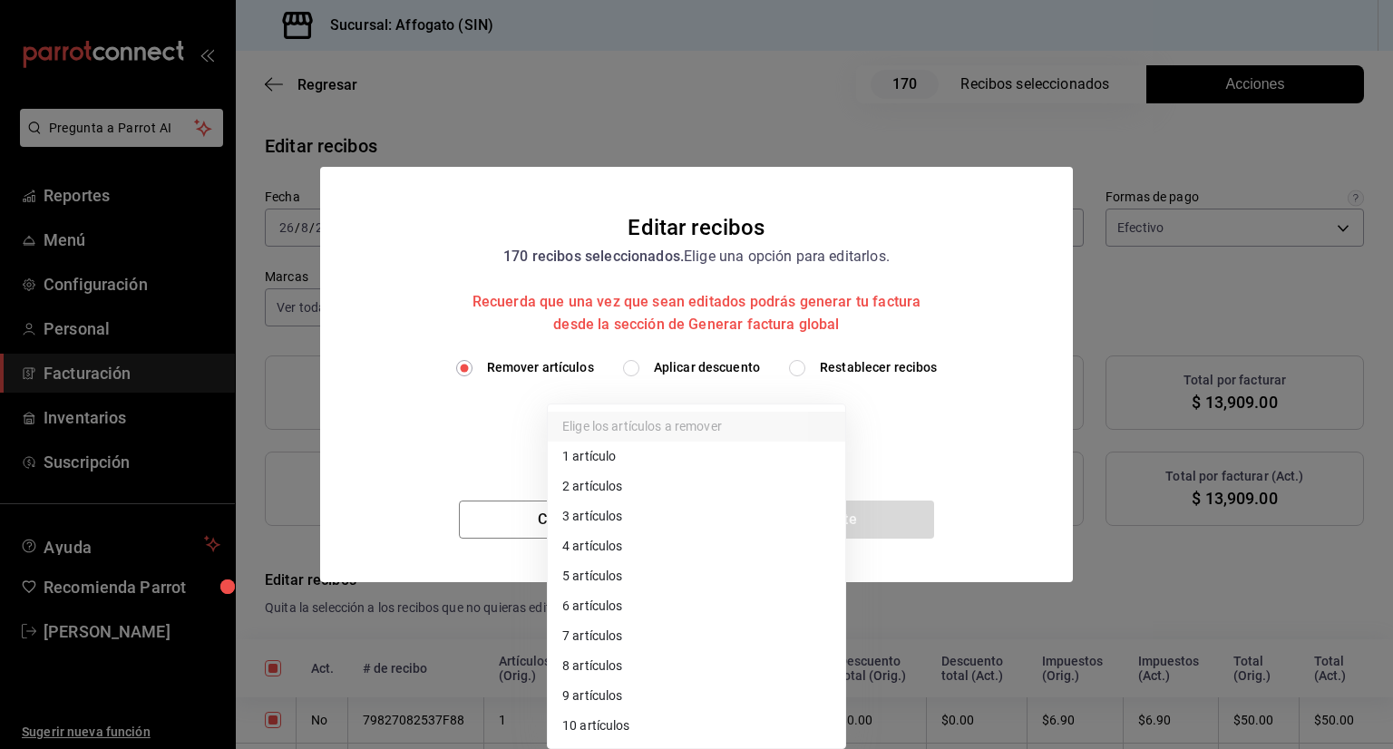
drag, startPoint x: 833, startPoint y: 425, endPoint x: 605, endPoint y: 454, distance: 229.5
click at [605, 454] on body "Pregunta a Parrot AI Reportes Menú Configuración Personal Facturación Inventari…" at bounding box center [696, 374] width 1393 height 749
click at [605, 454] on li "1 artículo" at bounding box center [697, 457] width 298 height 30
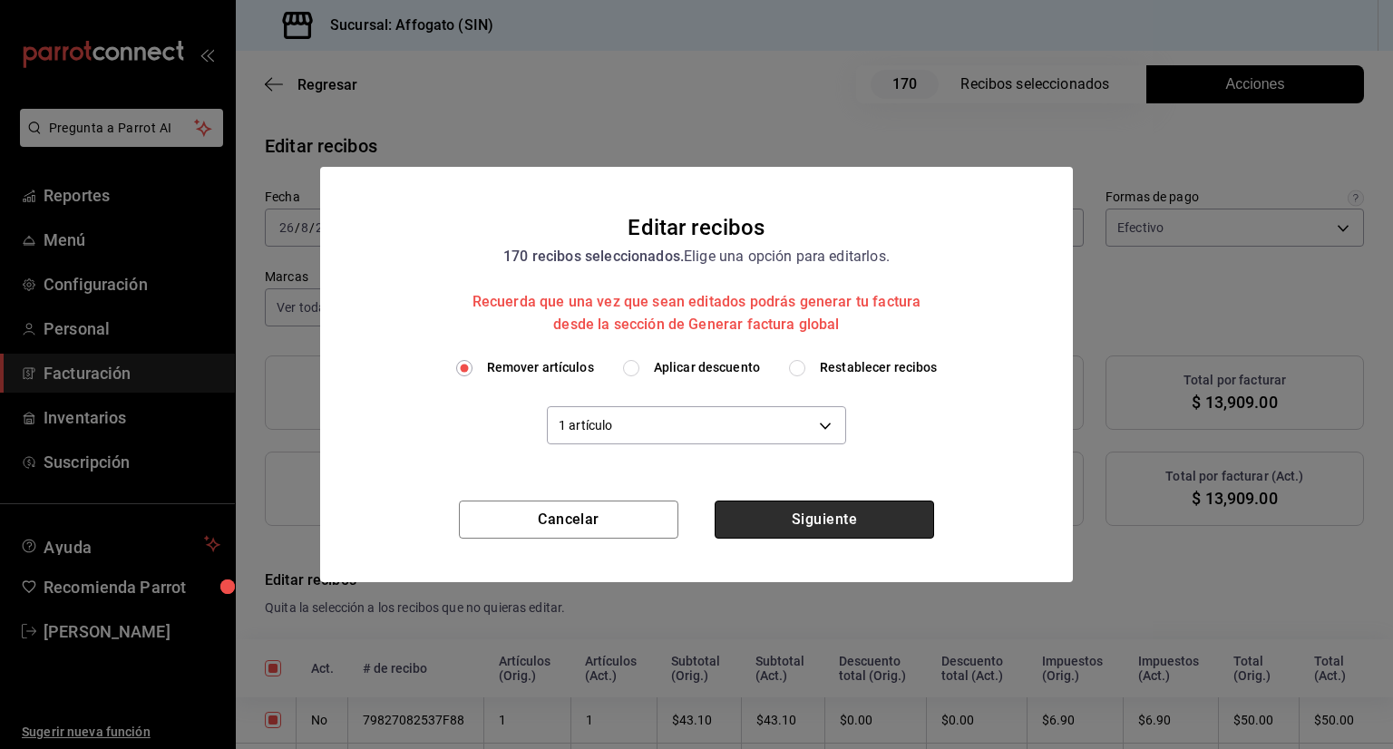
click at [830, 527] on button "Siguiente" at bounding box center [825, 520] width 220 height 38
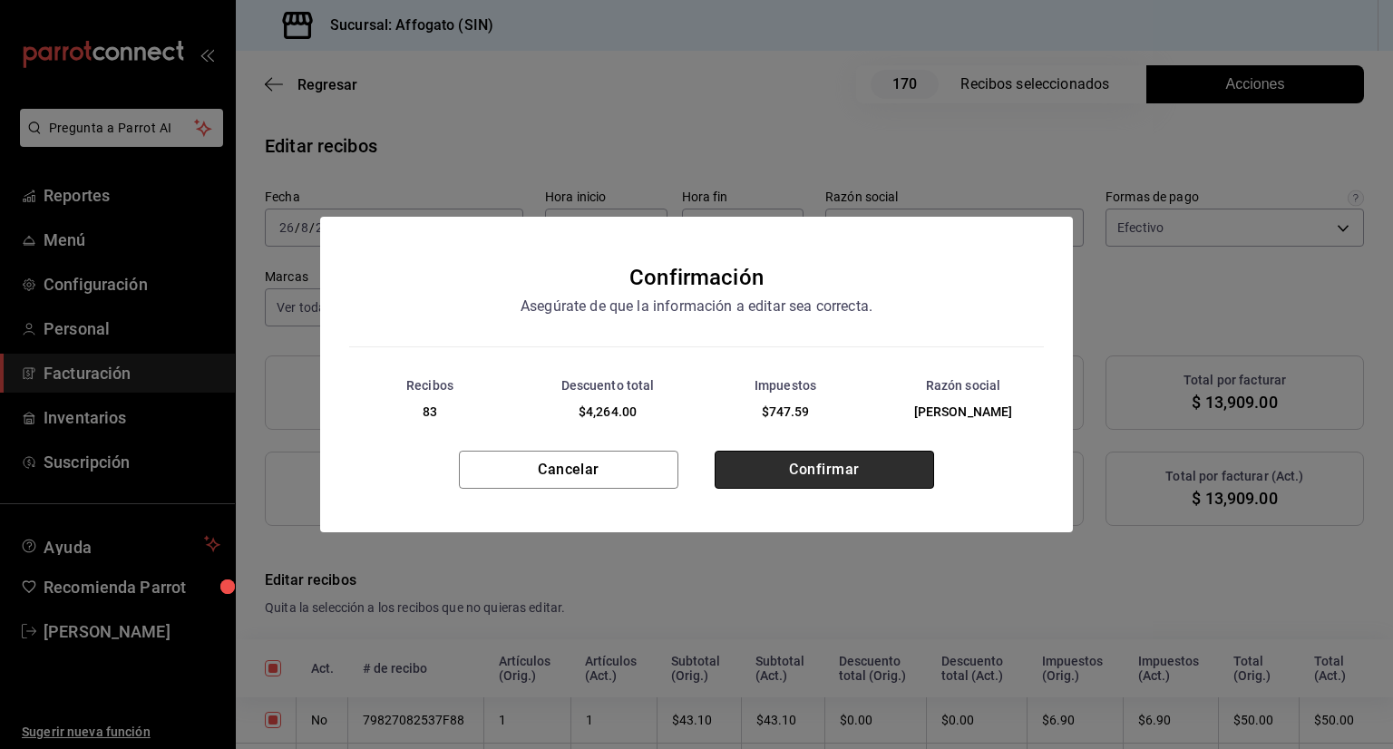
click at [813, 476] on button "Confirmar" at bounding box center [825, 470] width 220 height 38
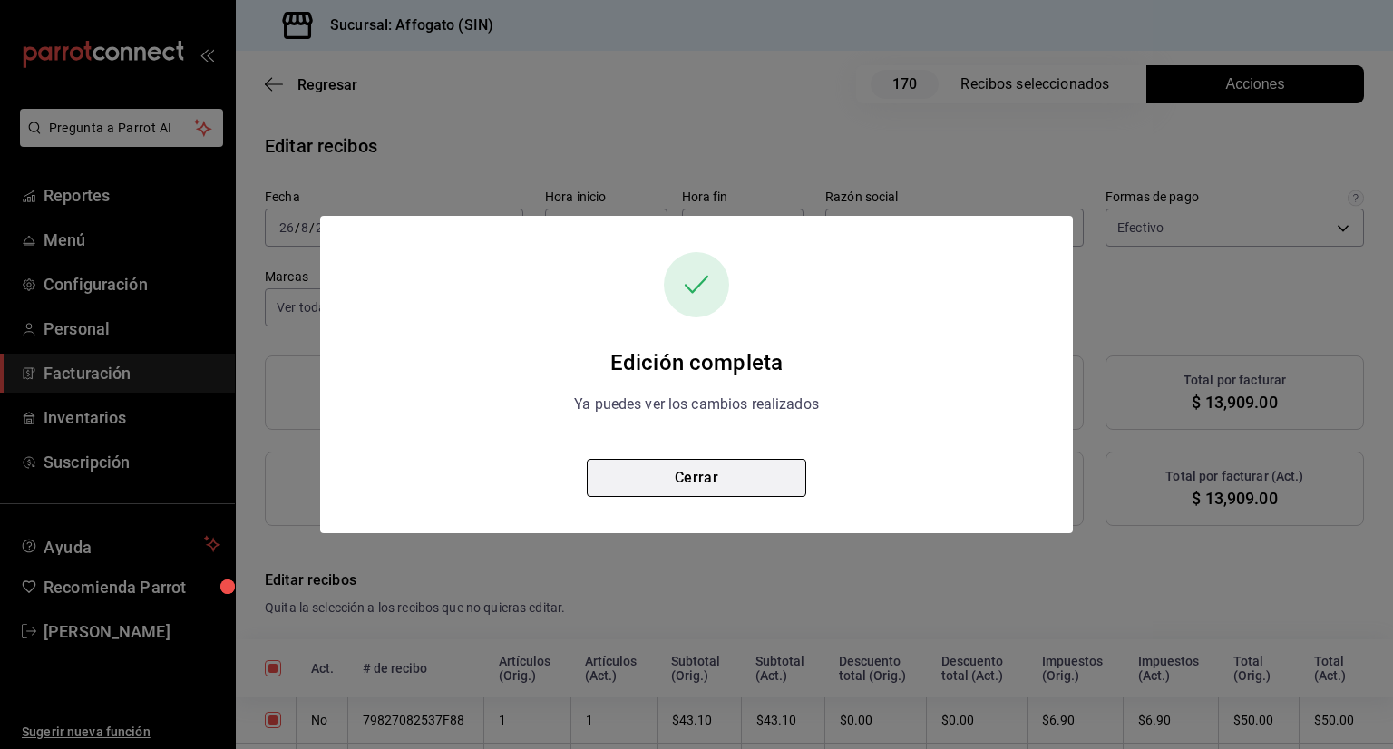
click at [747, 464] on button "Cerrar" at bounding box center [697, 478] width 220 height 38
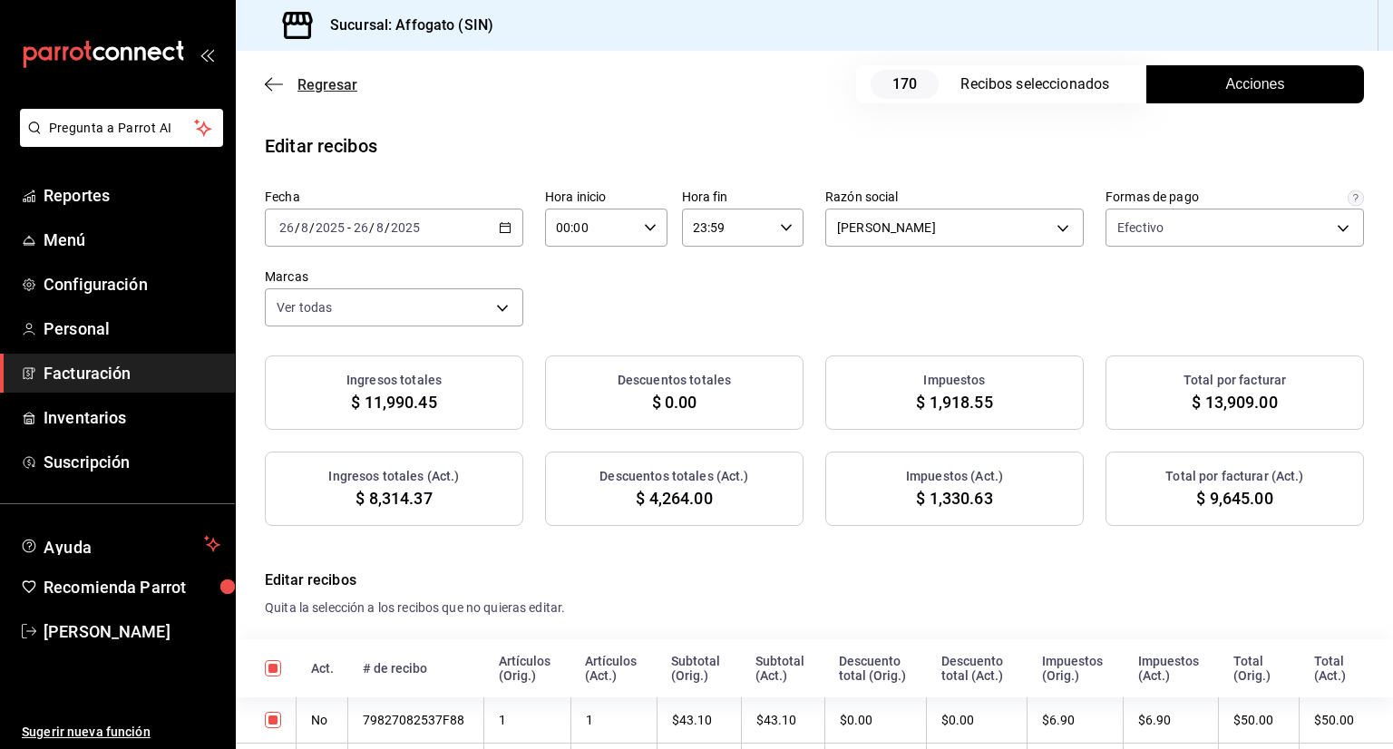
click at [278, 83] on icon "button" at bounding box center [274, 84] width 18 height 16
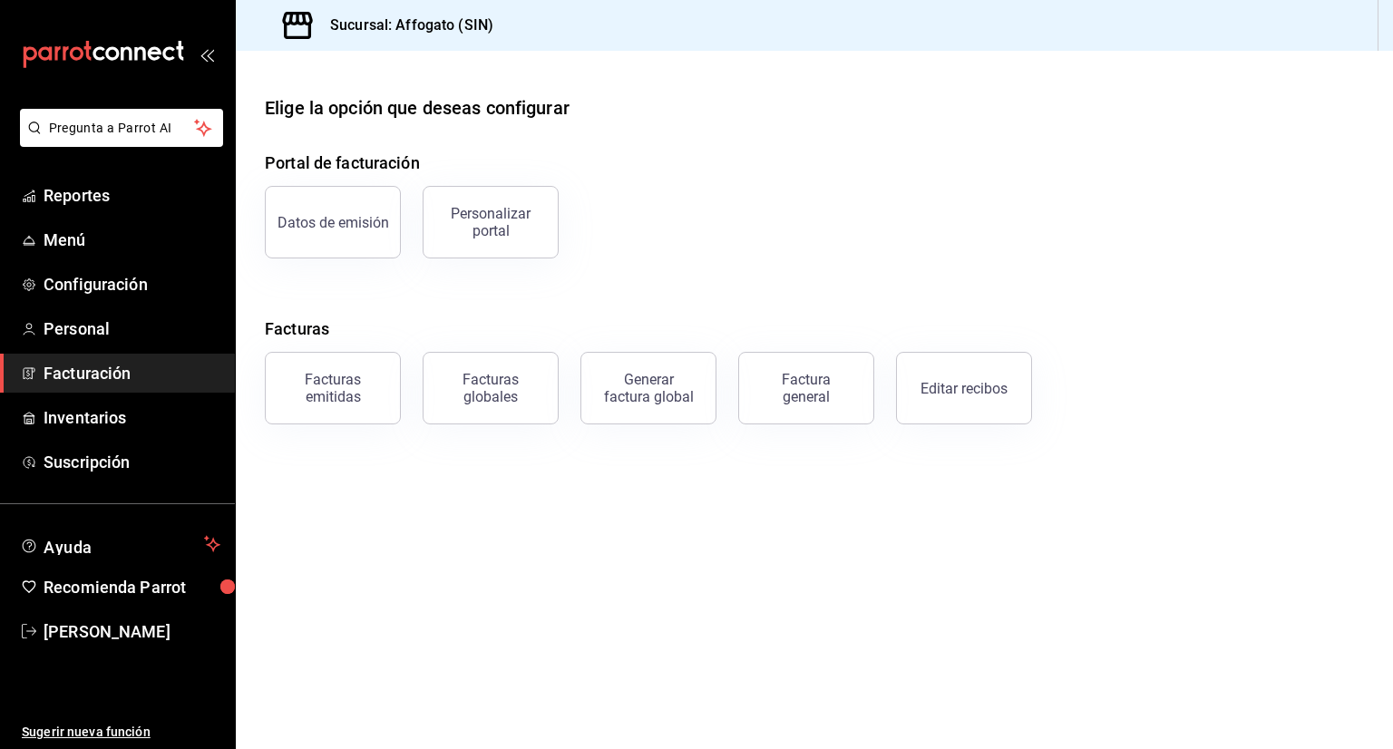
click at [278, 83] on main "Elige la opción que deseas configurar Portal de facturación Datos de emisión Pe…" at bounding box center [814, 400] width 1157 height 698
click at [1154, 241] on div "Datos de emisión Personalizar portal" at bounding box center [803, 211] width 1121 height 94
